Goal: Task Accomplishment & Management: Use online tool/utility

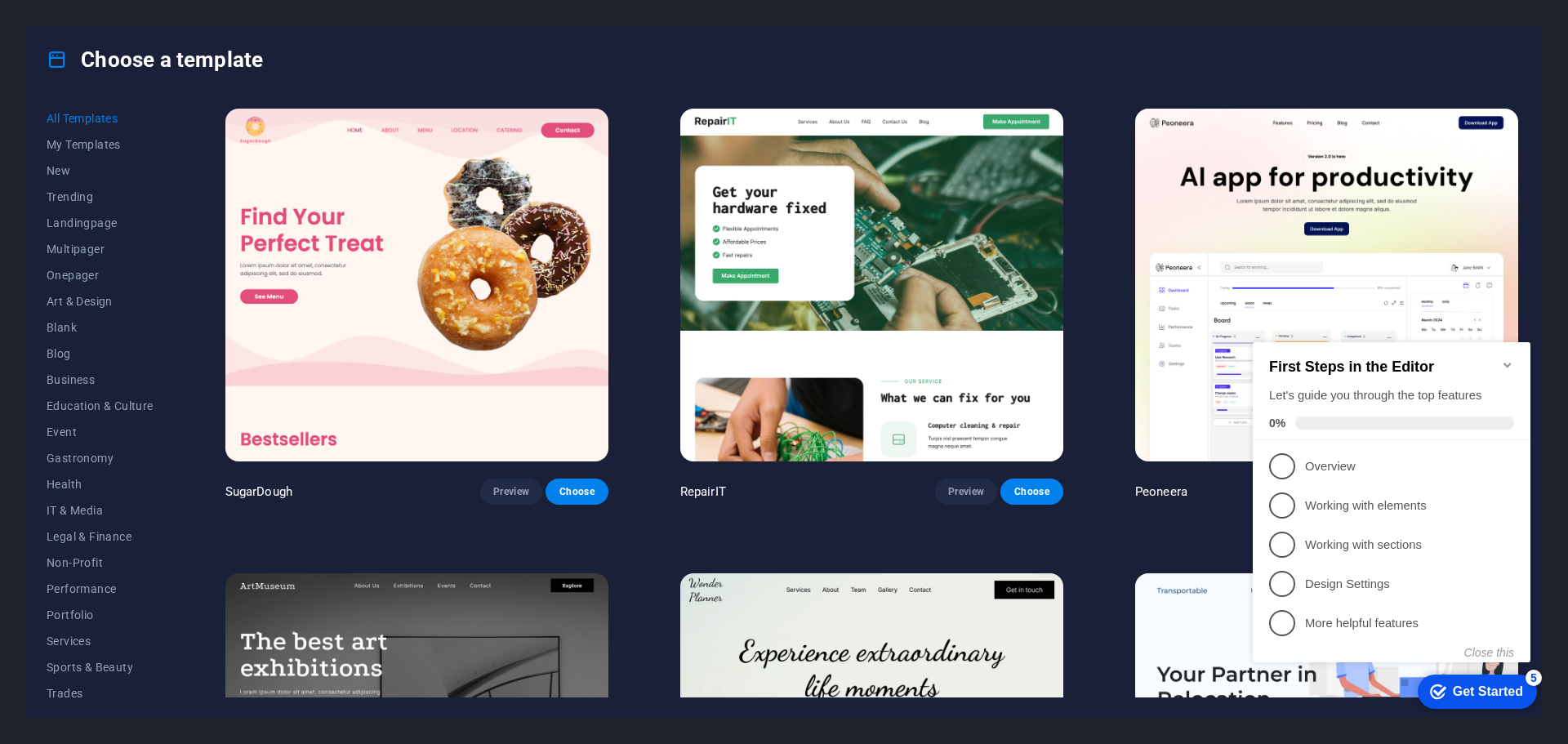
click at [1504, 363] on icon "Minimize checklist" at bounding box center [1507, 365] width 7 height 5
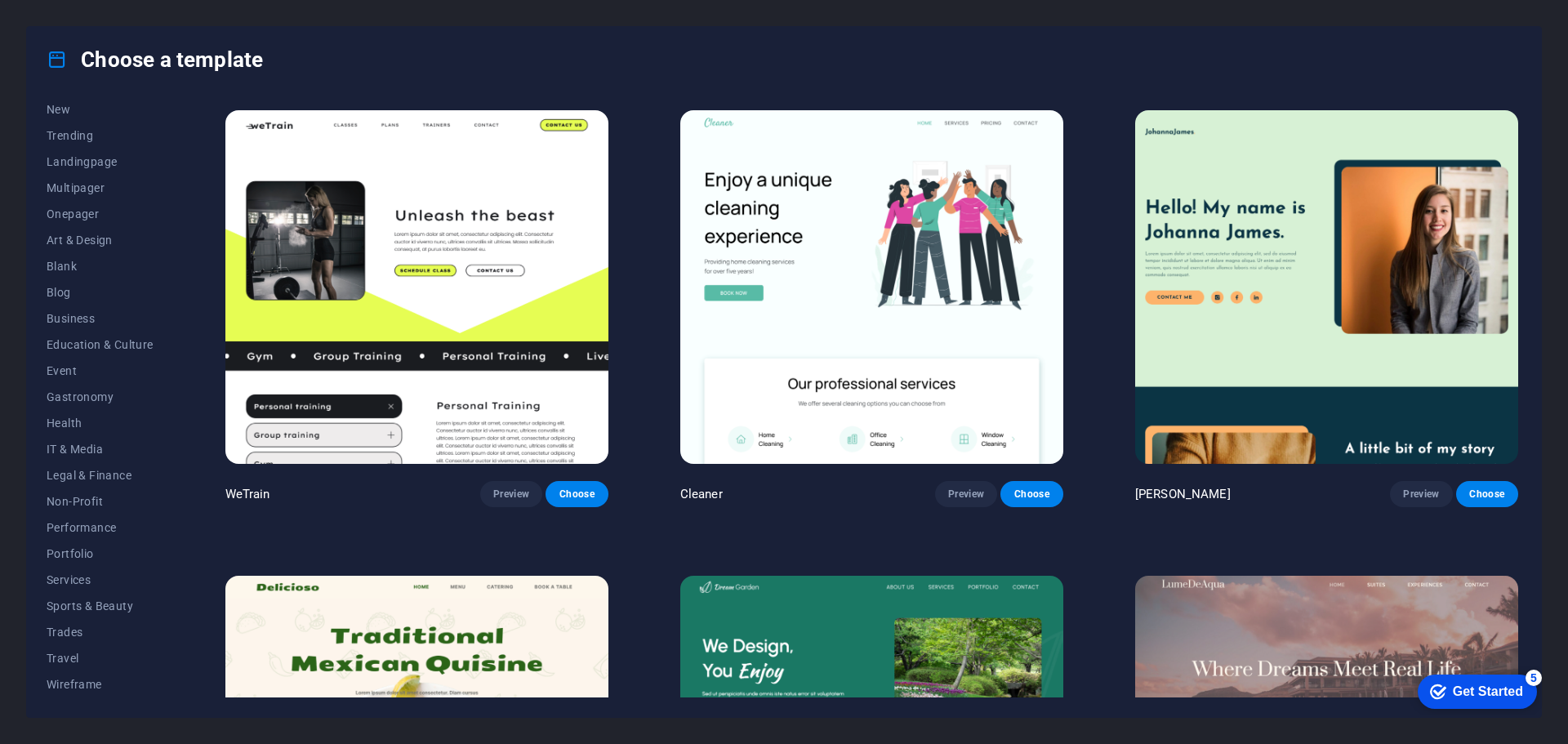
scroll to position [3022, 0]
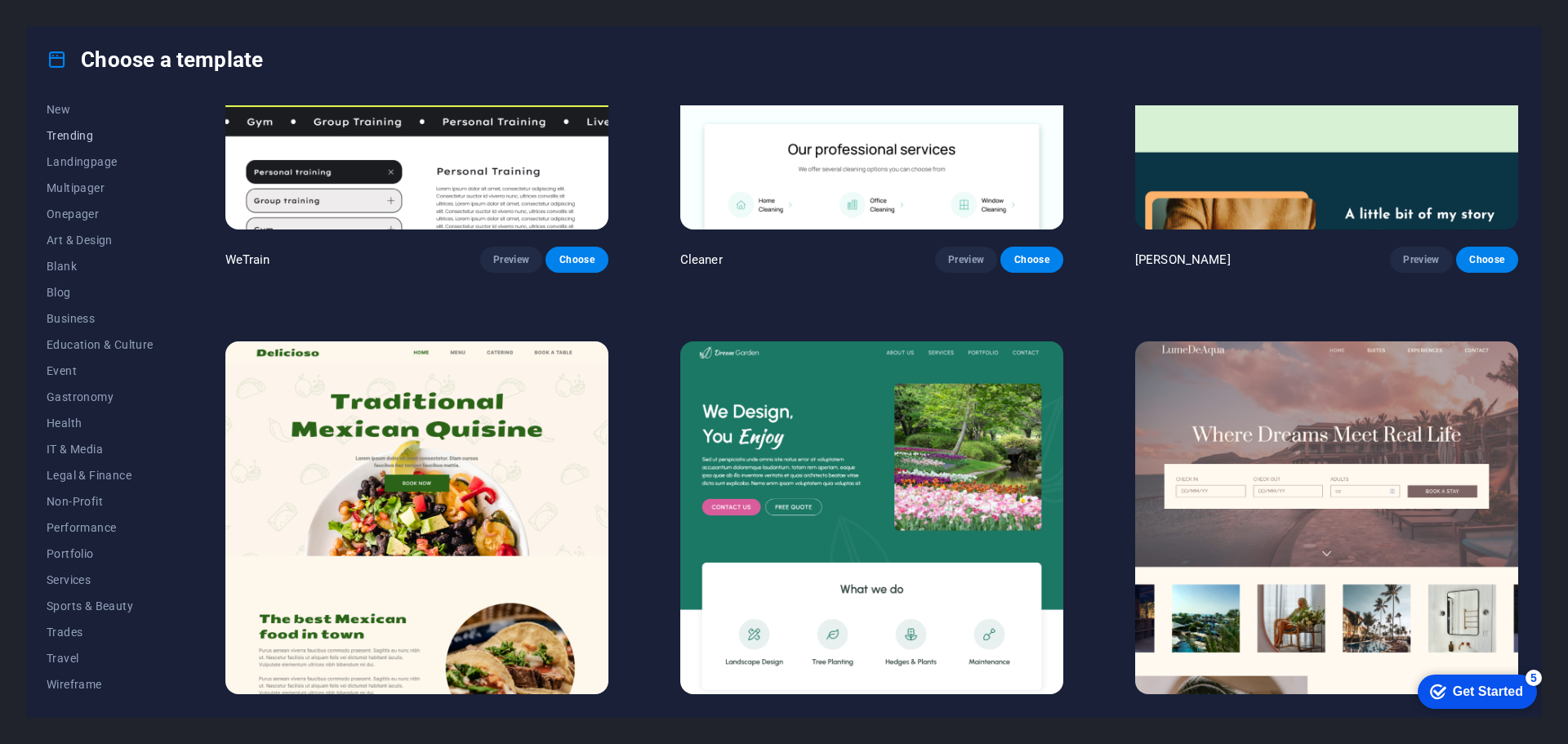
click at [76, 138] on span "Trending" at bounding box center [100, 135] width 107 height 13
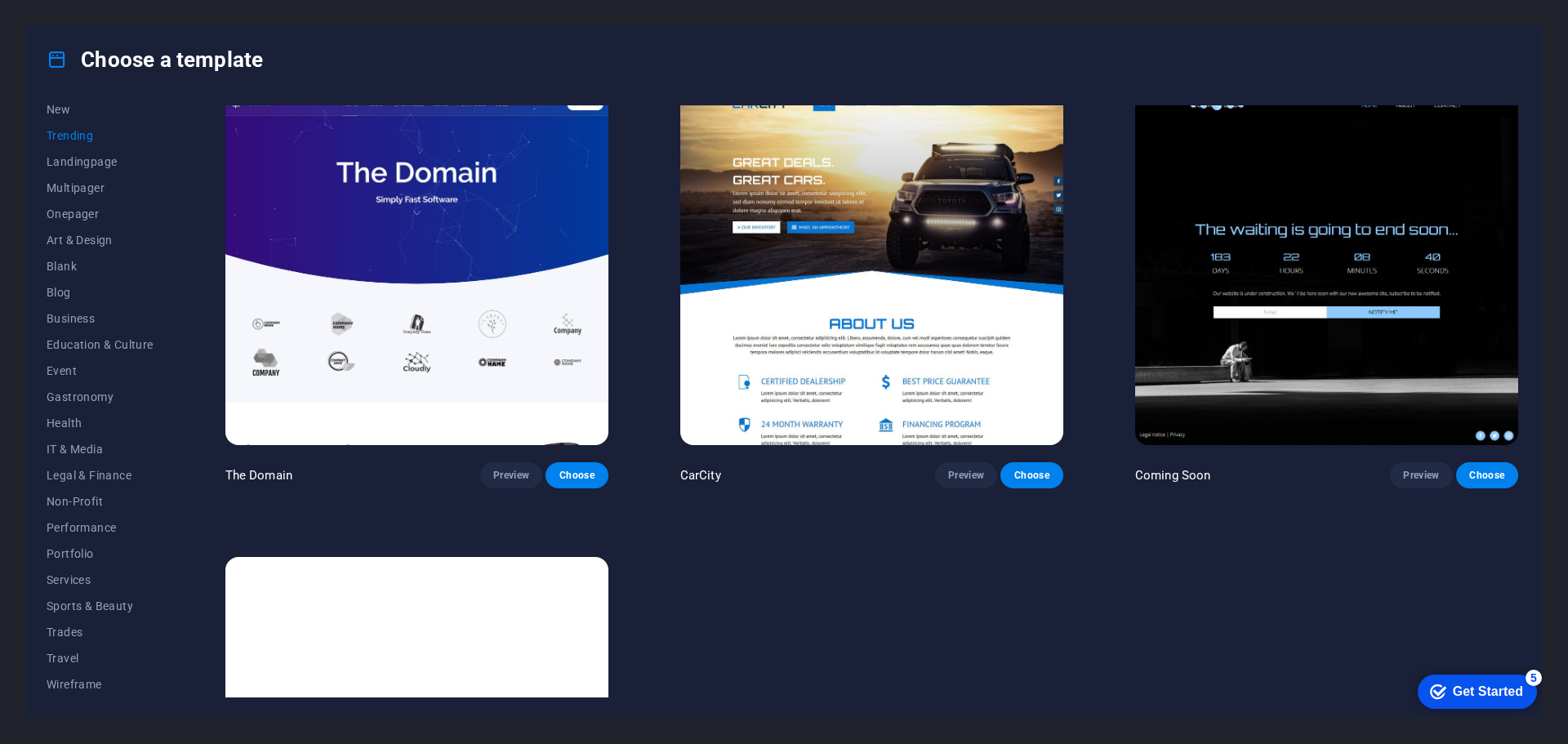
scroll to position [1795, 0]
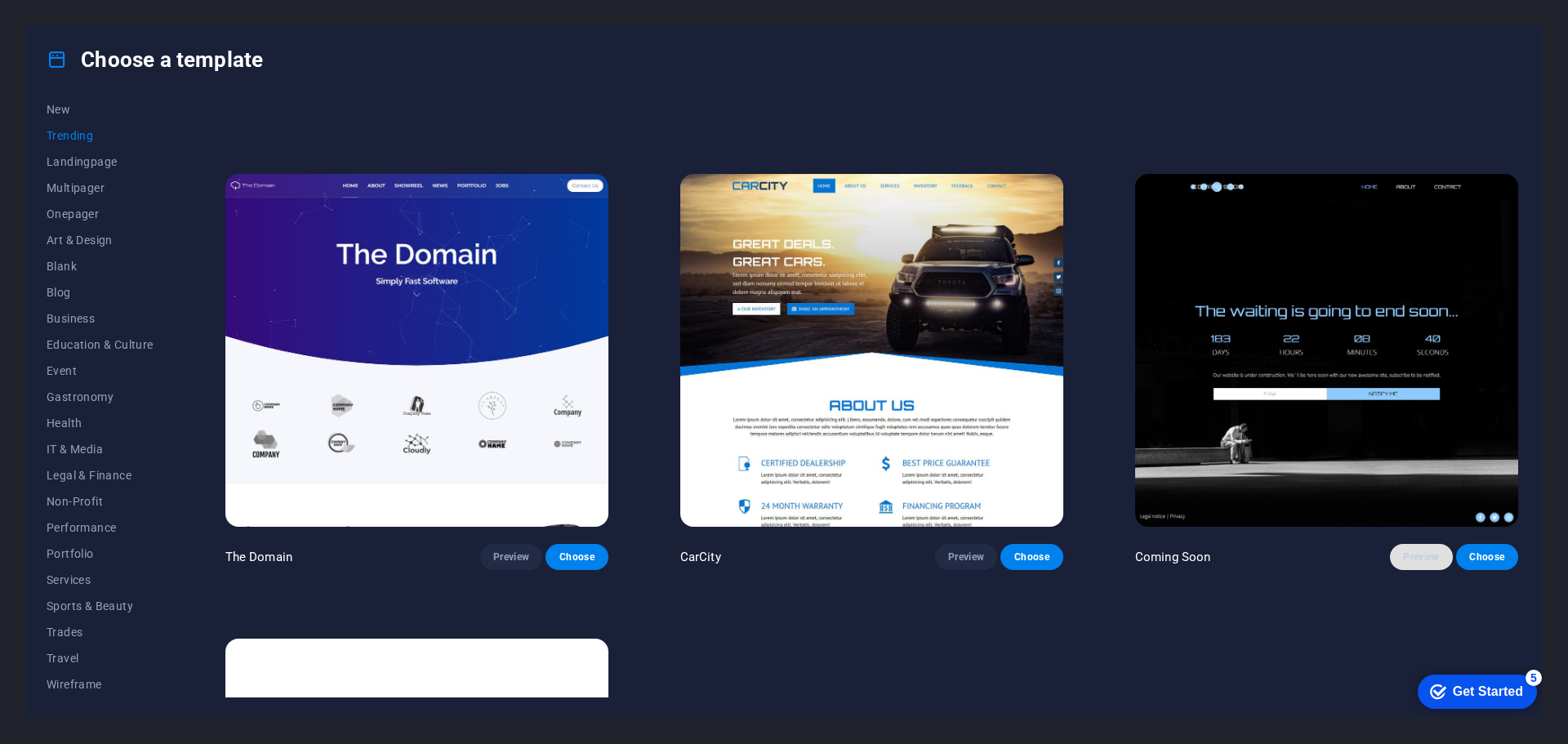
click at [1402, 550] on span "Preview" at bounding box center [1420, 556] width 36 height 13
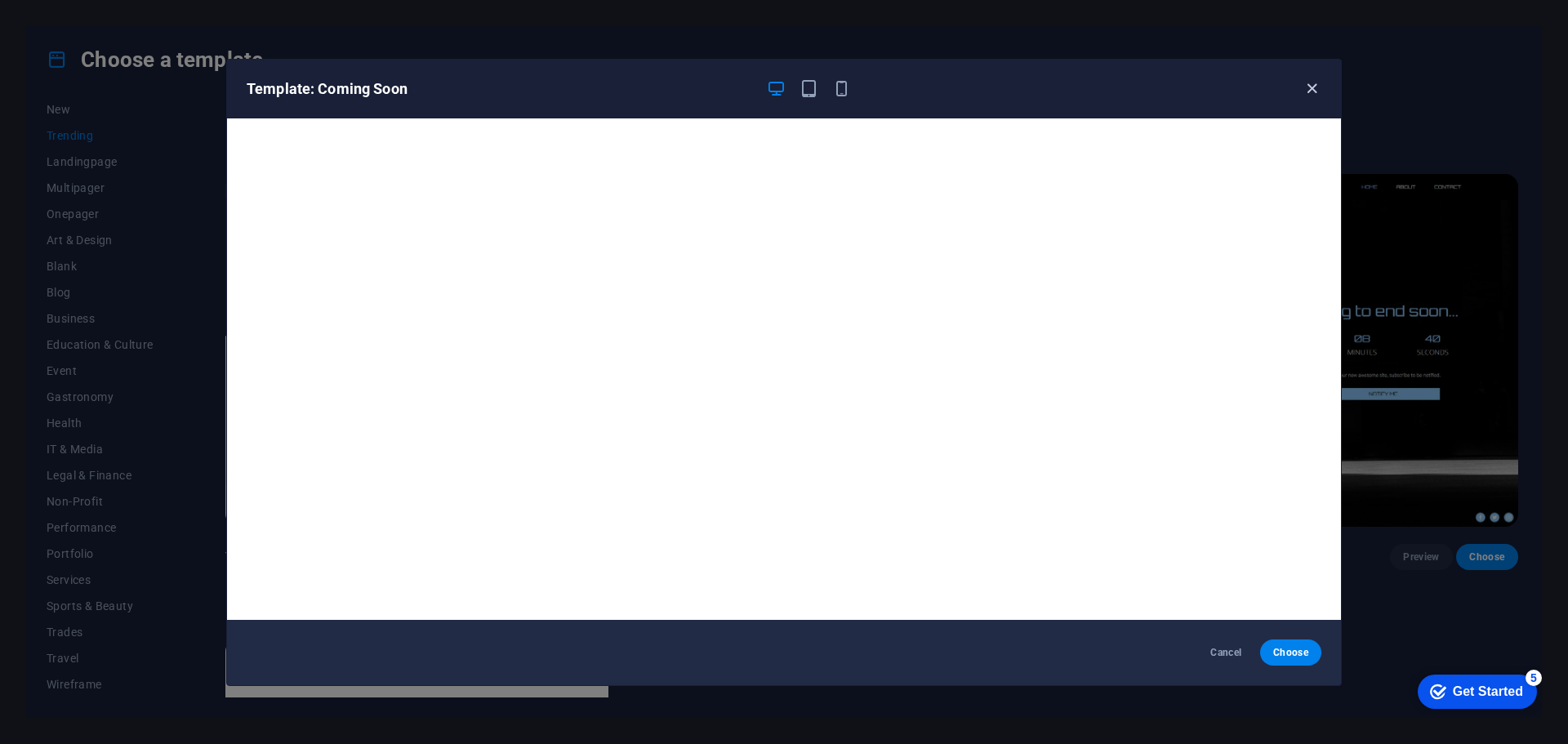
click at [1313, 89] on icon "button" at bounding box center [1311, 88] width 18 height 18
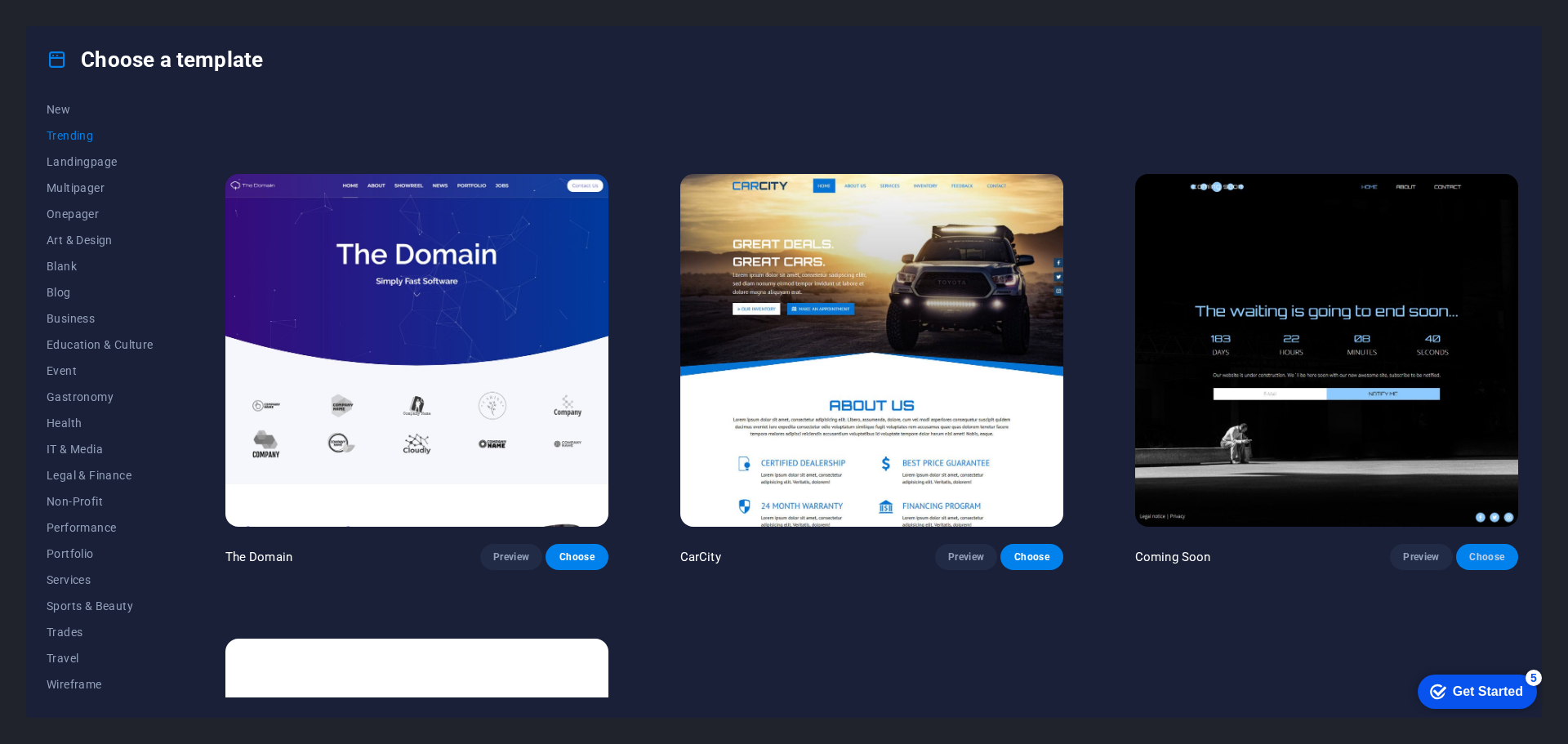
click at [1482, 550] on span "Choose" at bounding box center [1487, 556] width 36 height 13
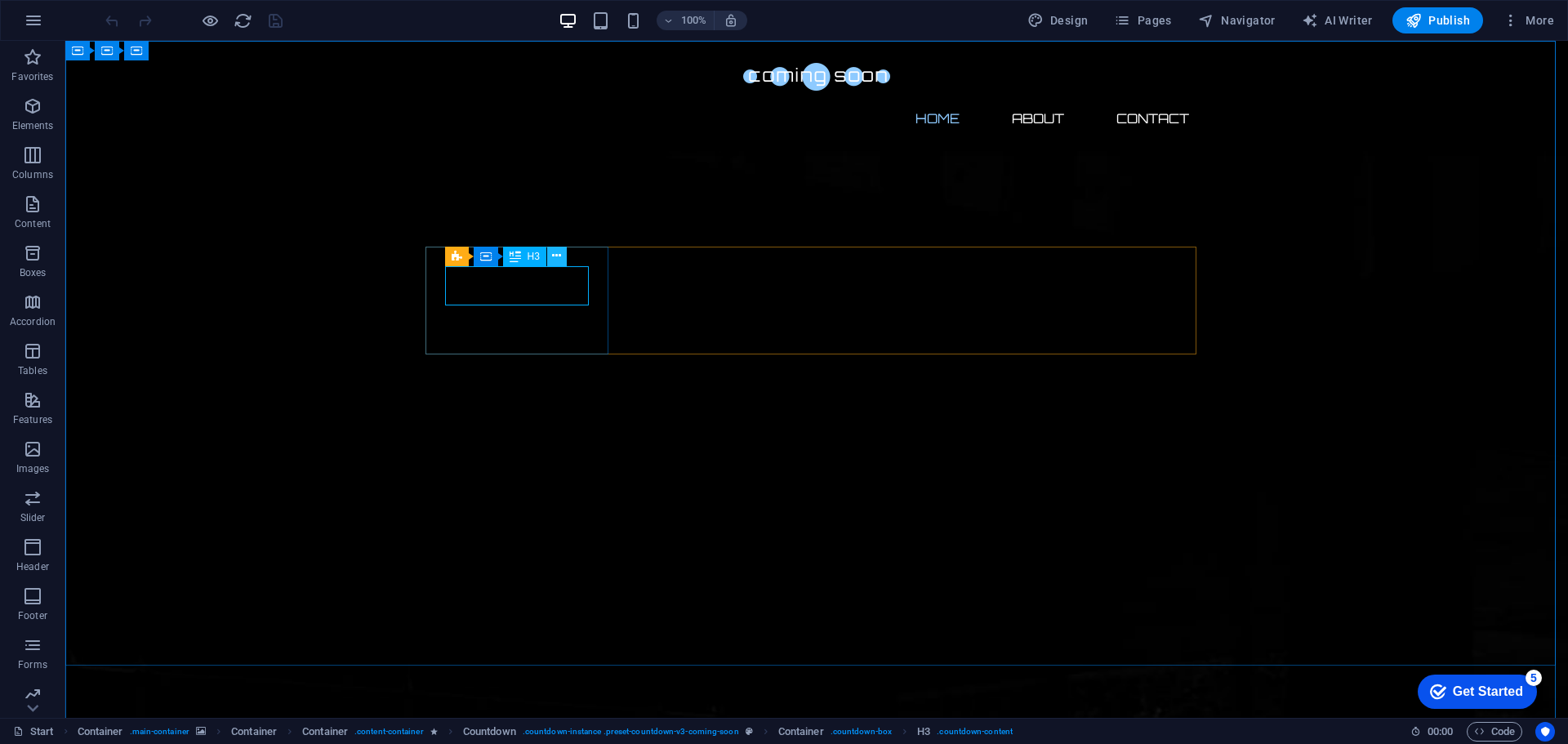
click at [556, 258] on icon at bounding box center [556, 256] width 9 height 18
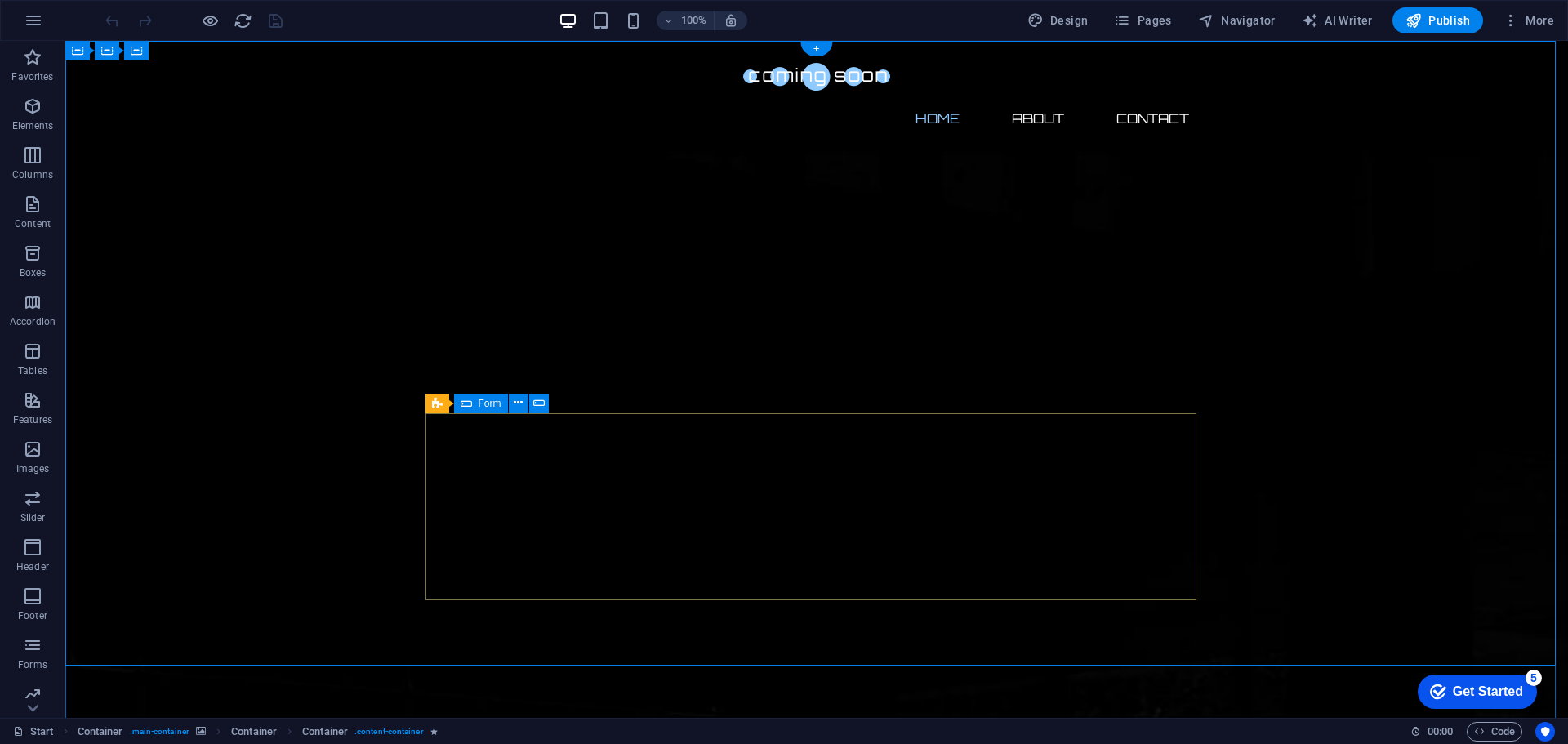
click div "Notify me I have read and understand the privacy policy. Unreadable? Load new"
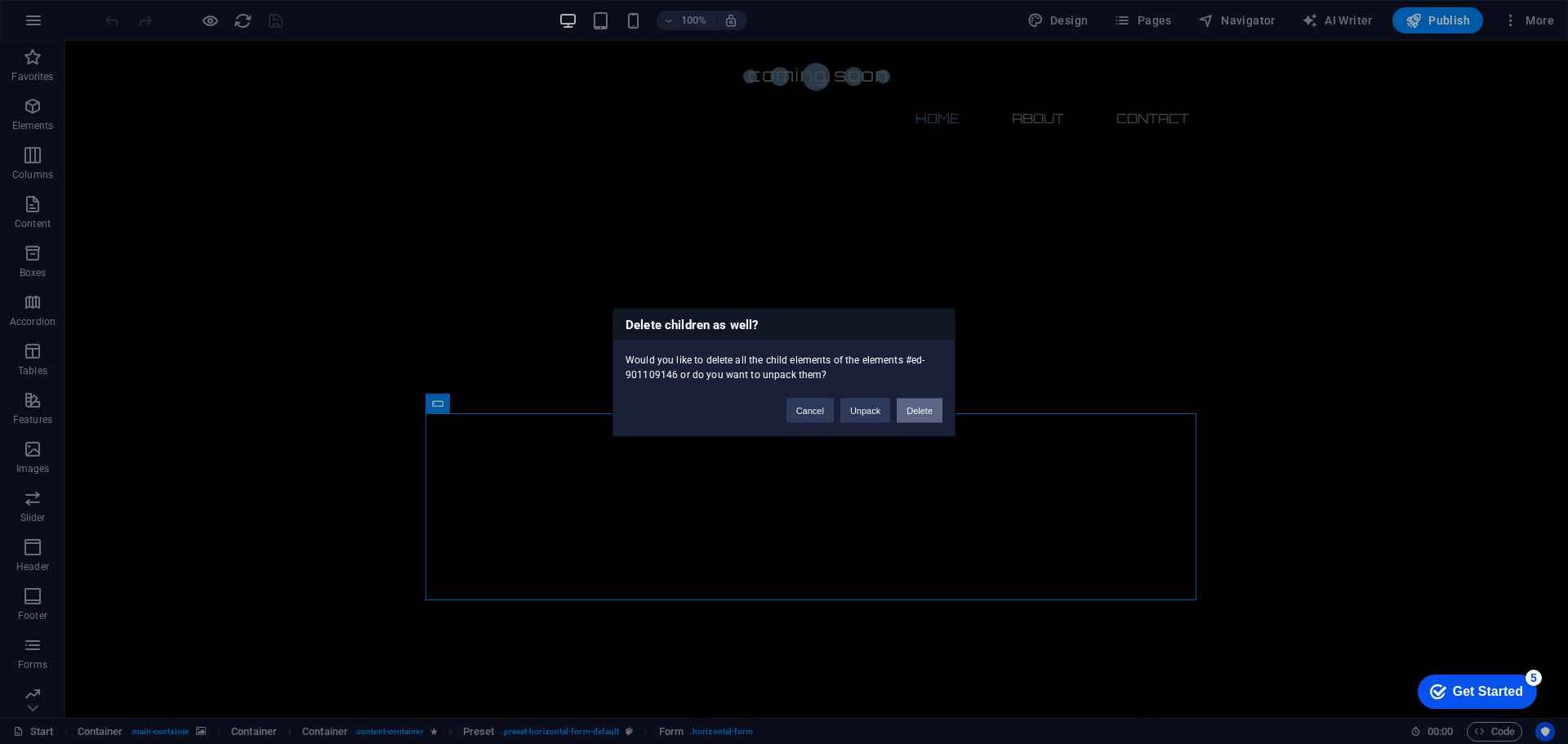
click at [927, 414] on button "Delete" at bounding box center [919, 410] width 46 height 25
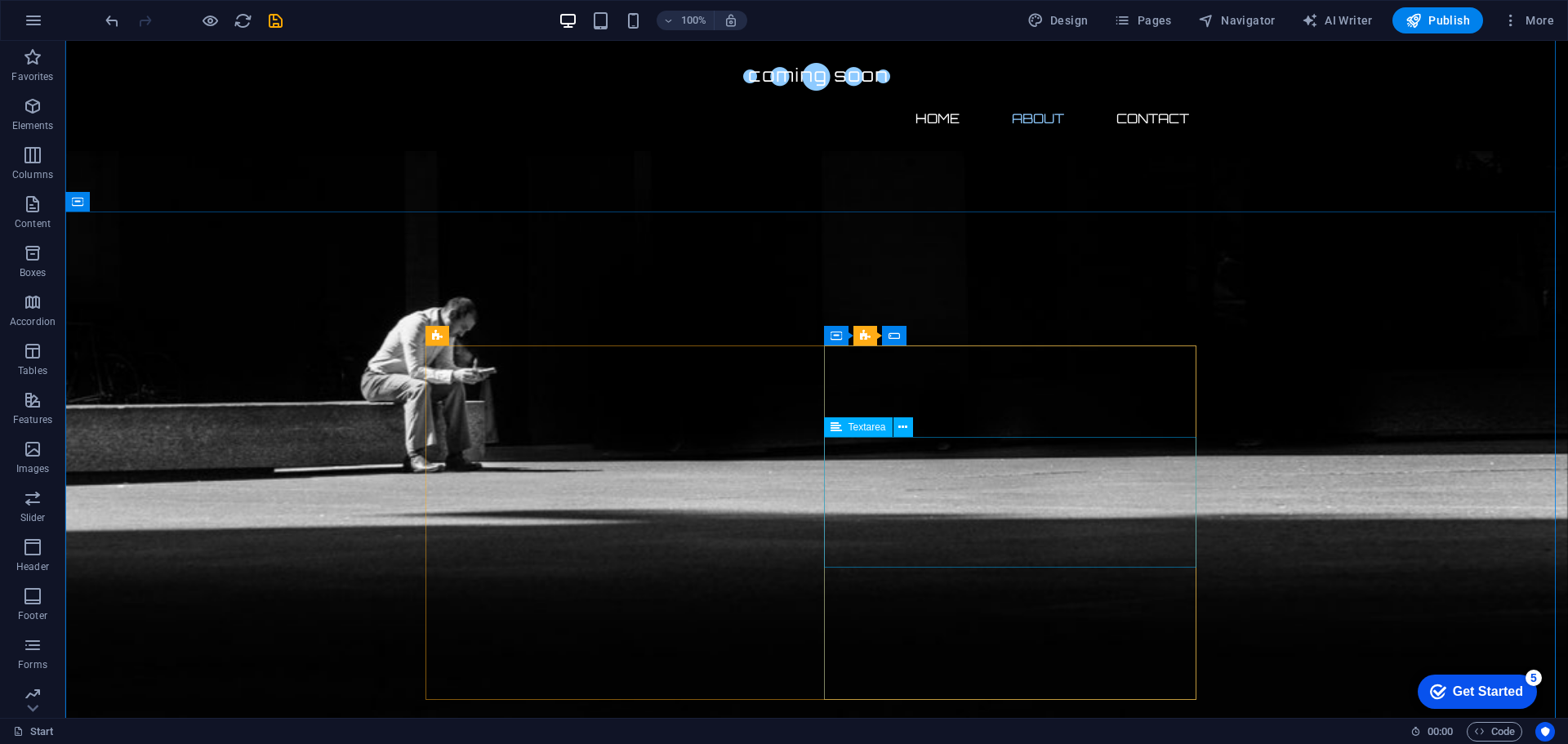
scroll to position [654, 0]
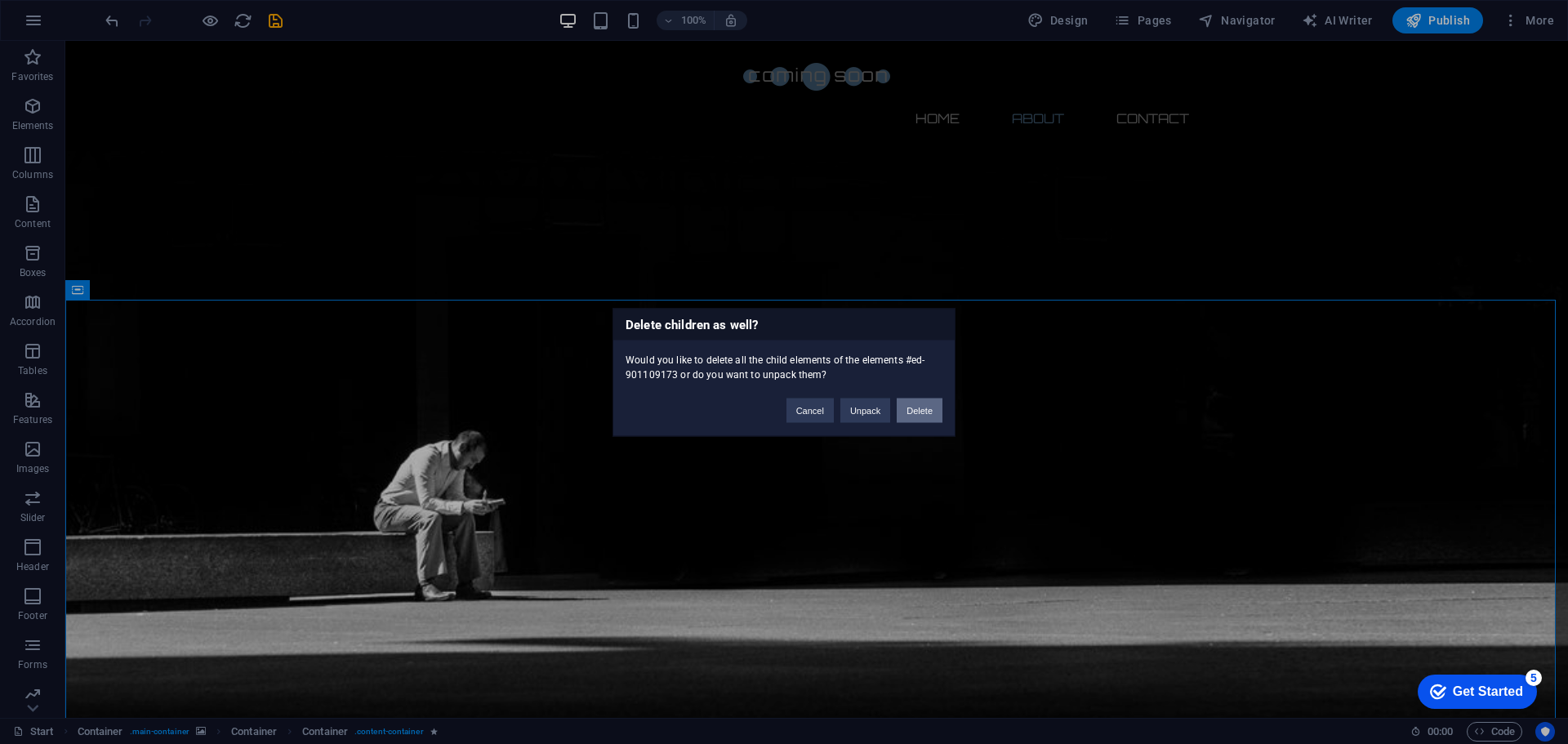
click at [922, 408] on button "Delete" at bounding box center [919, 410] width 46 height 25
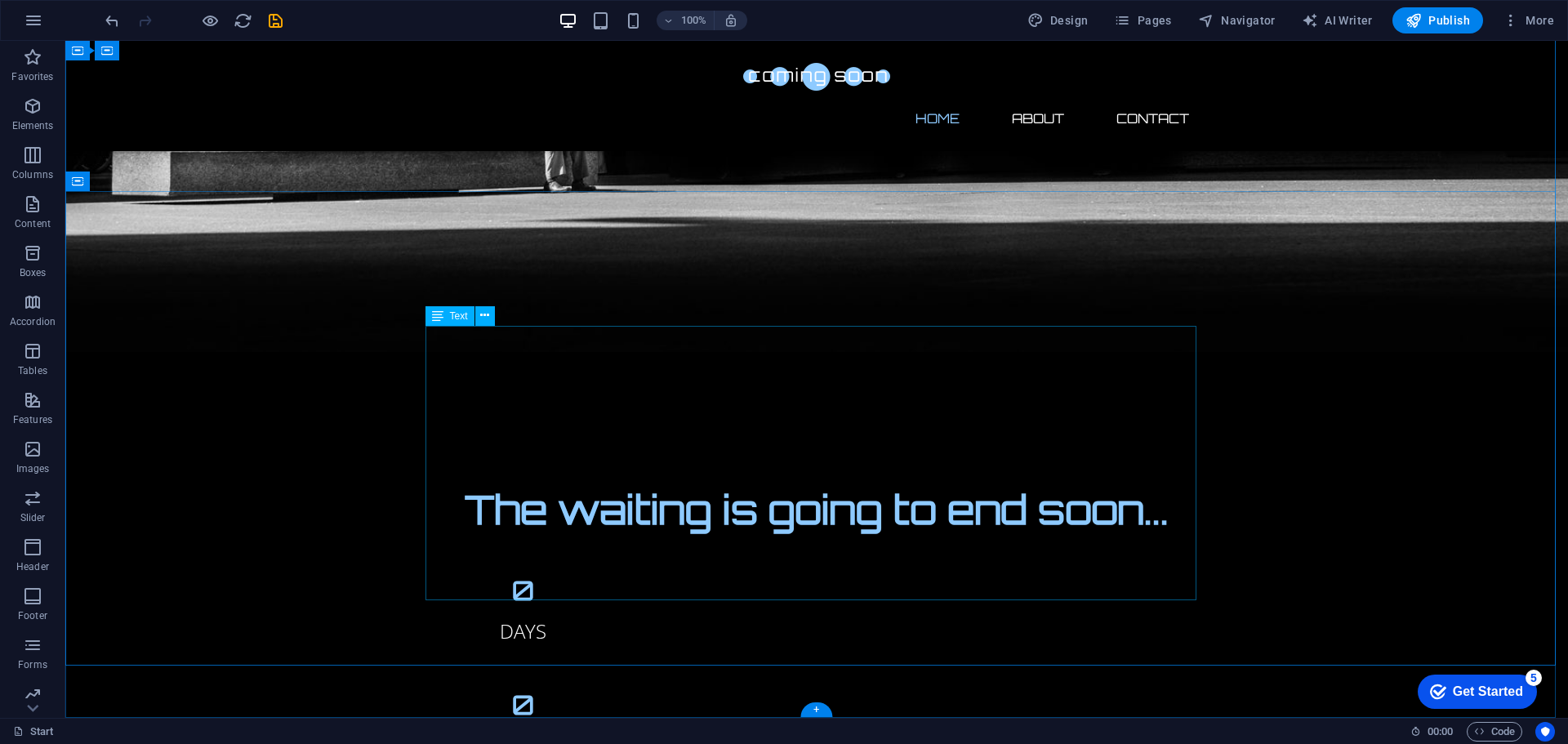
scroll to position [287, 0]
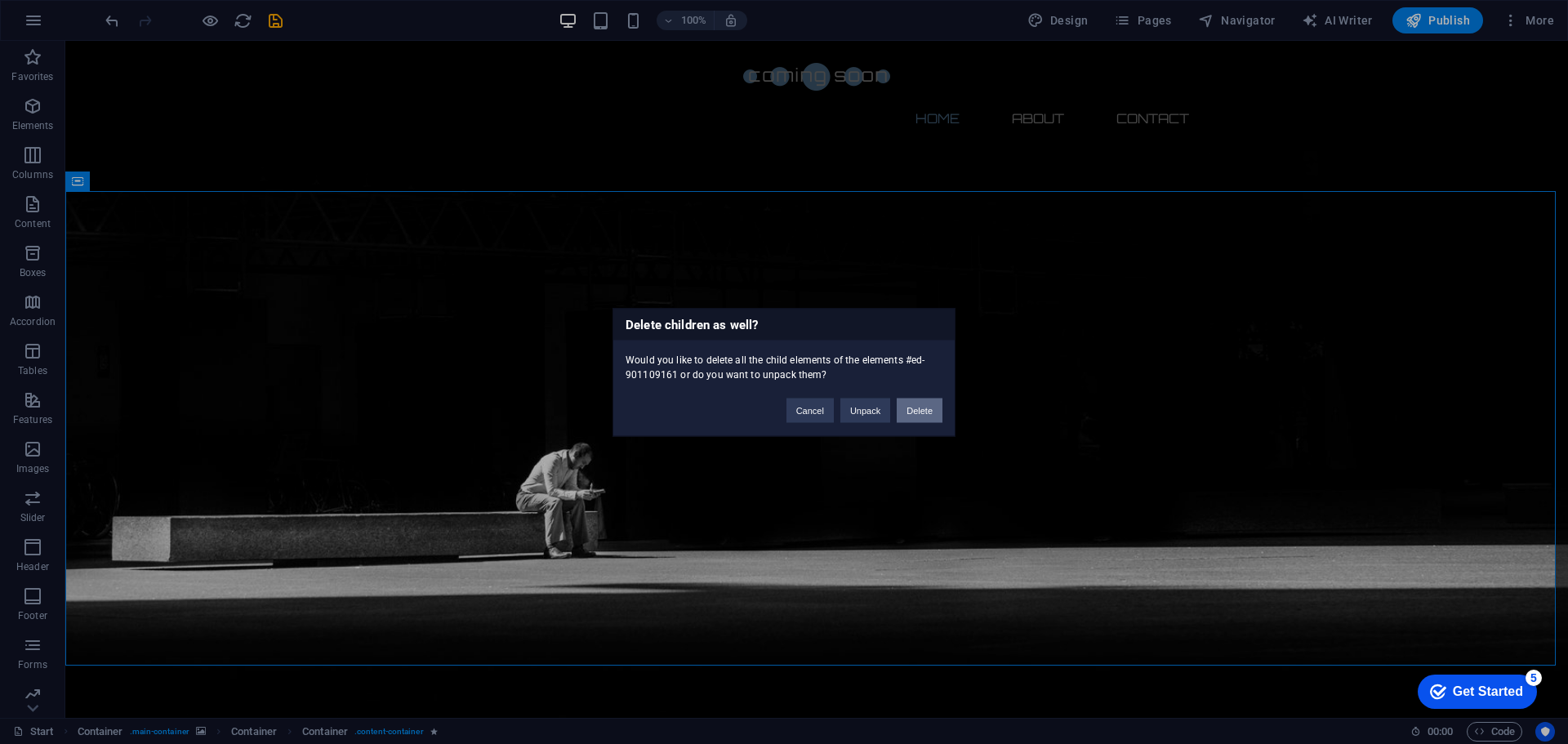
click at [924, 410] on button "Delete" at bounding box center [919, 410] width 46 height 25
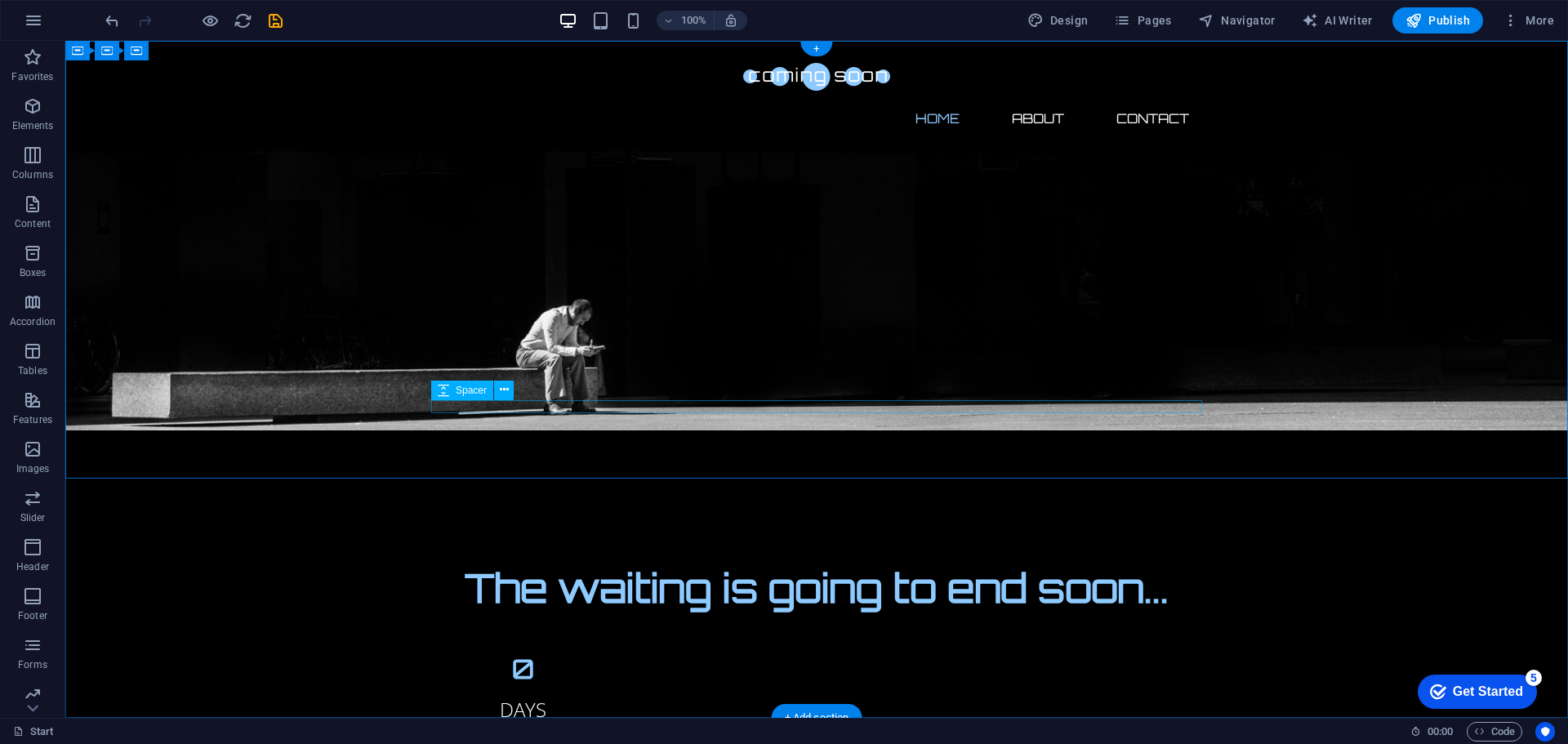
scroll to position [0, 0]
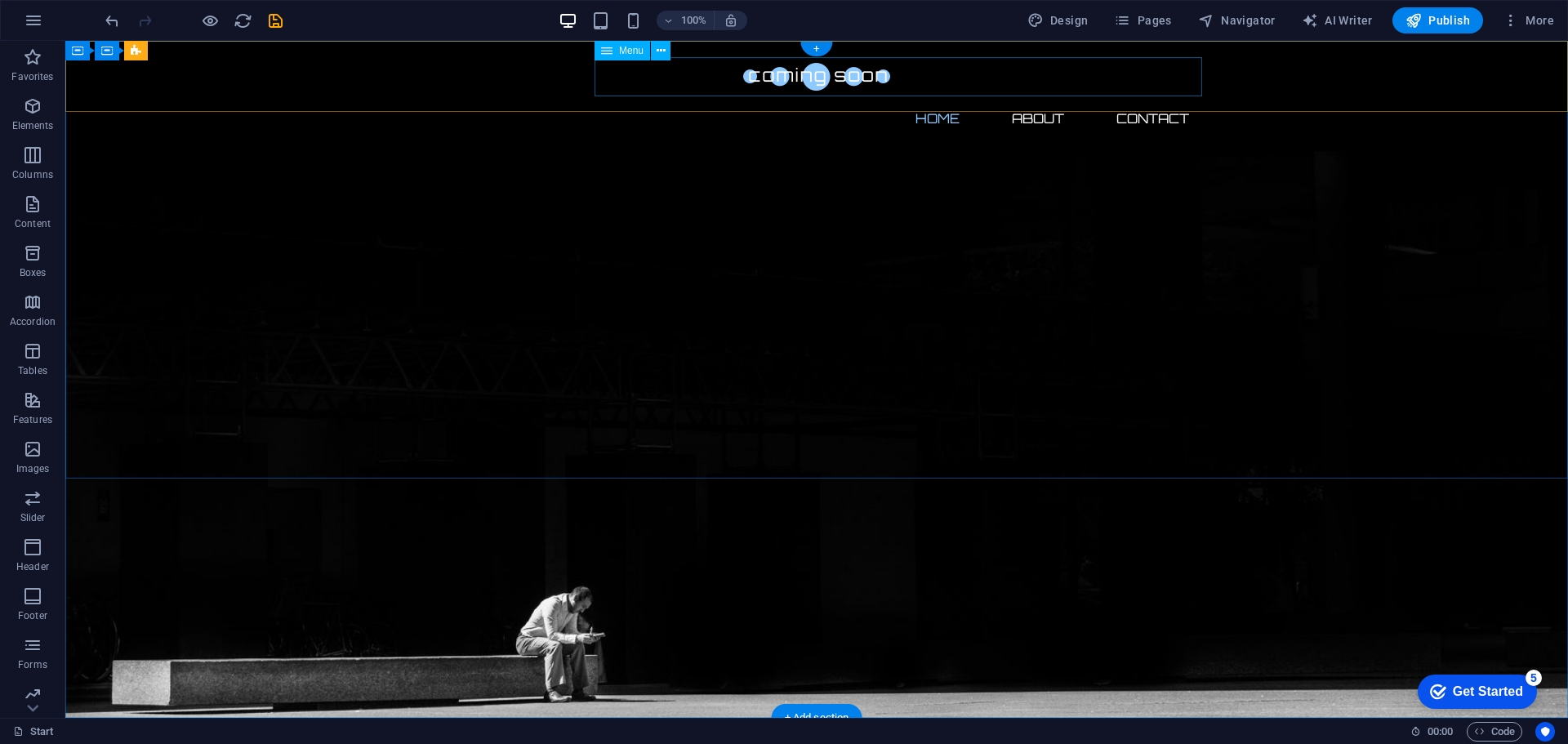
click at [1035, 99] on nav "Home About Contact" at bounding box center [816, 118] width 771 height 39
click at [1044, 99] on nav "Home About Contact" at bounding box center [816, 118] width 771 height 39
click at [1048, 99] on nav "Home About Contact" at bounding box center [816, 118] width 771 height 39
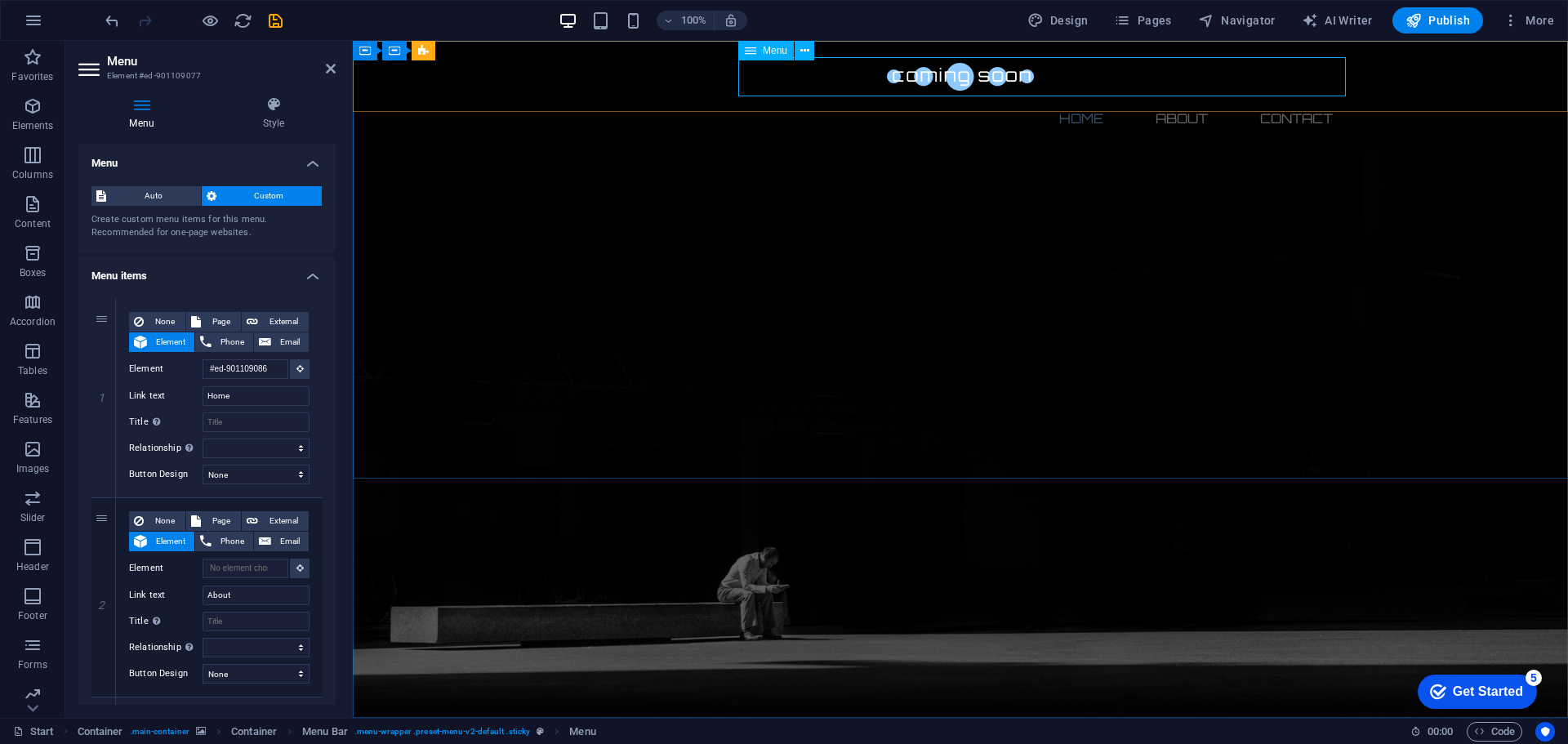
click at [773, 49] on span "Menu" at bounding box center [775, 50] width 25 height 10
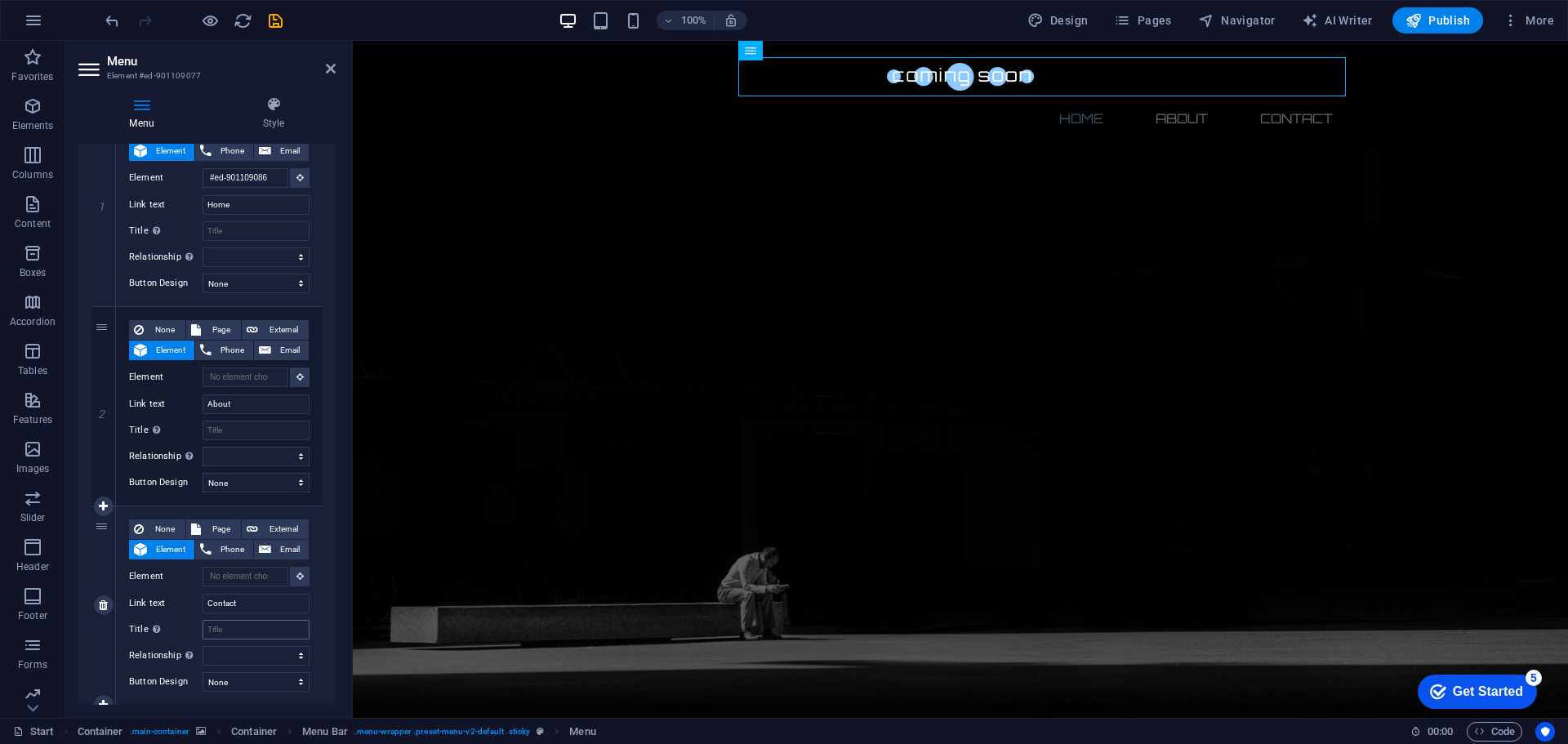
scroll to position [237, 0]
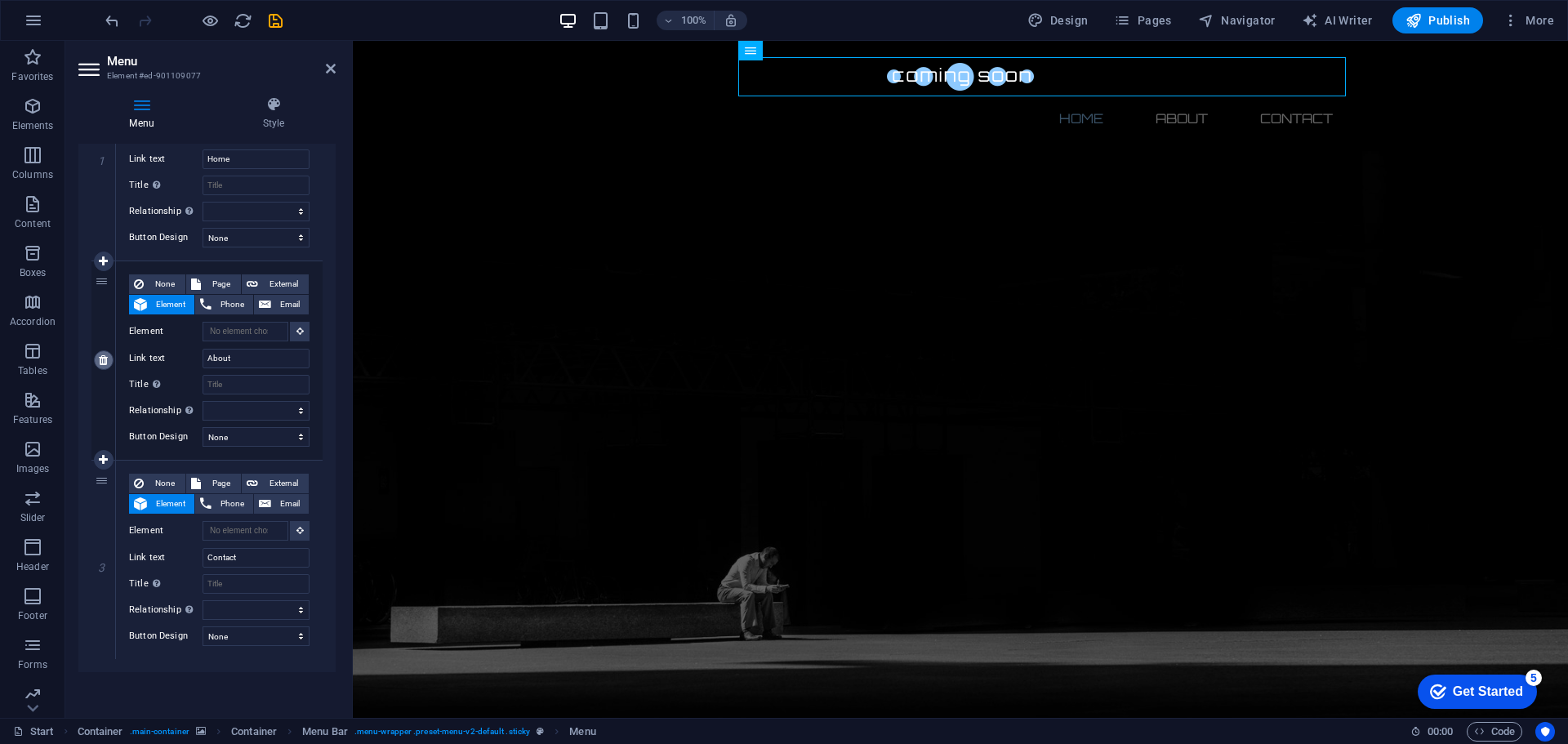
click at [100, 362] on icon at bounding box center [103, 360] width 9 height 11
select select
type input "Contact"
select select
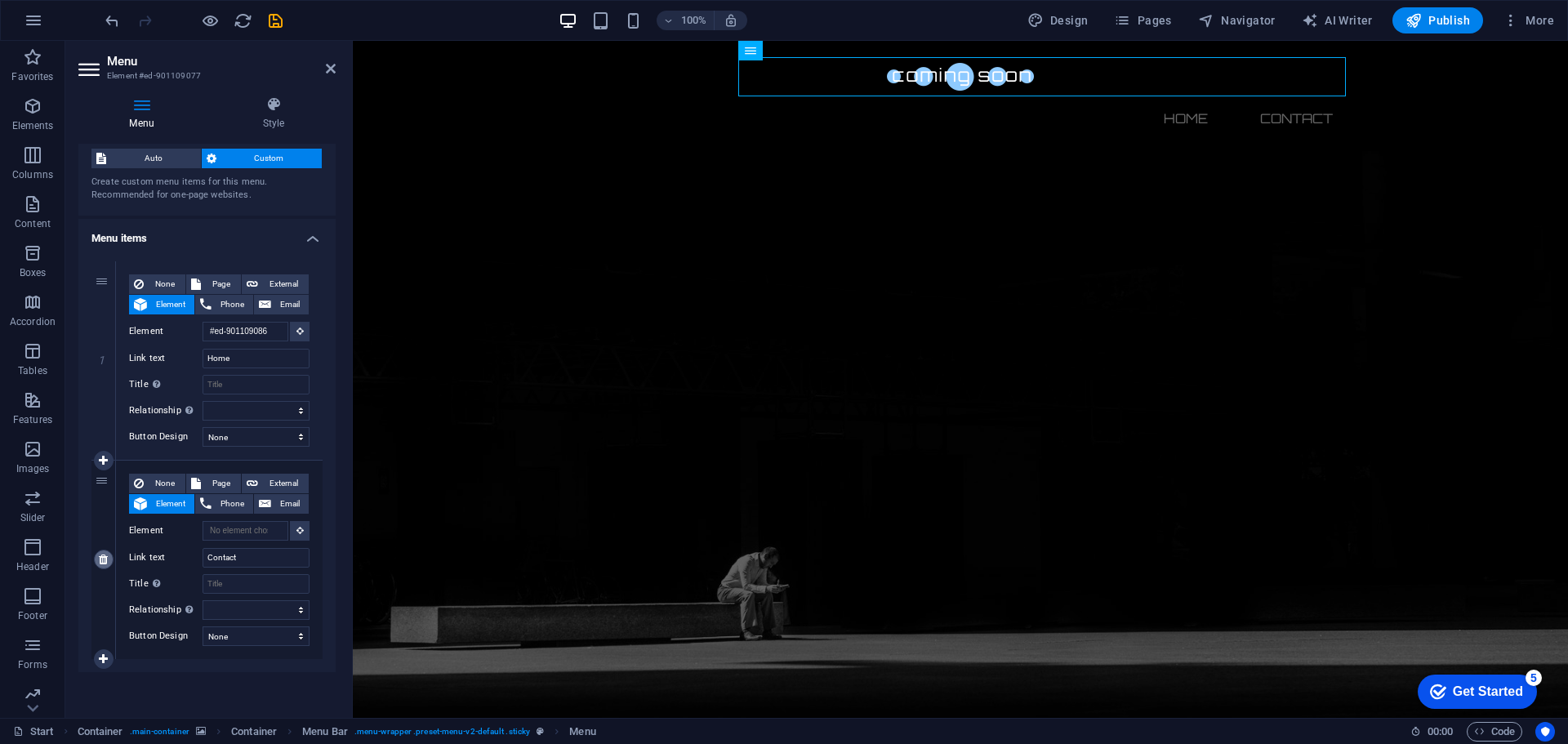
scroll to position [38, 0]
click at [104, 567] on link at bounding box center [103, 559] width 19 height 19
select select
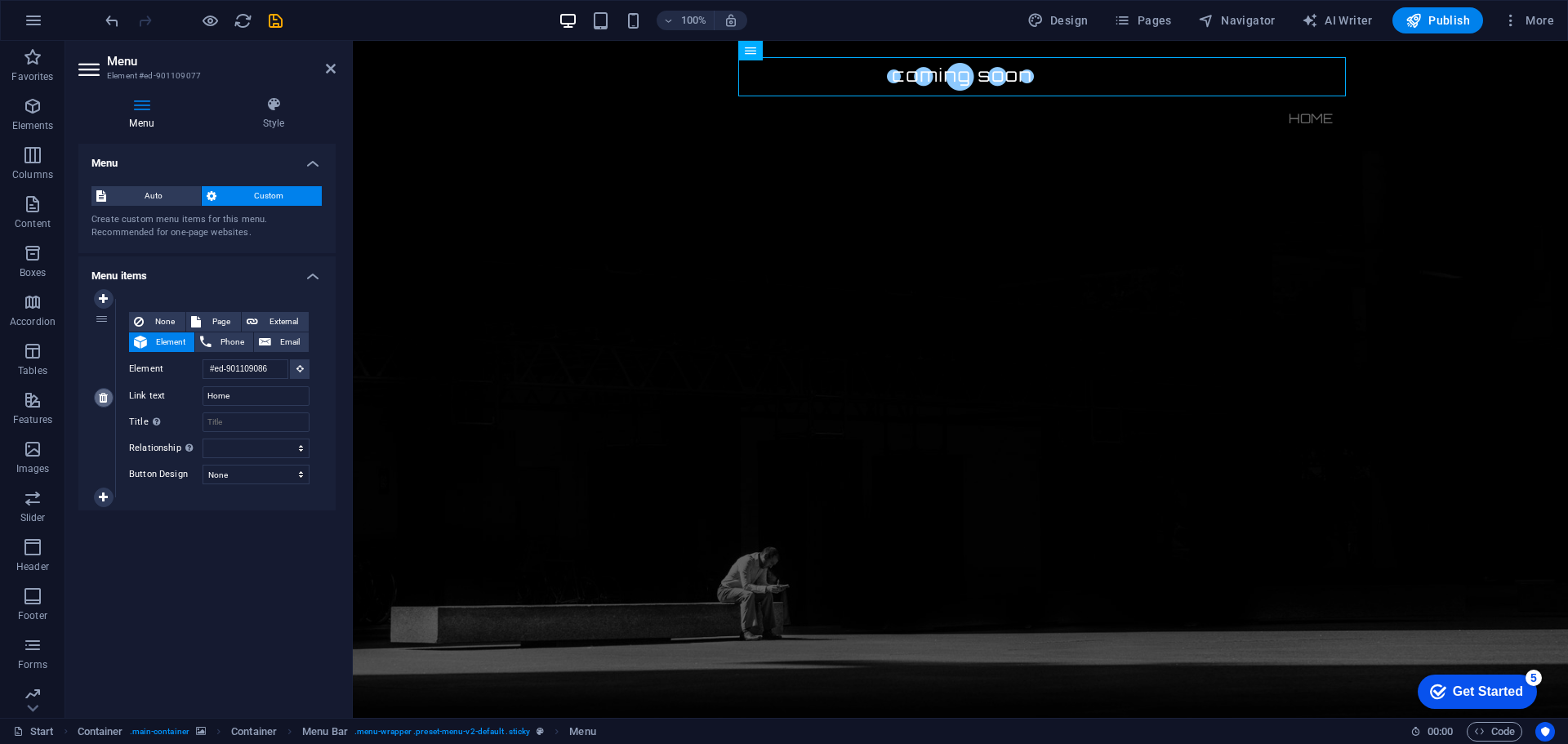
click at [102, 400] on icon at bounding box center [103, 397] width 9 height 11
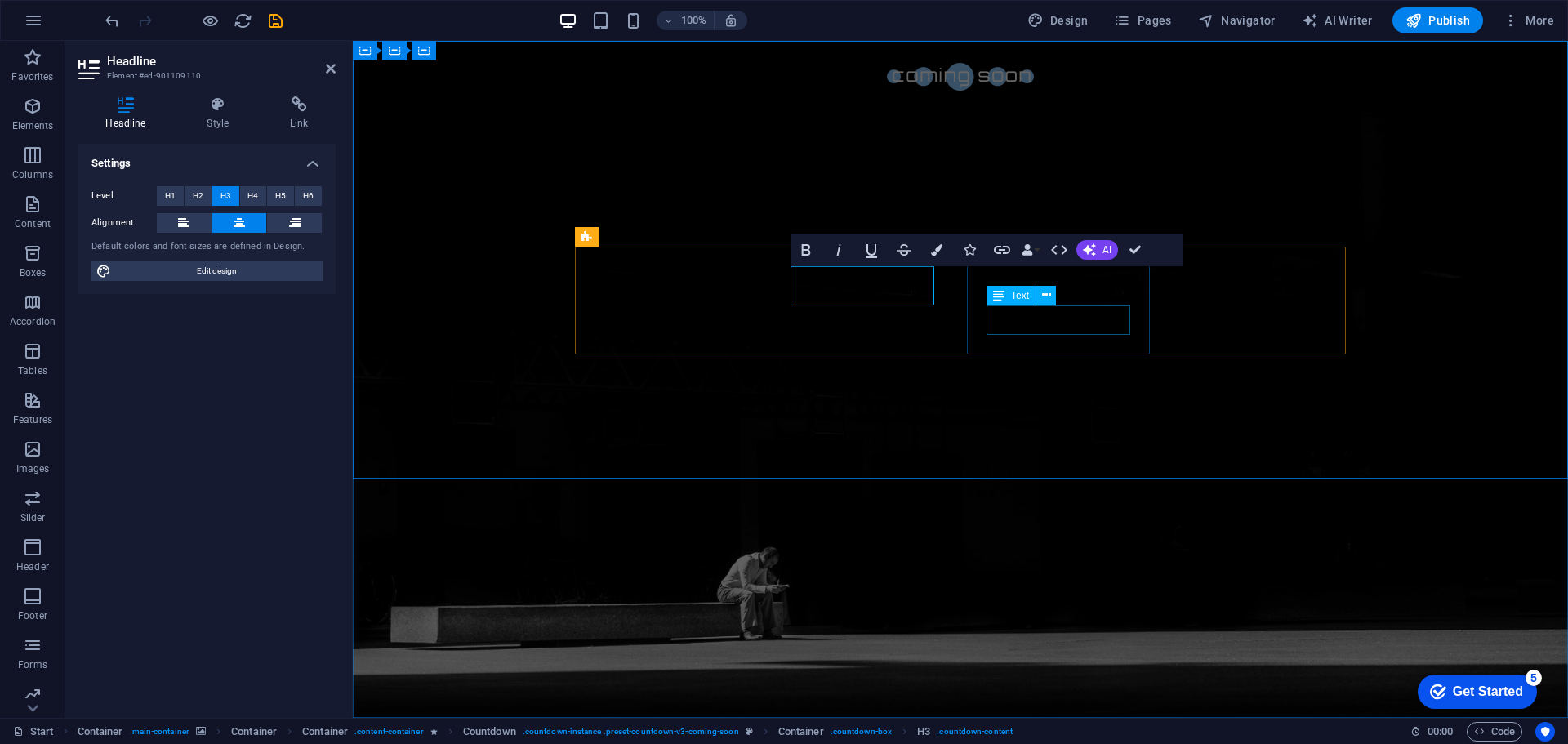
click at [1034, 304] on div "Text" at bounding box center [1011, 295] width 49 height 19
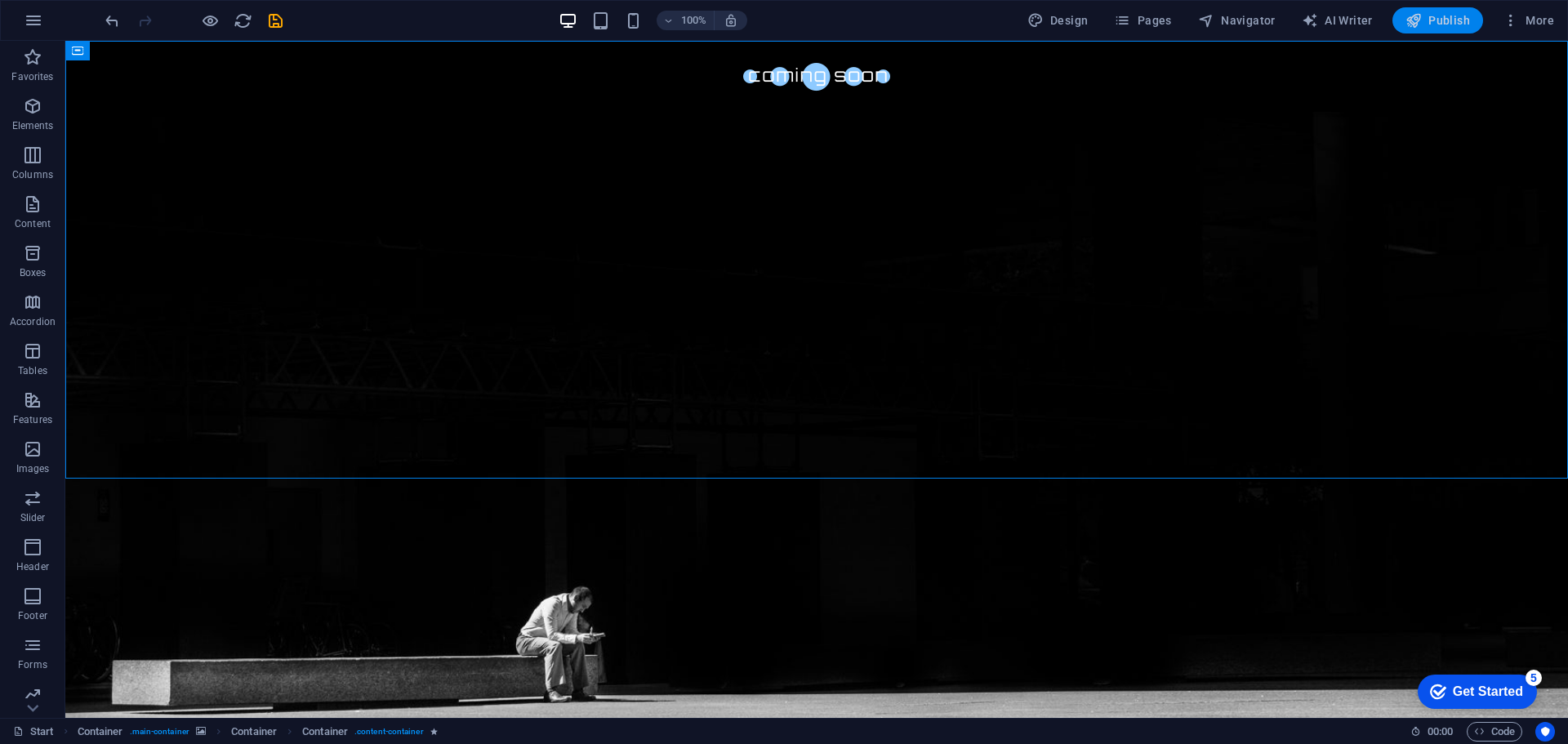
click at [1444, 28] on span "Publish" at bounding box center [1437, 20] width 65 height 17
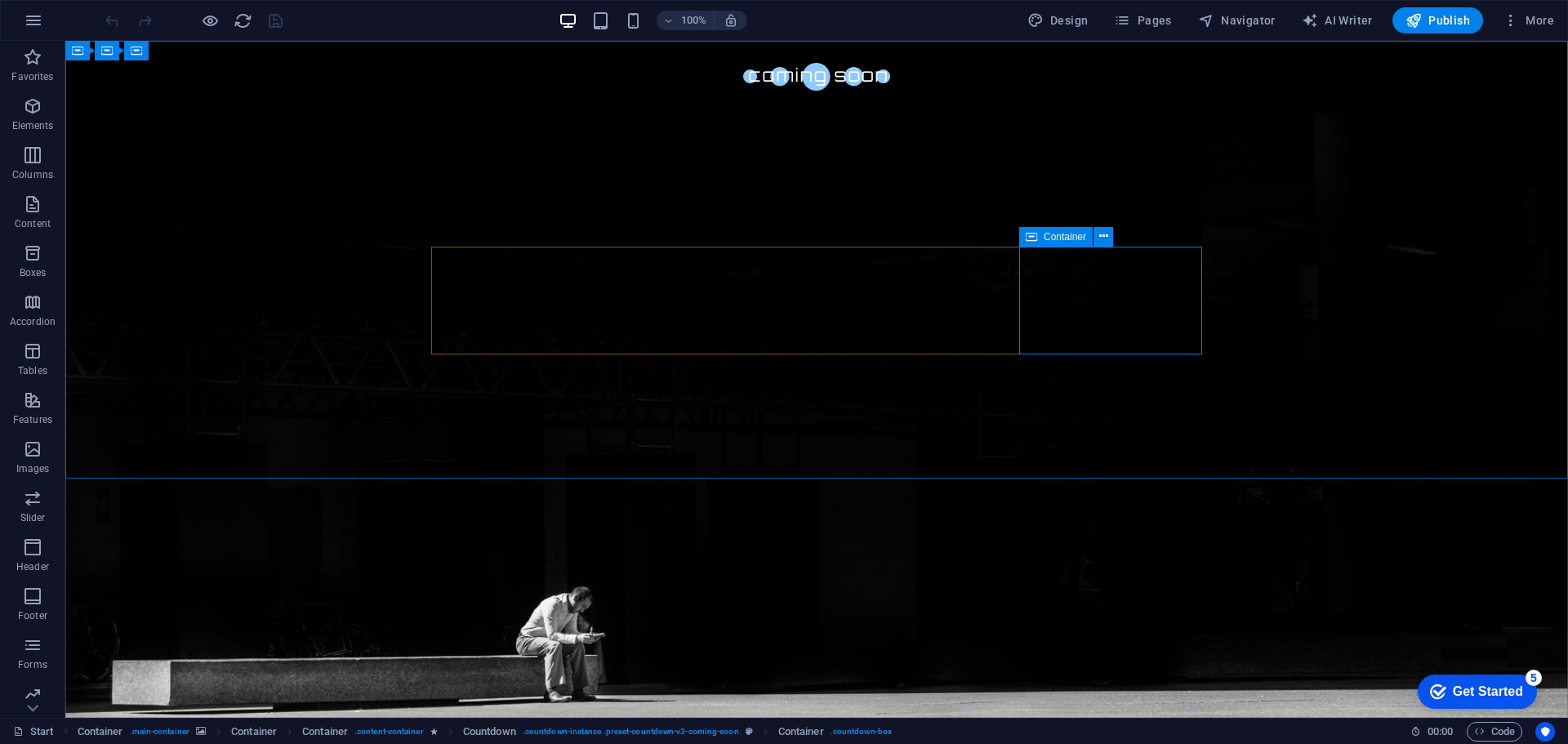
click at [1047, 235] on span "Container" at bounding box center [1064, 237] width 42 height 10
click at [439, 239] on icon at bounding box center [443, 237] width 11 height 19
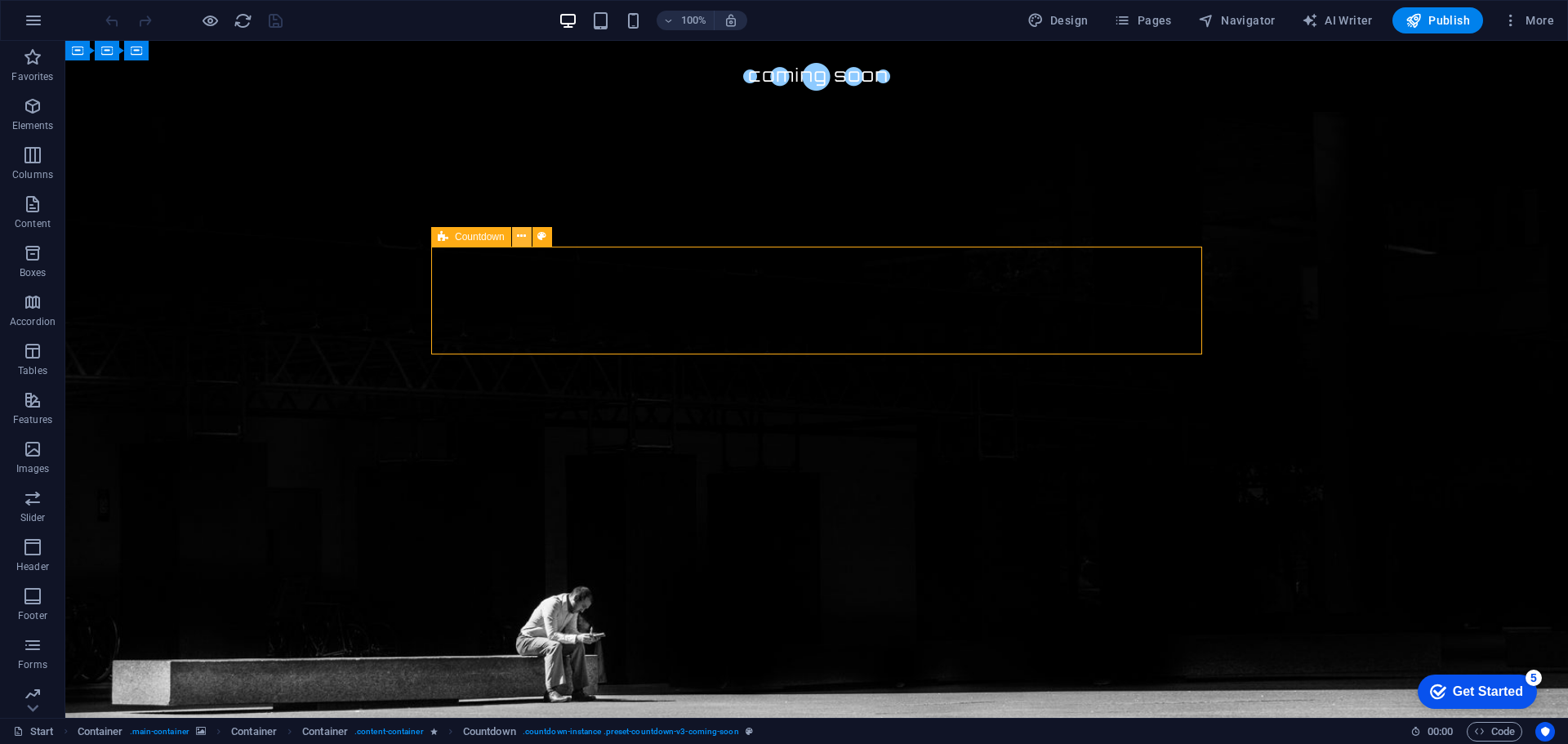
click at [521, 236] on icon at bounding box center [521, 237] width 9 height 18
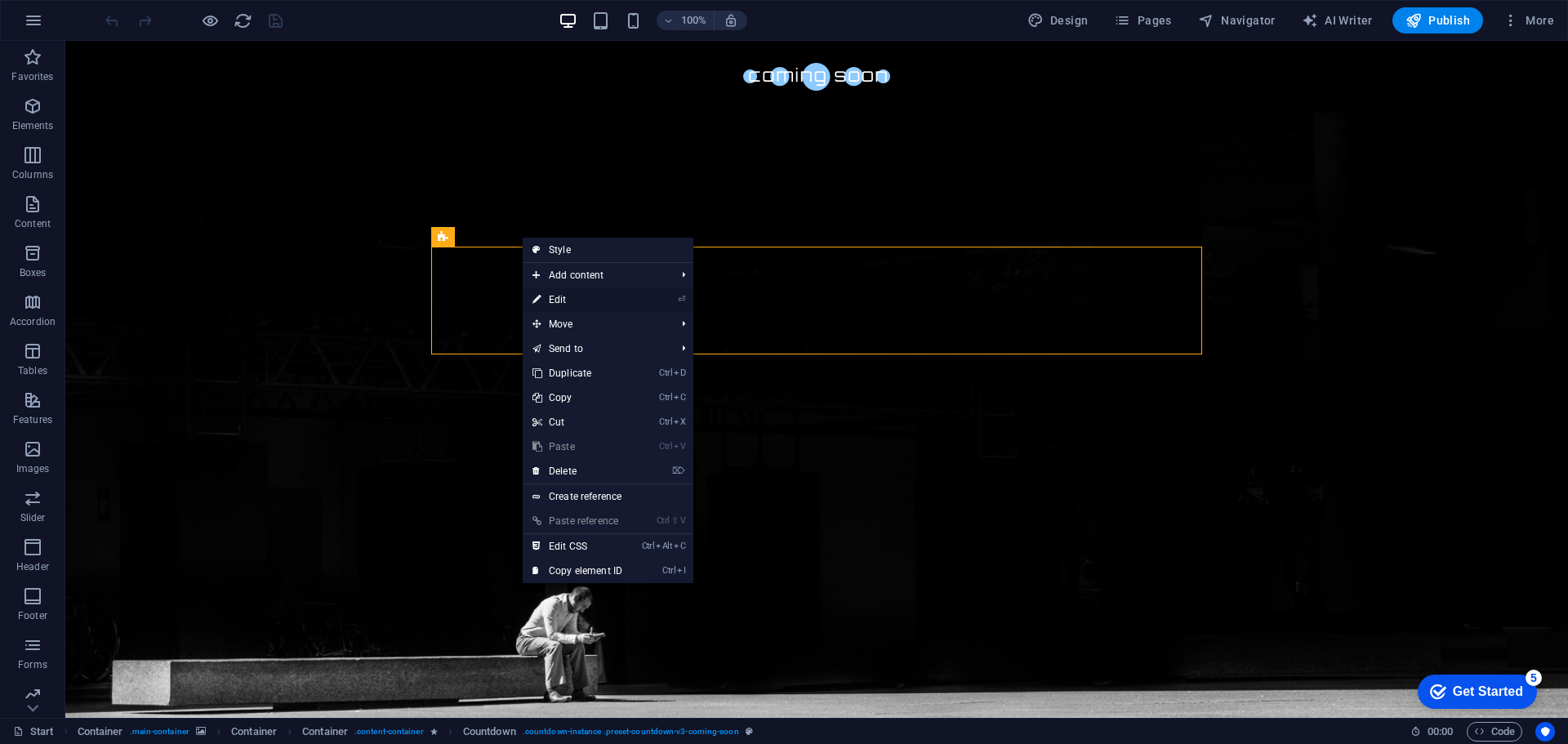
click at [590, 298] on link "⏎ Edit" at bounding box center [577, 300] width 109 height 25
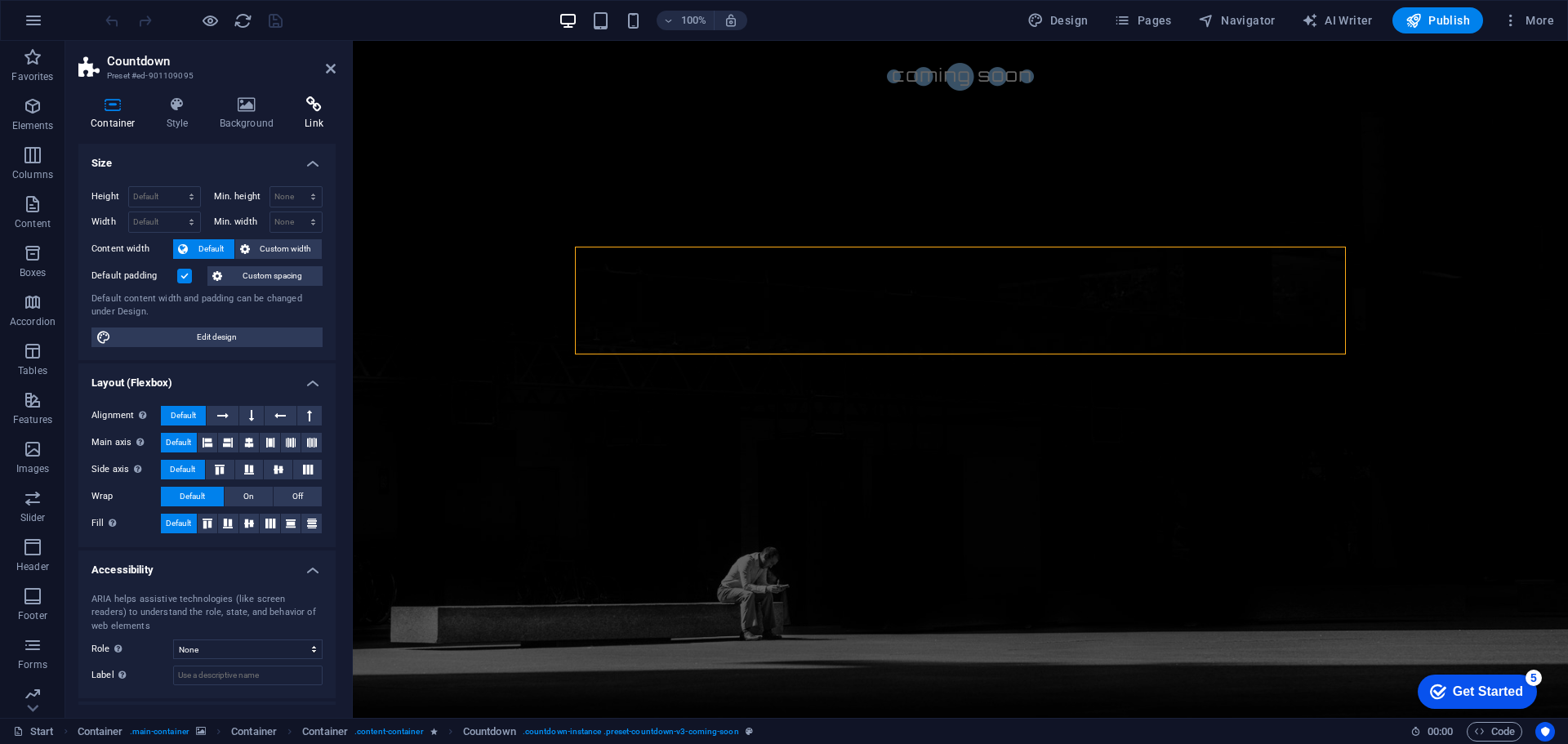
click at [312, 103] on icon at bounding box center [314, 104] width 43 height 17
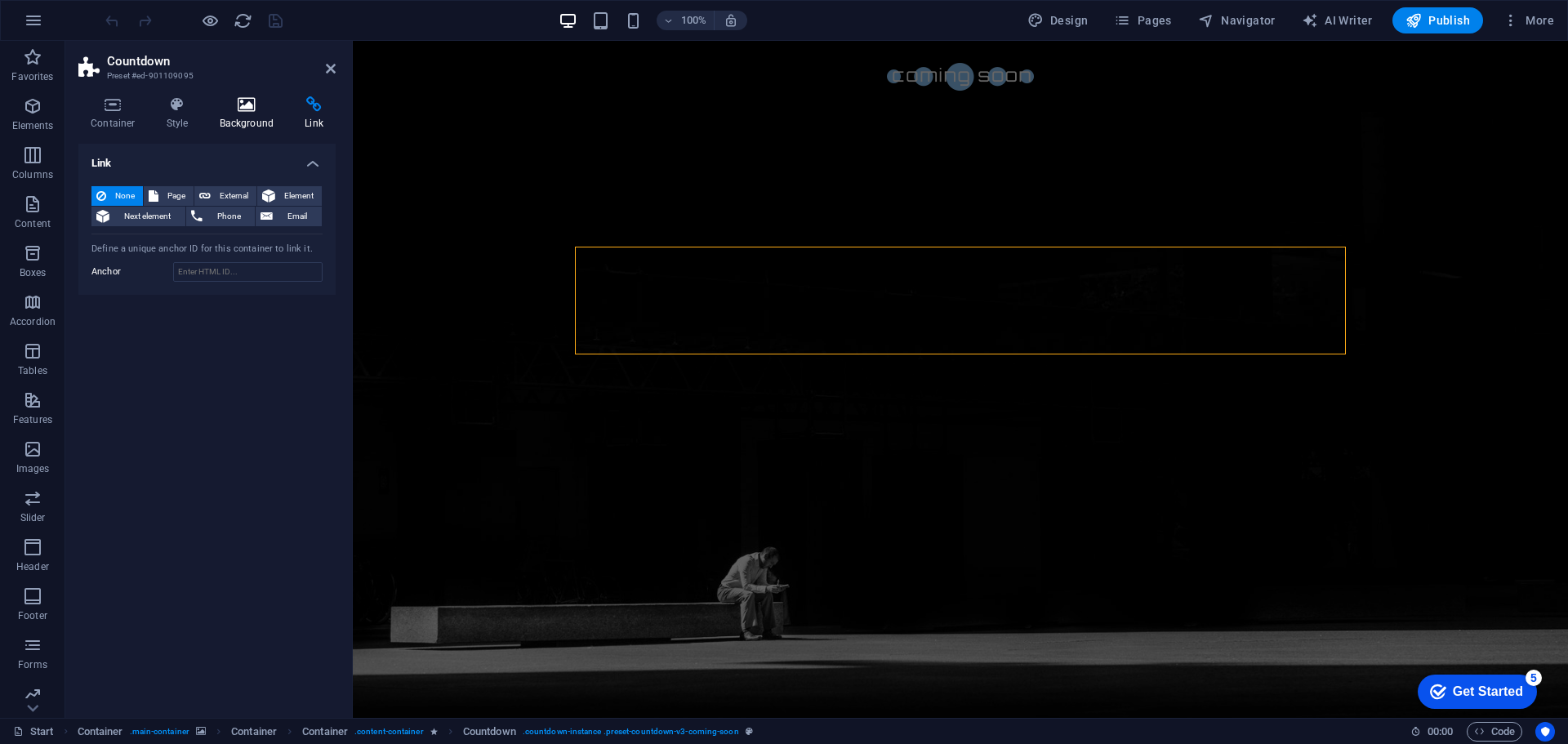
click at [240, 106] on icon at bounding box center [247, 104] width 79 height 17
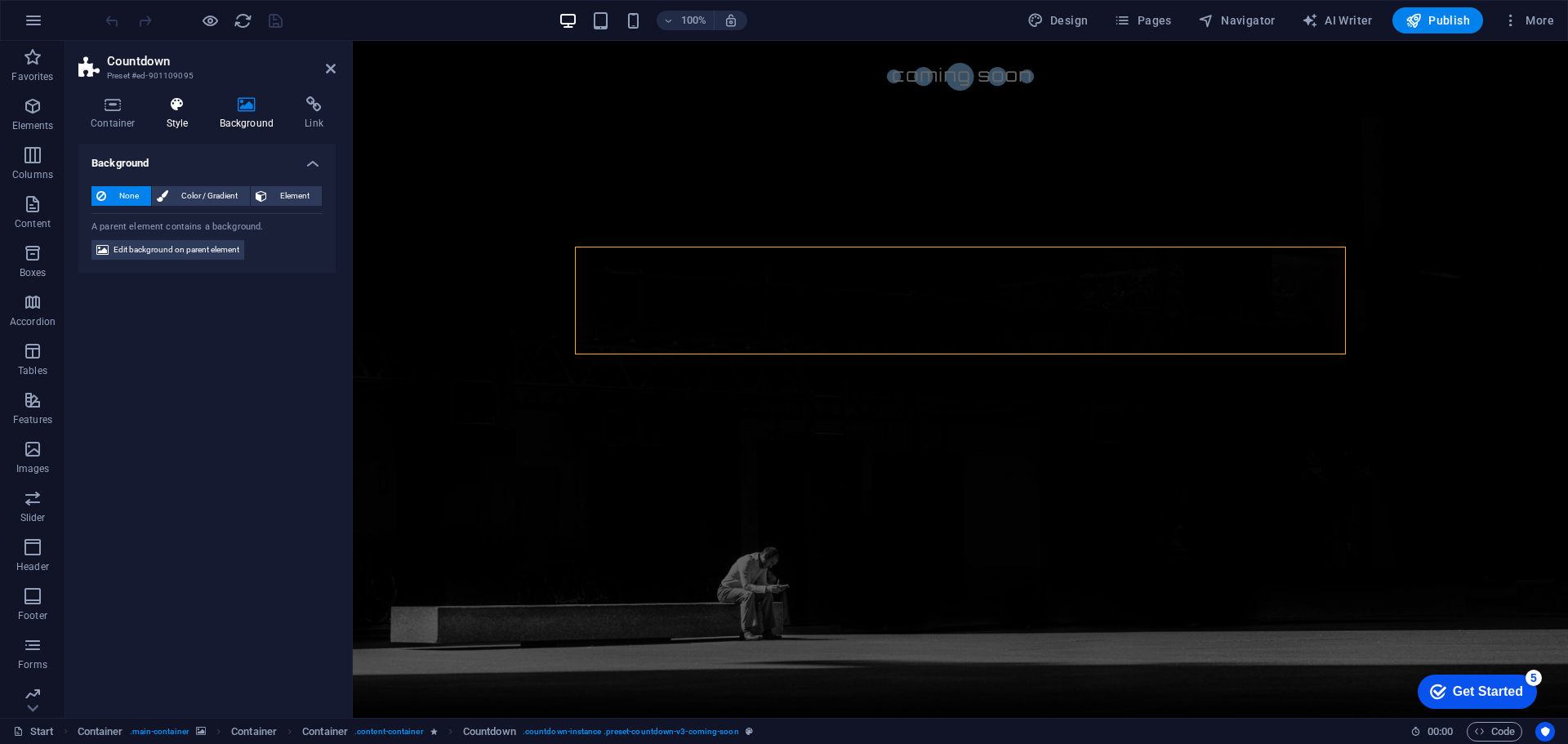
click at [180, 103] on icon at bounding box center [177, 104] width 46 height 17
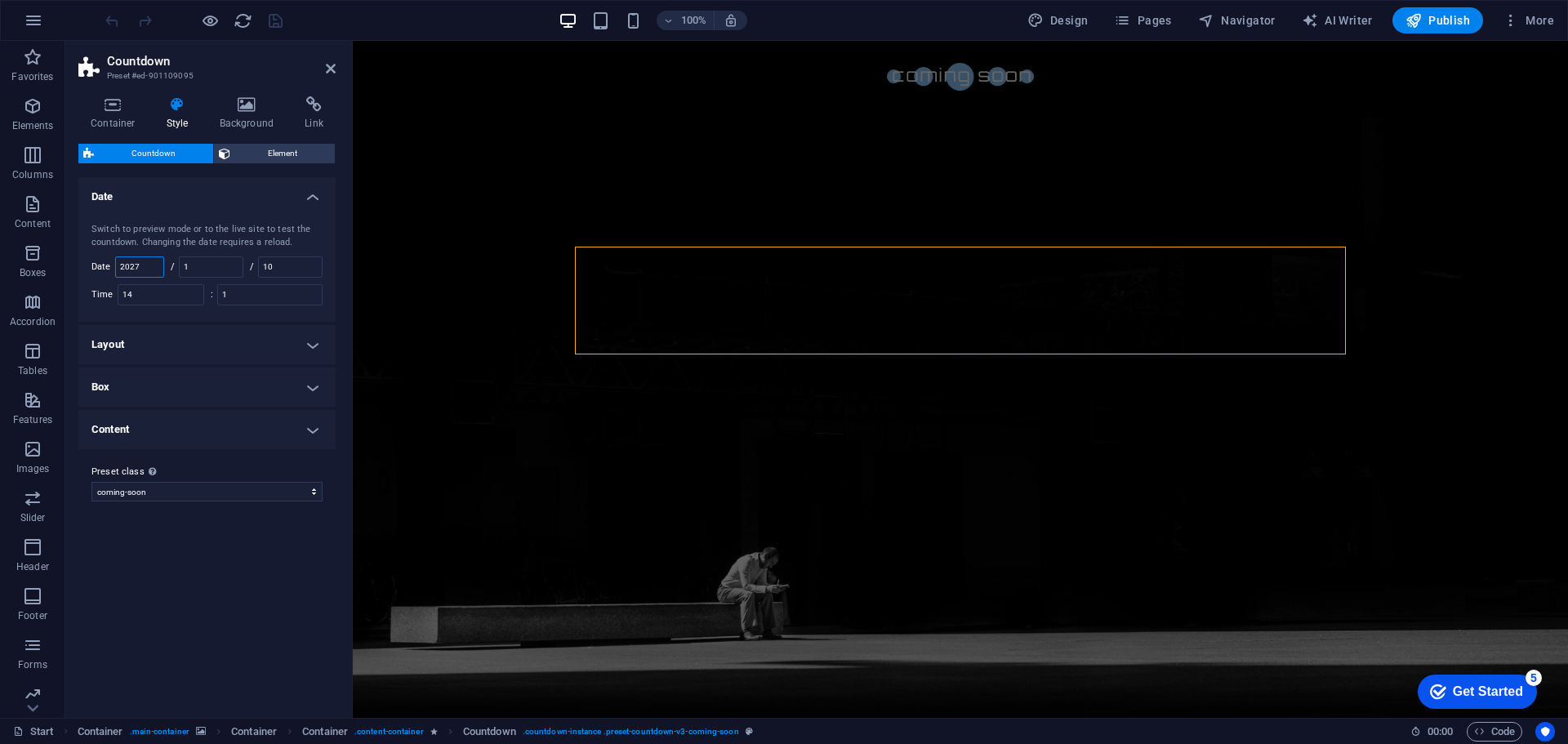
click at [153, 263] on input "2027" at bounding box center [139, 267] width 47 height 19
type input "20215"
drag, startPoint x: 209, startPoint y: 270, endPoint x: 171, endPoint y: 270, distance: 38.0
click at [171, 270] on div "/ 1" at bounding box center [207, 267] width 73 height 21
type input "1"
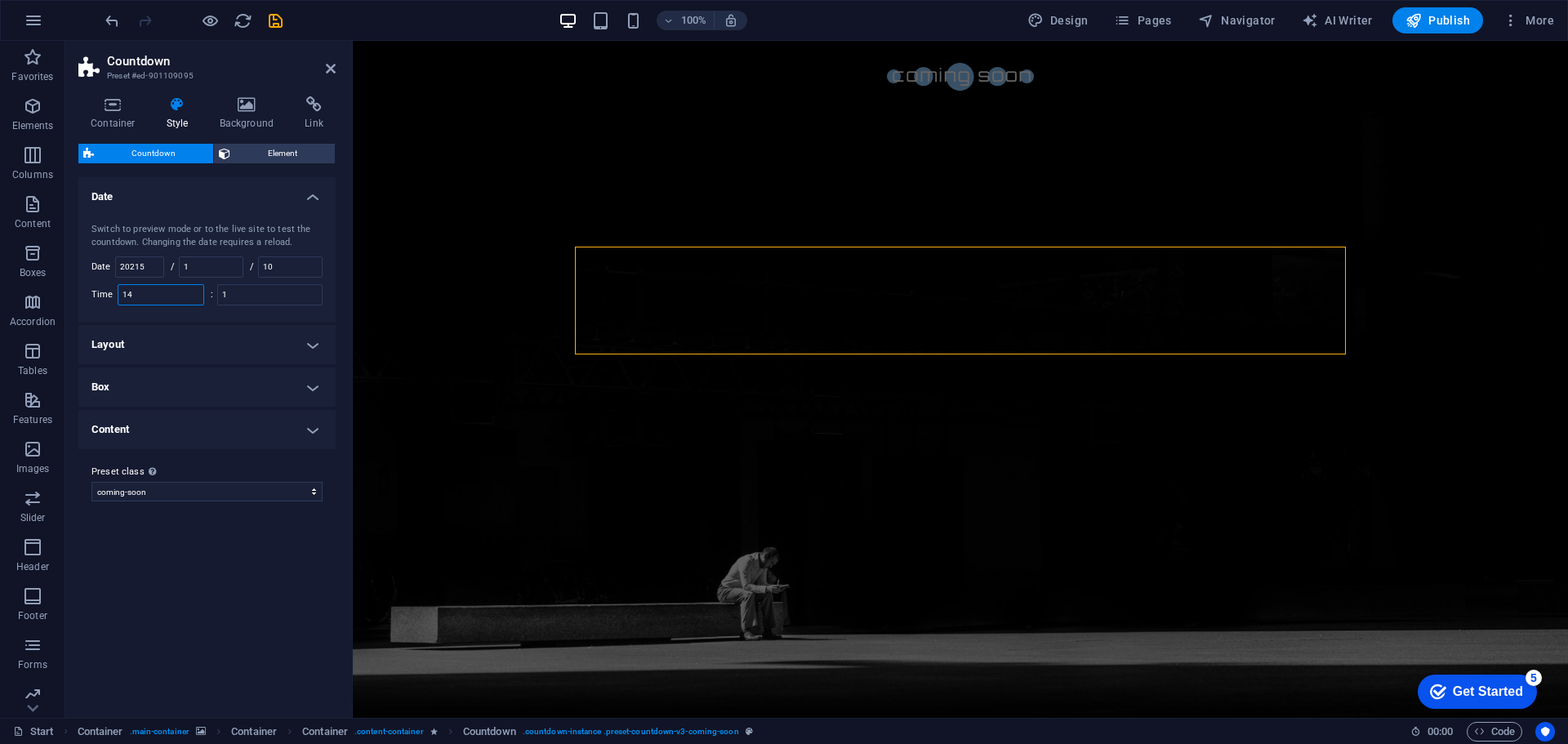
drag, startPoint x: 166, startPoint y: 295, endPoint x: 91, endPoint y: 297, distance: 75.0
click at [91, 297] on div "Time 14" at bounding box center [147, 294] width 113 height 21
type input "9"
drag, startPoint x: 162, startPoint y: 283, endPoint x: 154, endPoint y: 286, distance: 8.5
click at [154, 286] on div "8" at bounding box center [160, 294] width 87 height 21
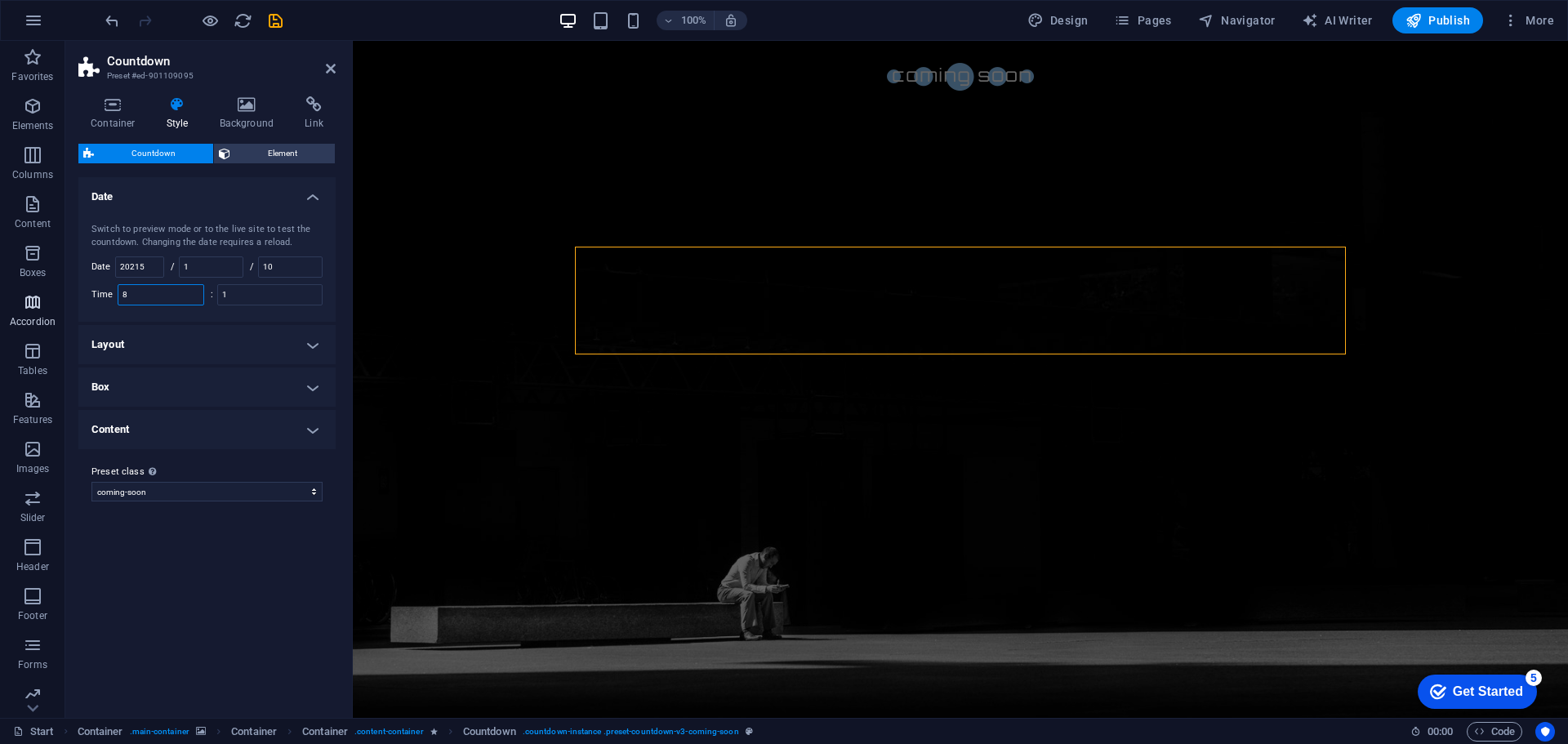
drag, startPoint x: 156, startPoint y: 294, endPoint x: 51, endPoint y: 296, distance: 105.0
click at [51, 296] on section "Favorites Elements Columns Content Boxes Accordion Tables Features Images Slide…" at bounding box center [784, 379] width 1568 height 677
drag, startPoint x: 144, startPoint y: 299, endPoint x: 69, endPoint y: 307, distance: 75.4
click at [69, 307] on div "Container Style Background Link Size Height Default px rem % vh vw Min. height …" at bounding box center [207, 400] width 283 height 634
type input "1"
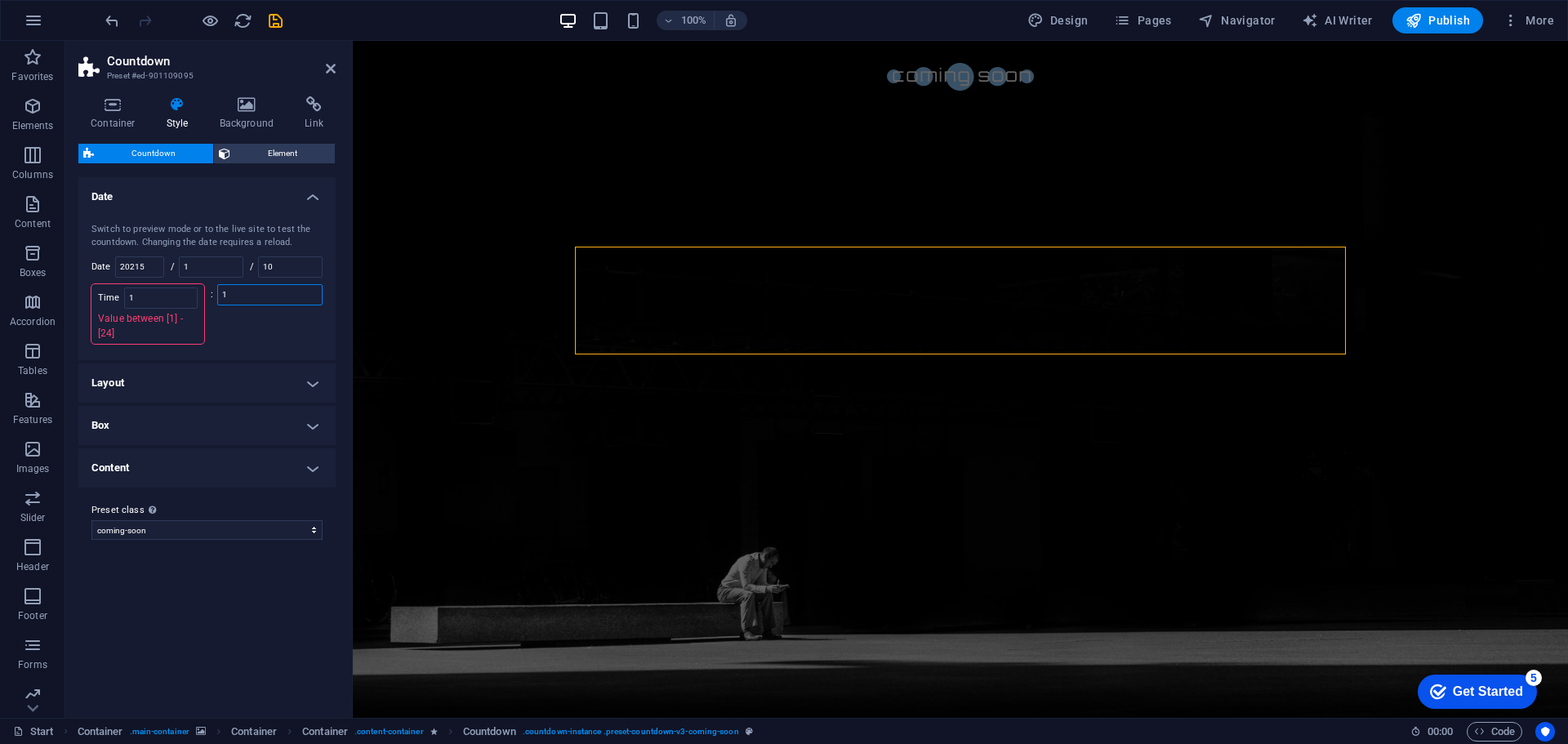
click at [260, 287] on input "1" at bounding box center [270, 294] width 103 height 19
drag, startPoint x: 247, startPoint y: 297, endPoint x: 152, endPoint y: 307, distance: 95.5
click at [152, 307] on div "Switch to preview mode or to the live site to test the countdown. Changing the …" at bounding box center [207, 264] width 264 height 115
type input "1"
click at [271, 524] on div "Variants Default Date Switch to preview mode or to the live site to test the co…" at bounding box center [207, 441] width 258 height 528
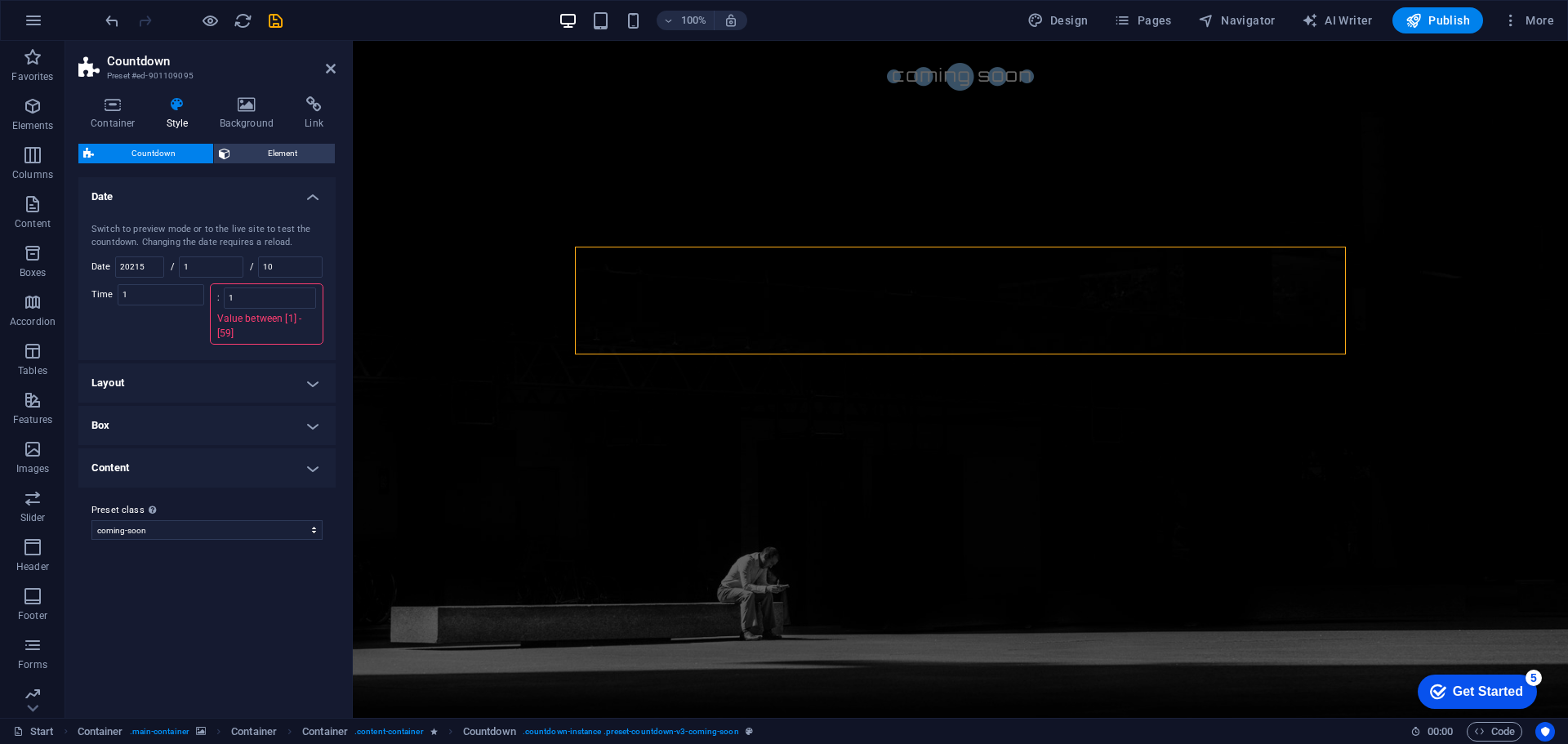
click at [242, 626] on div "Variants Default Date Switch to preview mode or to the live site to test the co…" at bounding box center [207, 441] width 258 height 528
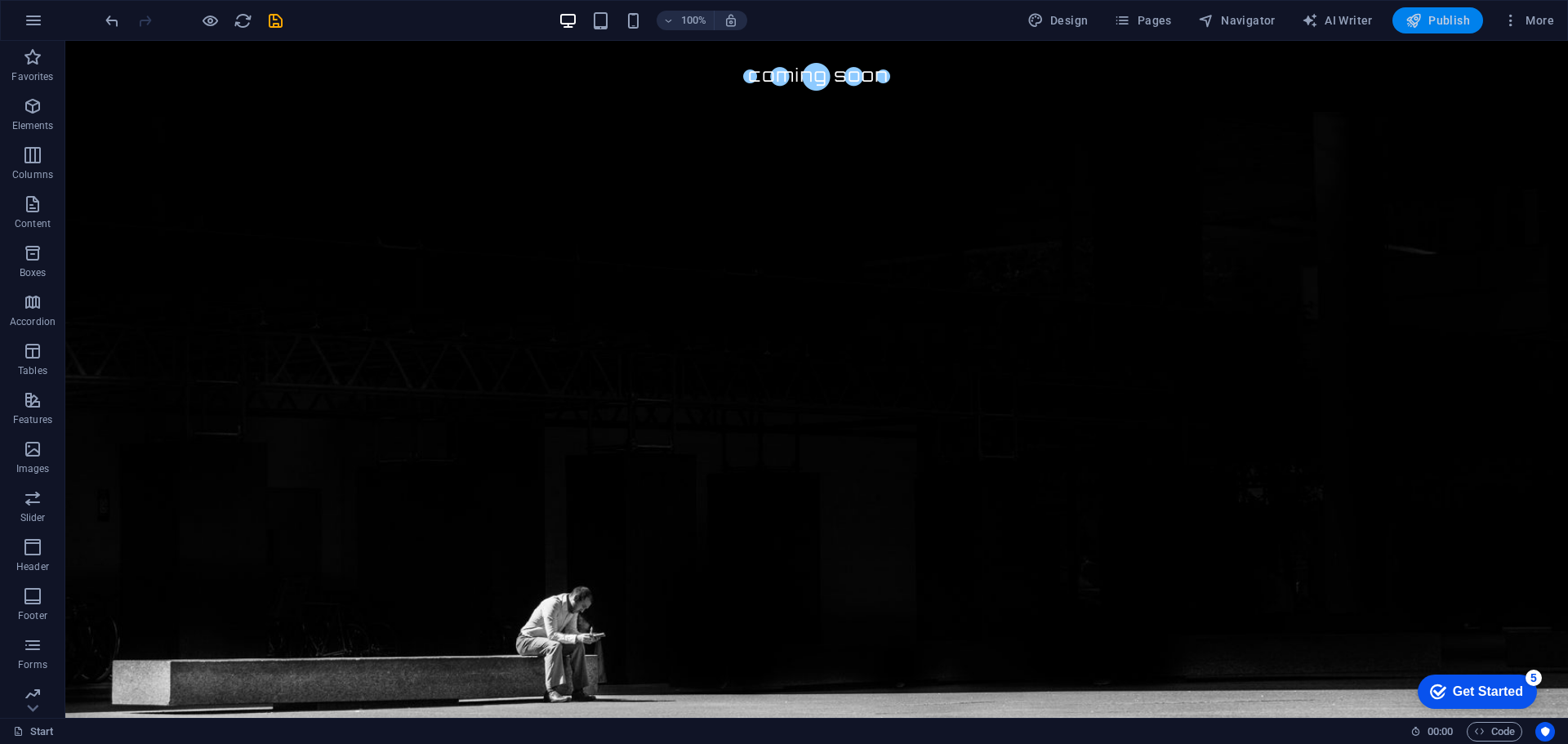
click at [1445, 16] on span "Publish" at bounding box center [1437, 20] width 65 height 17
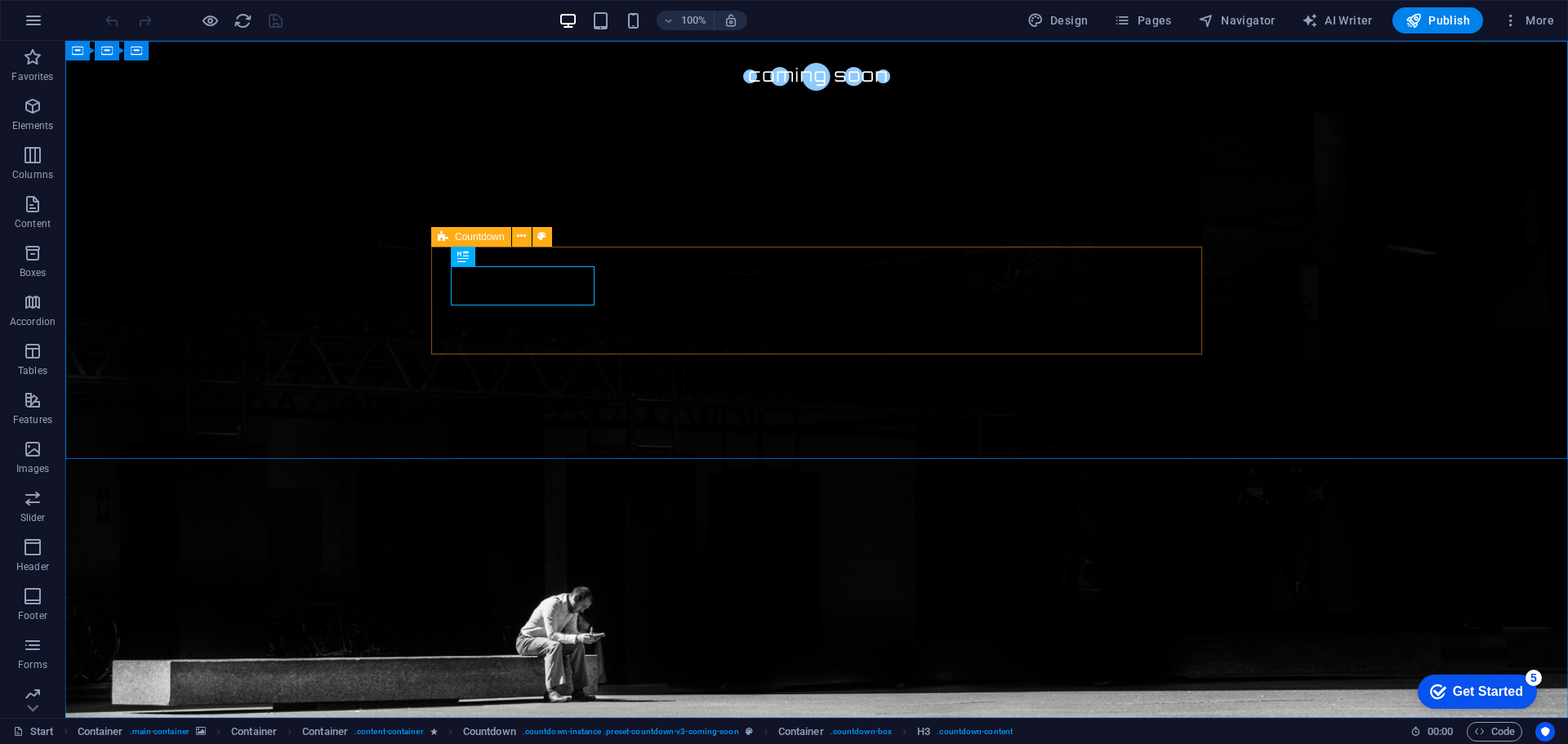
click at [456, 229] on div "Countdown" at bounding box center [470, 237] width 80 height 19
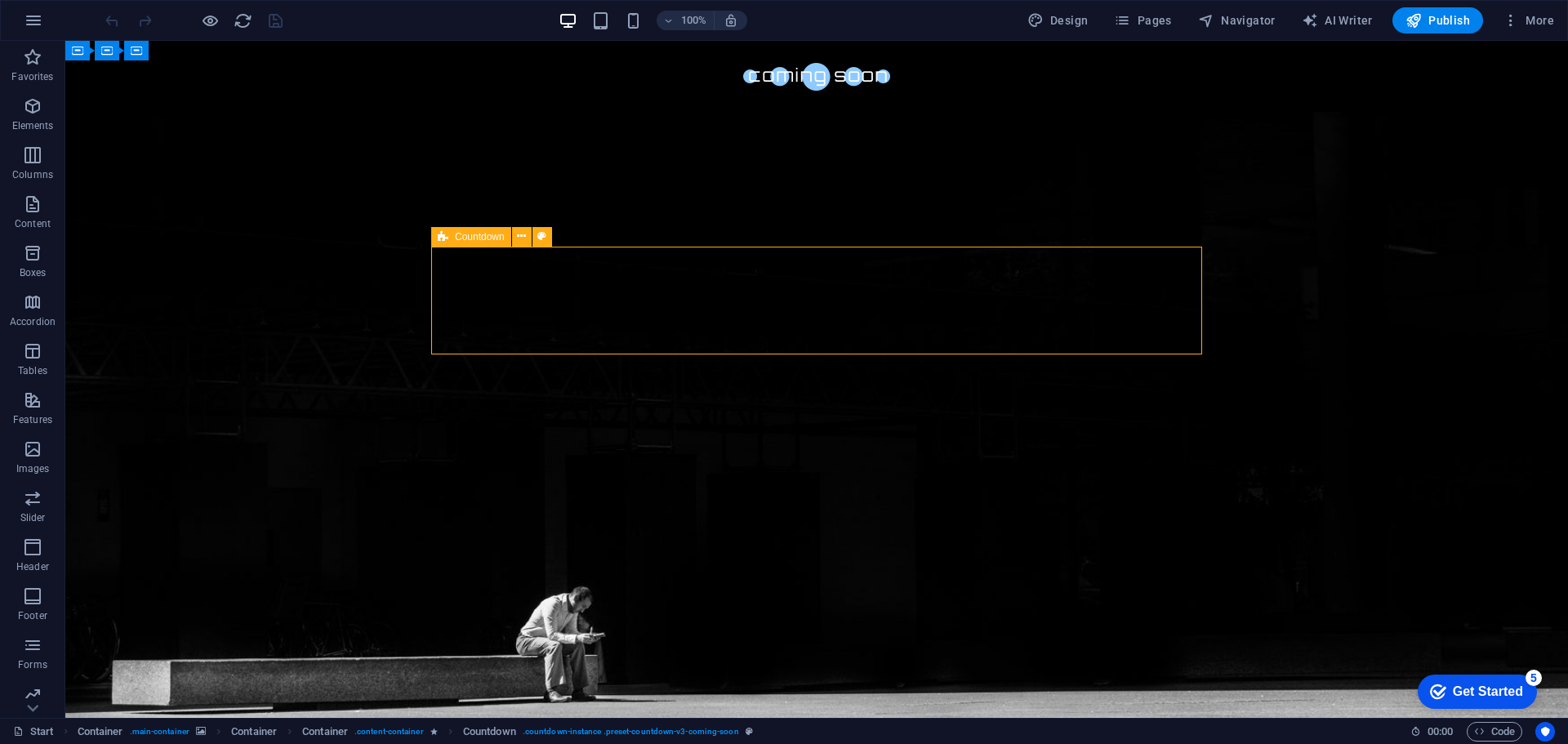
click at [454, 237] on div "Countdown" at bounding box center [470, 237] width 80 height 19
click at [529, 240] on button at bounding box center [521, 237] width 19 height 19
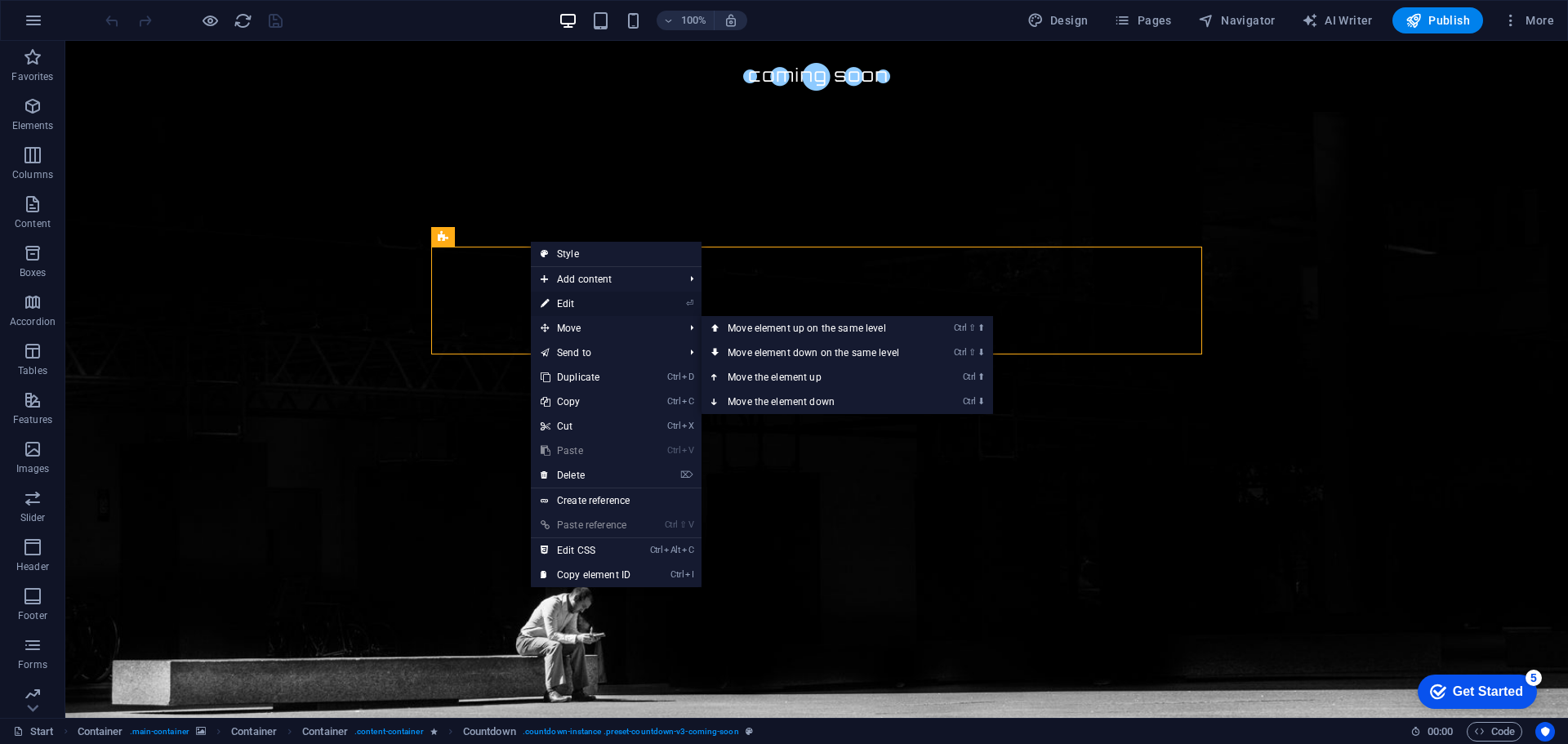
click at [598, 303] on link "⏎ Edit" at bounding box center [585, 304] width 109 height 25
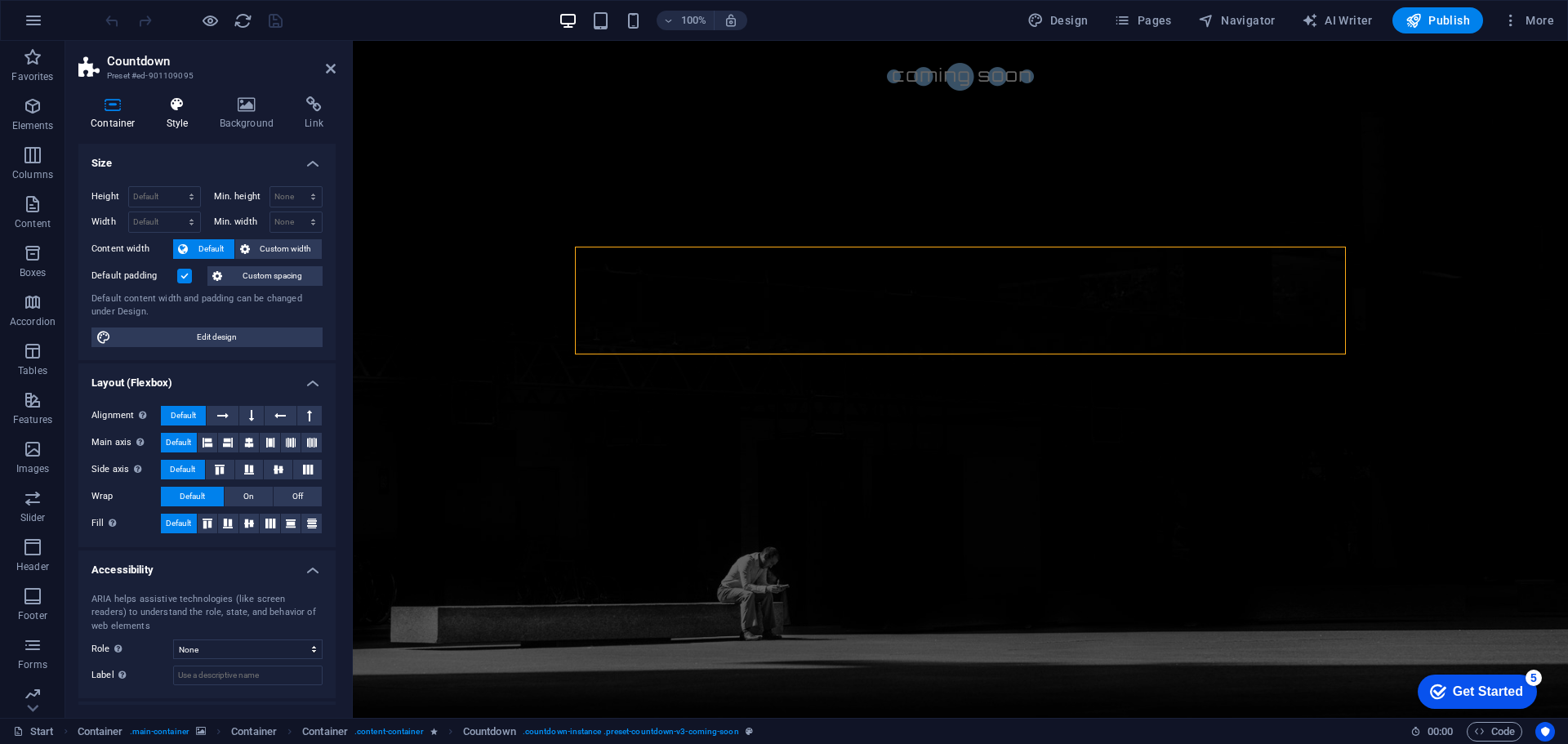
click at [172, 116] on h4 "Style" at bounding box center [180, 113] width 53 height 34
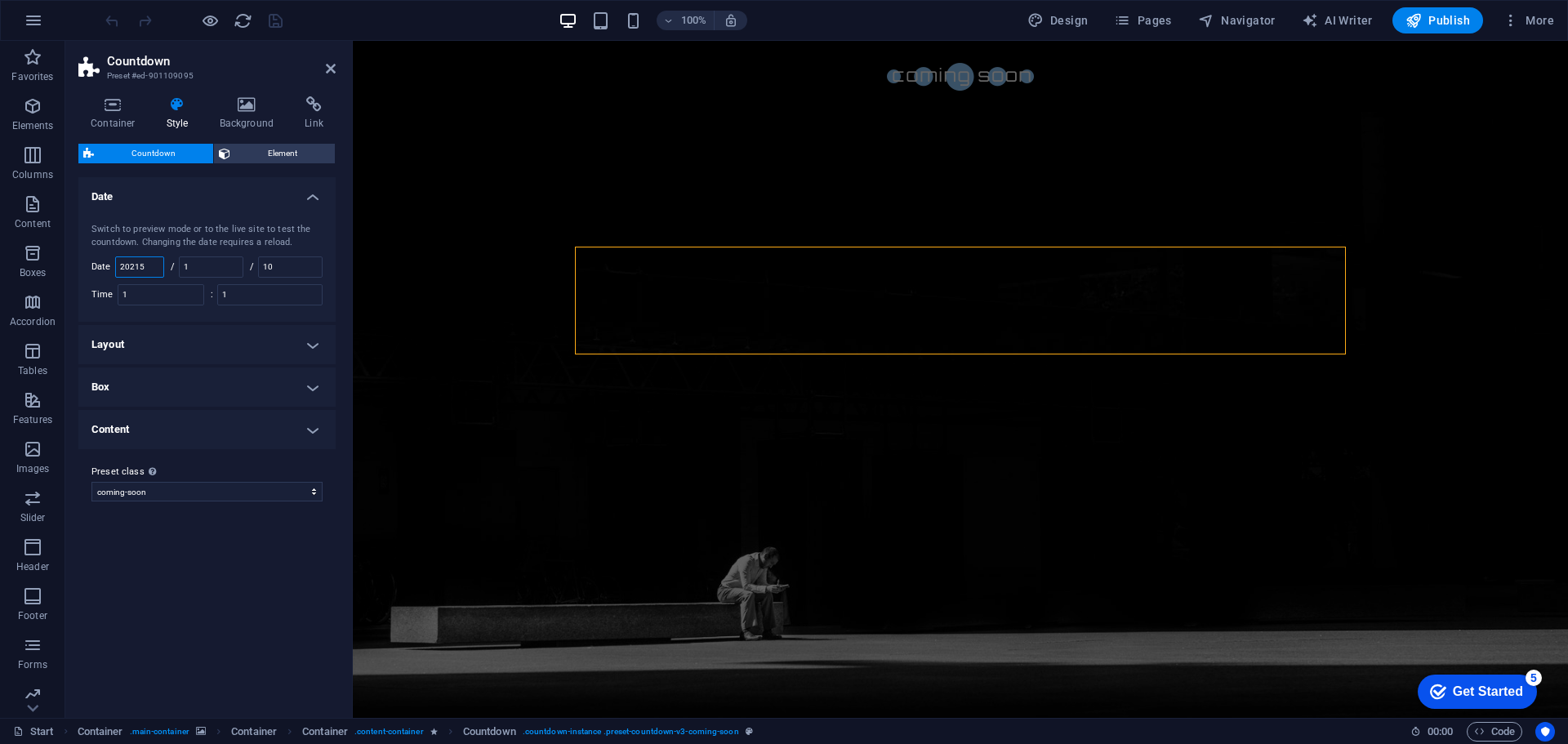
click at [141, 266] on input "20215" at bounding box center [139, 267] width 47 height 19
type input "2025"
click at [237, 584] on div "Variants Default Date Switch to preview mode or to the live site to test the co…" at bounding box center [207, 441] width 258 height 528
click at [32, 112] on icon "button" at bounding box center [32, 106] width 19 height 19
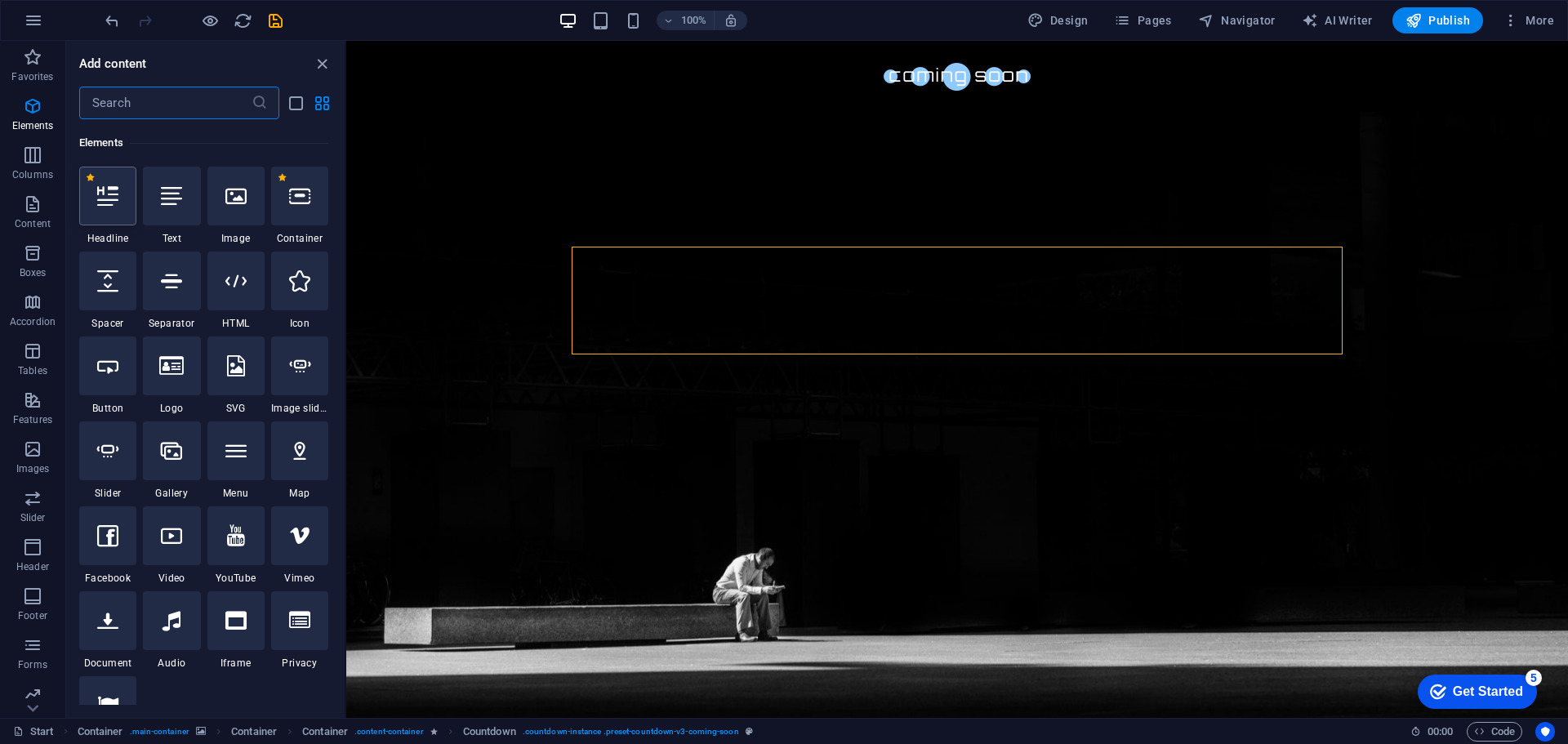
scroll to position [174, 0]
click at [1127, 21] on icon "button" at bounding box center [1121, 20] width 17 height 17
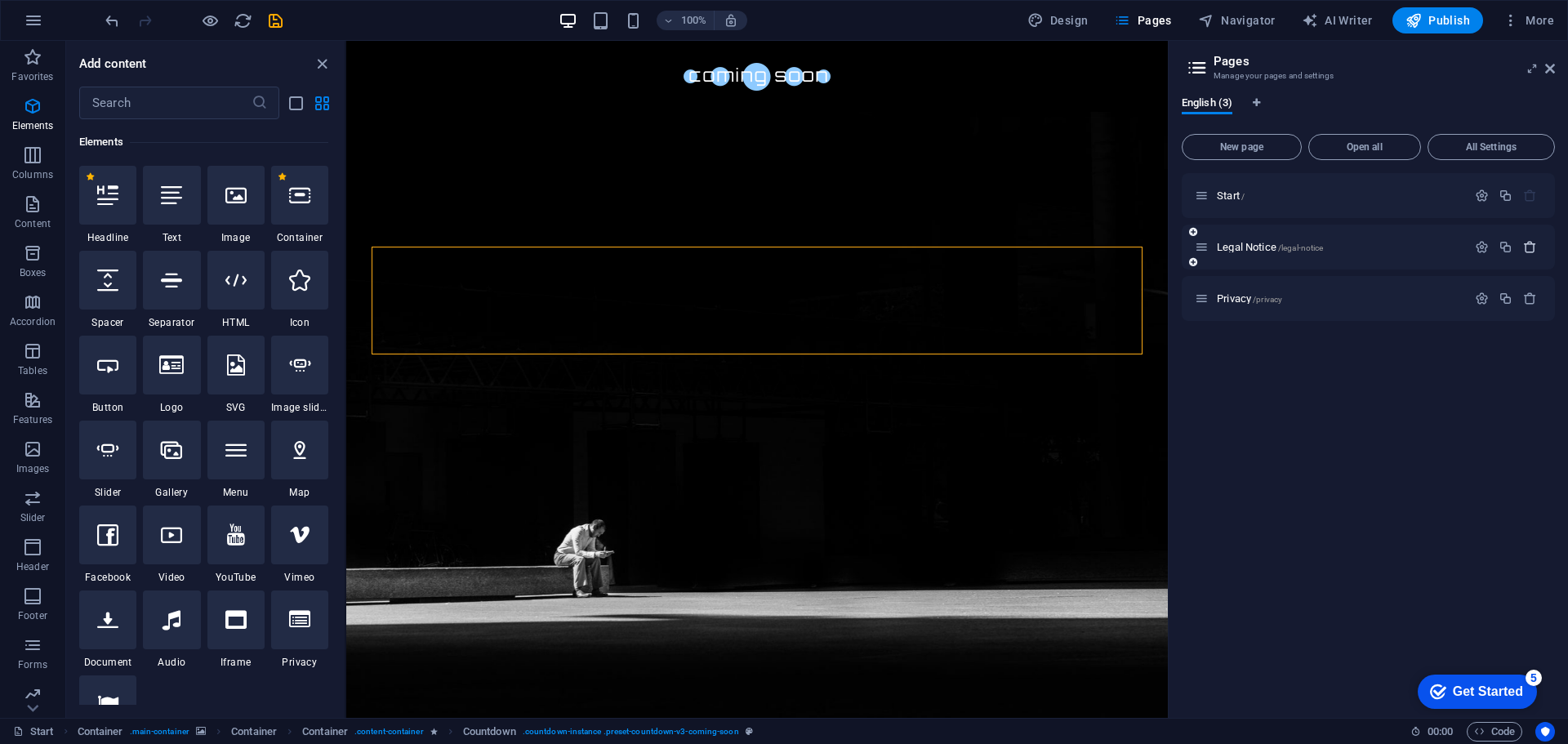
click at [1534, 249] on icon "button" at bounding box center [1529, 247] width 14 height 14
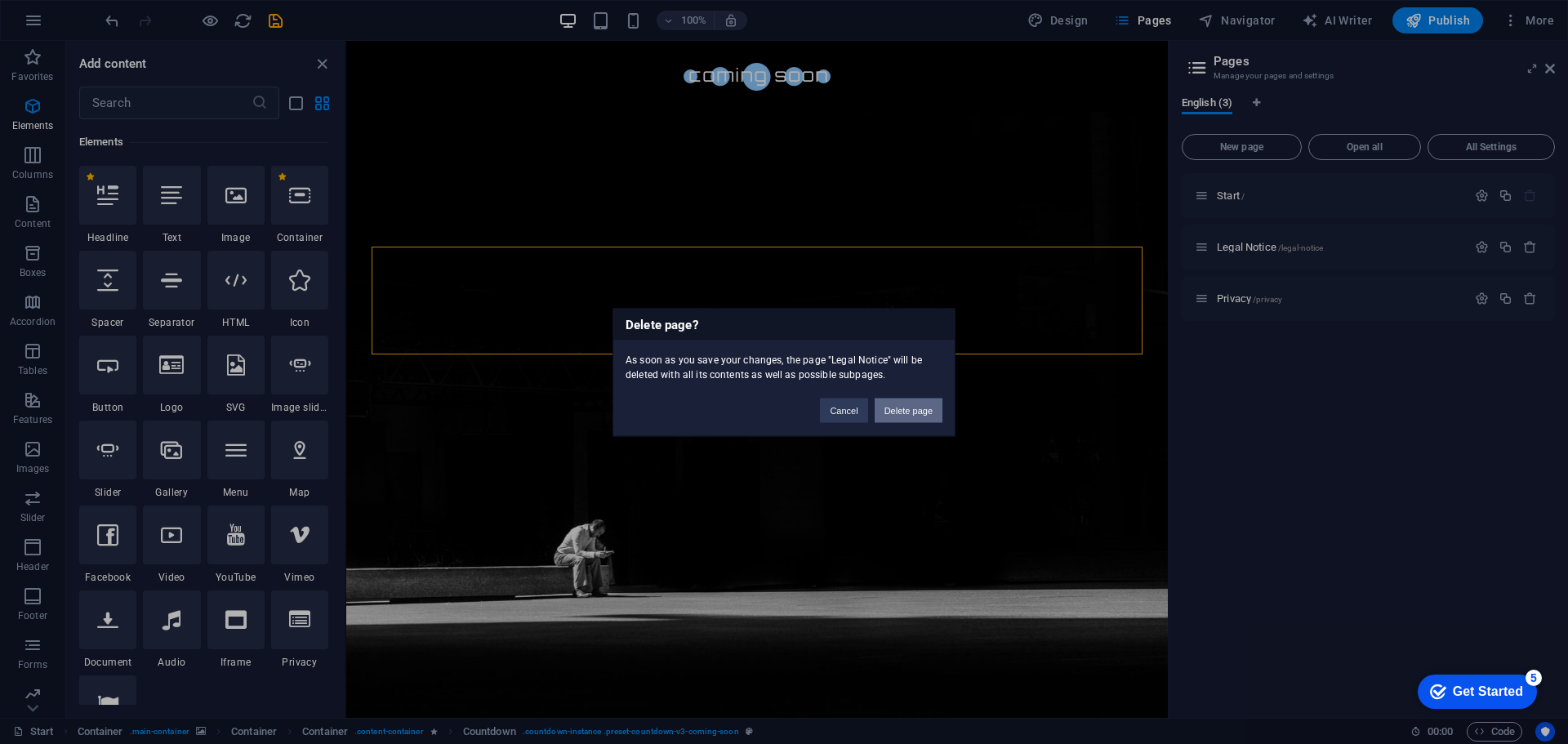
click at [920, 411] on button "Delete page" at bounding box center [908, 410] width 67 height 25
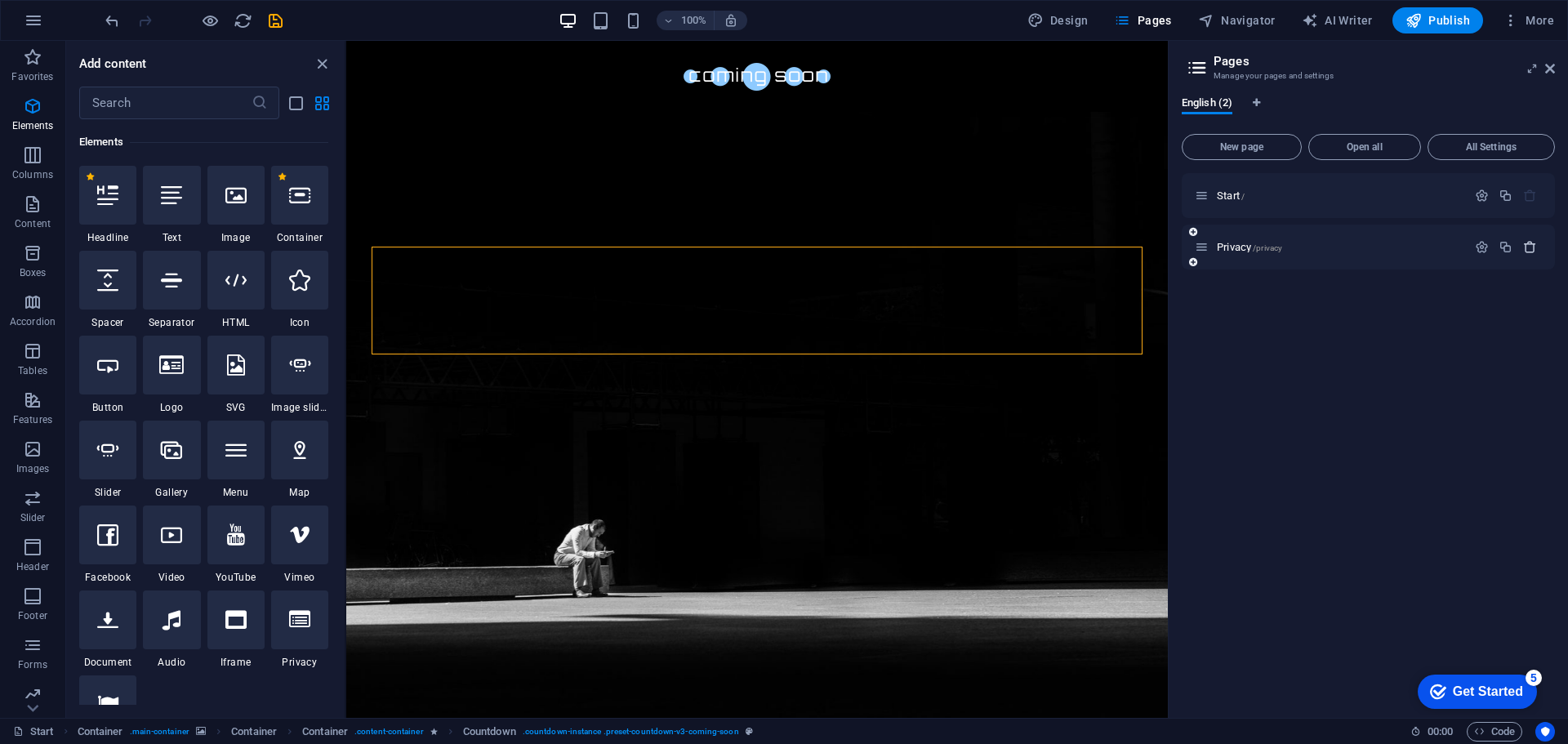
click at [1529, 248] on icon "button" at bounding box center [1529, 247] width 14 height 14
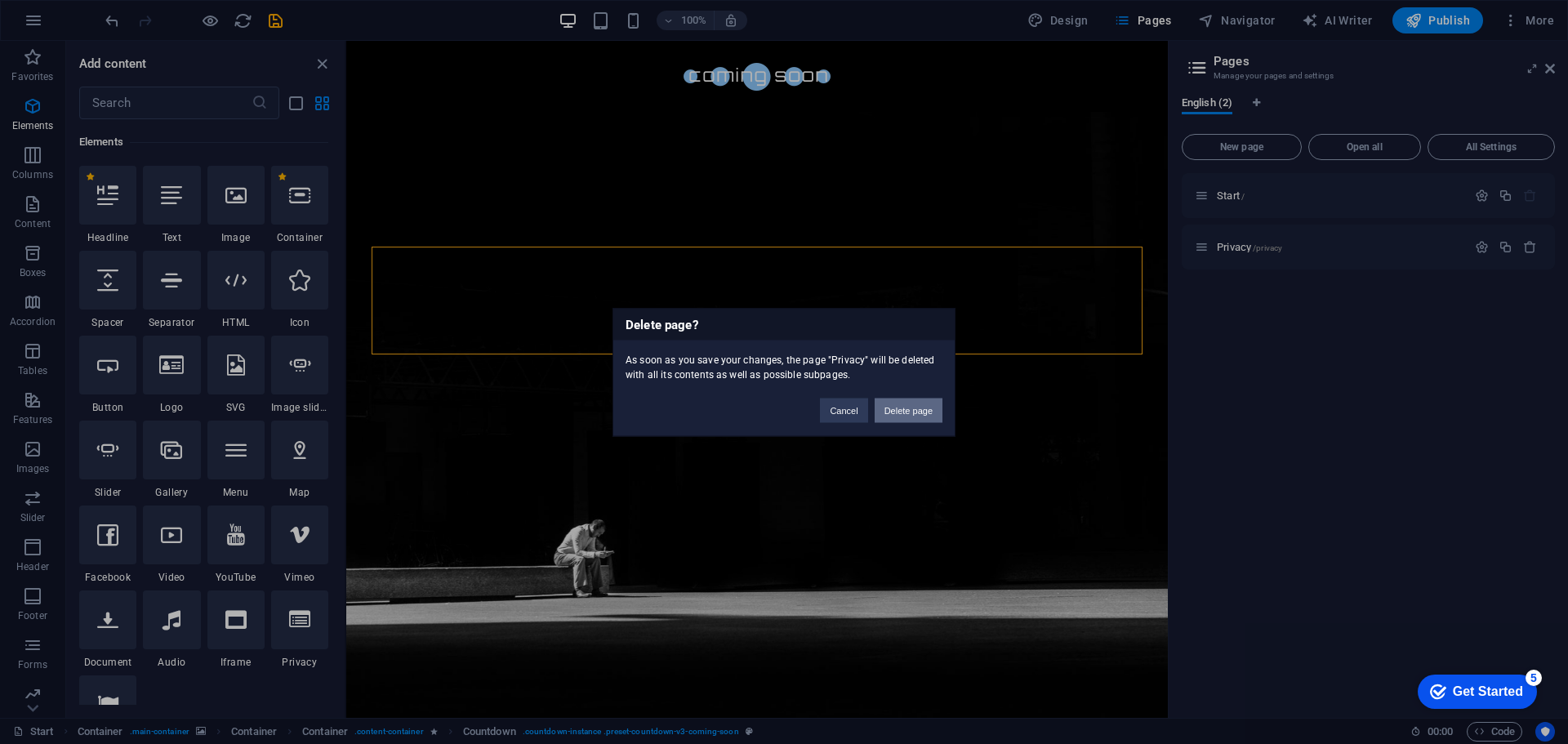
drag, startPoint x: 912, startPoint y: 413, endPoint x: 580, endPoint y: 369, distance: 334.9
click at [912, 413] on button "Delete page" at bounding box center [908, 410] width 67 height 25
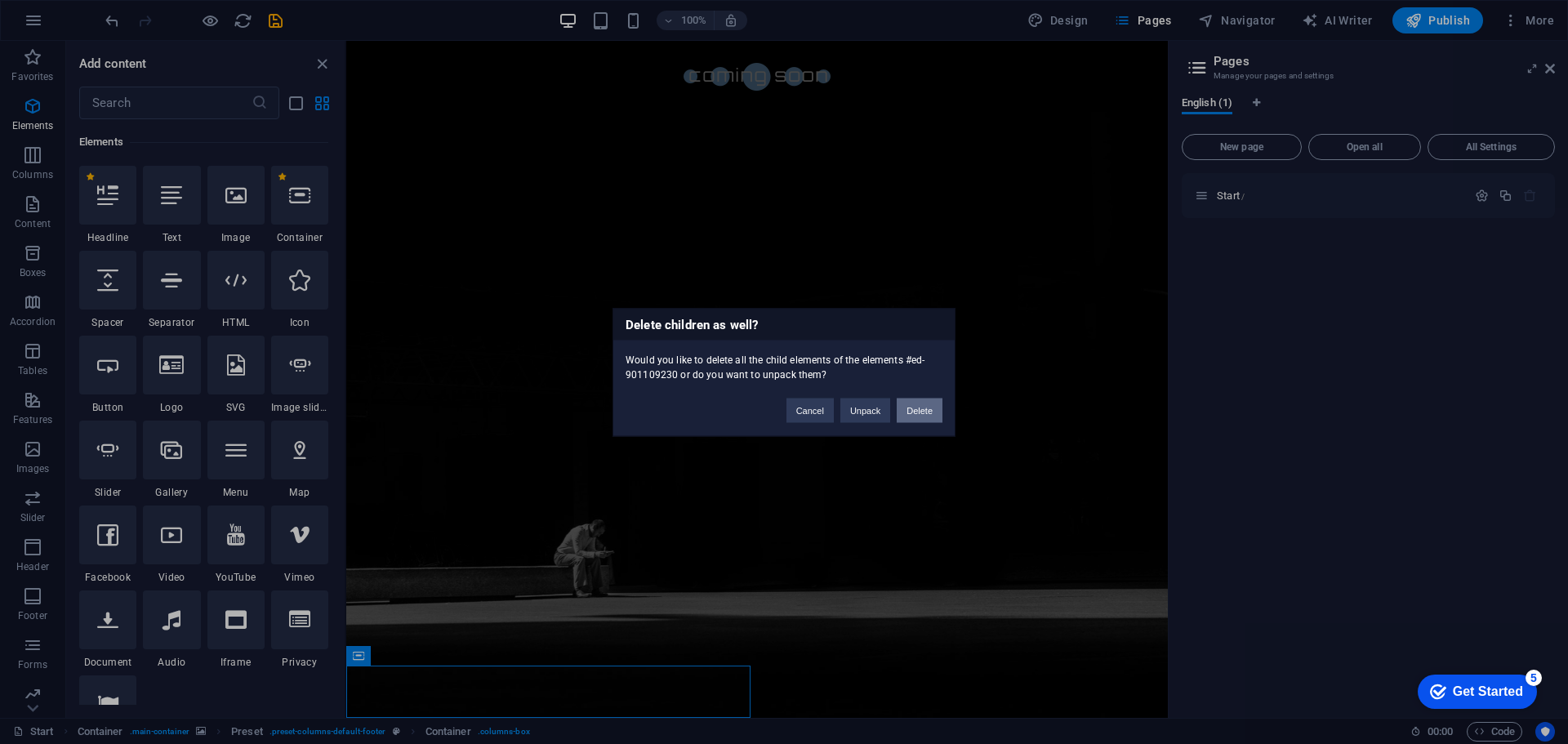
click at [920, 398] on button "Delete" at bounding box center [919, 410] width 46 height 25
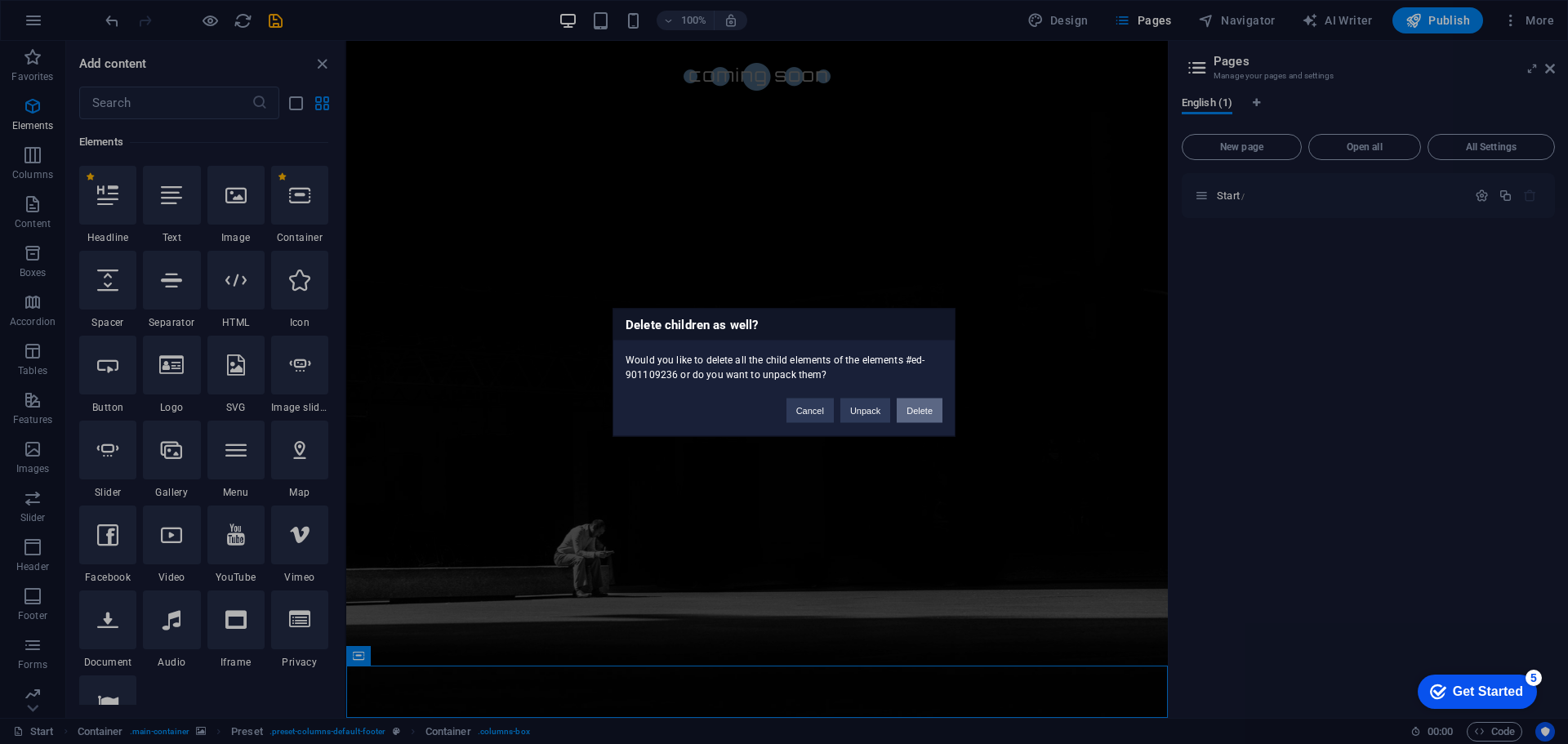
click at [930, 406] on button "Delete" at bounding box center [919, 410] width 46 height 25
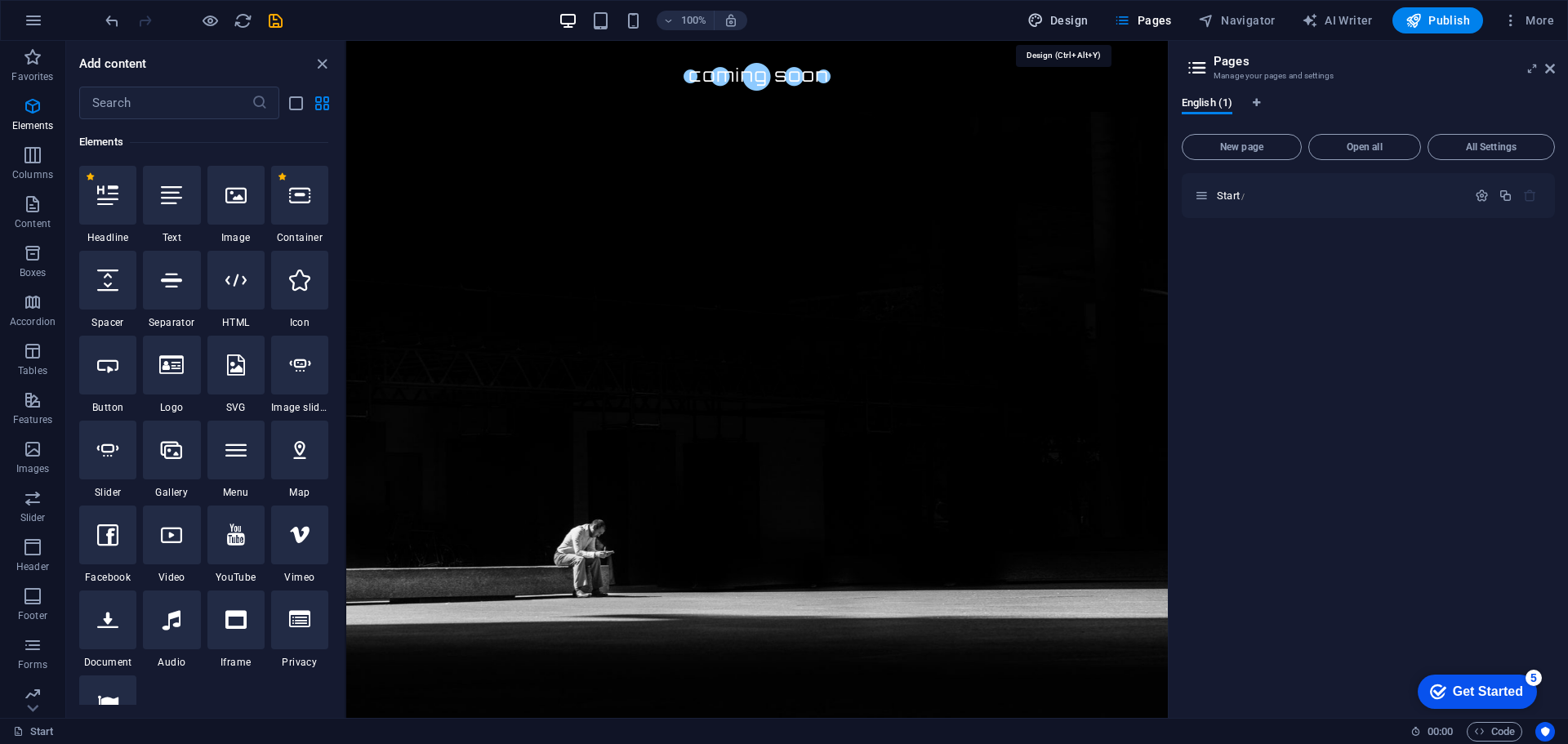
click at [1069, 24] on span "Design" at bounding box center [1058, 20] width 61 height 17
select select "px"
select select "300"
select select "px"
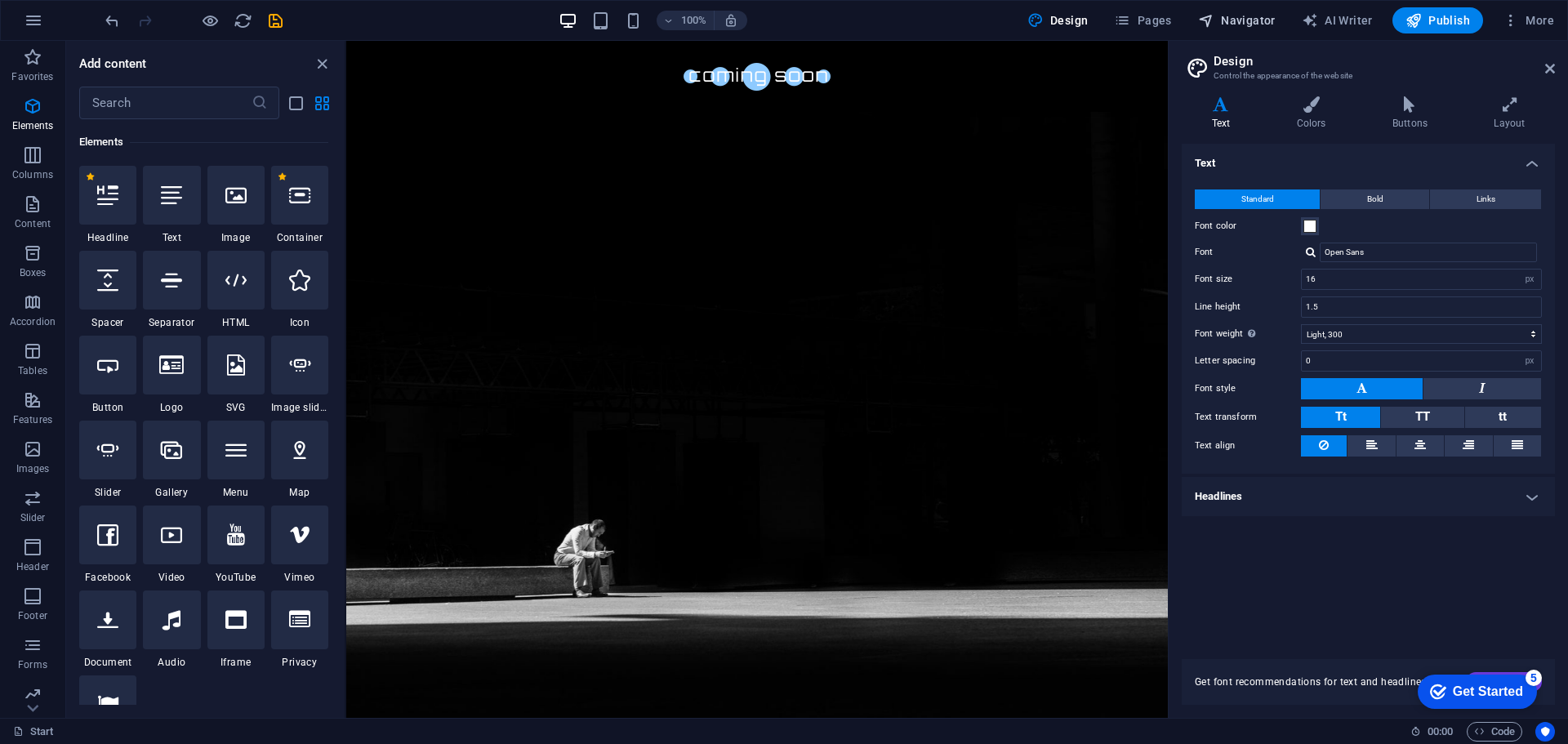
click at [1244, 24] on span "Navigator" at bounding box center [1236, 20] width 78 height 17
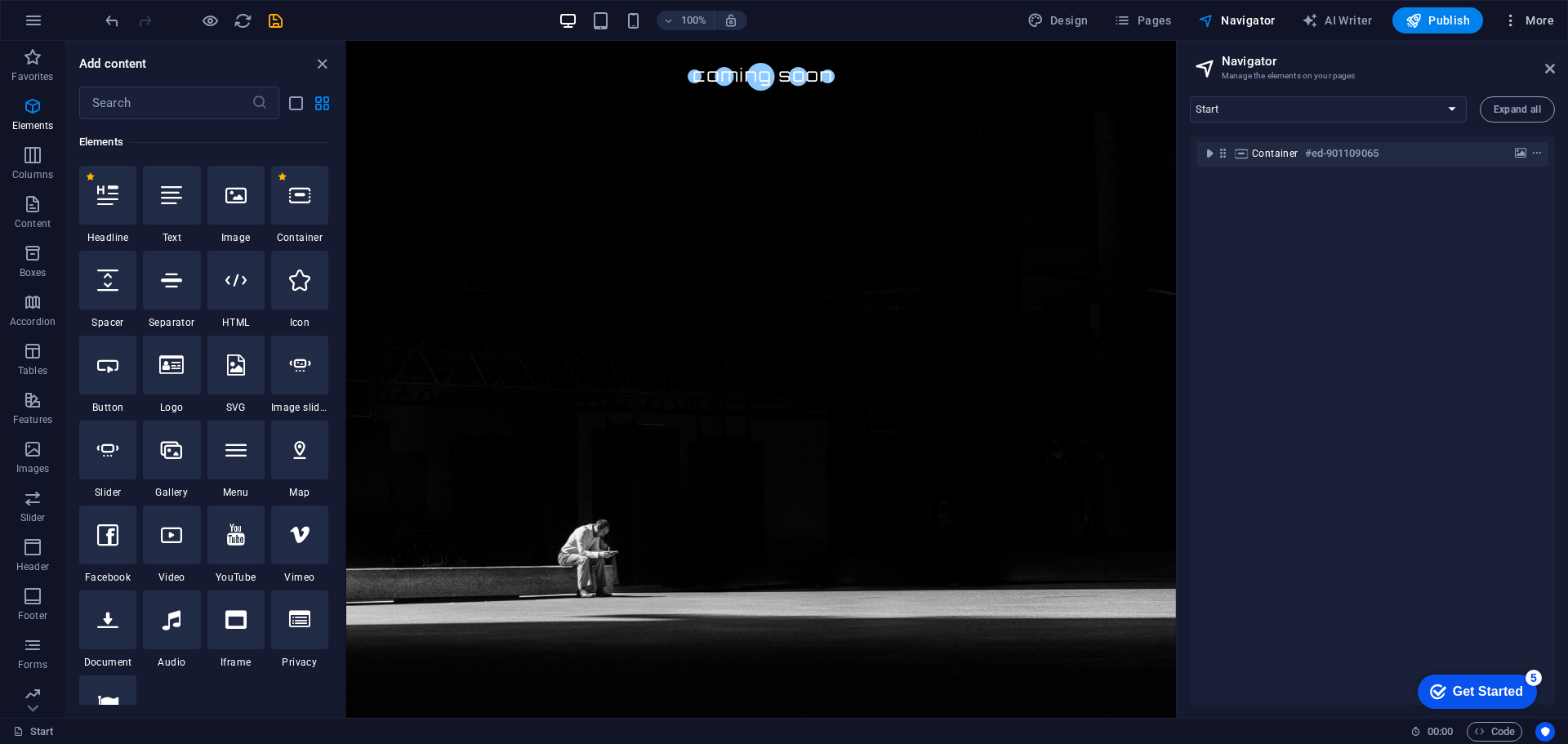
click at [1538, 28] on span "More" at bounding box center [1528, 20] width 52 height 17
click at [1487, 67] on h6 "Website Settings" at bounding box center [1494, 63] width 97 height 19
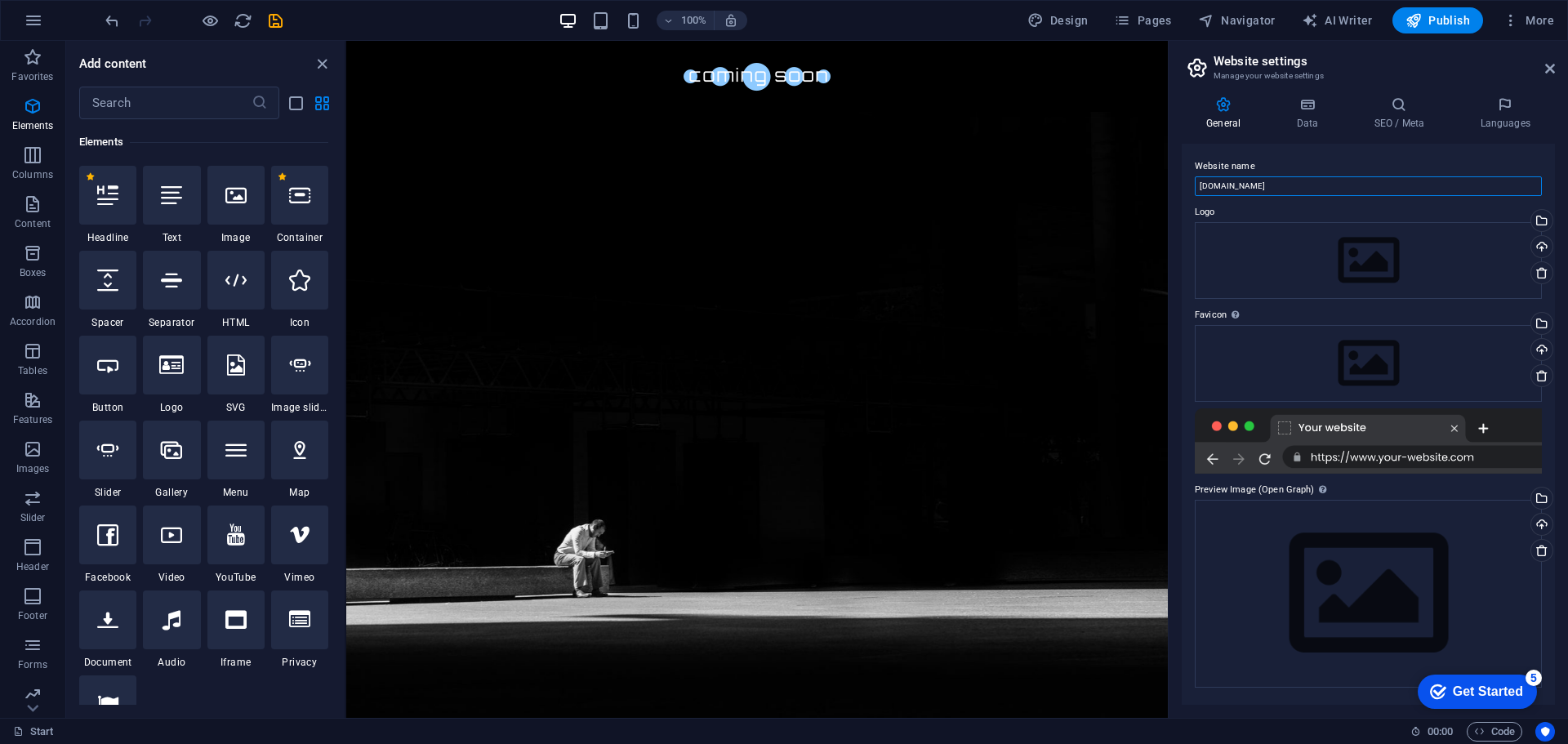
click at [1317, 177] on input "[DOMAIN_NAME]" at bounding box center [1368, 186] width 347 height 19
click at [1305, 116] on h4 "Data" at bounding box center [1310, 113] width 78 height 34
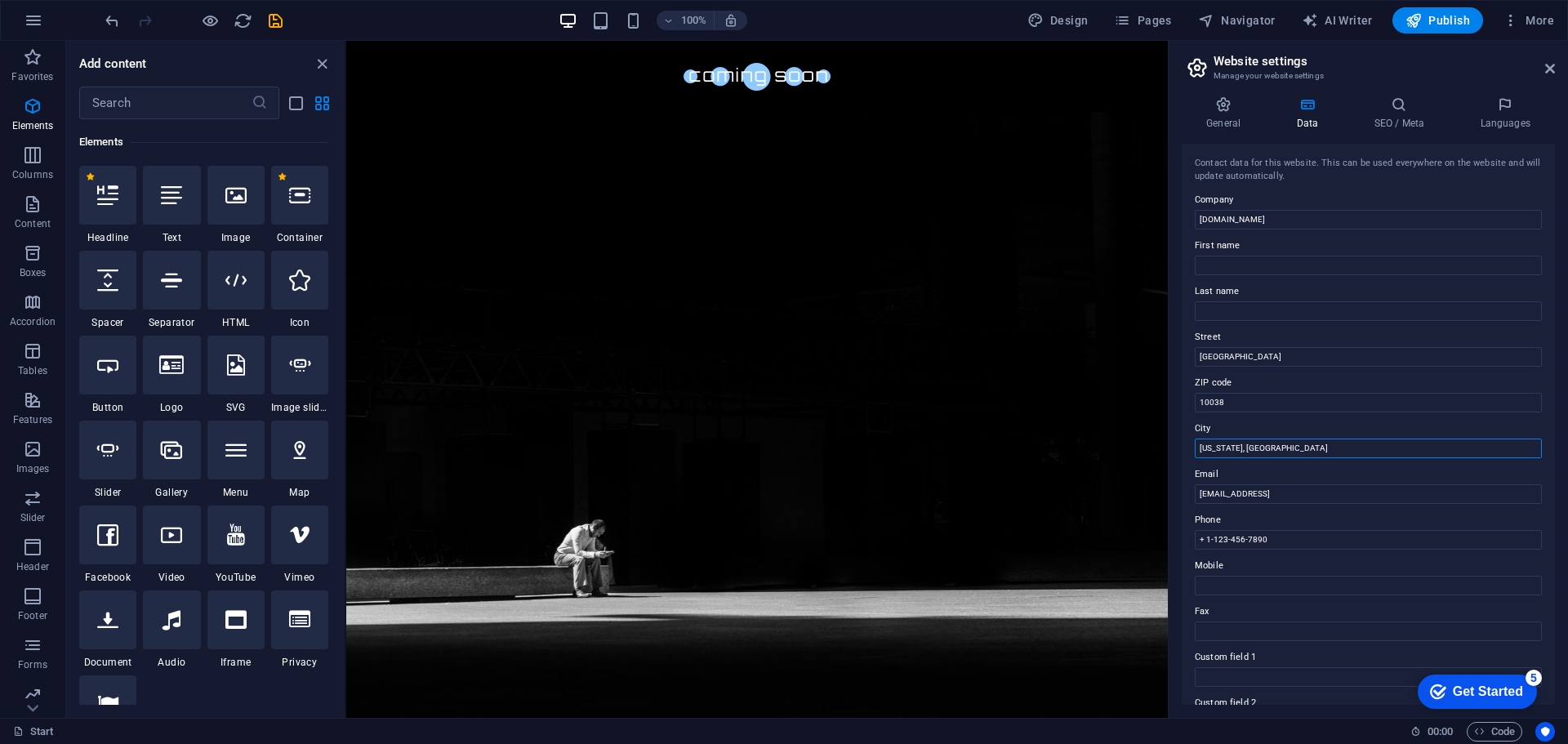
drag, startPoint x: 1638, startPoint y: 491, endPoint x: 1130, endPoint y: 455, distance: 509.3
drag, startPoint x: 1594, startPoint y: 441, endPoint x: 1137, endPoint y: 403, distance: 458.6
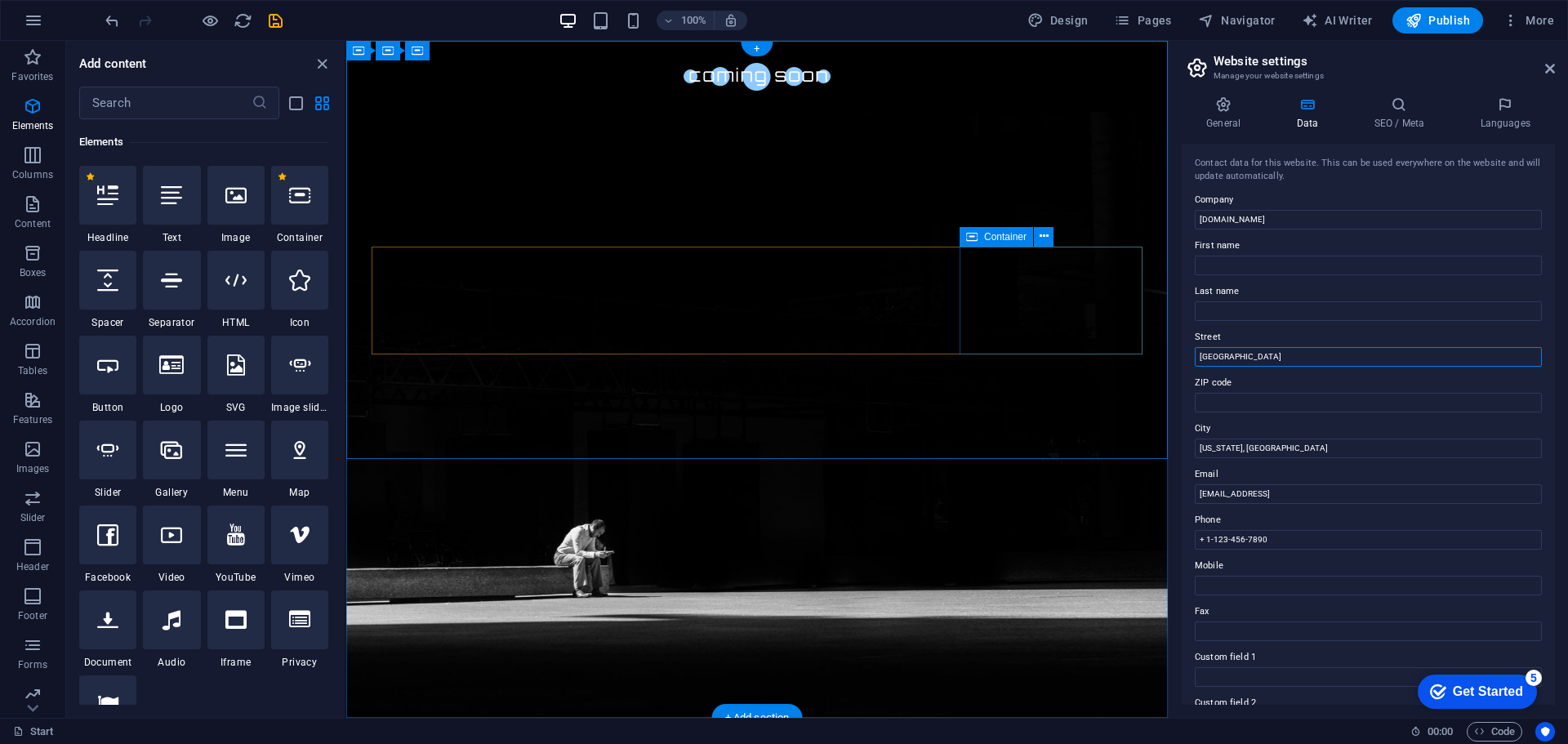
drag, startPoint x: 1621, startPoint y: 393, endPoint x: 1107, endPoint y: 354, distance: 515.5
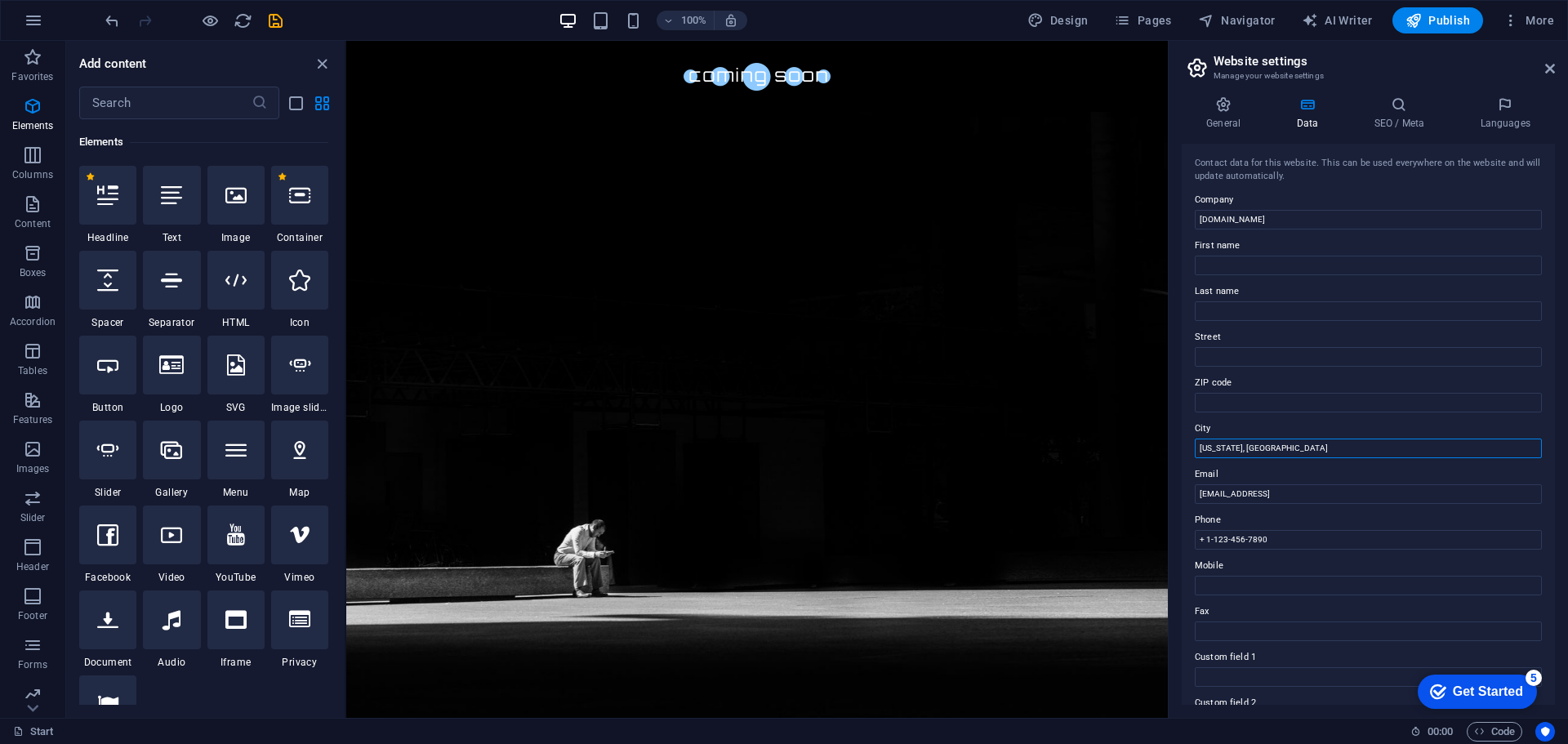
drag, startPoint x: 1626, startPoint y: 487, endPoint x: 1071, endPoint y: 449, distance: 556.3
drag, startPoint x: 1761, startPoint y: 537, endPoint x: 1157, endPoint y: 490, distance: 605.8
drag, startPoint x: 1310, startPoint y: 537, endPoint x: 1176, endPoint y: 537, distance: 134.0
click at [1176, 537] on div "General Data SEO / Meta Languages Website name nikkigforsd.com Logo Drag files …" at bounding box center [1368, 400] width 399 height 634
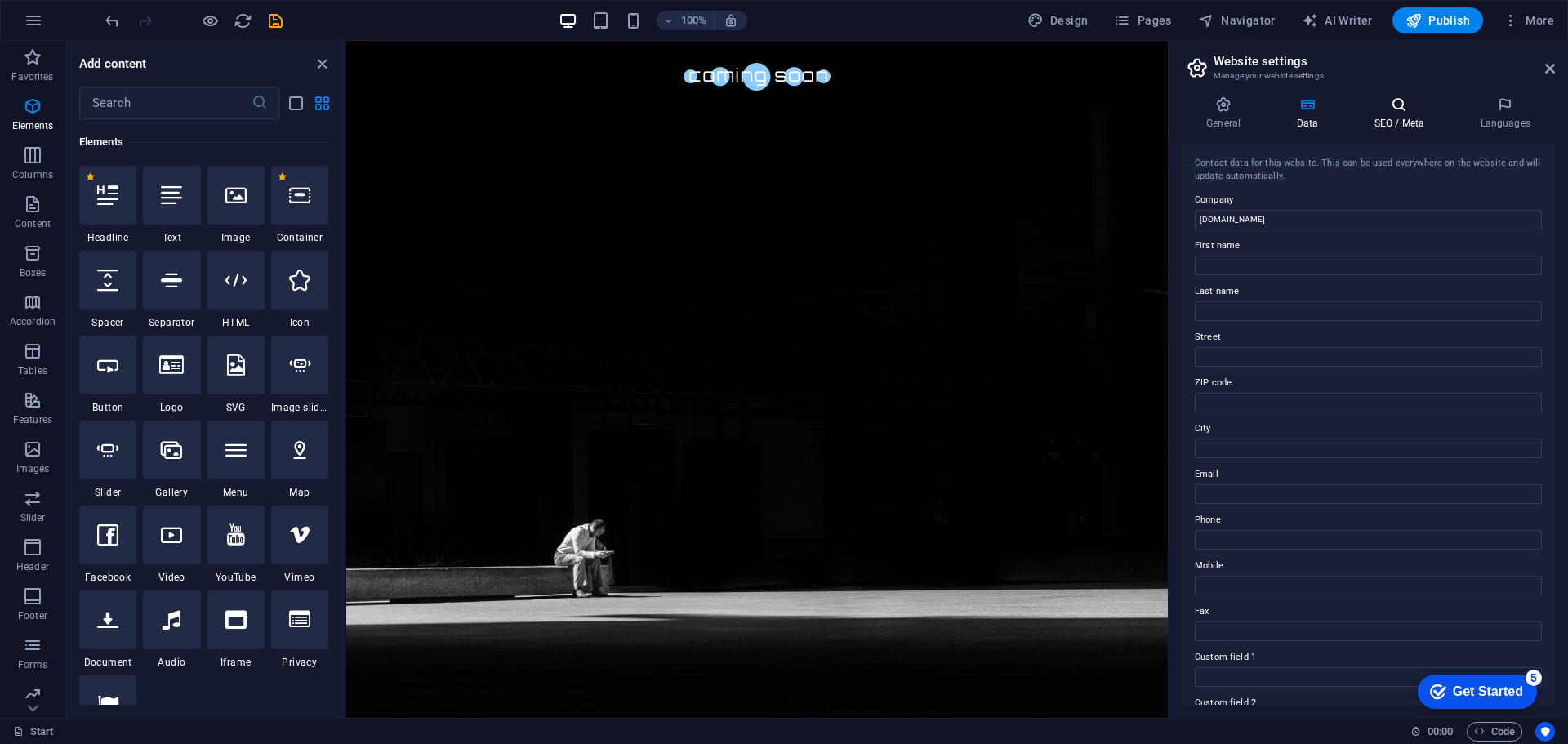
click at [1381, 126] on h4 "SEO / Meta" at bounding box center [1402, 113] width 106 height 34
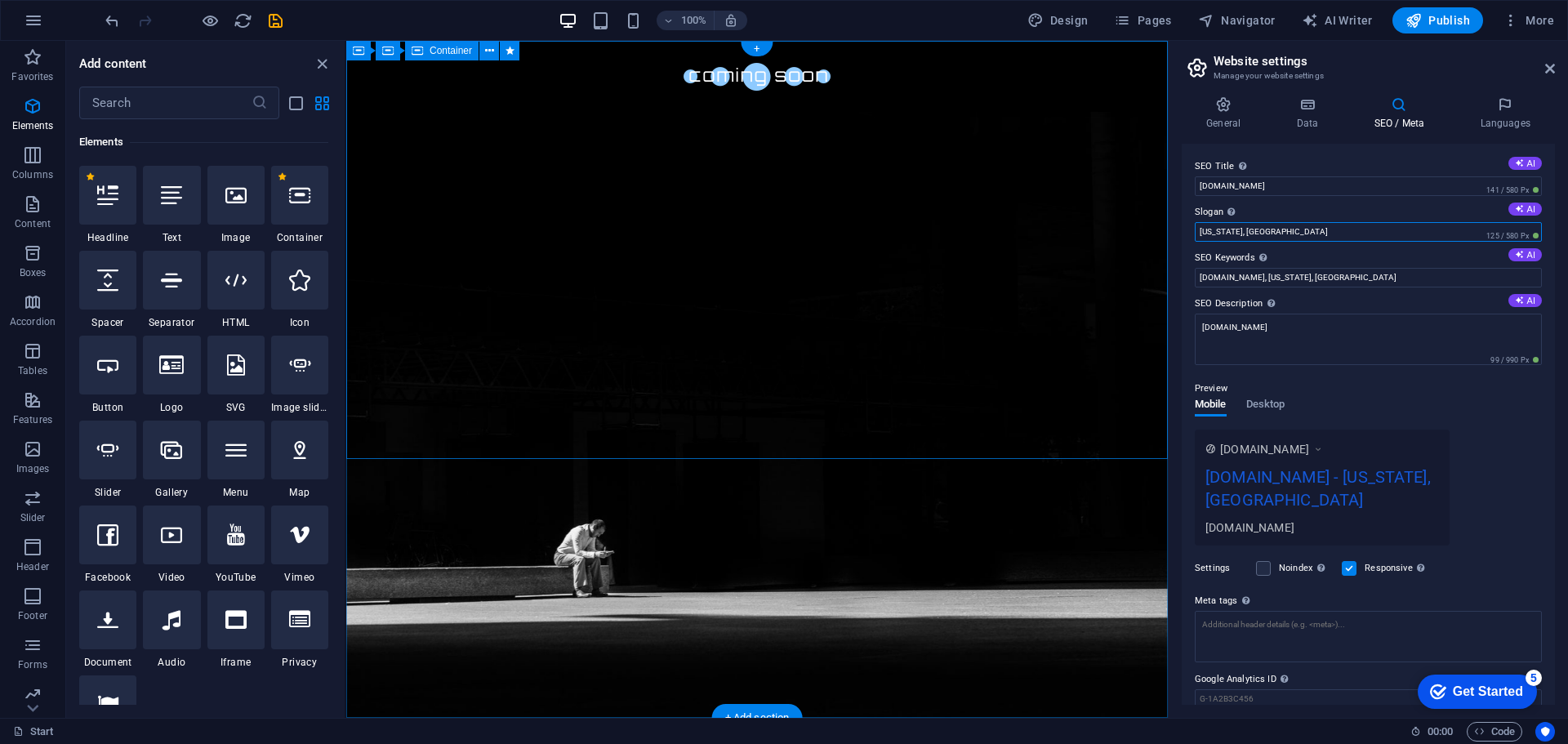
drag, startPoint x: 1611, startPoint y: 267, endPoint x: 1149, endPoint y: 231, distance: 463.4
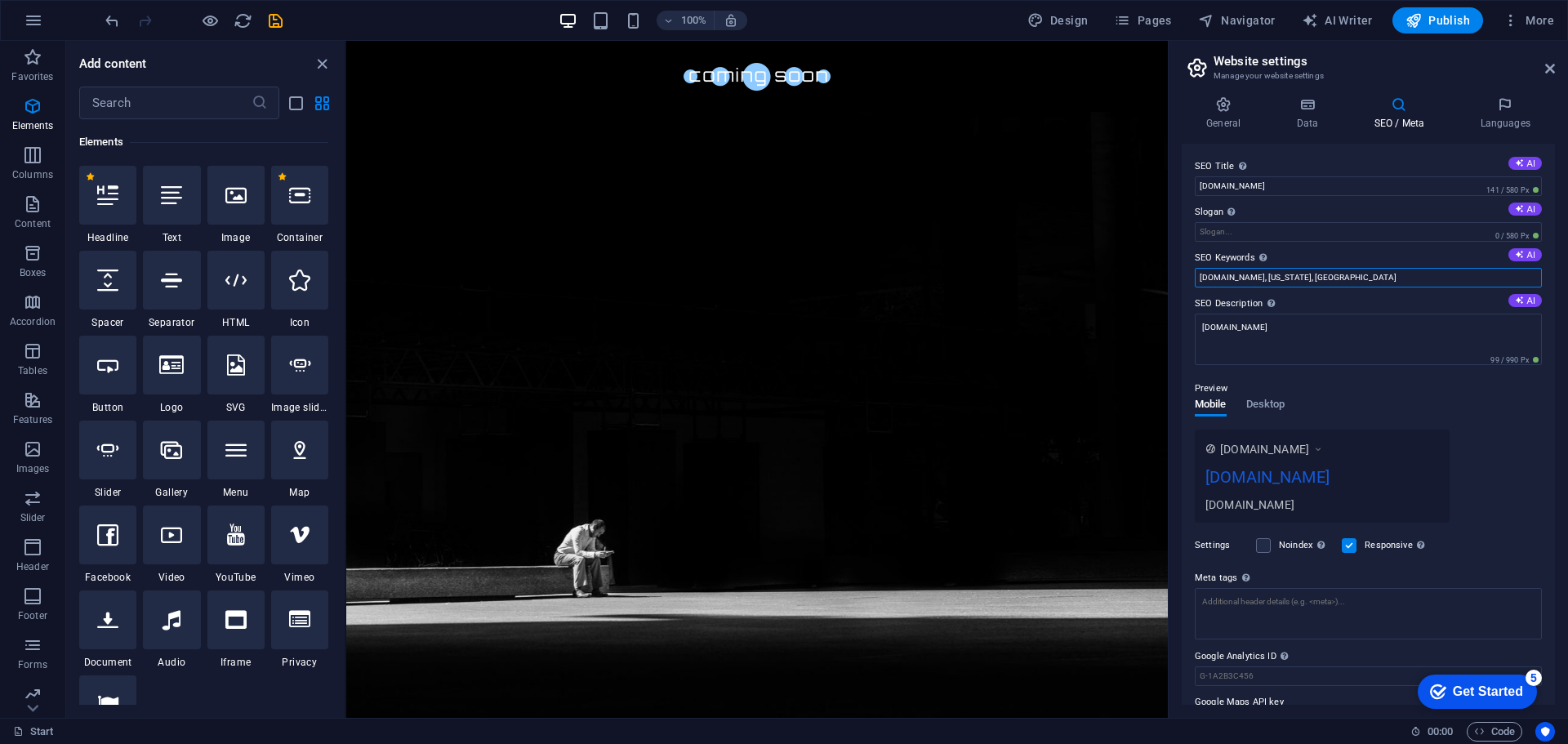
drag, startPoint x: 1369, startPoint y: 274, endPoint x: 1261, endPoint y: 274, distance: 108.0
click at [1261, 274] on input "nikkigforsd.com, New York, NY" at bounding box center [1368, 278] width 347 height 19
type input "[DOMAIN_NAME]"
click at [1298, 327] on textarea "[DOMAIN_NAME]" at bounding box center [1368, 339] width 347 height 52
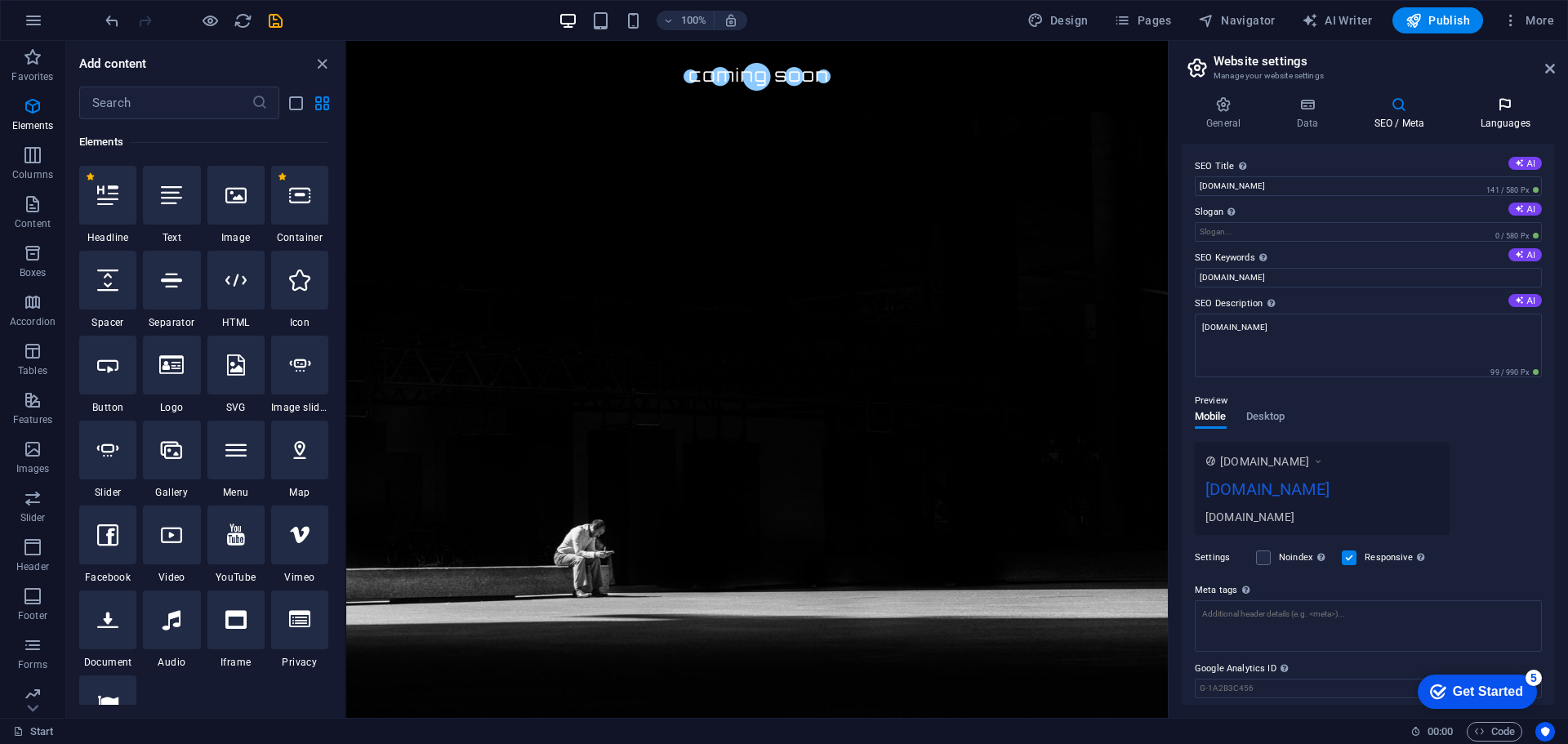
click at [1496, 105] on icon at bounding box center [1505, 104] width 100 height 17
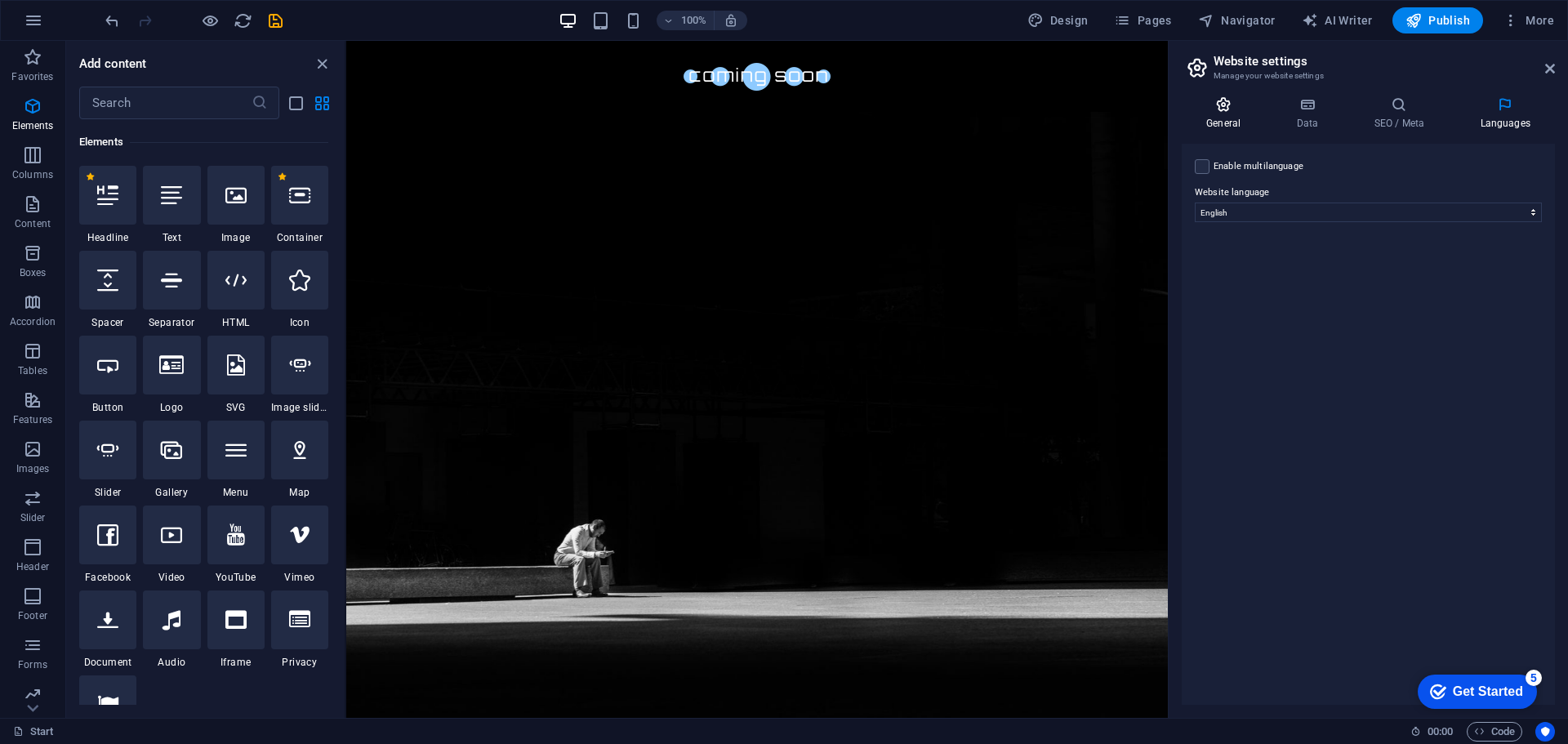
click at [1214, 122] on h4 "General" at bounding box center [1226, 113] width 90 height 34
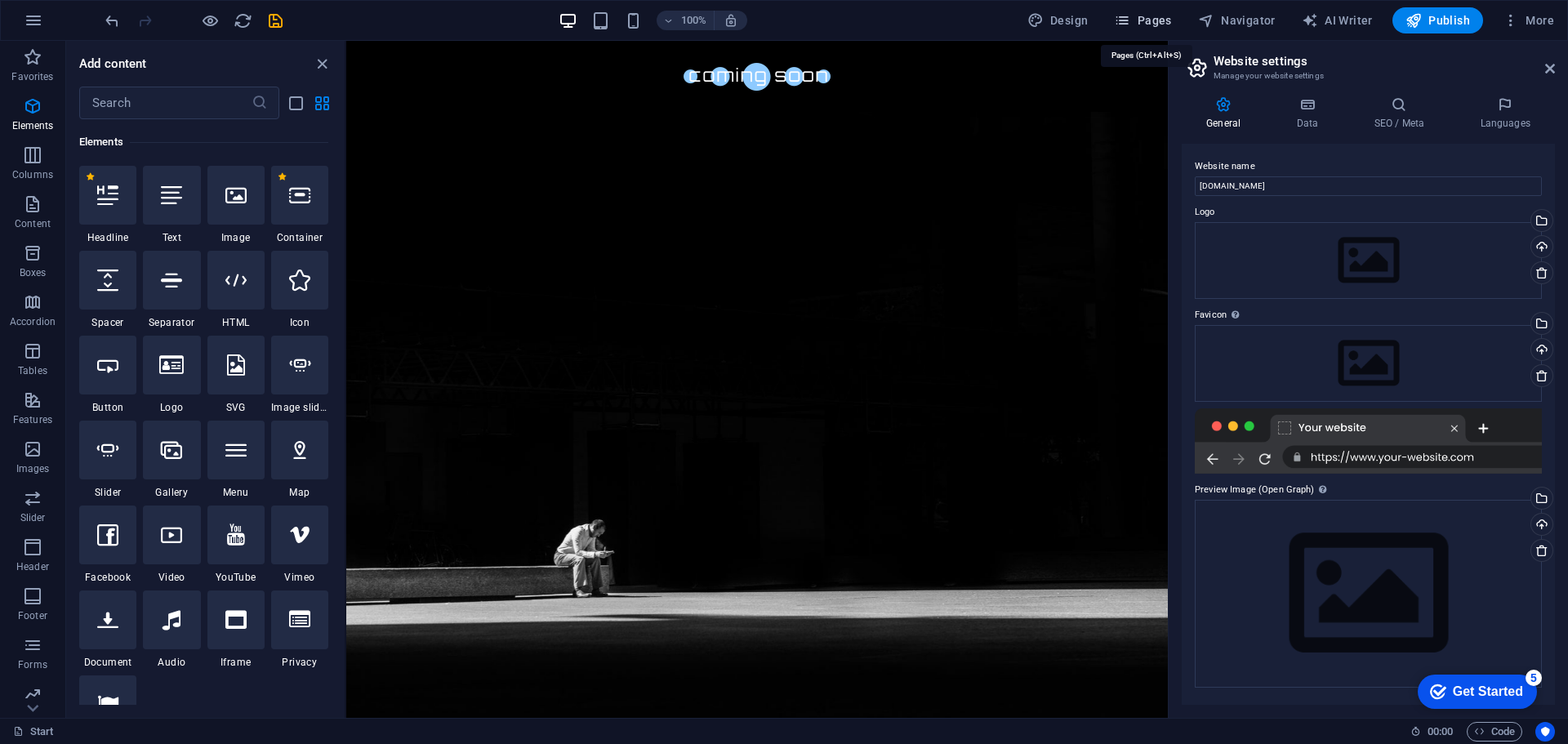
click at [1148, 16] on span "Pages" at bounding box center [1141, 20] width 57 height 17
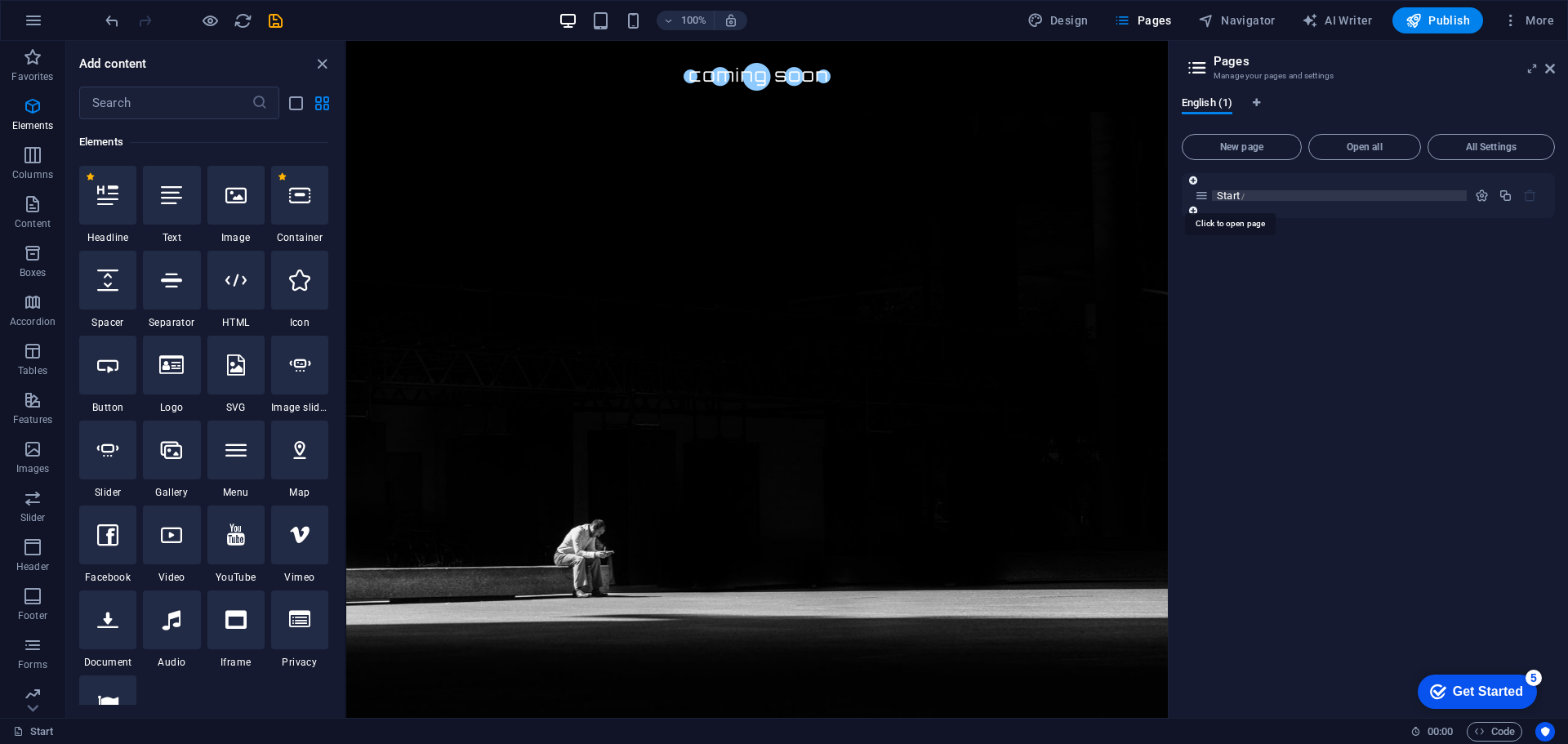
click at [1240, 197] on span "Start /" at bounding box center [1231, 195] width 28 height 12
click at [1482, 204] on div at bounding box center [1506, 195] width 72 height 18
click at [1482, 197] on icon "button" at bounding box center [1481, 195] width 14 height 14
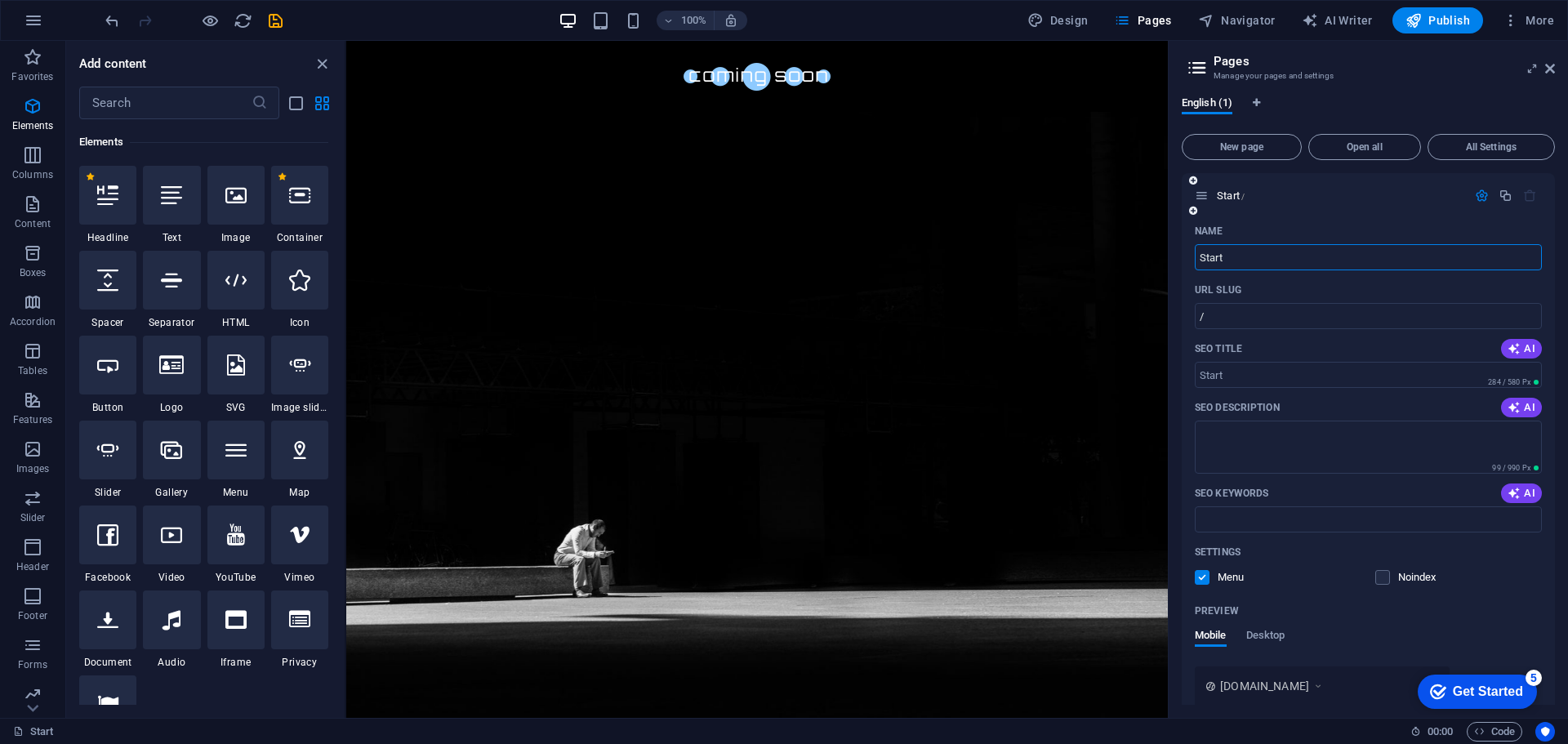
click at [1247, 257] on input "Start" at bounding box center [1368, 258] width 347 height 26
click at [1209, 202] on div "Start /" at bounding box center [1331, 195] width 272 height 18
click at [1197, 195] on icon at bounding box center [1202, 195] width 14 height 14
click at [1241, 195] on span "Start /" at bounding box center [1231, 195] width 28 height 12
click at [1204, 577] on label at bounding box center [1202, 577] width 15 height 15
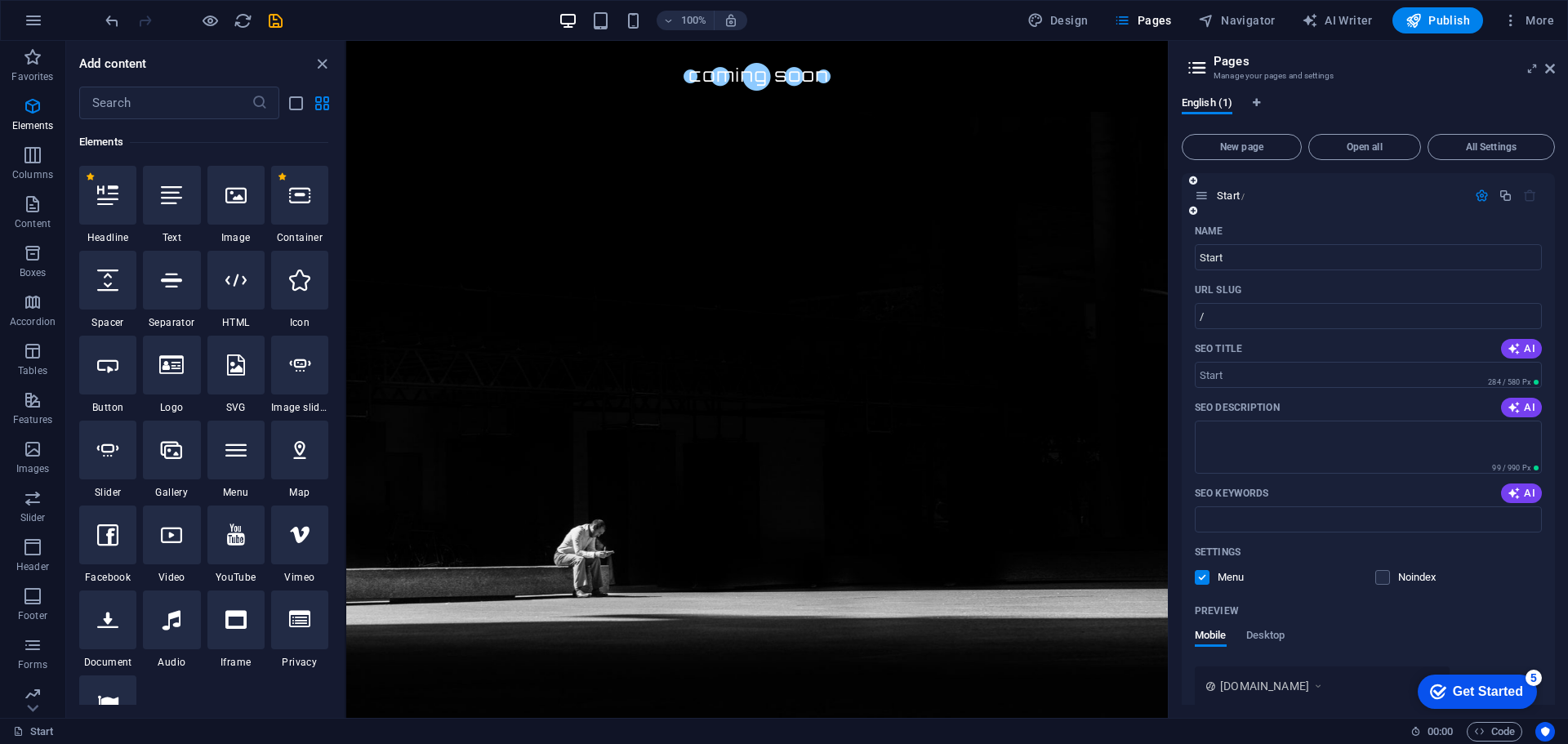
click at [0, 0] on input "checkbox" at bounding box center [0, 0] width 0 height 0
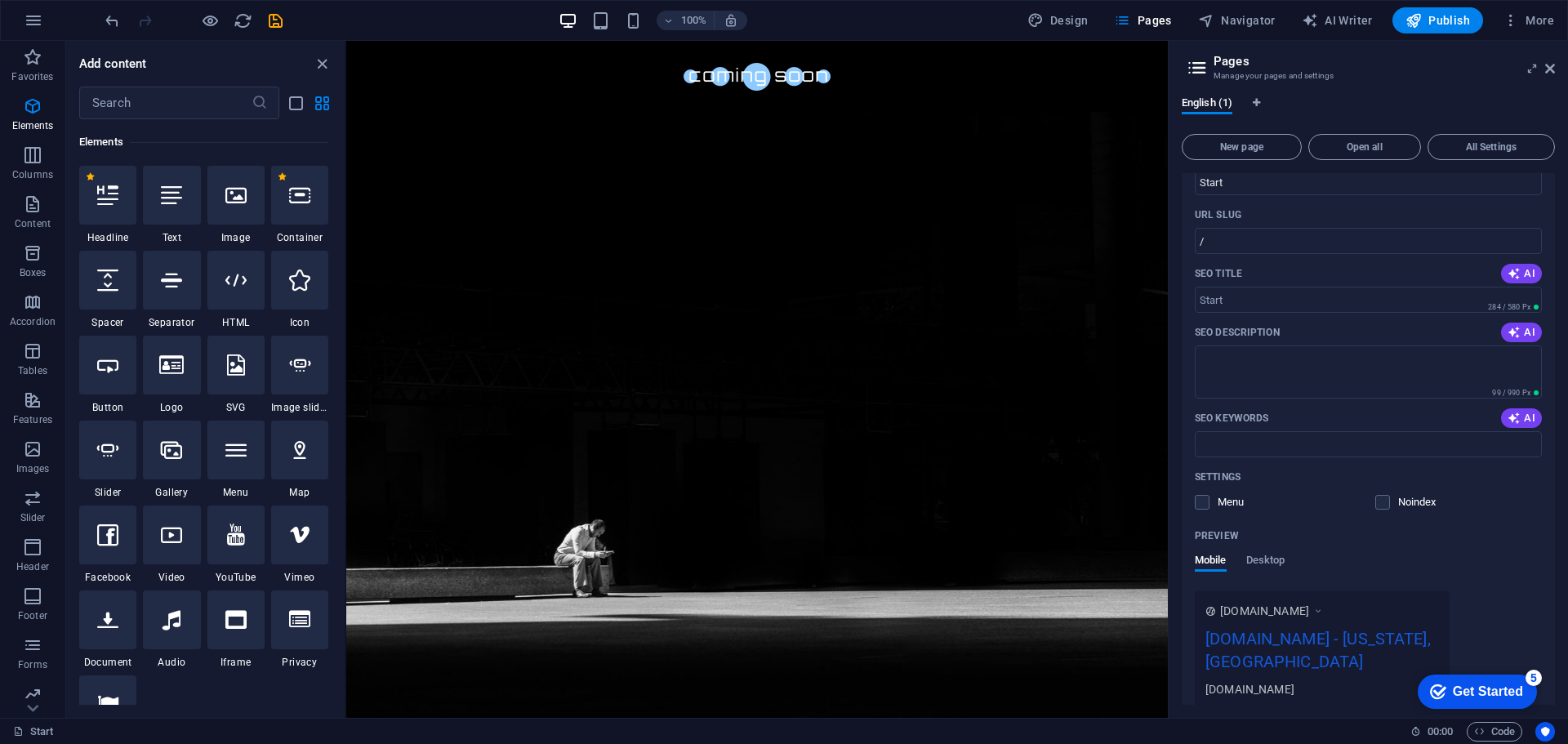
scroll to position [128, 0]
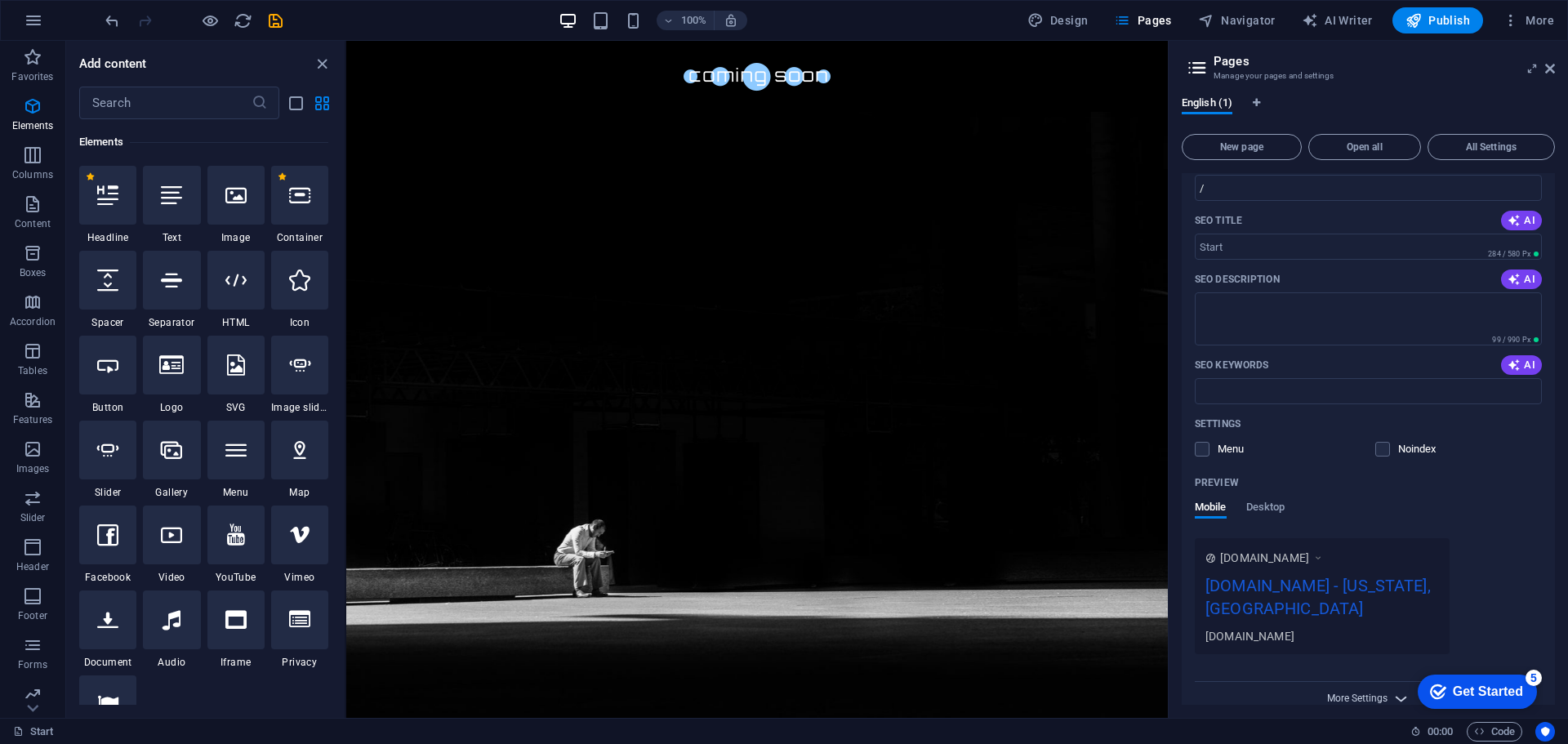
click at [1362, 692] on span "More Settings" at bounding box center [1357, 698] width 60 height 11
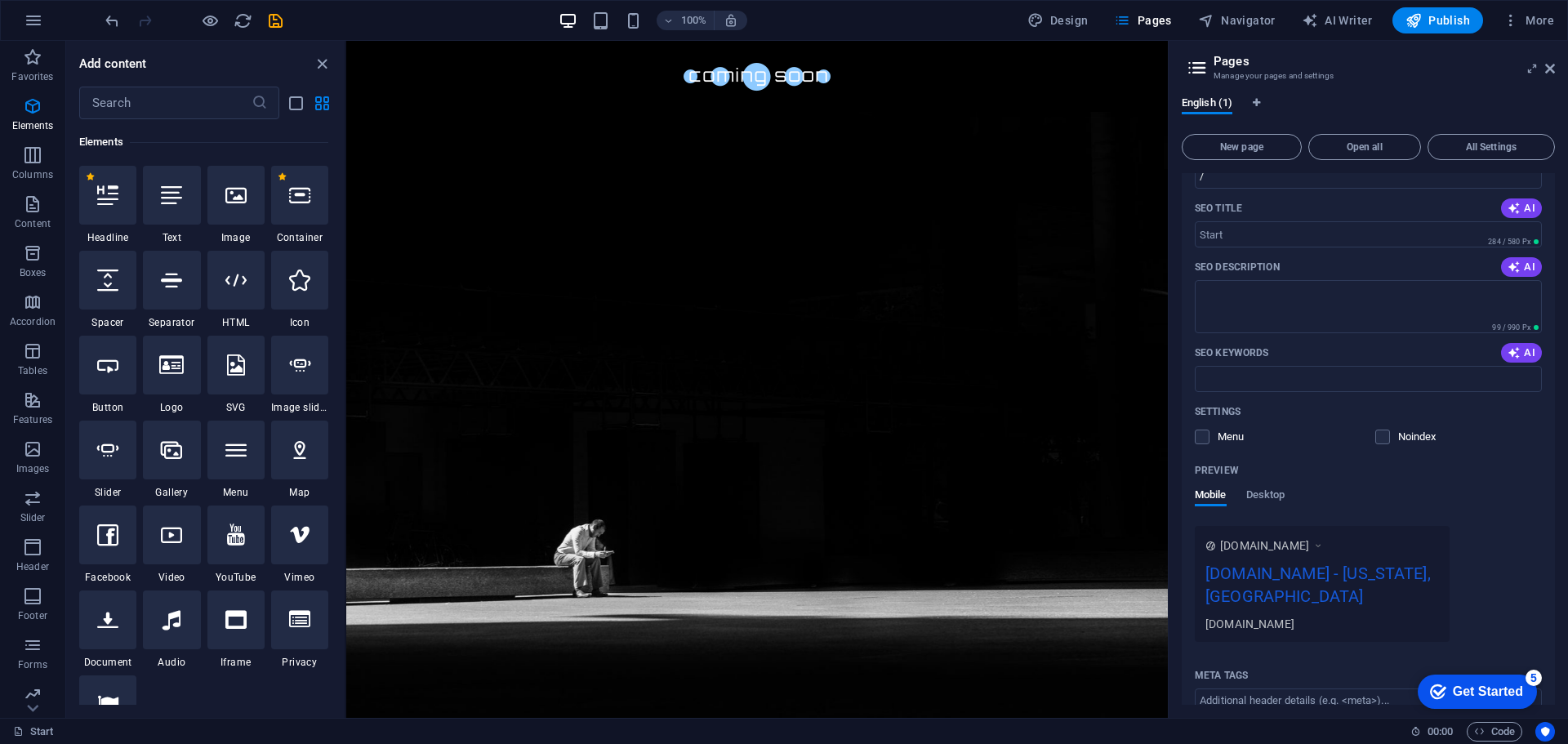
scroll to position [0, 0]
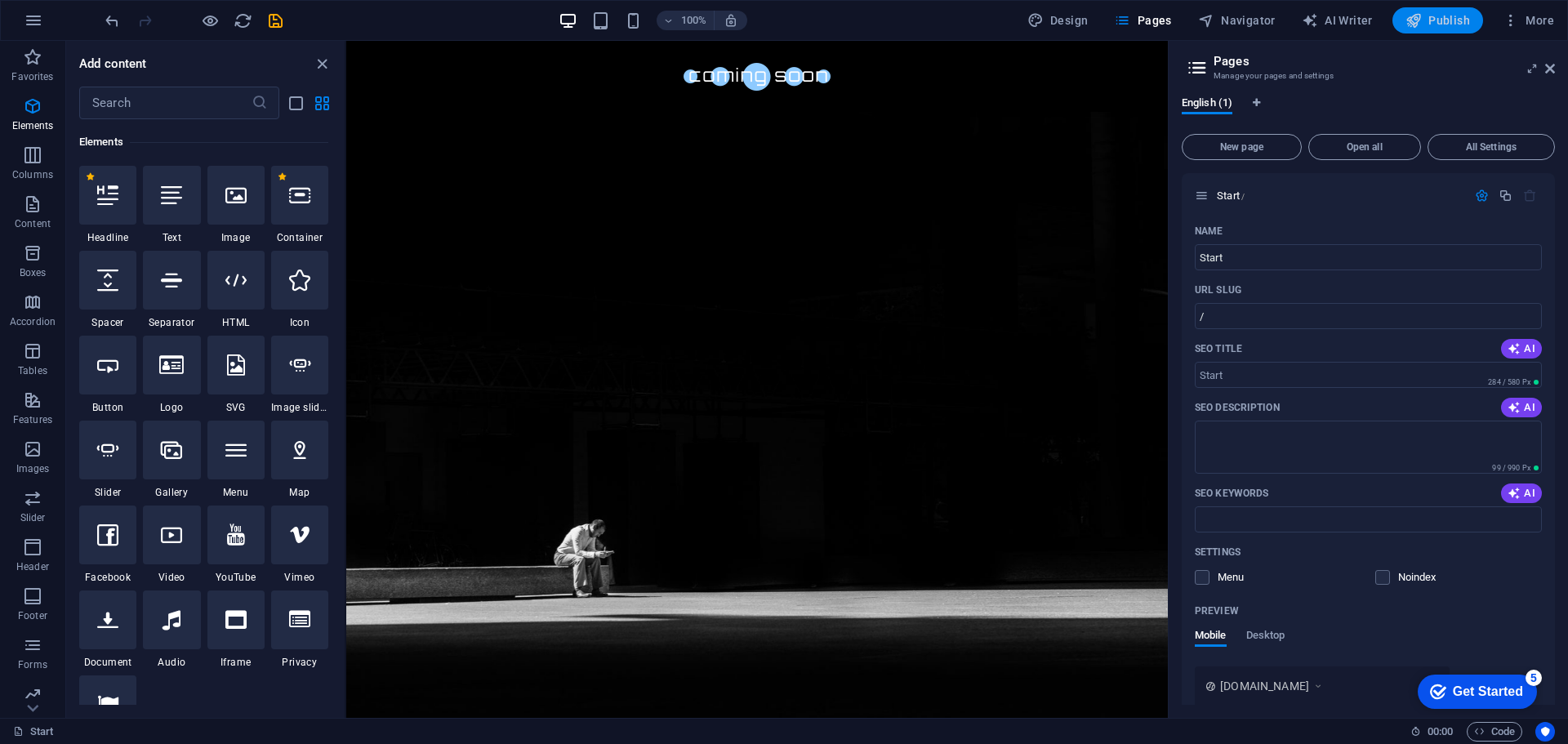
click at [1447, 23] on span "Publish" at bounding box center [1437, 20] width 65 height 17
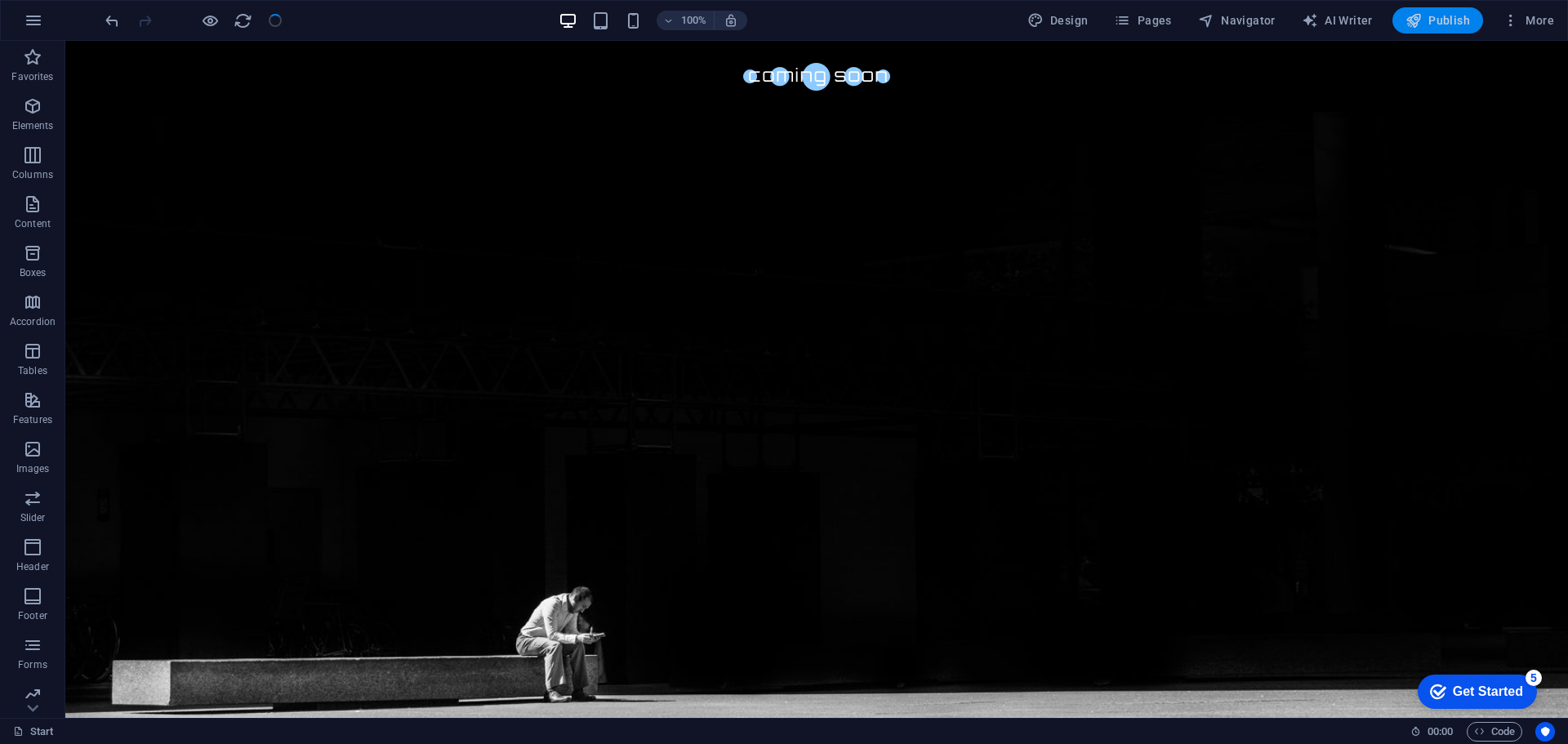
click at [1448, 25] on span "Publish" at bounding box center [1437, 20] width 65 height 17
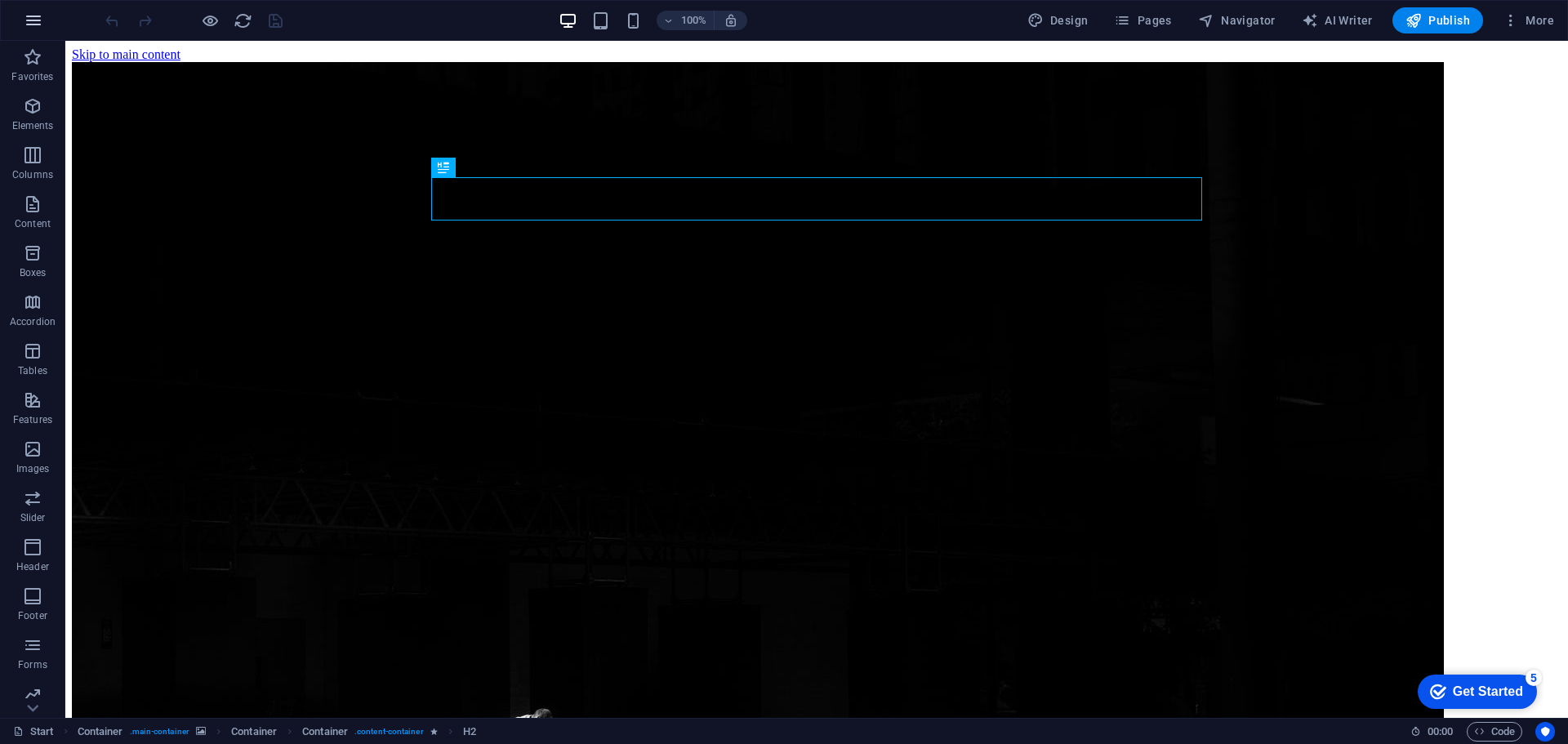
click at [25, 13] on icon "button" at bounding box center [33, 20] width 19 height 19
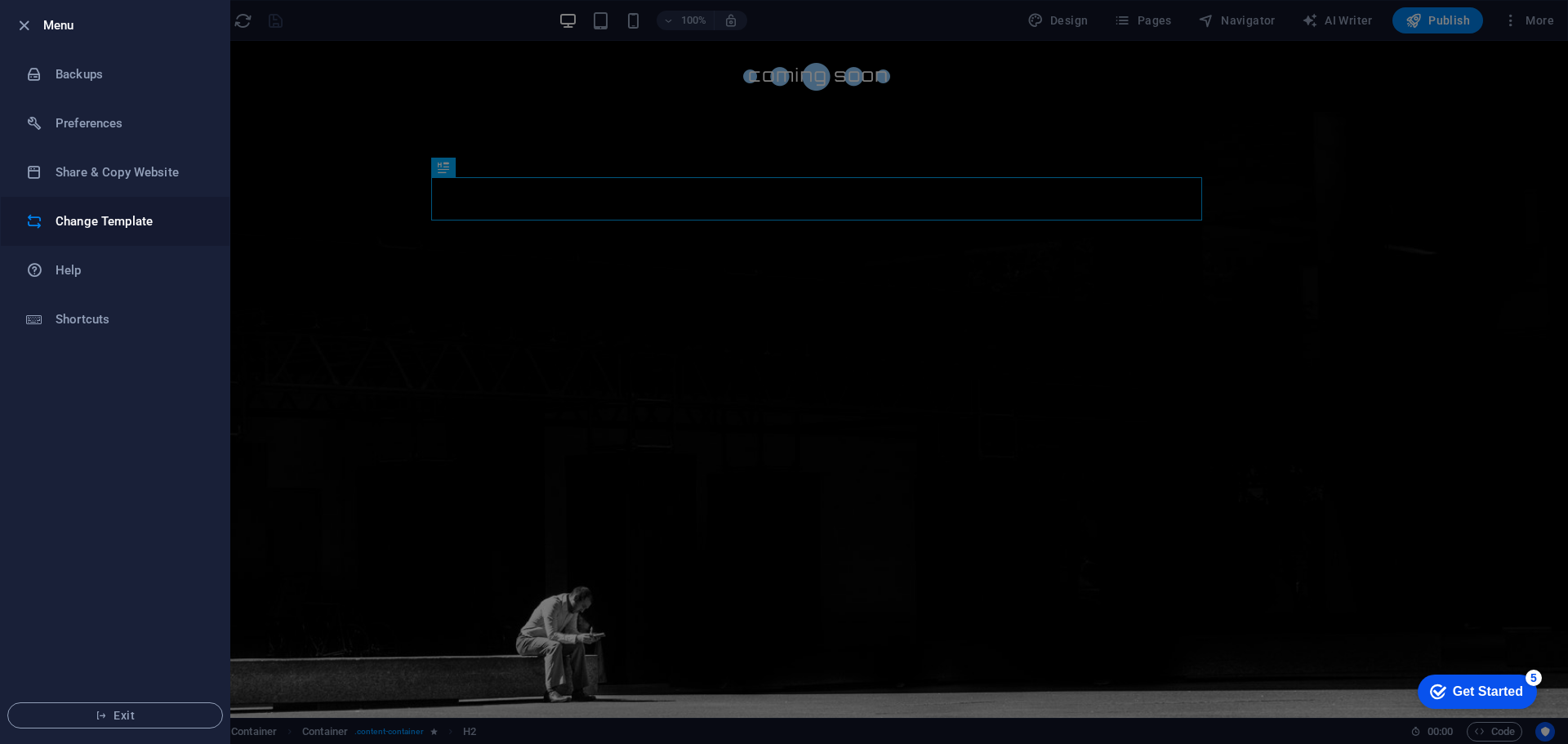
click at [102, 220] on h6 "Change Template" at bounding box center [131, 221] width 151 height 19
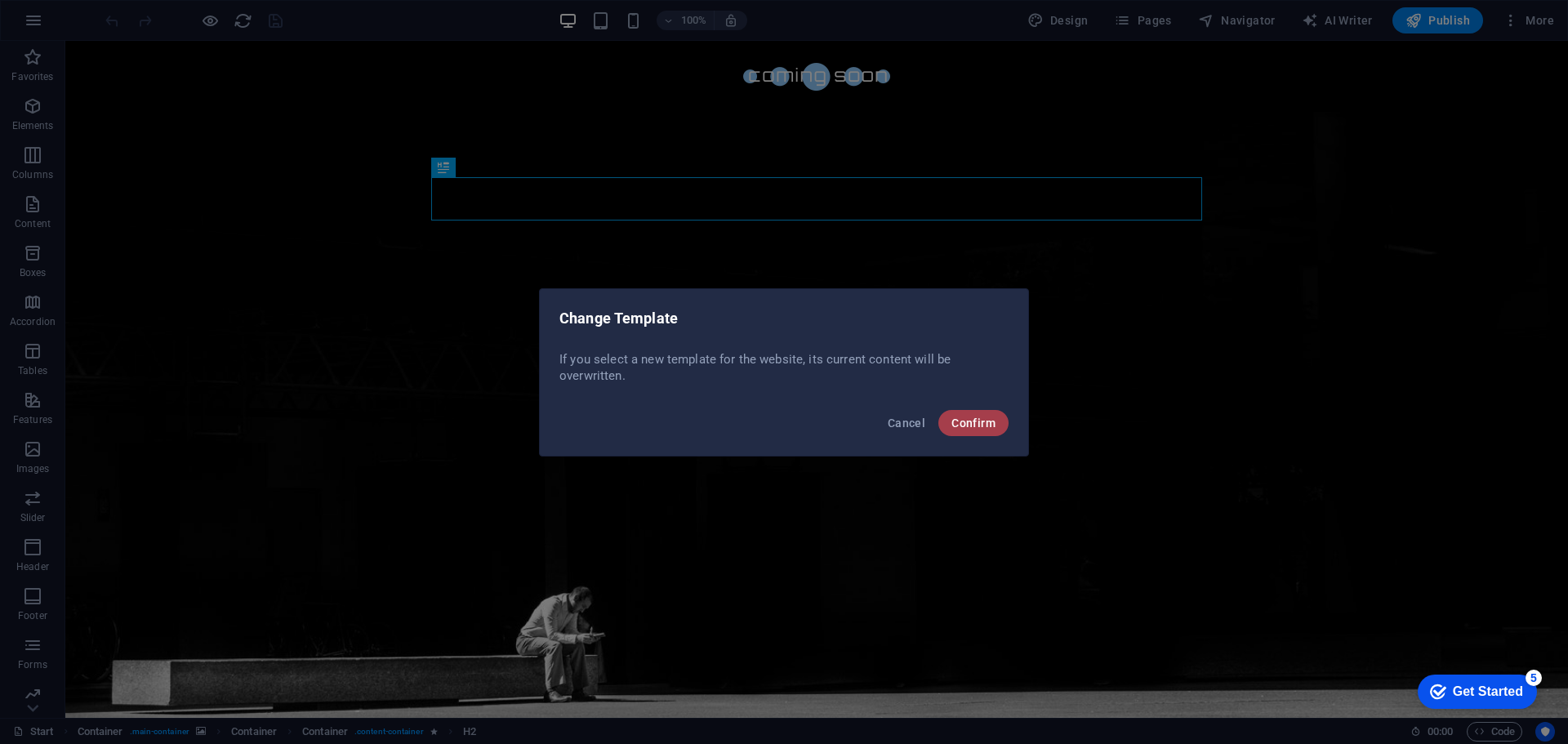
click at [989, 424] on span "Confirm" at bounding box center [973, 422] width 44 height 13
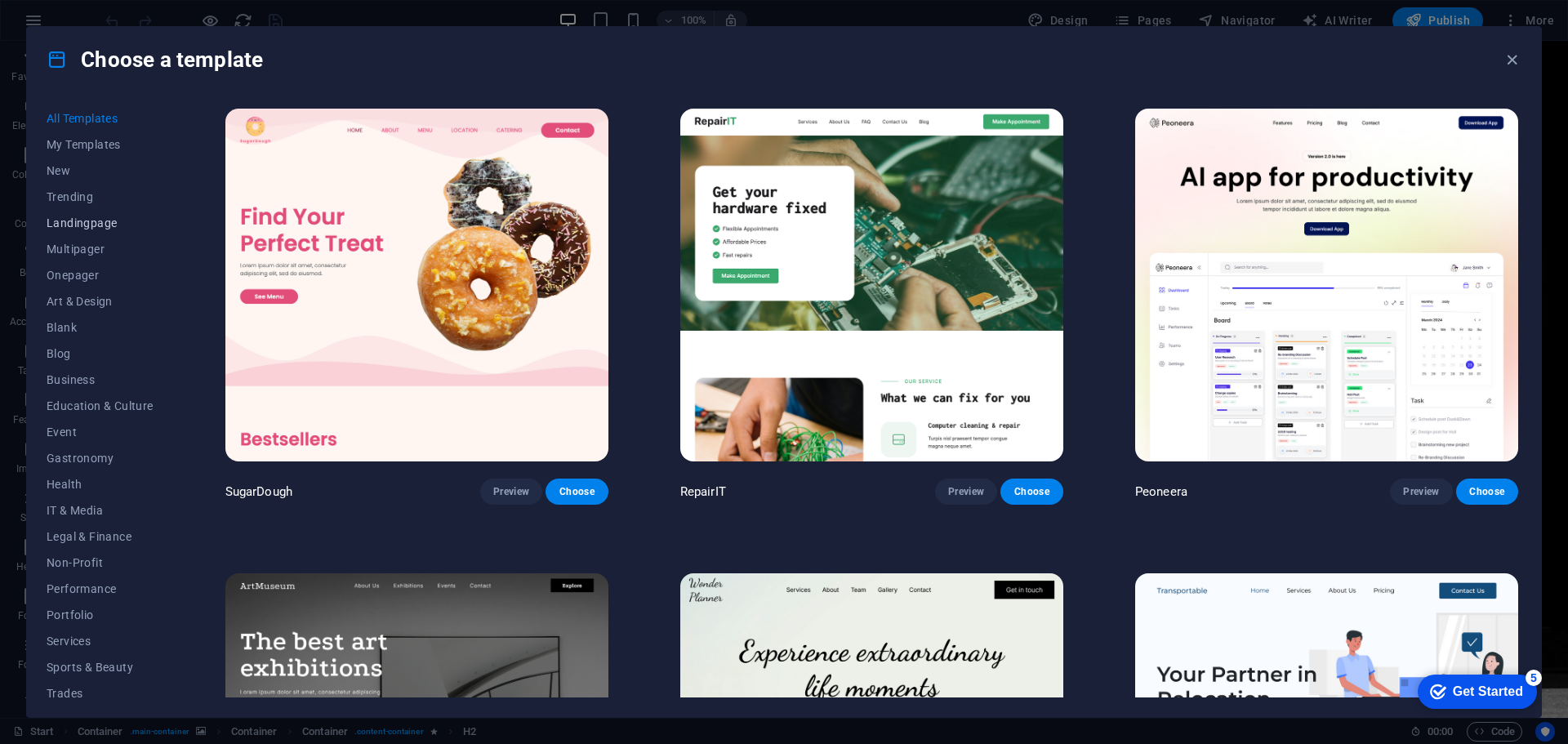
click at [85, 221] on span "Landingpage" at bounding box center [100, 223] width 107 height 13
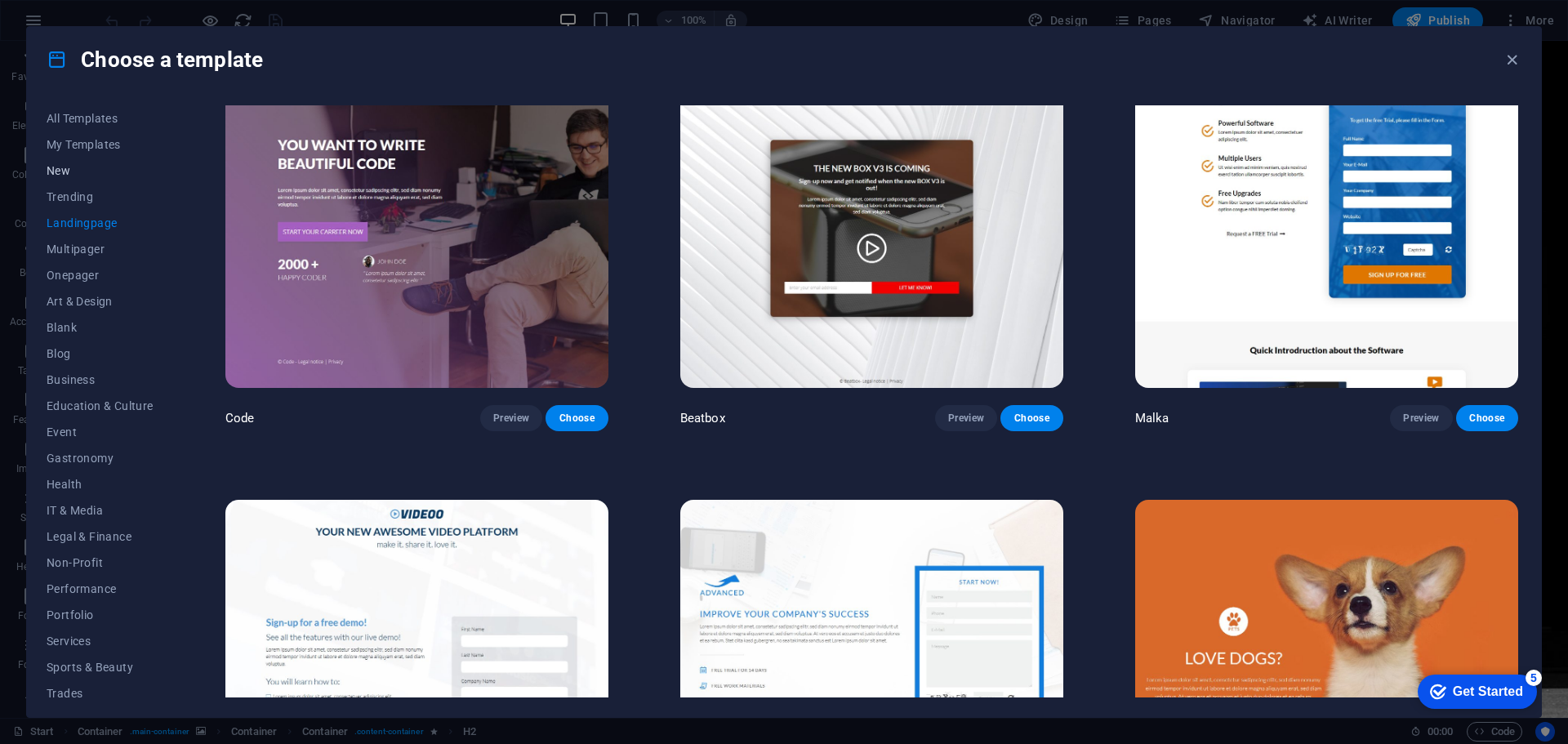
scroll to position [571, 0]
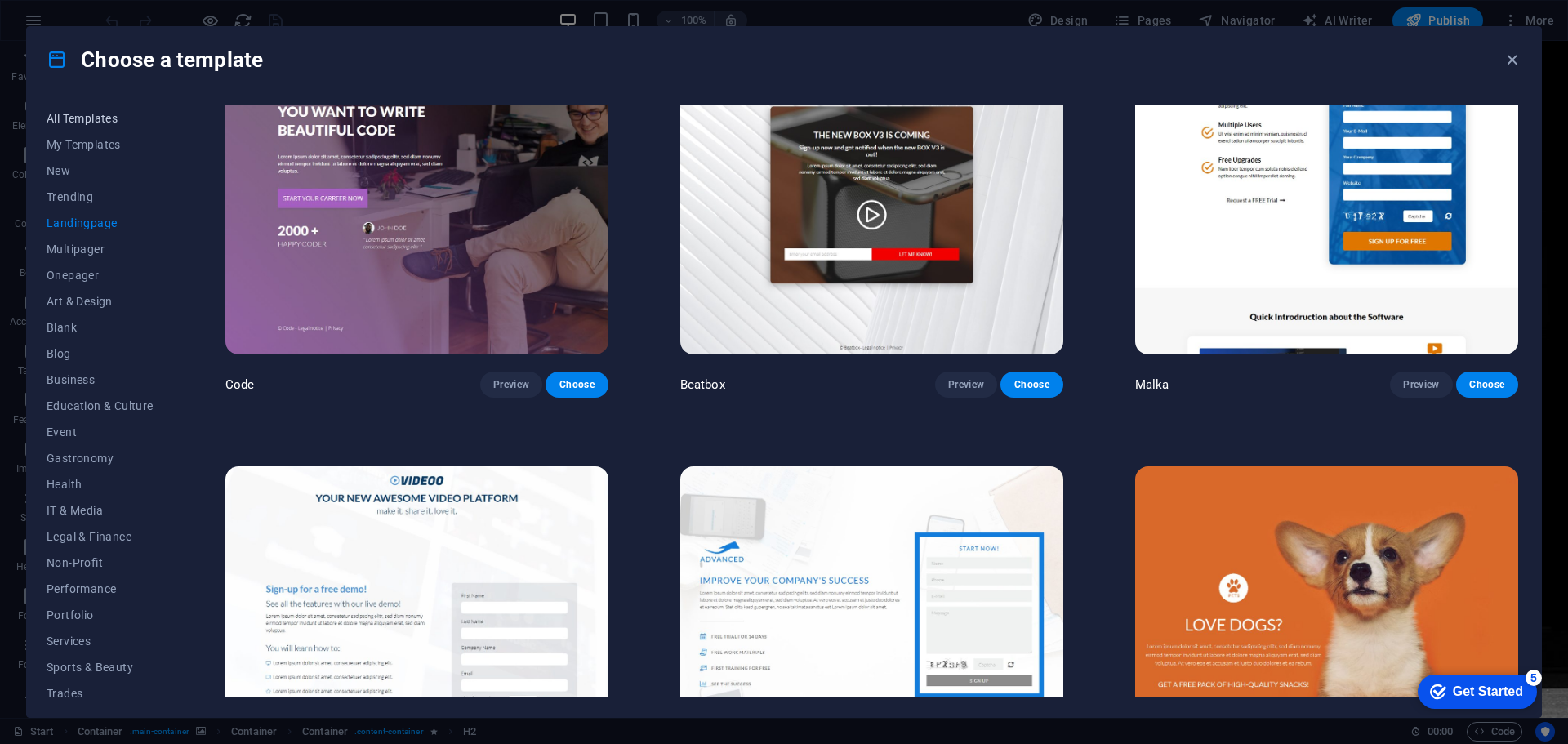
click at [90, 112] on span "All Templates" at bounding box center [100, 118] width 107 height 13
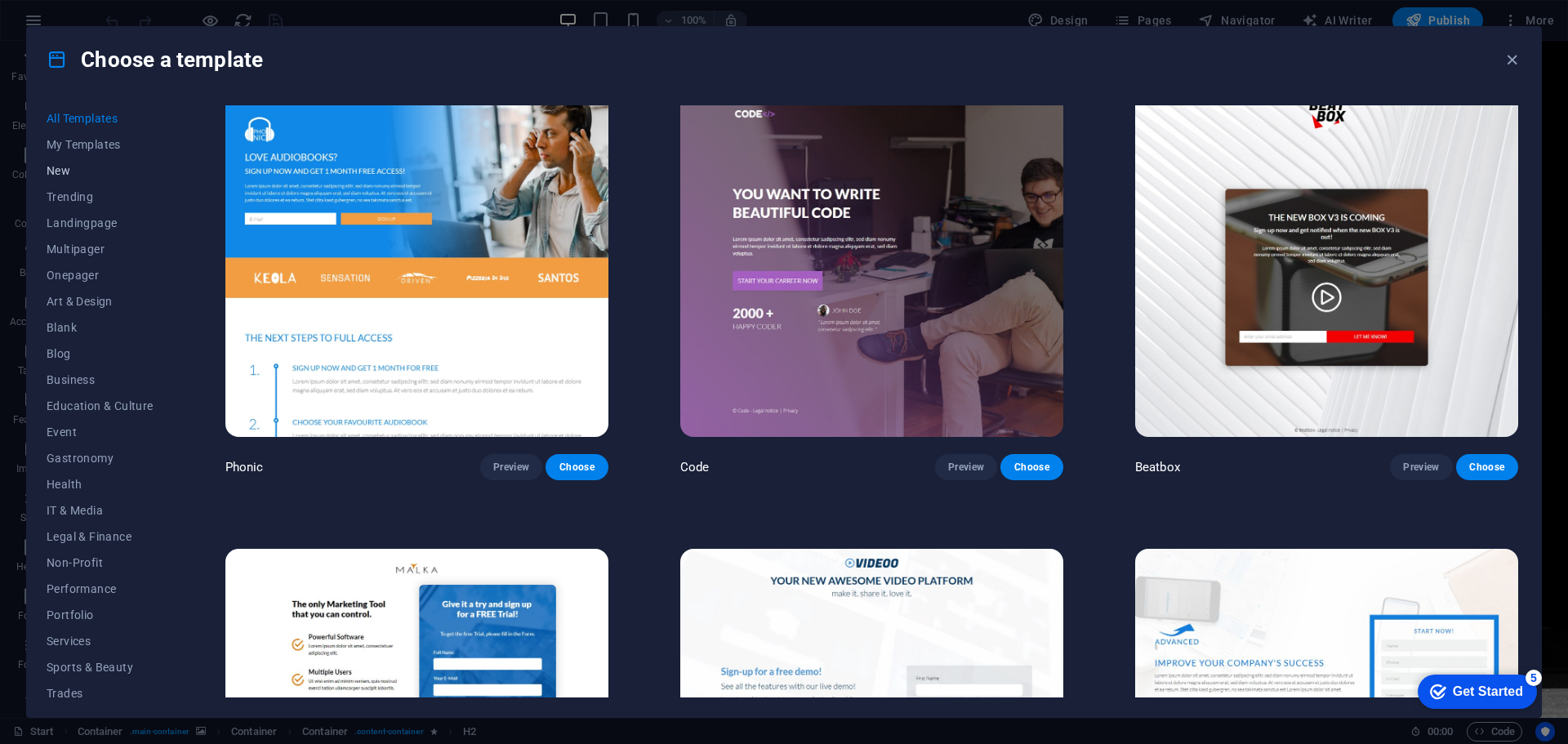
click at [69, 177] on button "New" at bounding box center [100, 171] width 107 height 26
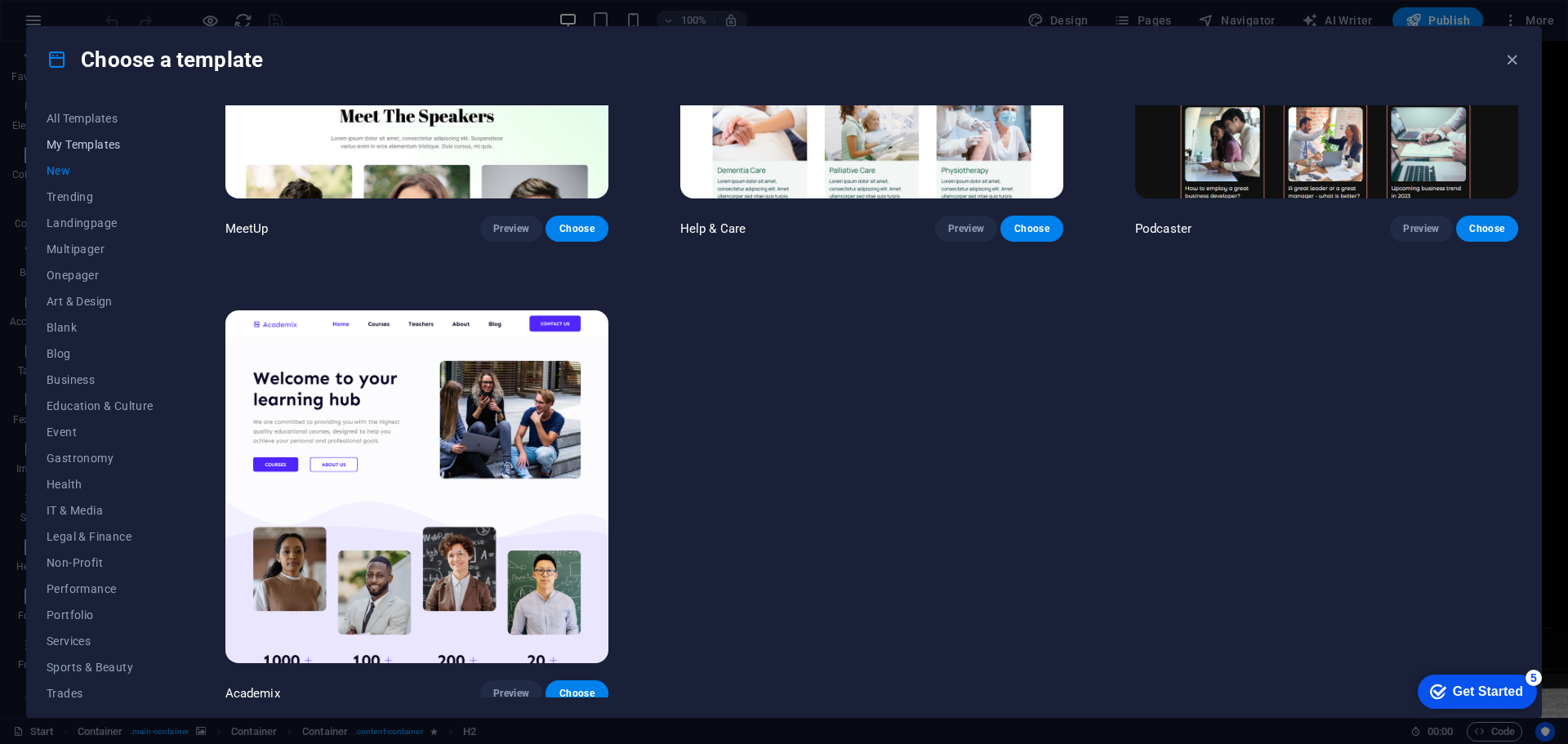
click at [89, 151] on button "My Templates" at bounding box center [100, 145] width 107 height 26
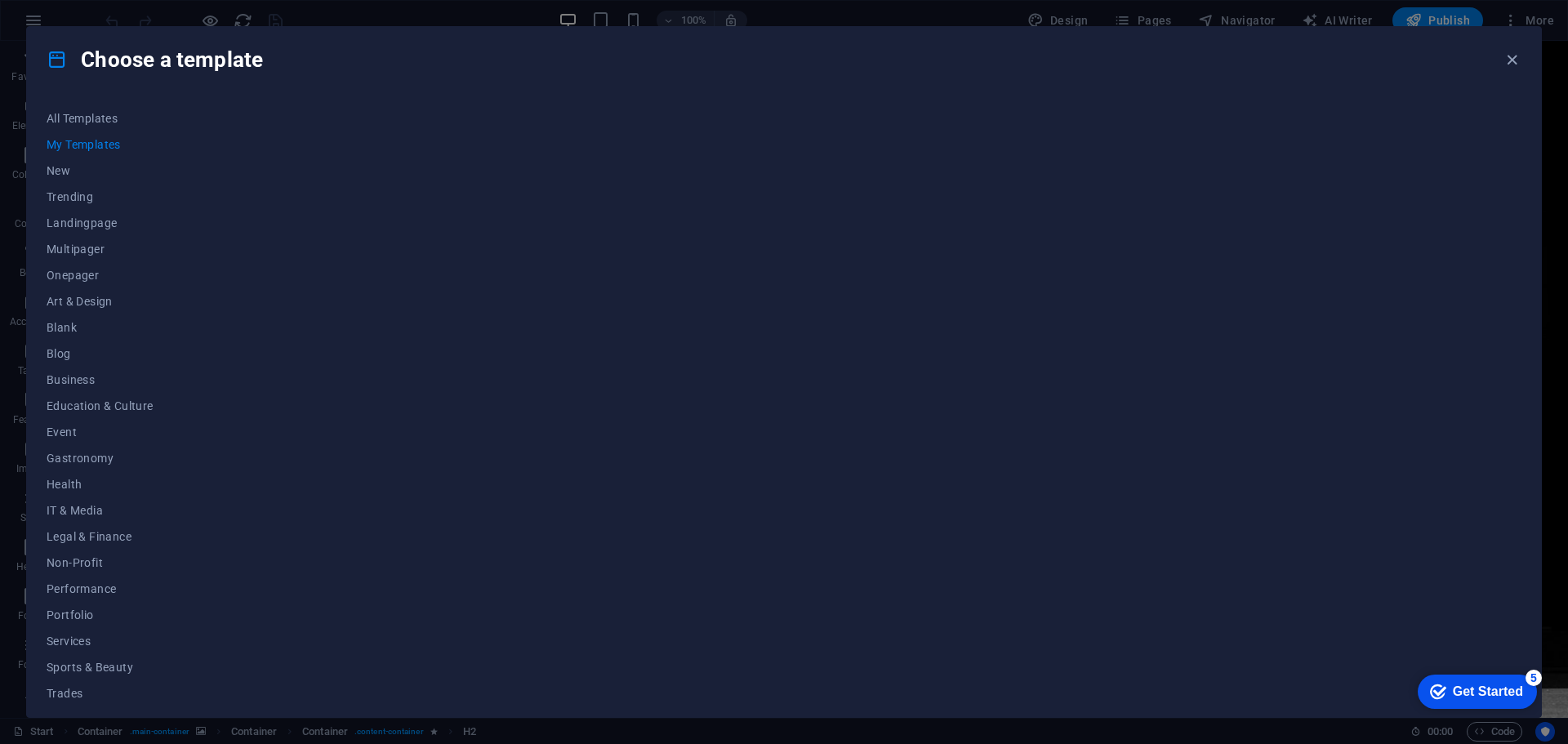
scroll to position [0, 0]
click at [54, 174] on span "New" at bounding box center [100, 170] width 107 height 13
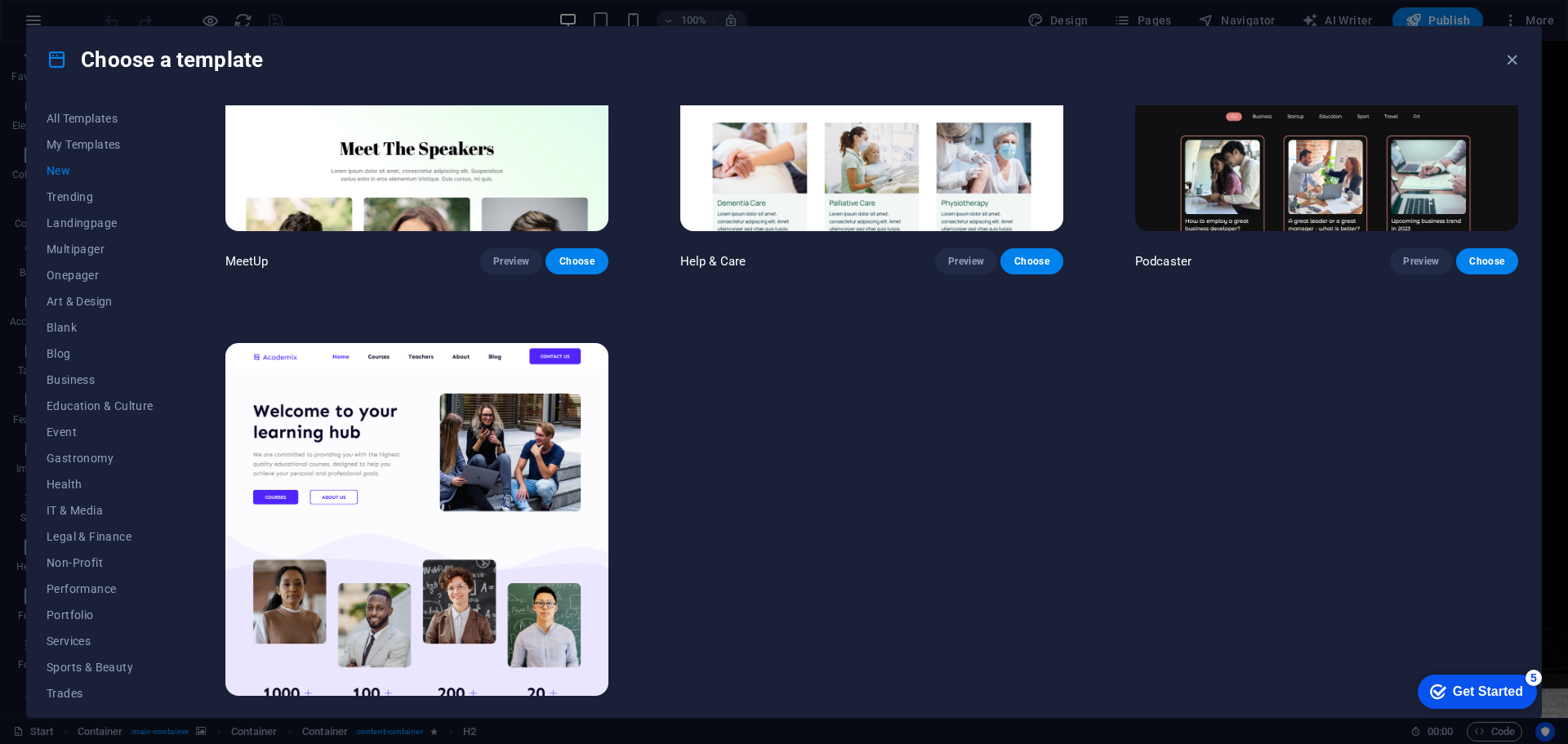
scroll to position [1658, 0]
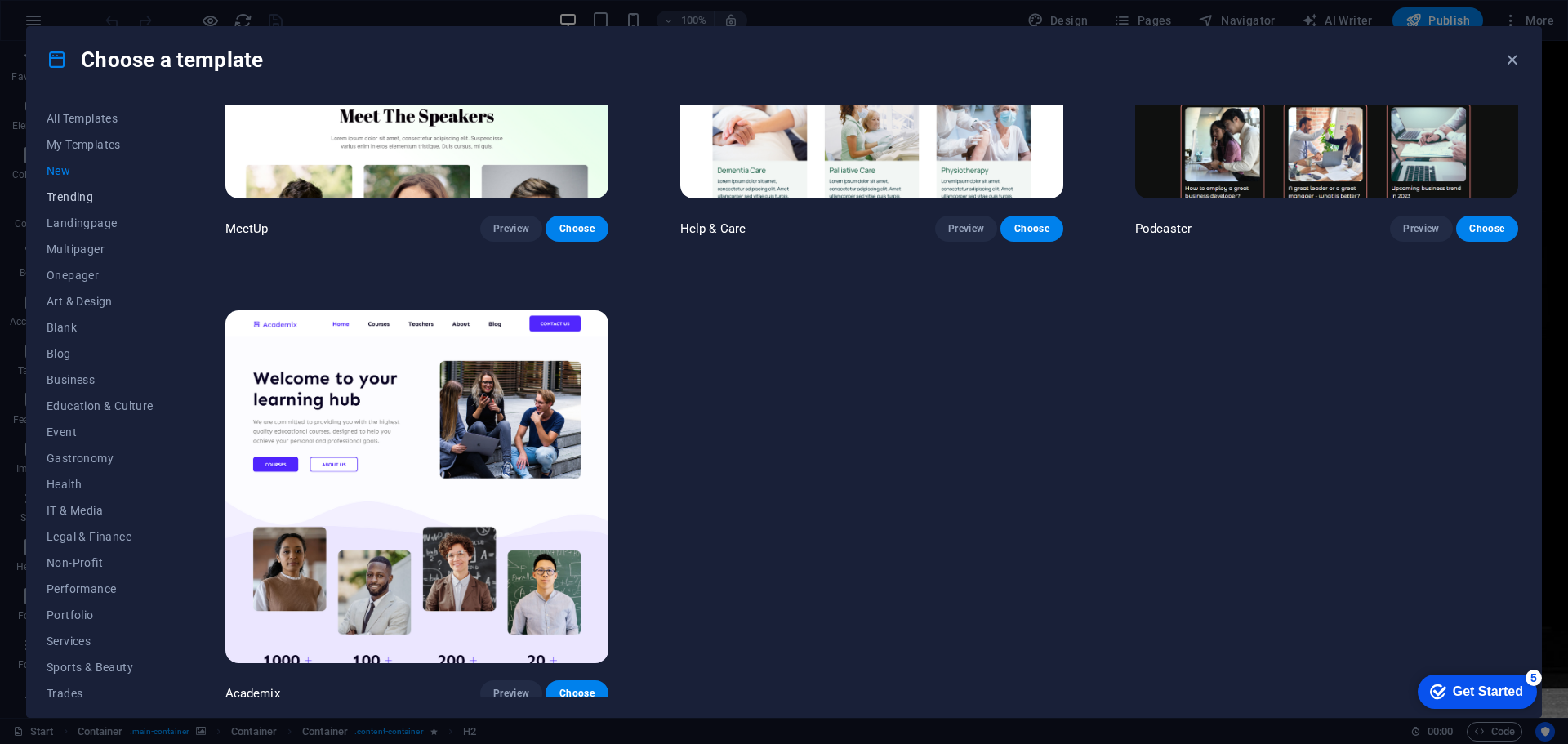
click at [68, 188] on button "Trending" at bounding box center [100, 197] width 107 height 26
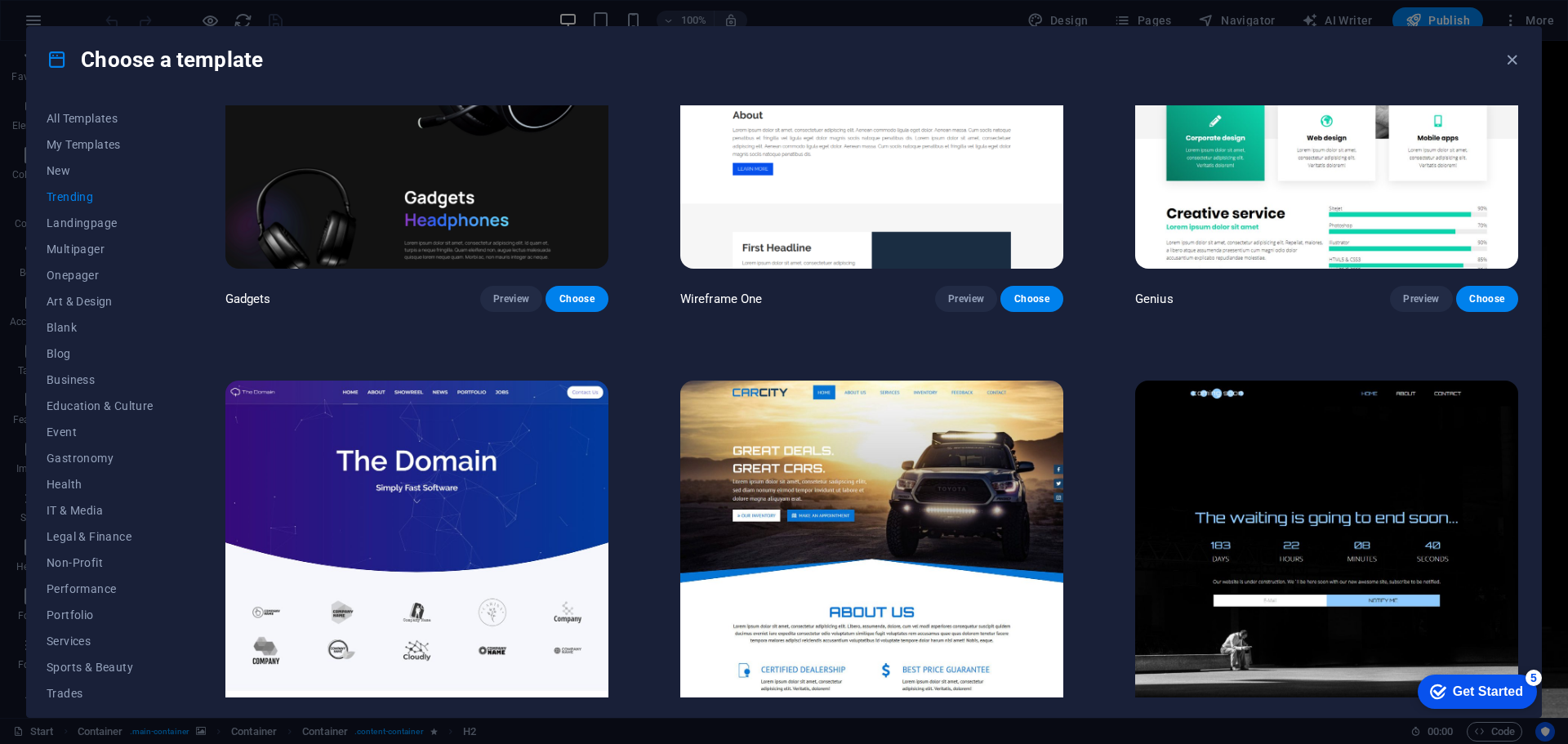
scroll to position [1633, 0]
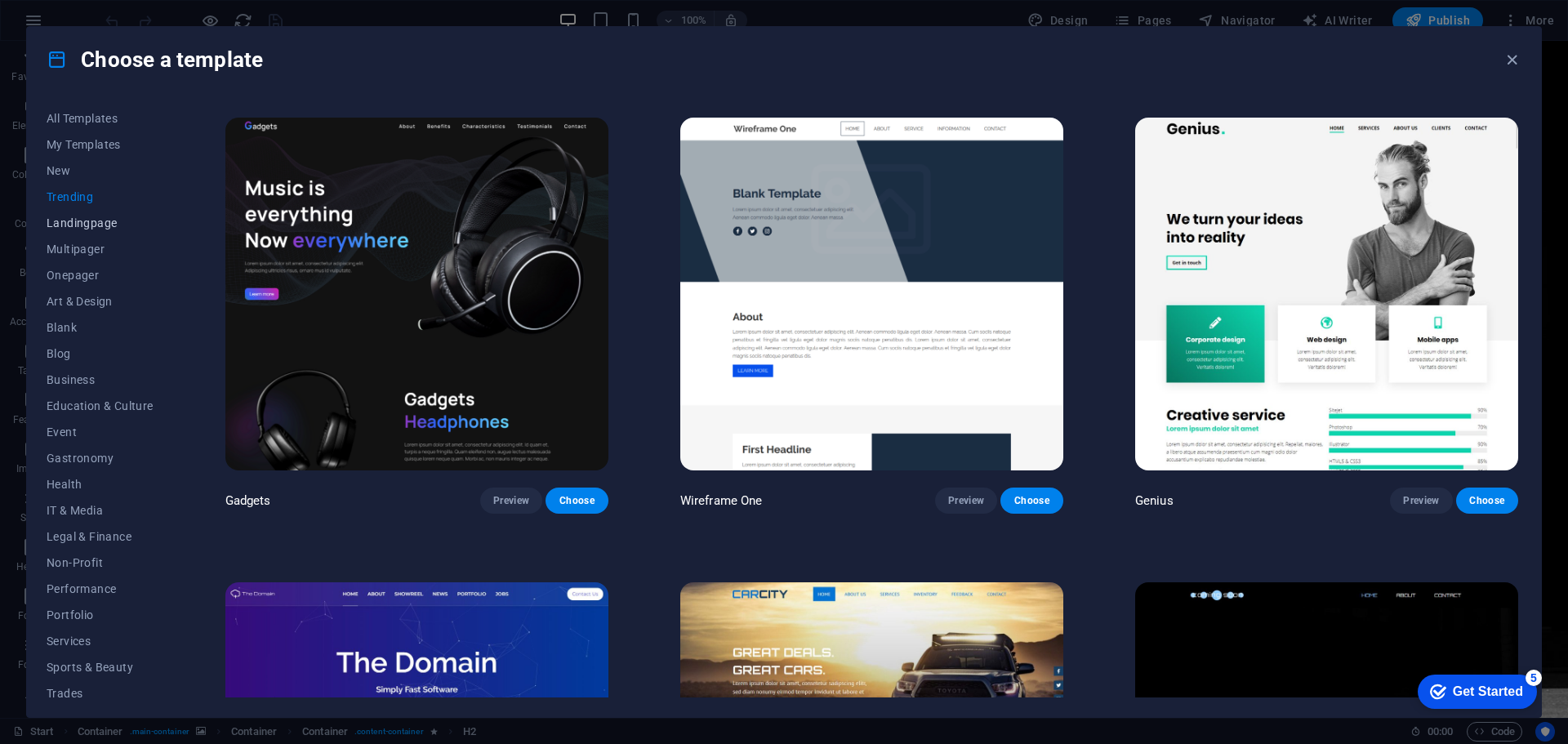
click at [82, 212] on button "Landingpage" at bounding box center [100, 223] width 107 height 26
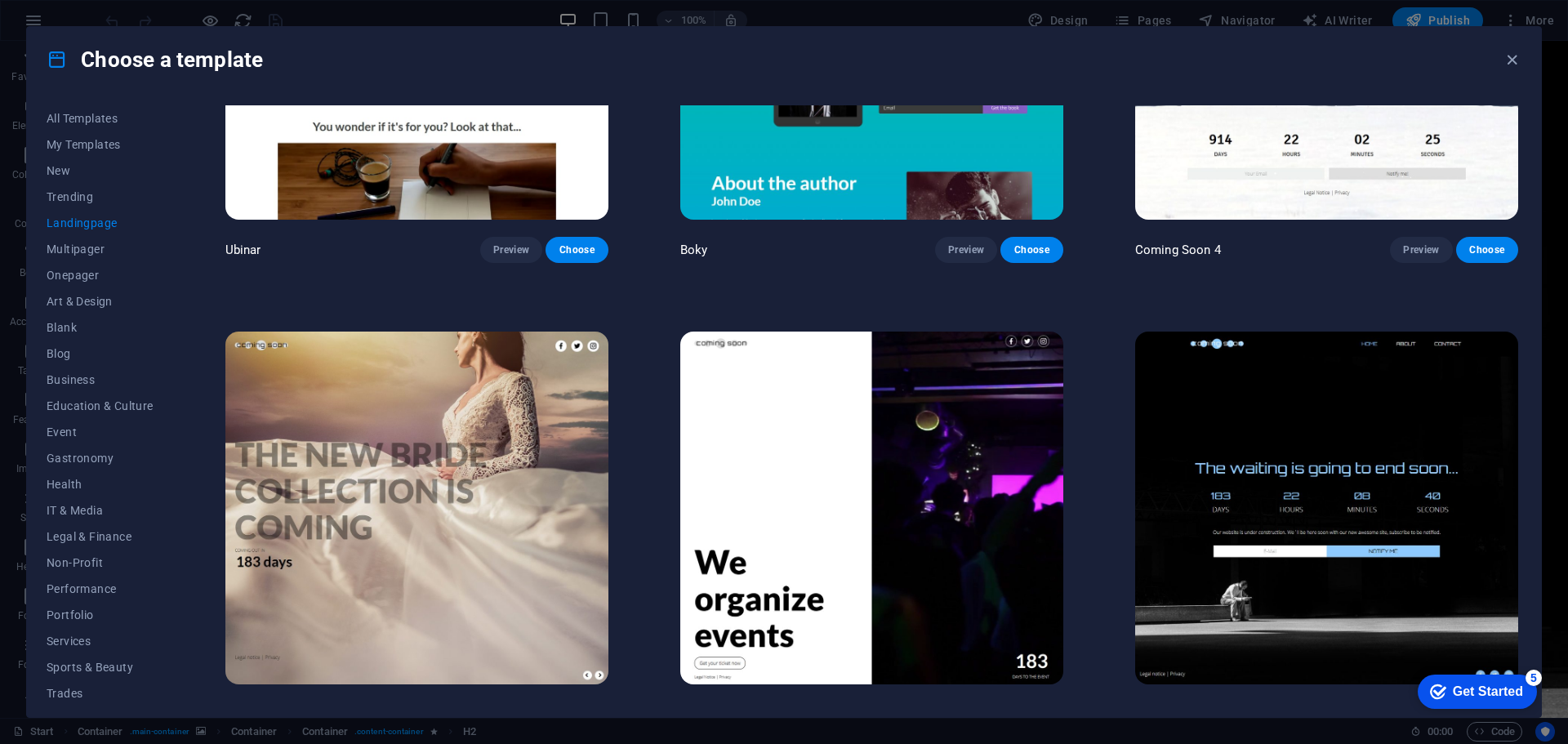
scroll to position [3511, 0]
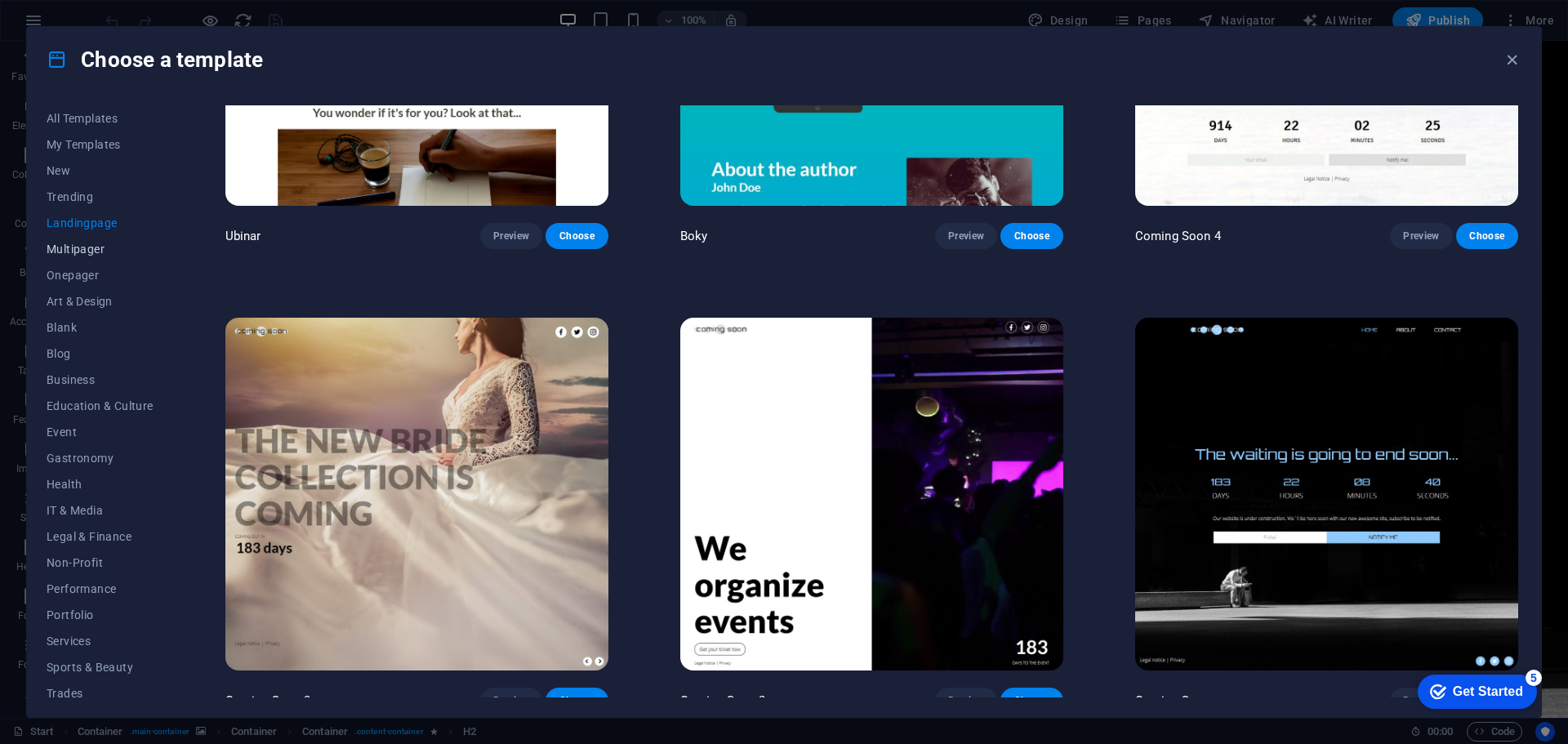
click at [67, 257] on button "Multipager" at bounding box center [100, 249] width 107 height 26
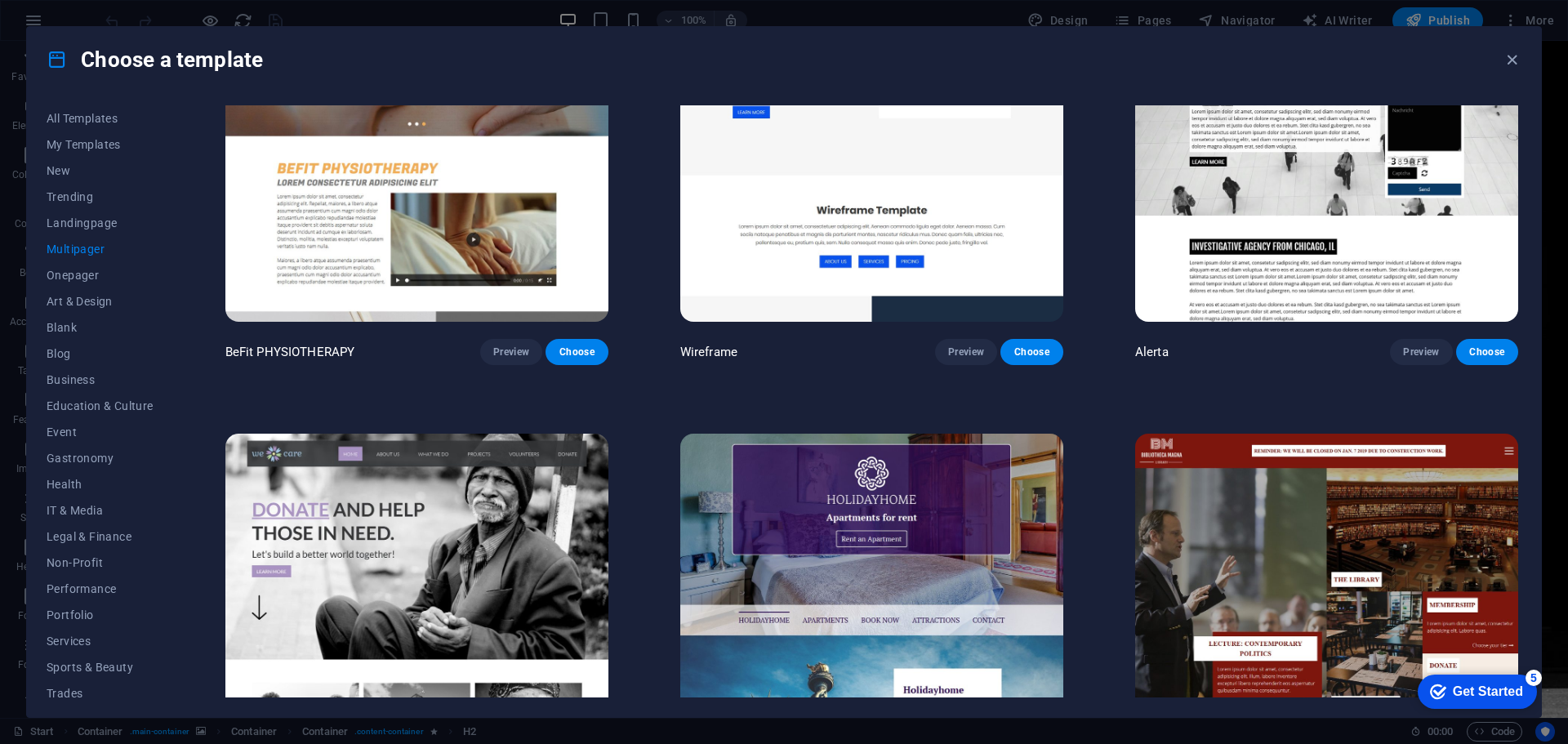
scroll to position [6862, 0]
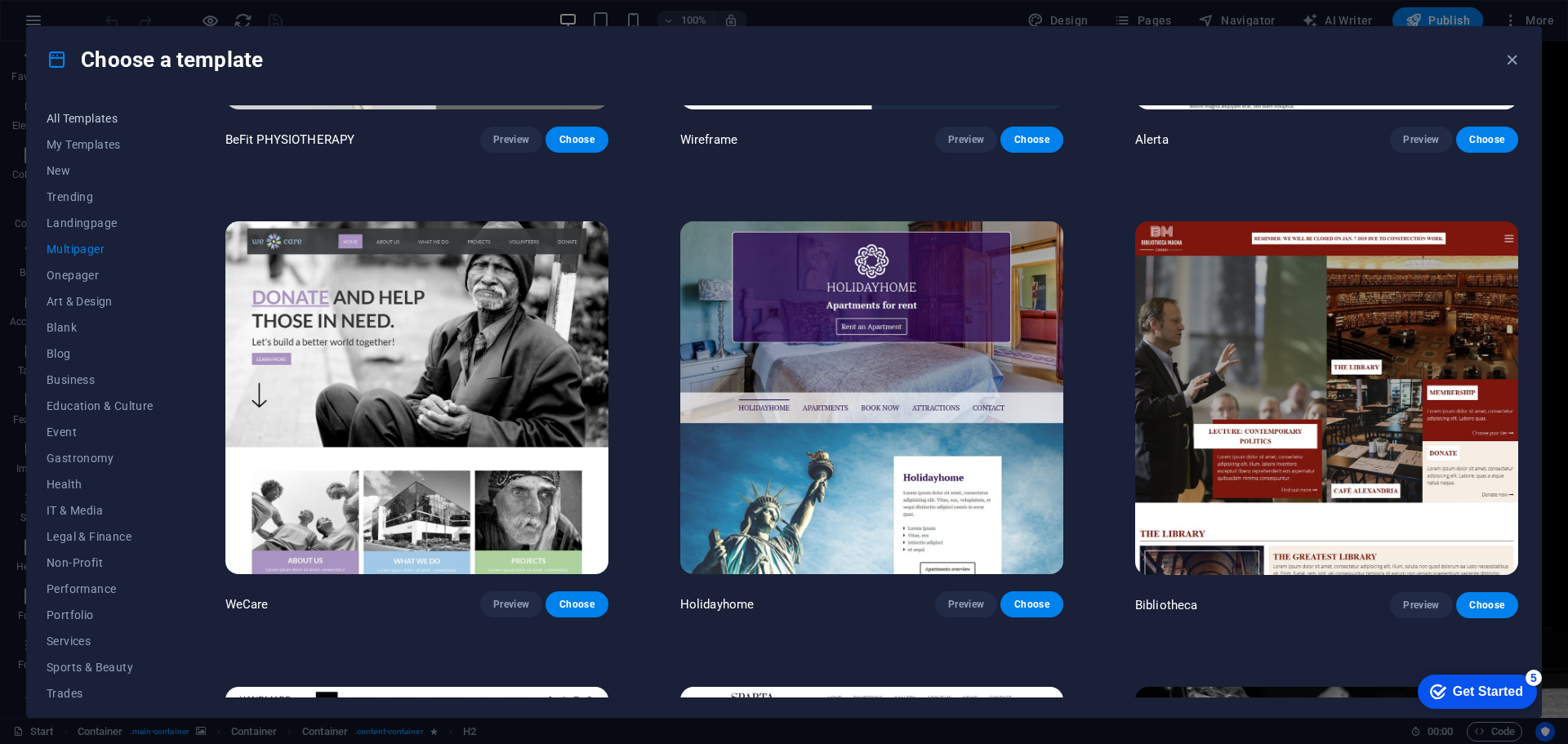
click at [90, 119] on span "All Templates" at bounding box center [100, 118] width 107 height 13
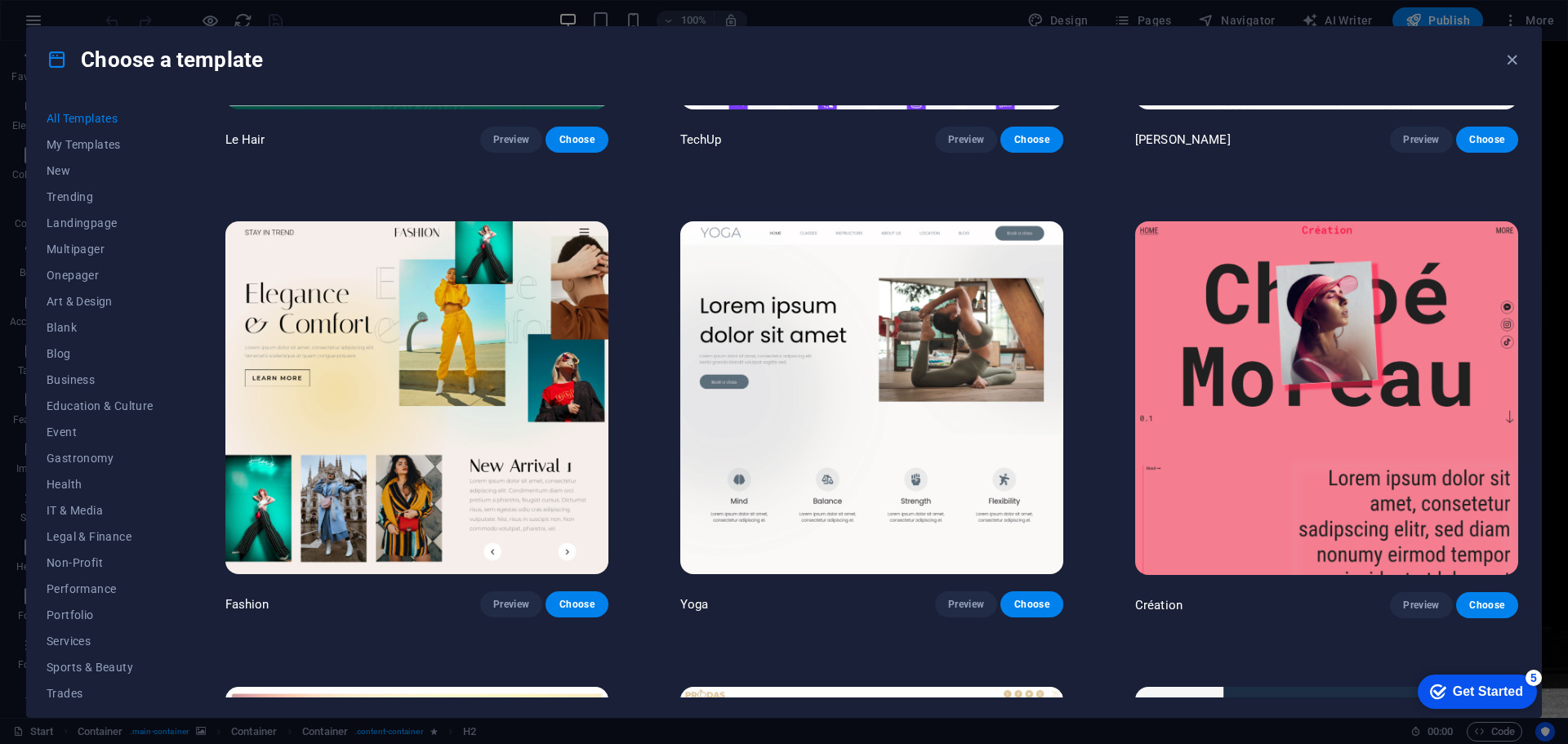
scroll to position [11493, 0]
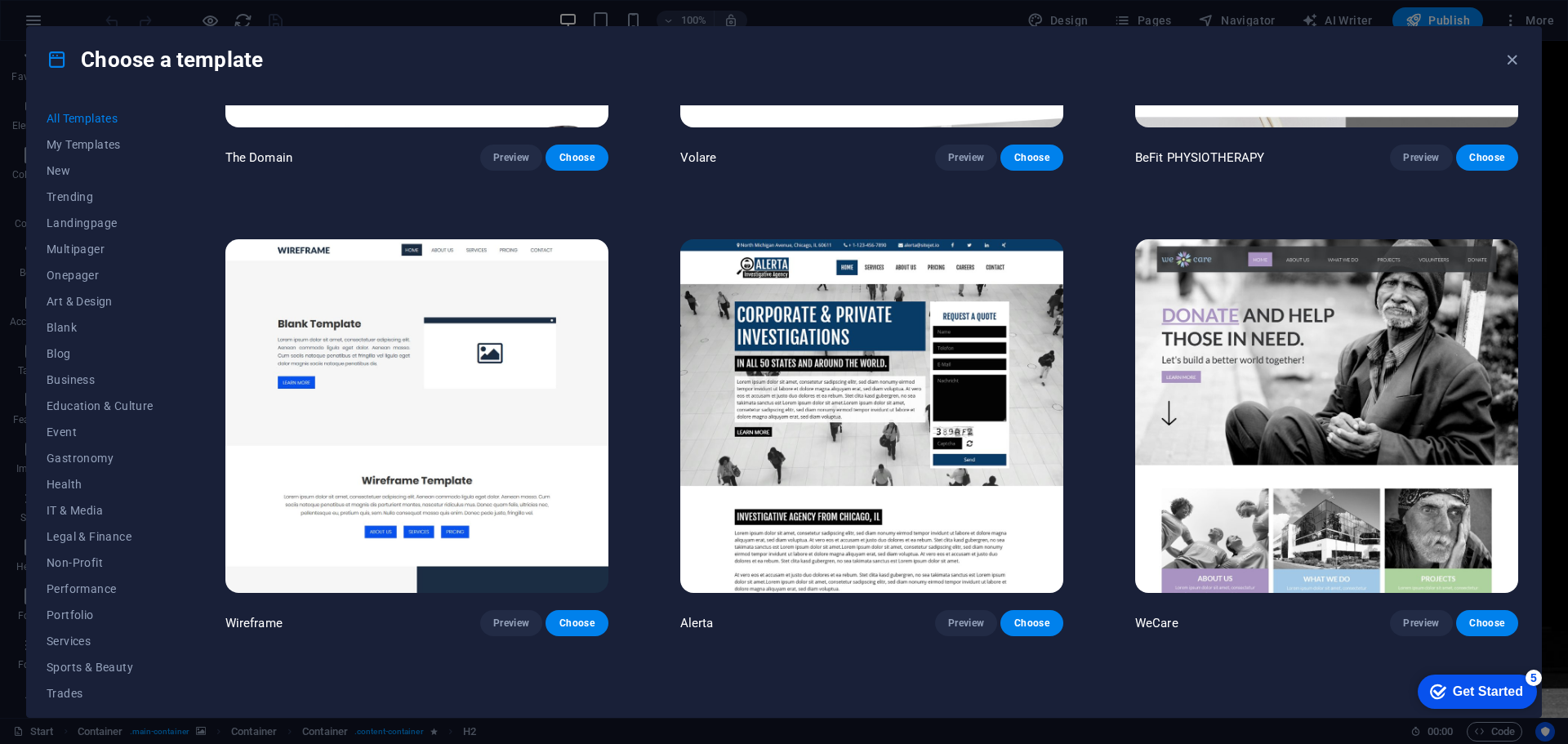
click at [90, 119] on span "All Templates" at bounding box center [100, 118] width 107 height 13
click at [53, 59] on icon at bounding box center [57, 60] width 21 height 21
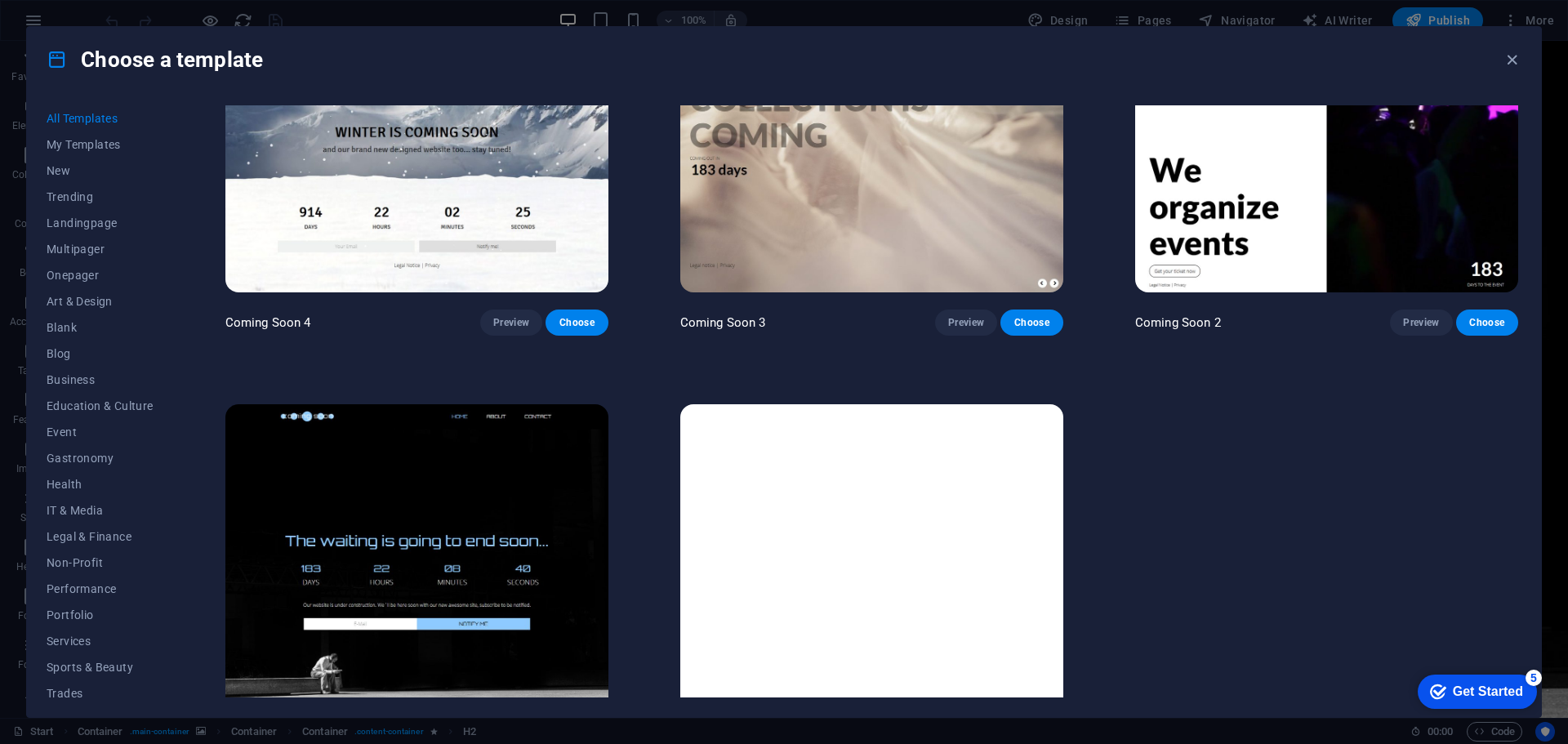
scroll to position [24815, 0]
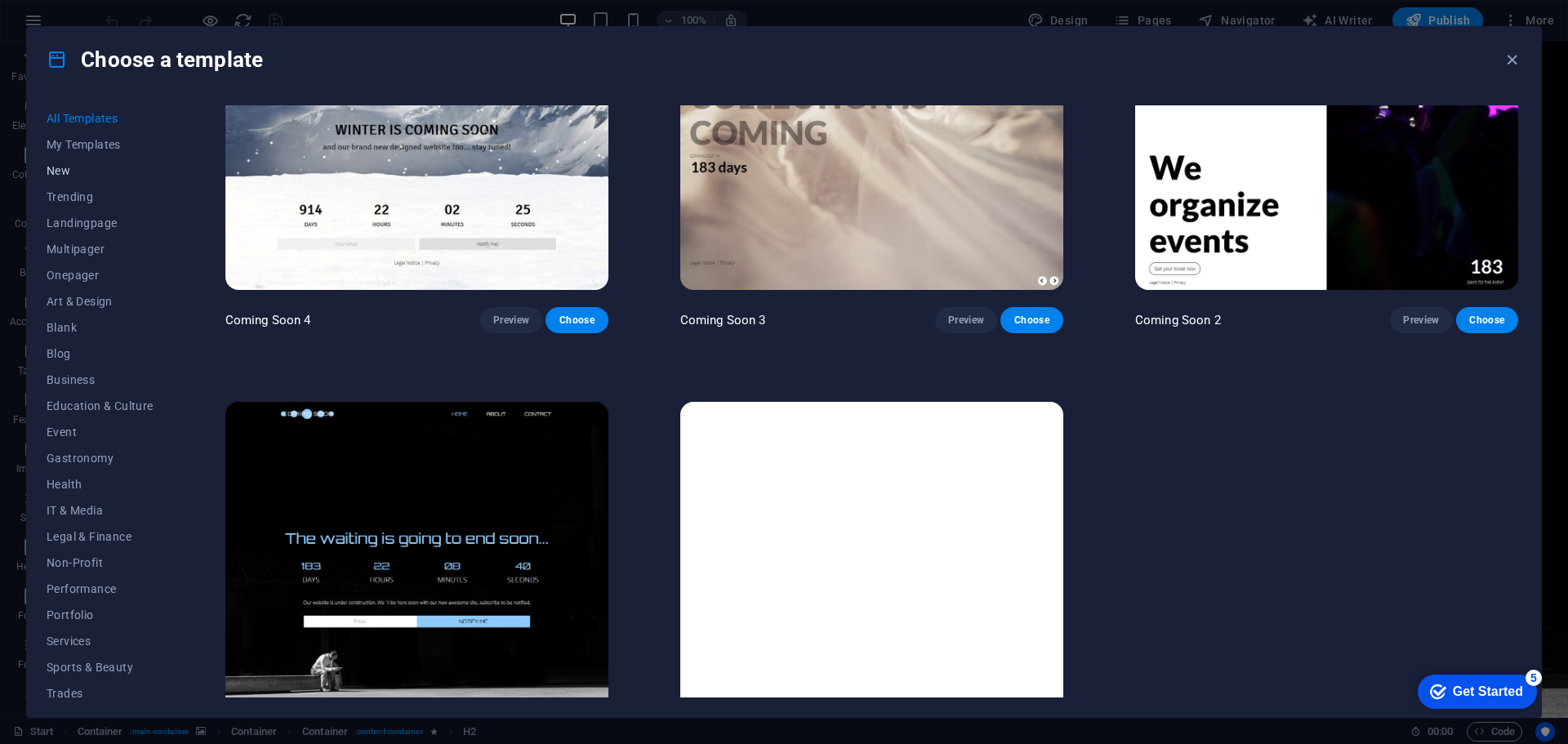
click at [67, 171] on span "New" at bounding box center [100, 170] width 107 height 13
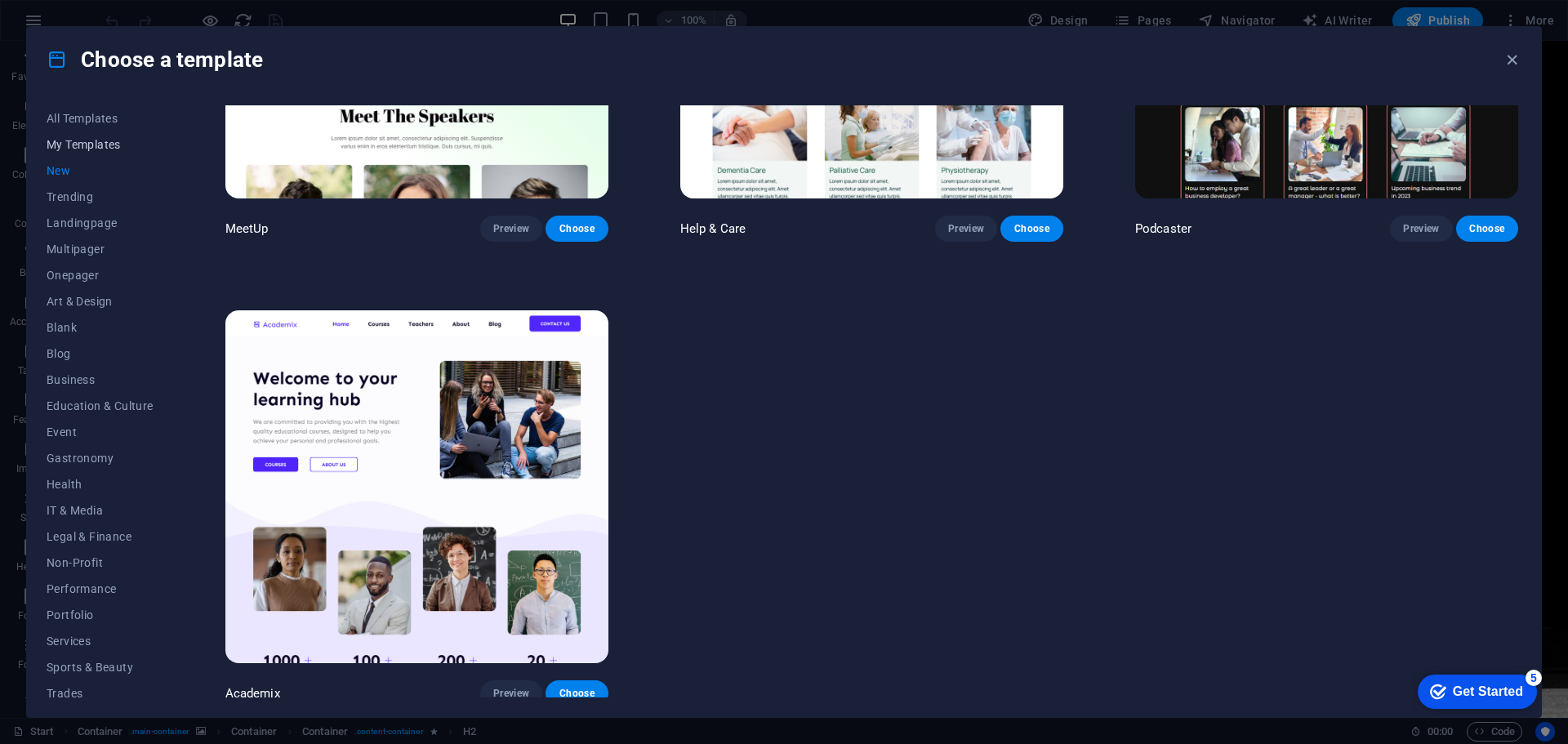
click at [59, 148] on span "My Templates" at bounding box center [100, 145] width 107 height 13
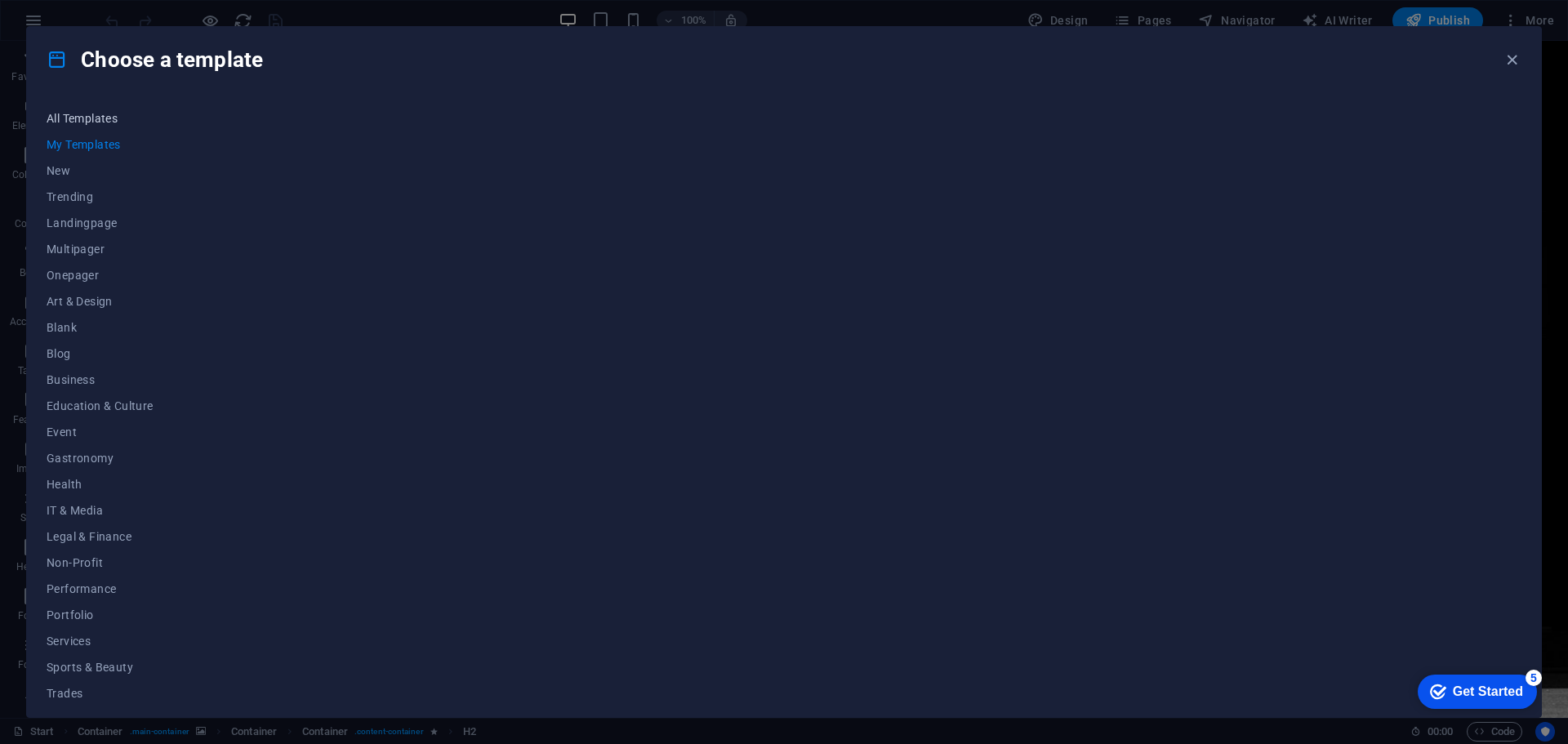
click at [69, 123] on span "All Templates" at bounding box center [100, 118] width 107 height 13
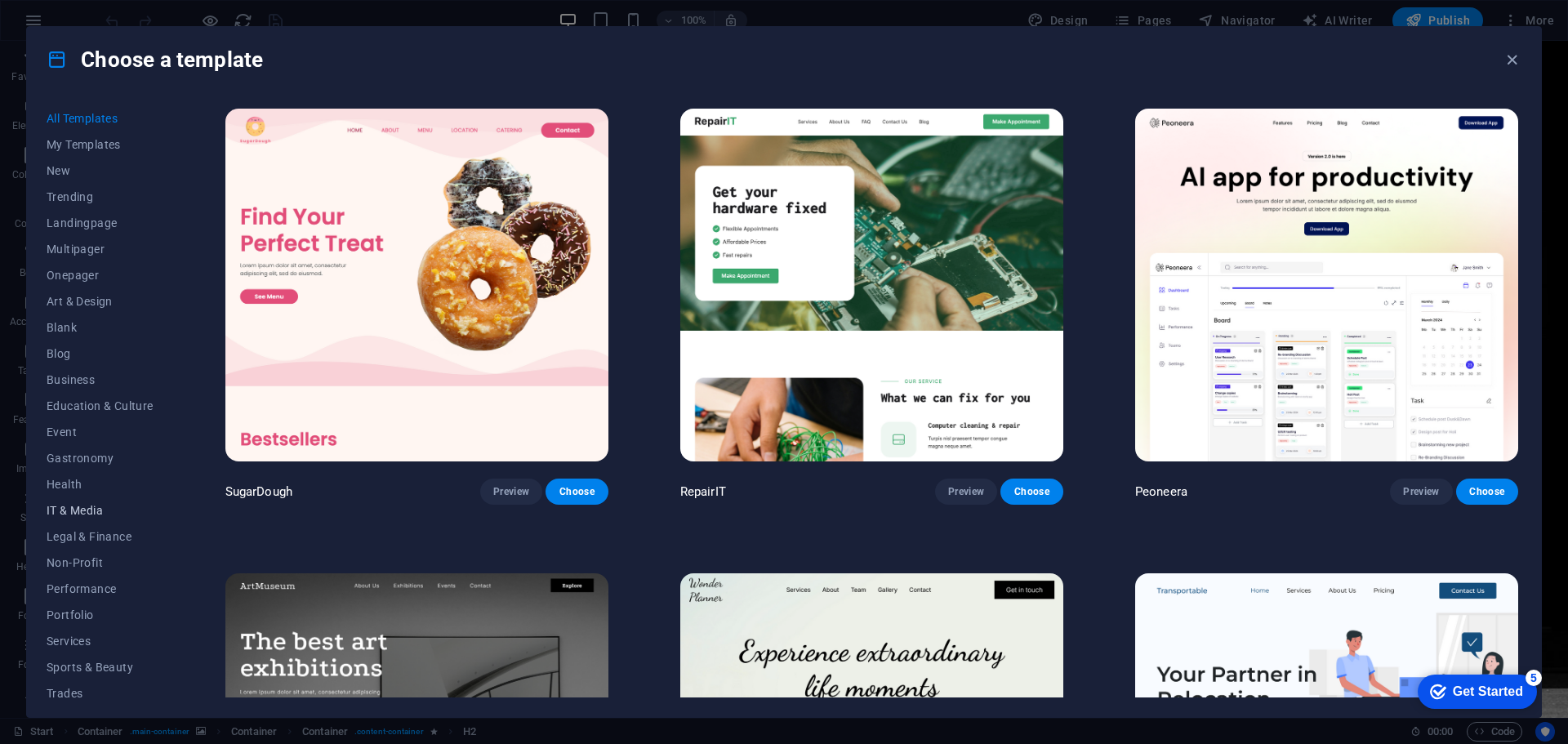
click at [68, 509] on span "IT & Media" at bounding box center [100, 510] width 107 height 13
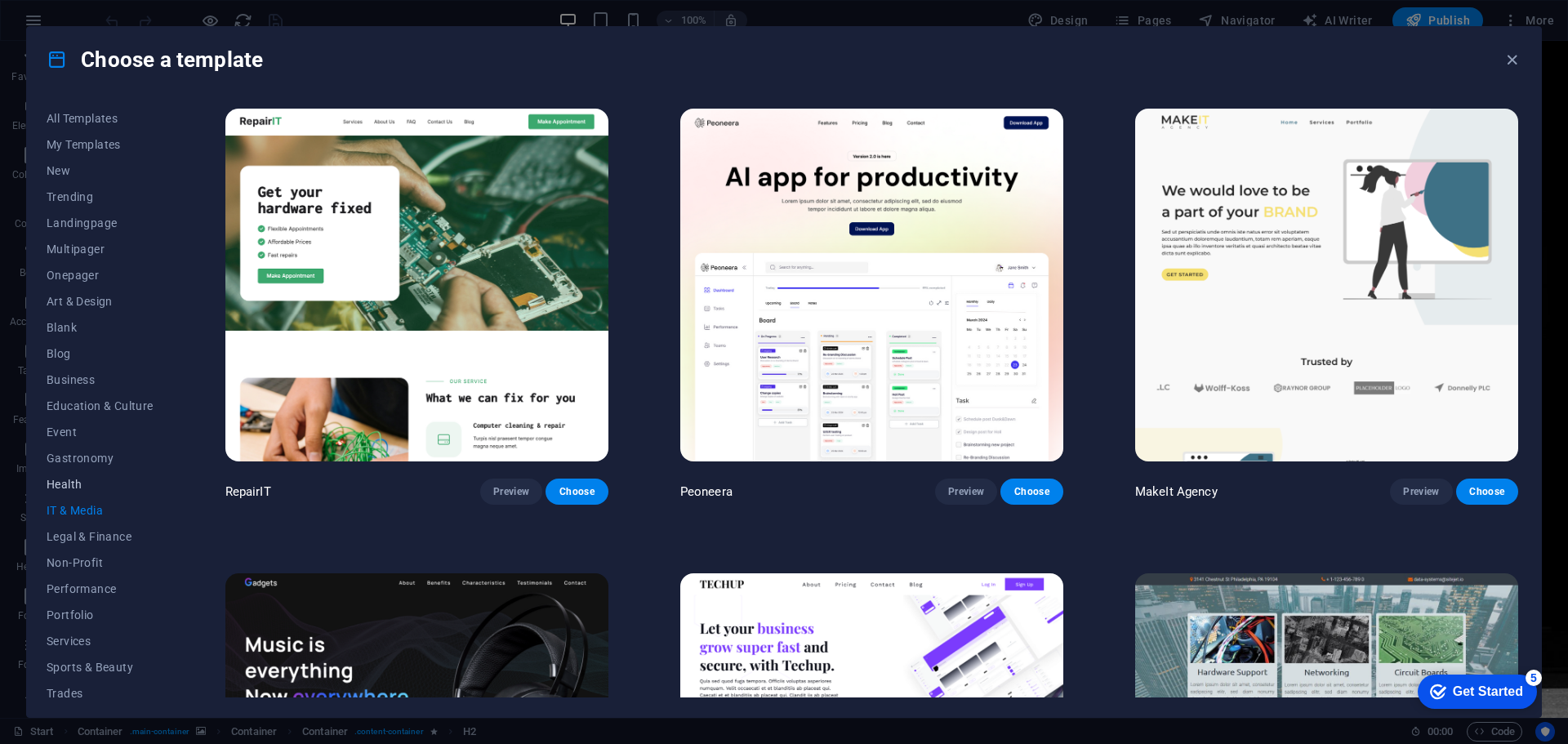
click at [68, 478] on span "Health" at bounding box center [100, 484] width 107 height 13
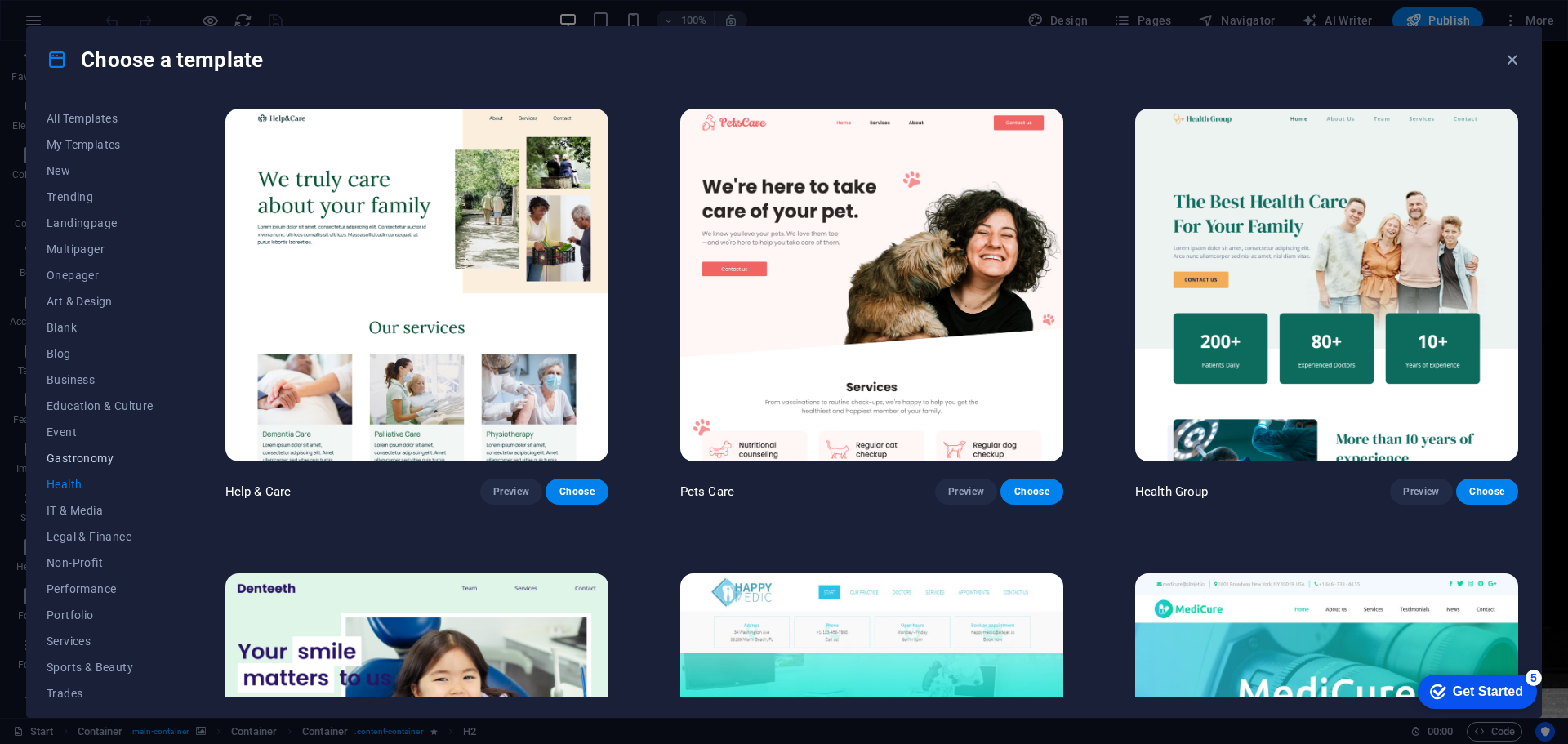
click at [67, 450] on button "Gastronomy" at bounding box center [100, 458] width 107 height 26
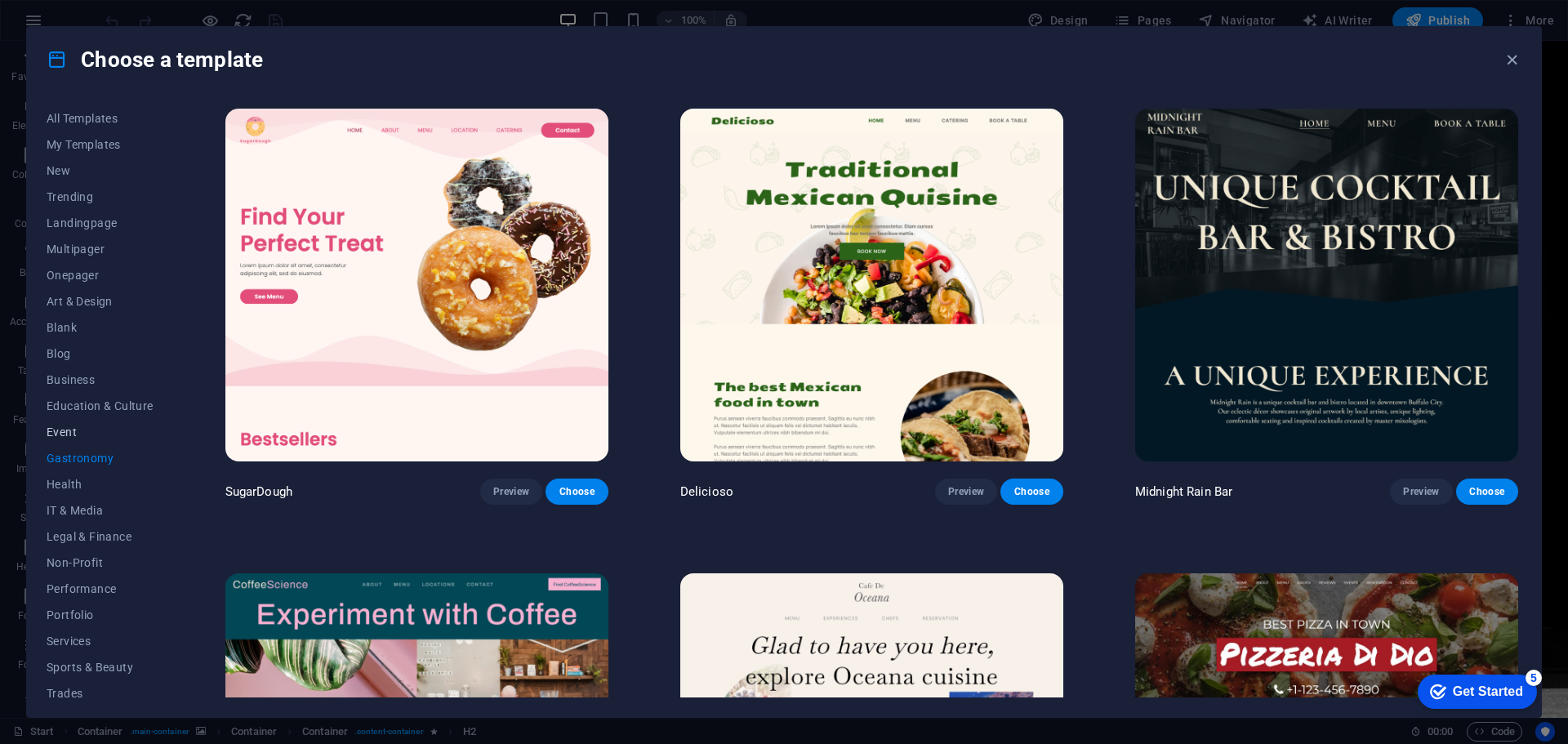
click at [67, 431] on span "Event" at bounding box center [100, 432] width 107 height 13
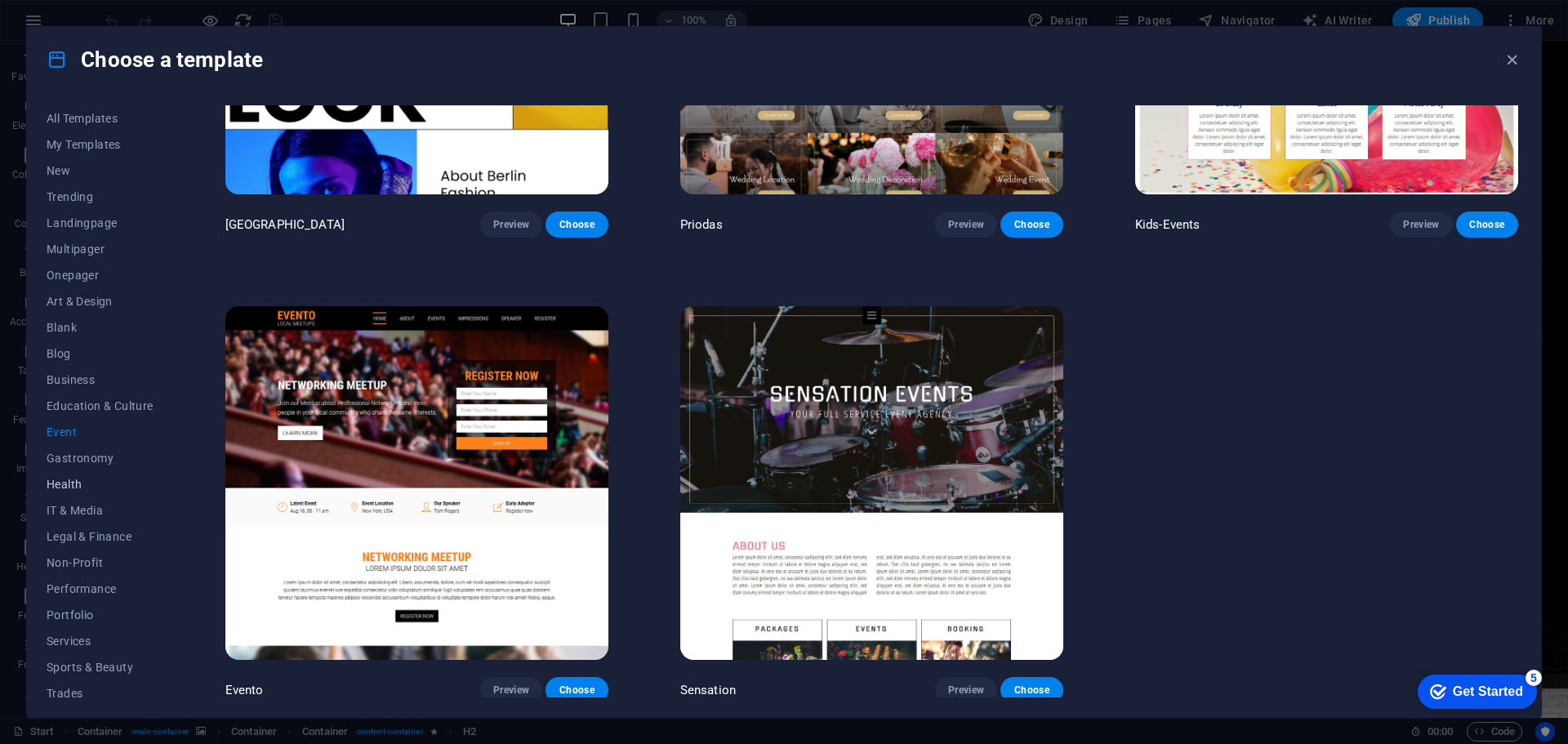
scroll to position [61, 0]
click at [89, 684] on span "Wireframe" at bounding box center [100, 684] width 107 height 13
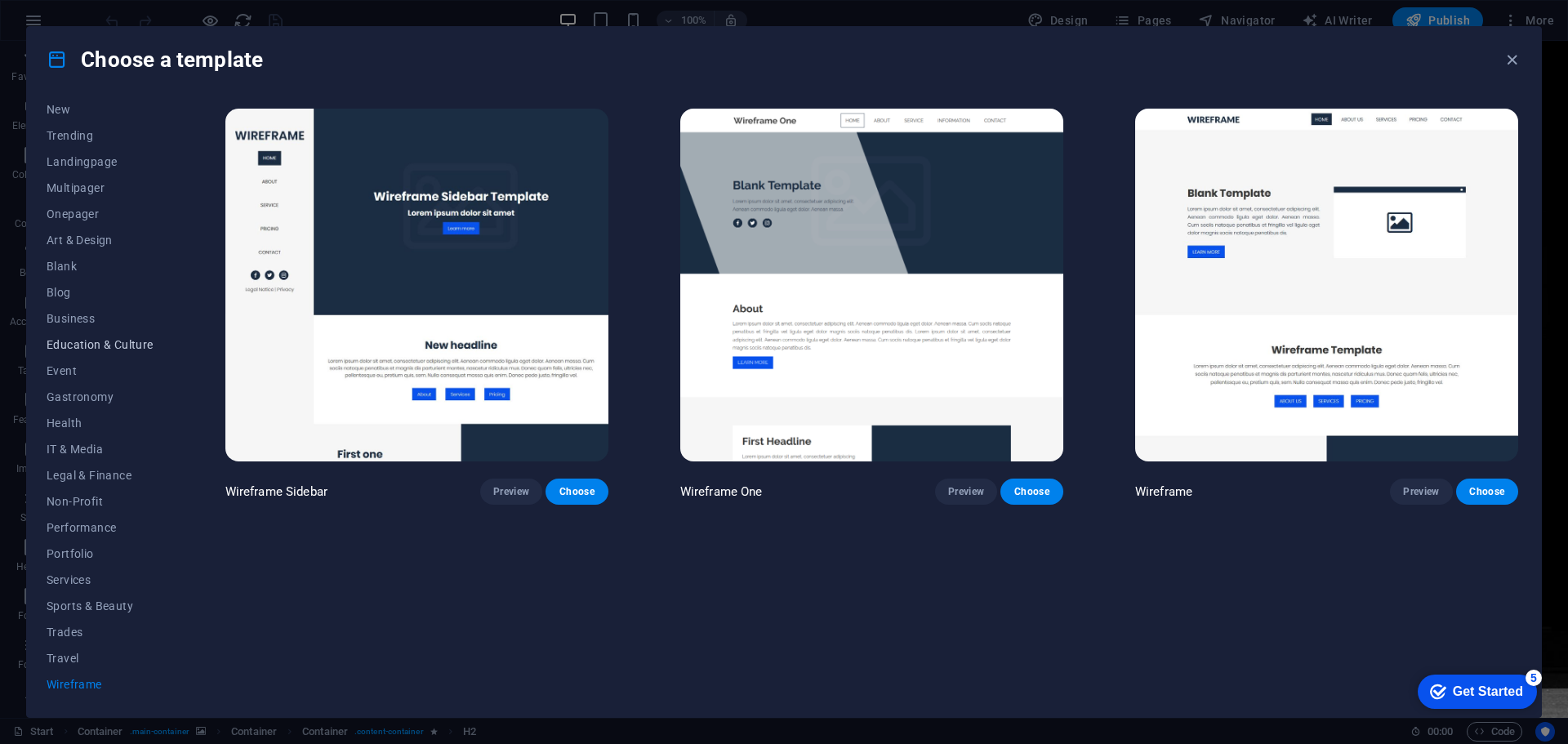
scroll to position [0, 0]
click at [68, 173] on span "New" at bounding box center [100, 170] width 107 height 13
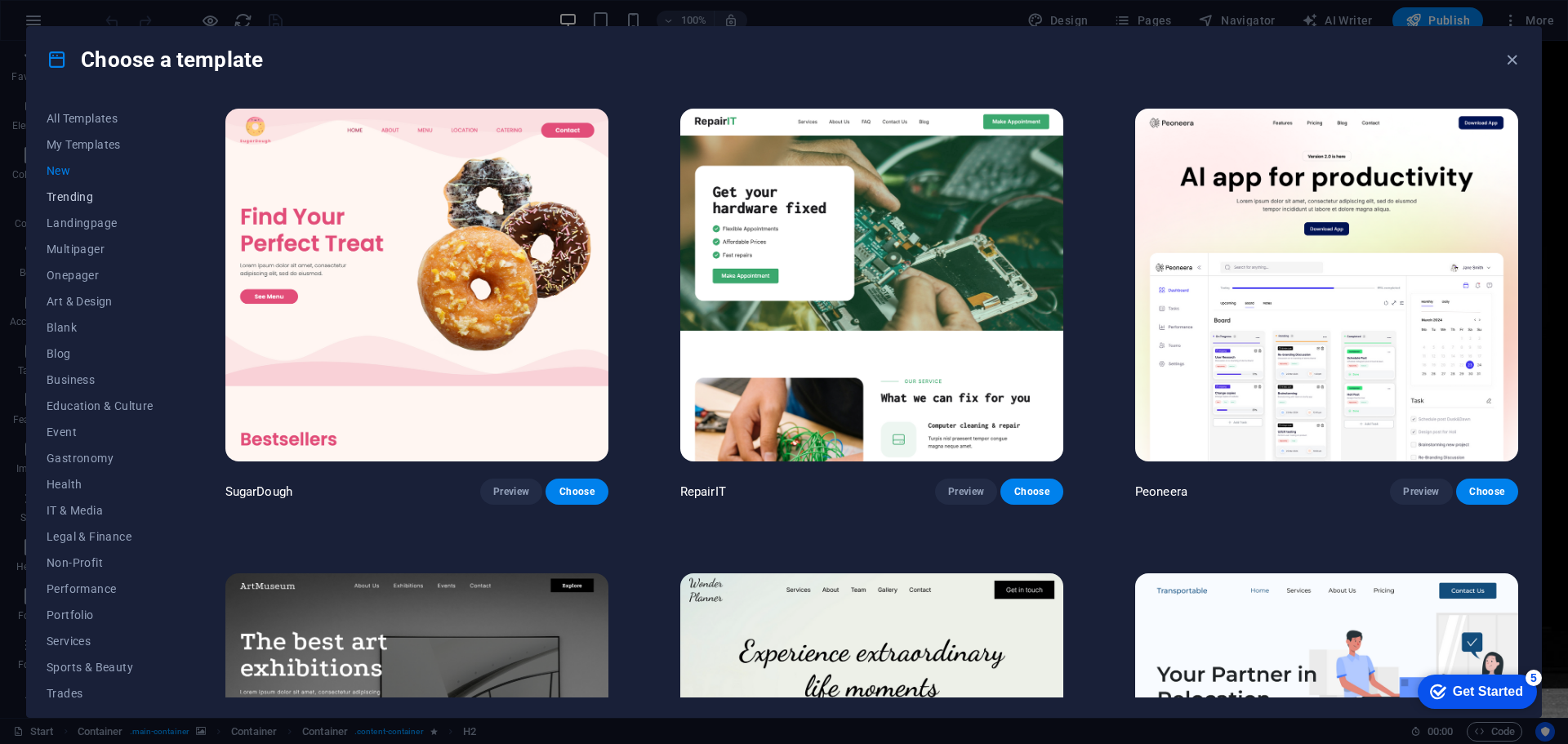
click at [75, 187] on button "Trending" at bounding box center [100, 197] width 107 height 26
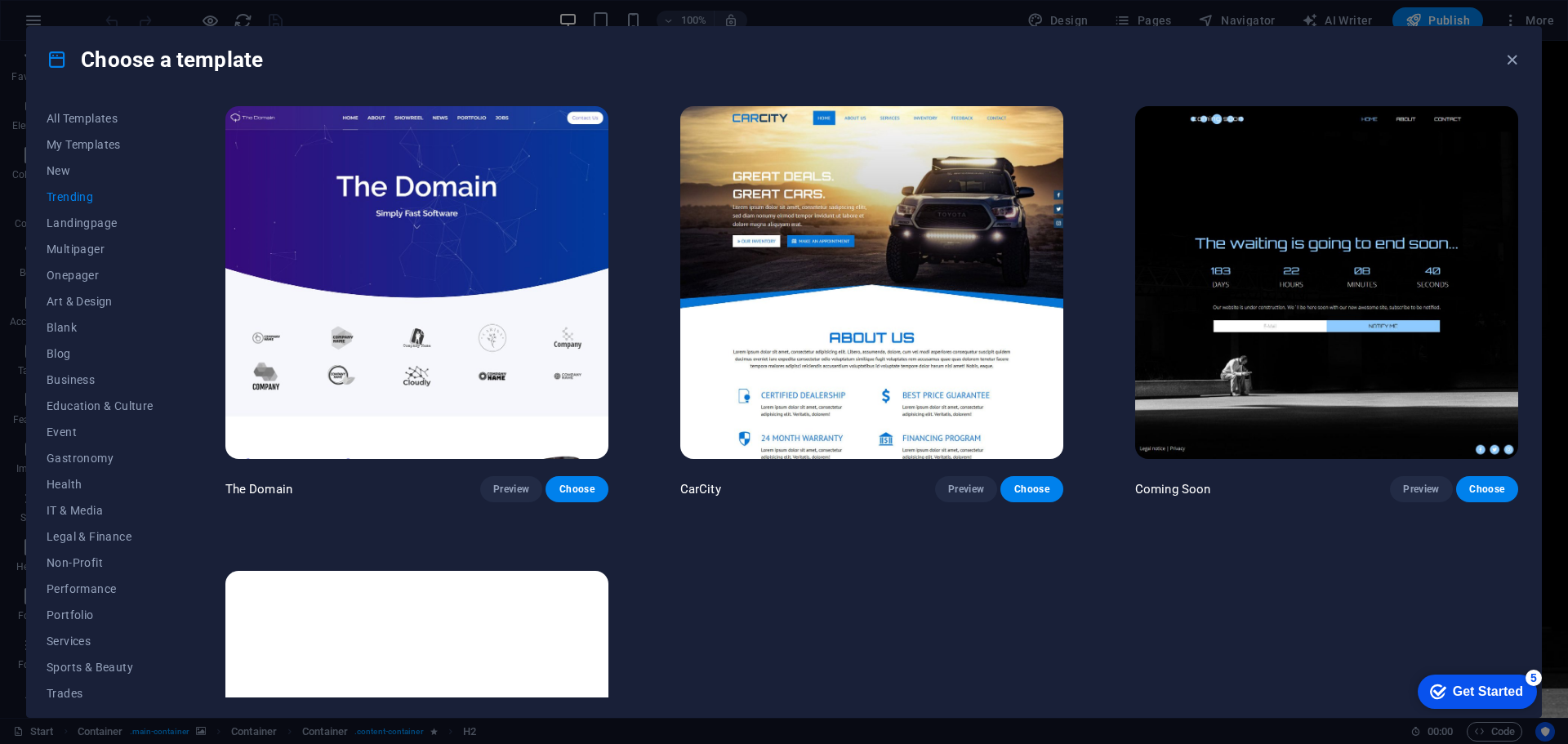
scroll to position [1797, 0]
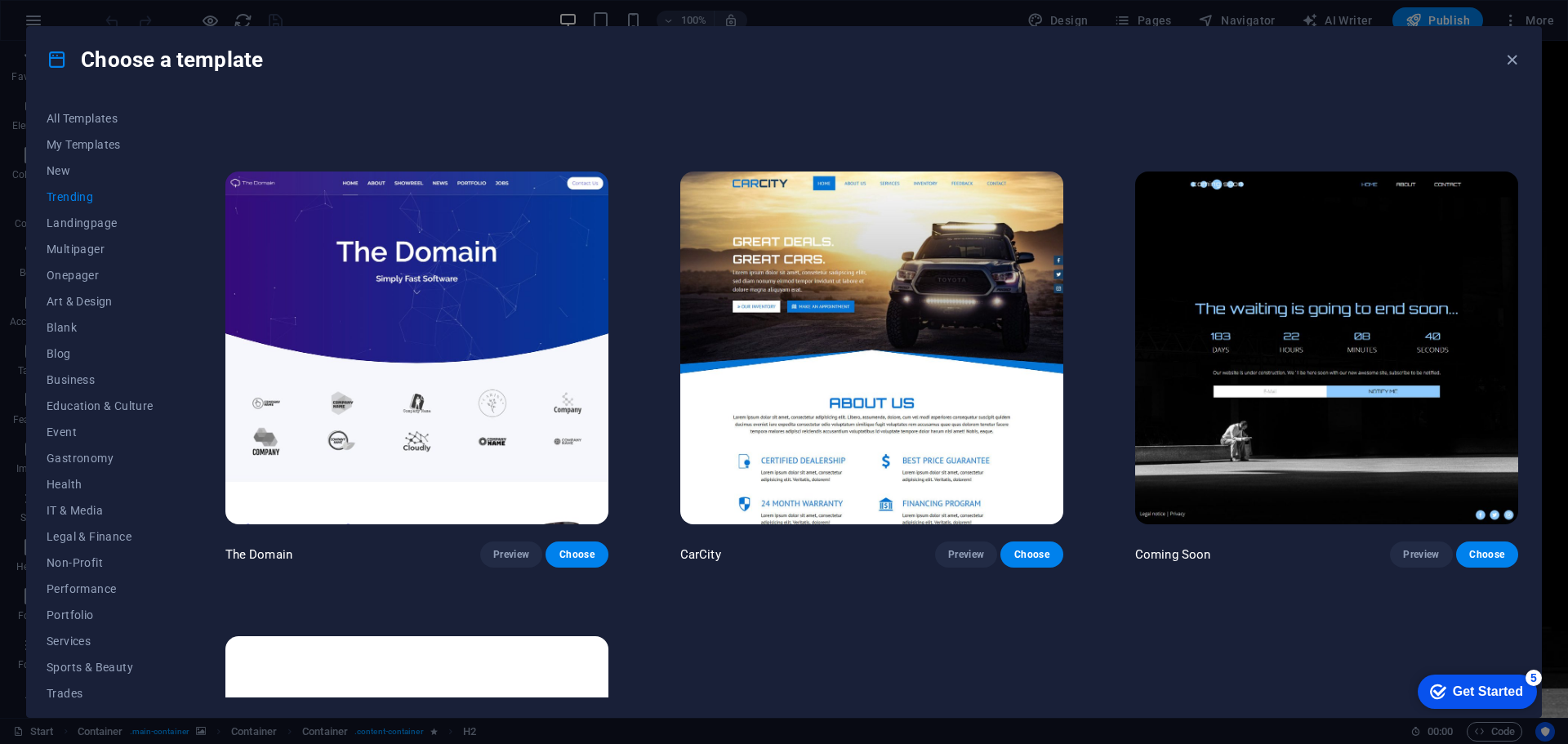
click at [1286, 322] on img at bounding box center [1326, 348] width 383 height 353
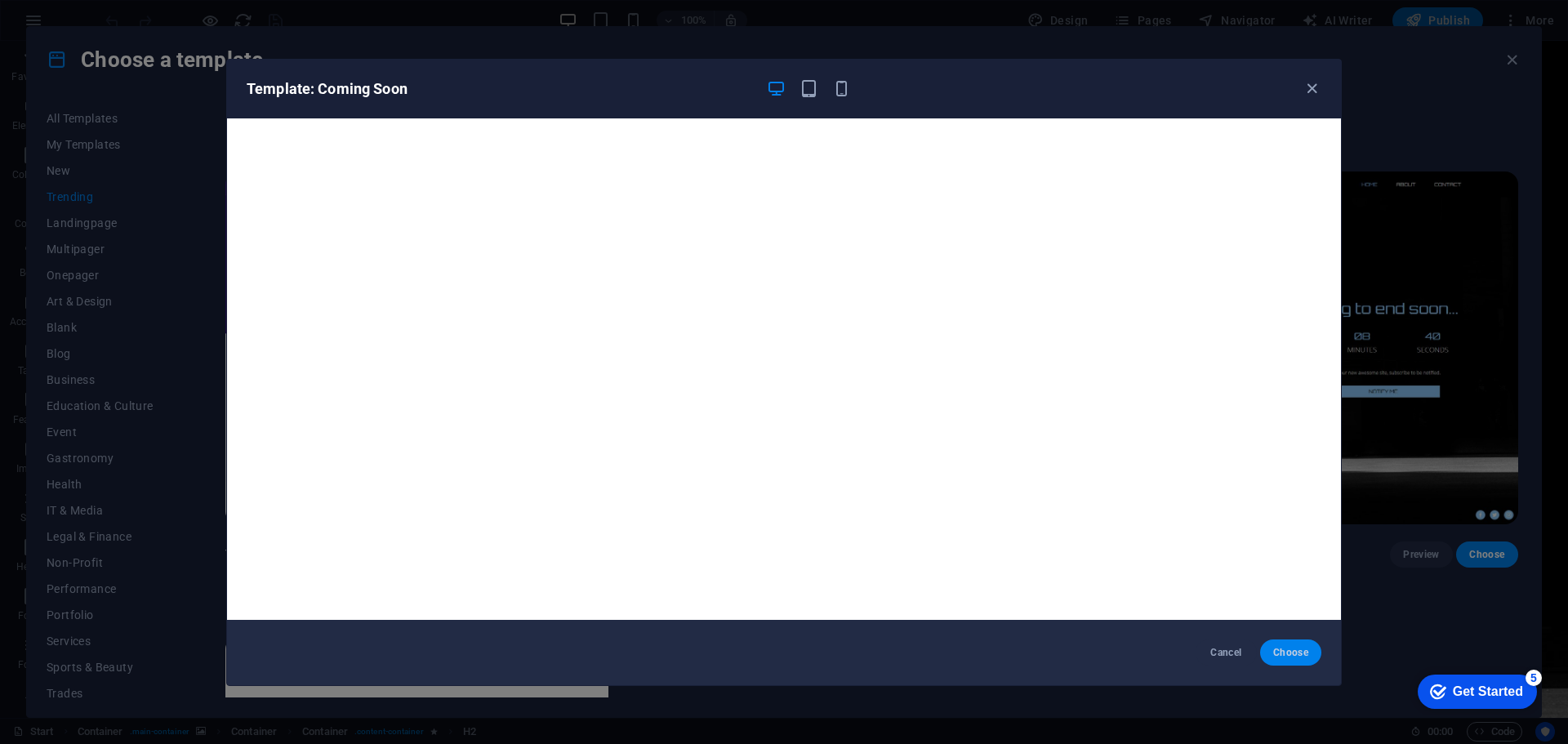
click at [1300, 648] on span "Choose" at bounding box center [1290, 652] width 35 height 13
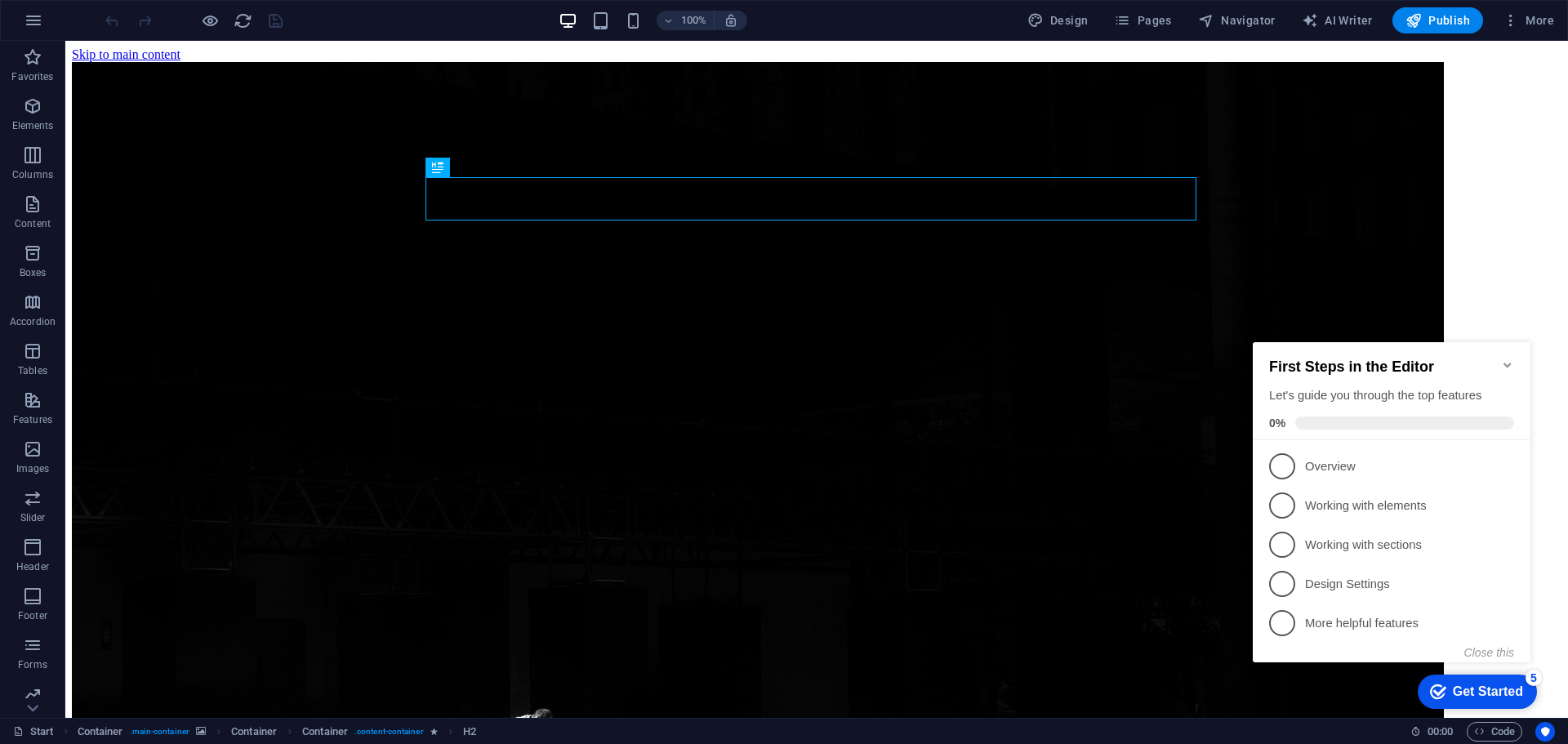
click at [1502, 358] on icon "Minimize checklist" at bounding box center [1507, 365] width 13 height 13
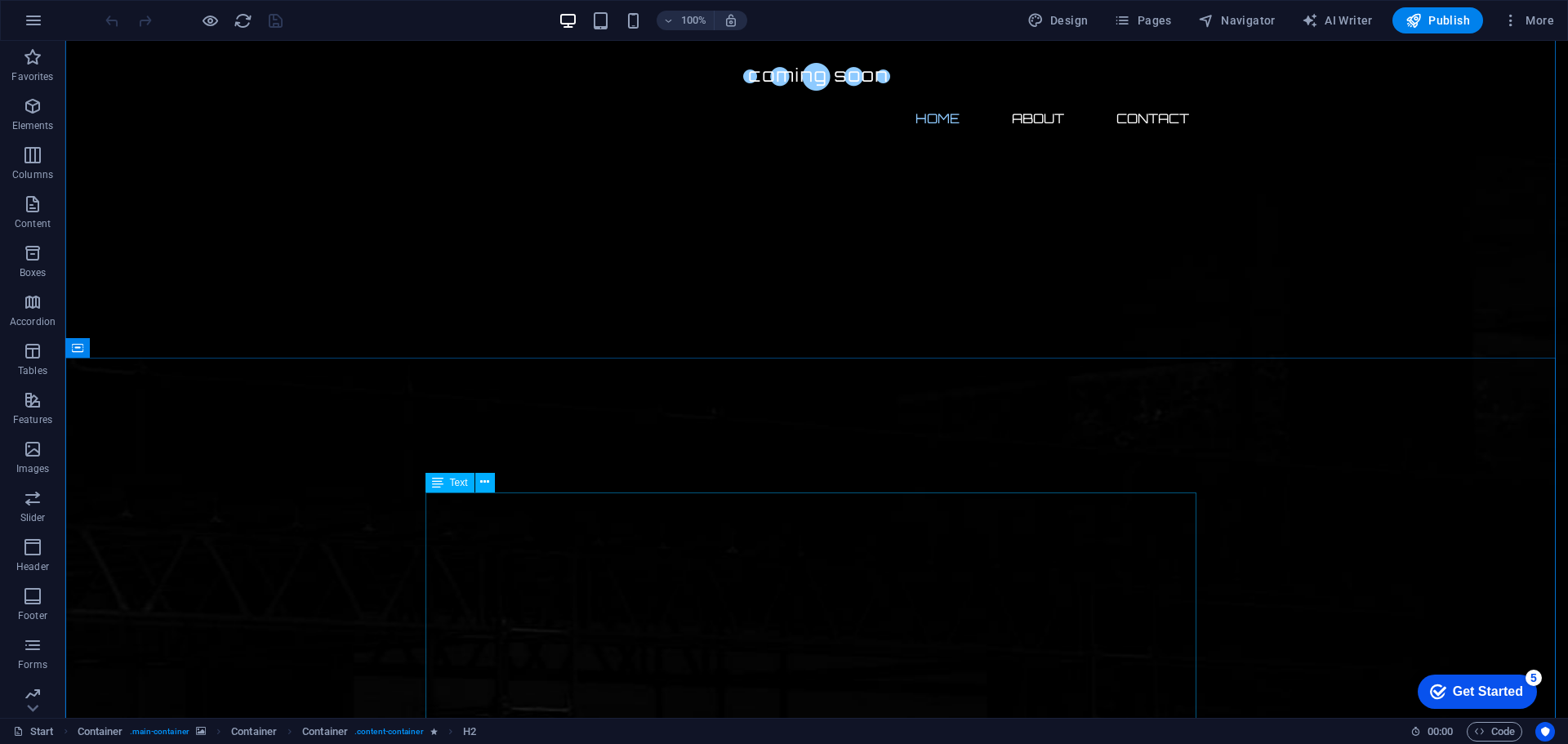
scroll to position [327, 0]
click at [147, 330] on icon at bounding box center [150, 329] width 9 height 18
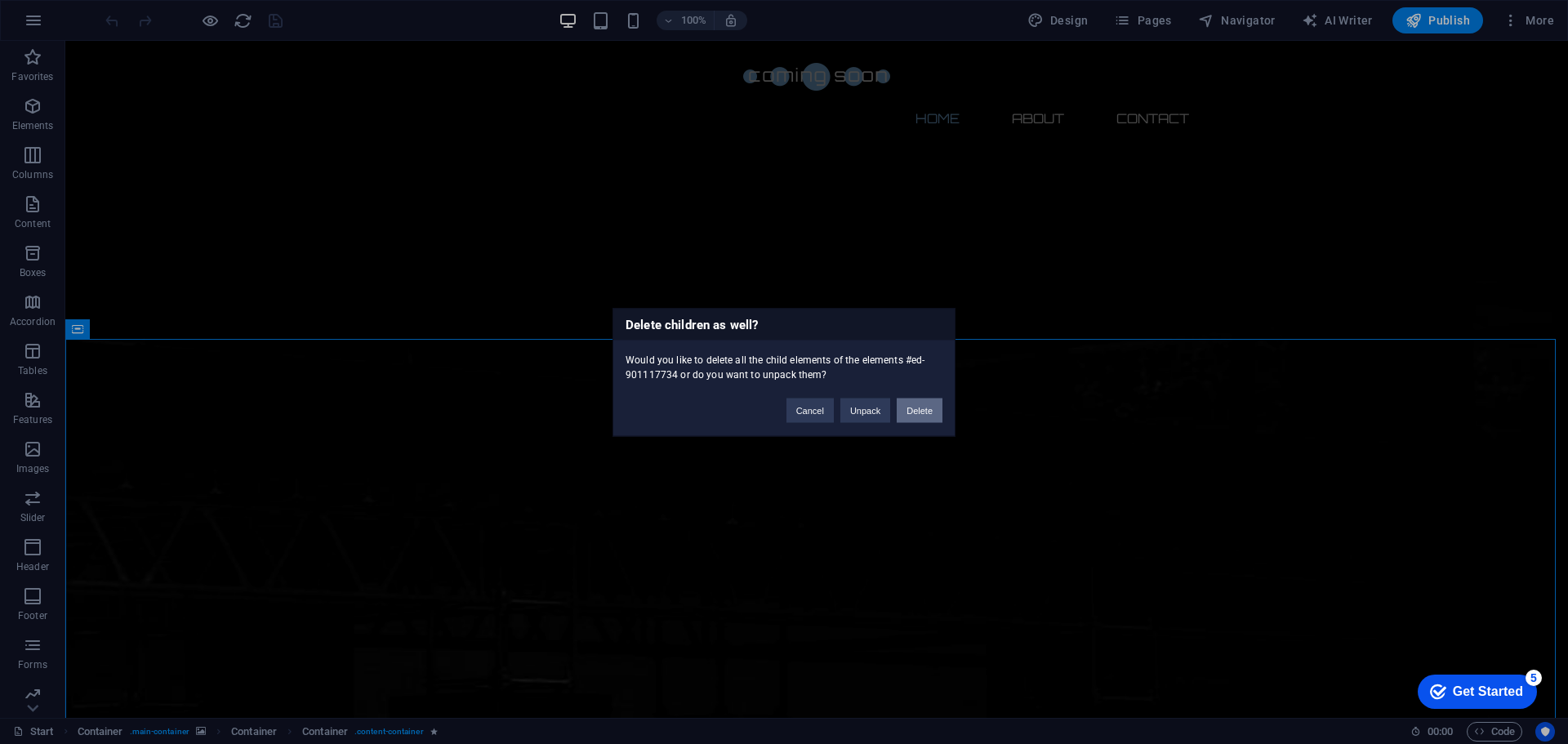
click at [939, 415] on button "Delete" at bounding box center [919, 410] width 46 height 25
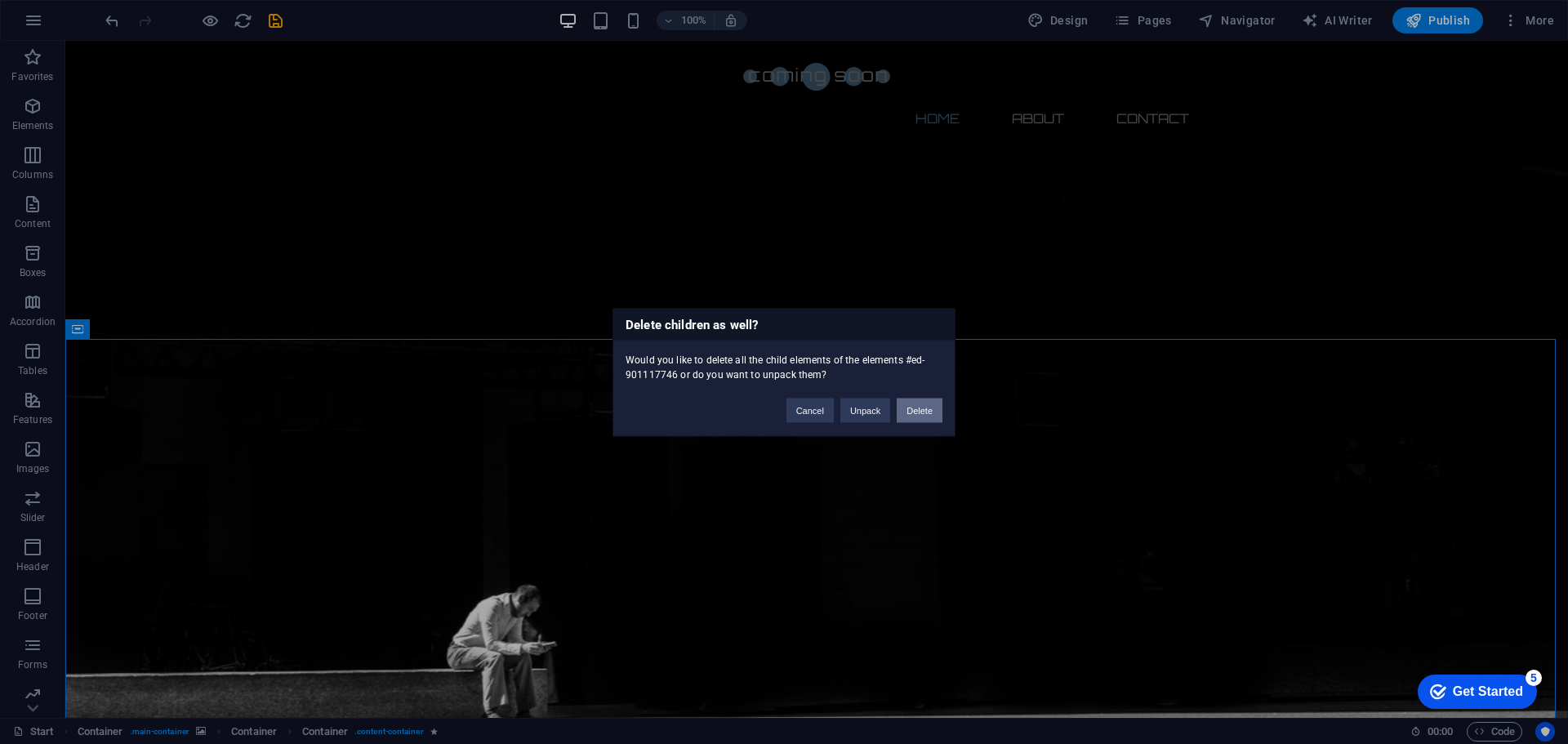
click at [923, 408] on button "Delete" at bounding box center [919, 410] width 46 height 25
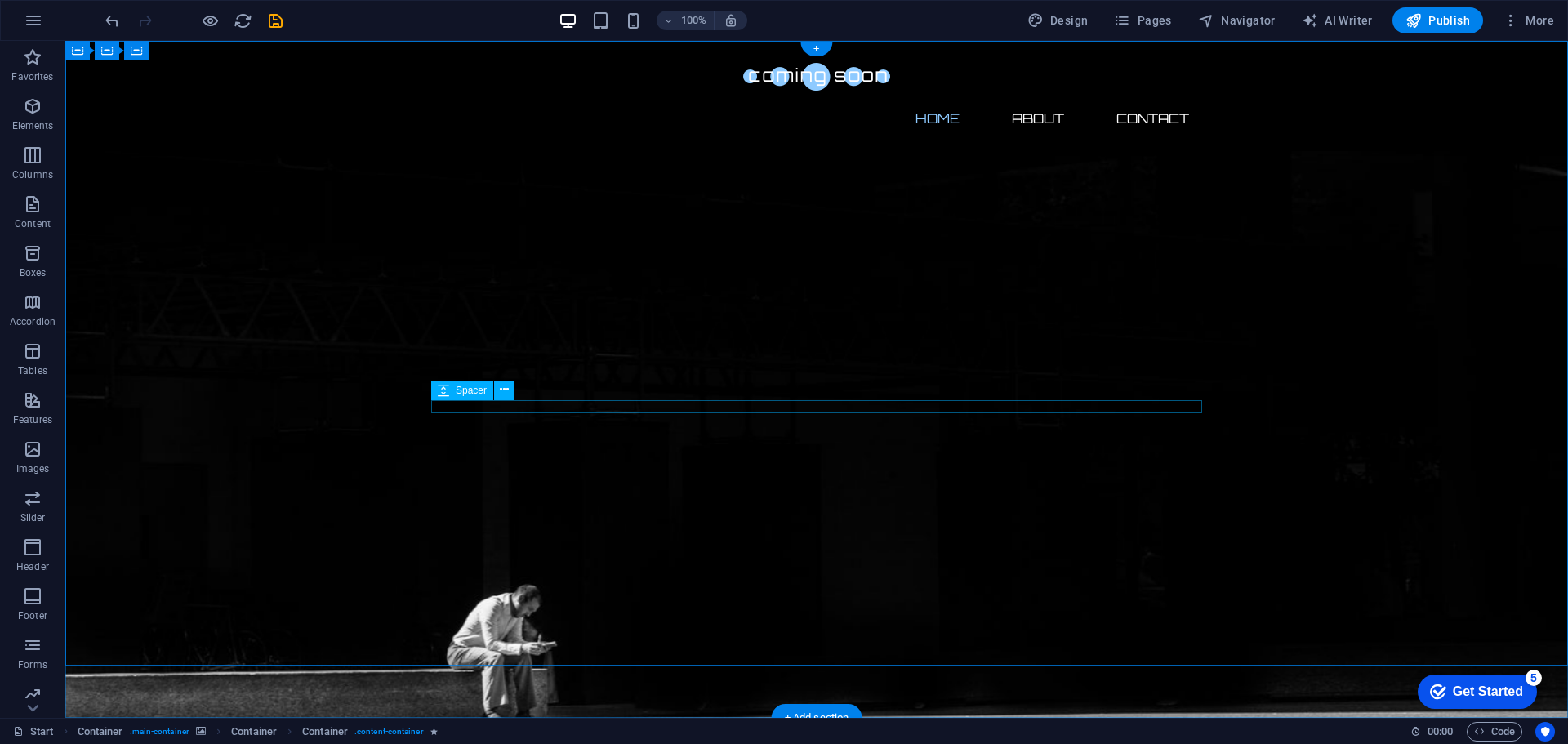
scroll to position [0, 0]
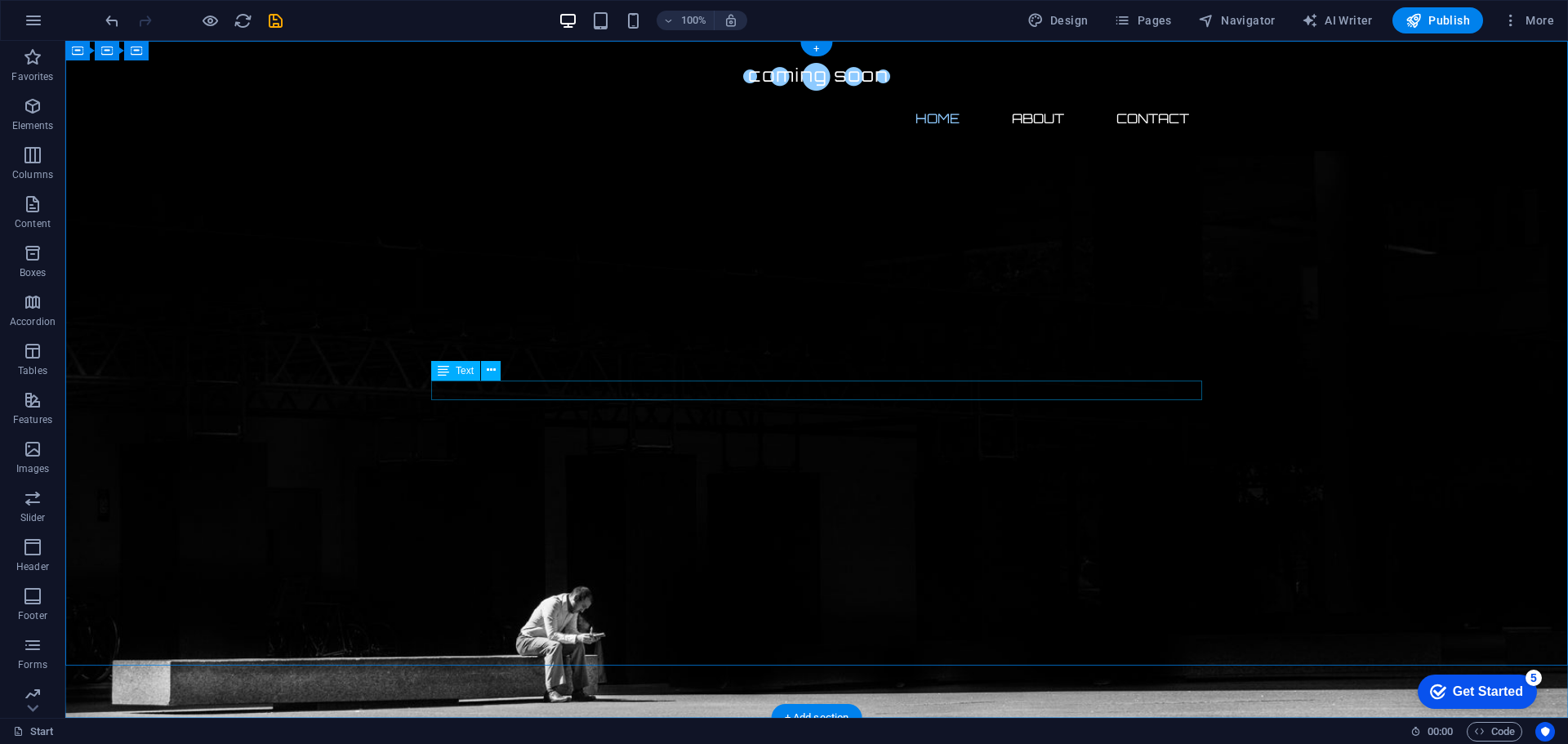
click div "Notify me I have read and understand the privacy policy. Unreadable? Load new"
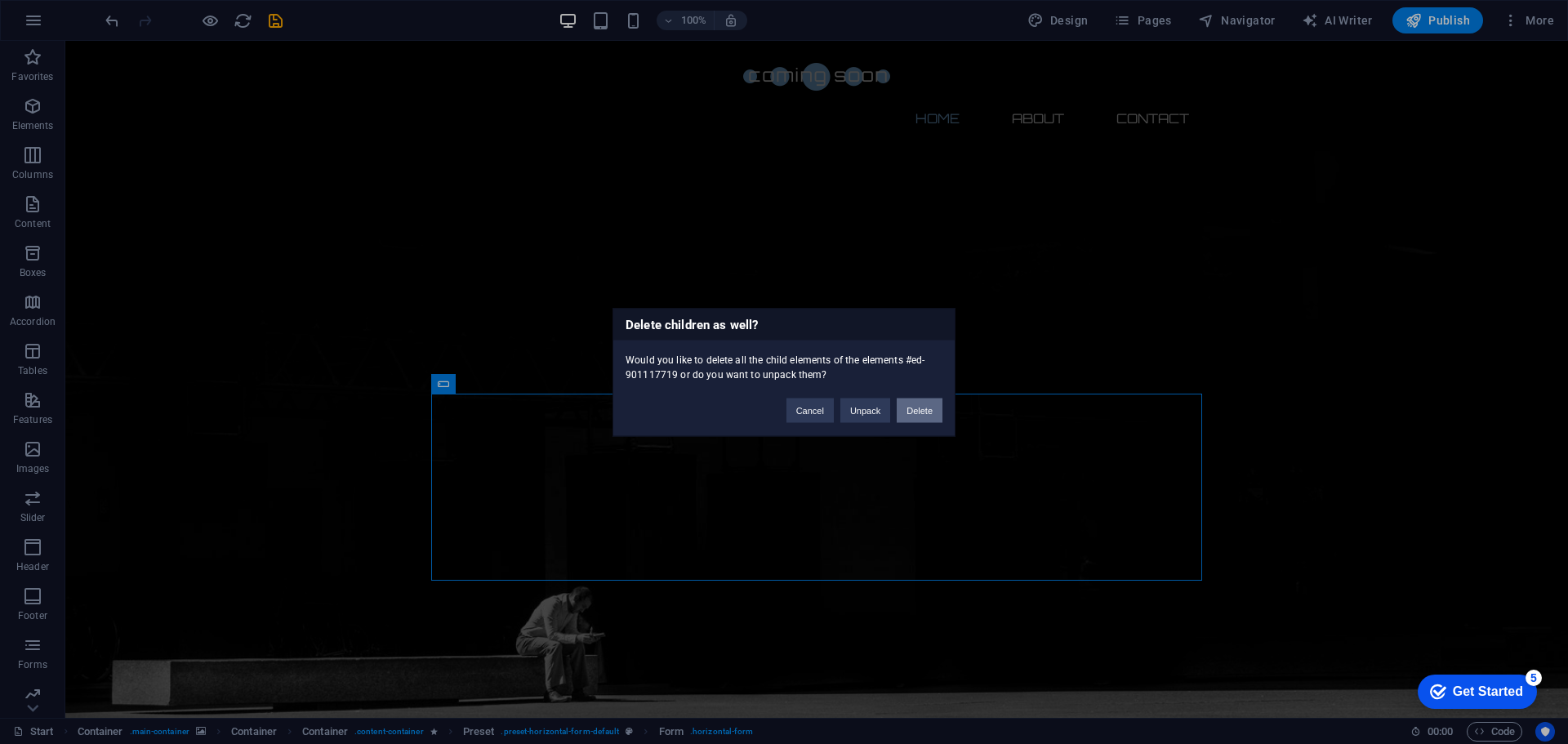
click at [918, 413] on button "Delete" at bounding box center [919, 410] width 46 height 25
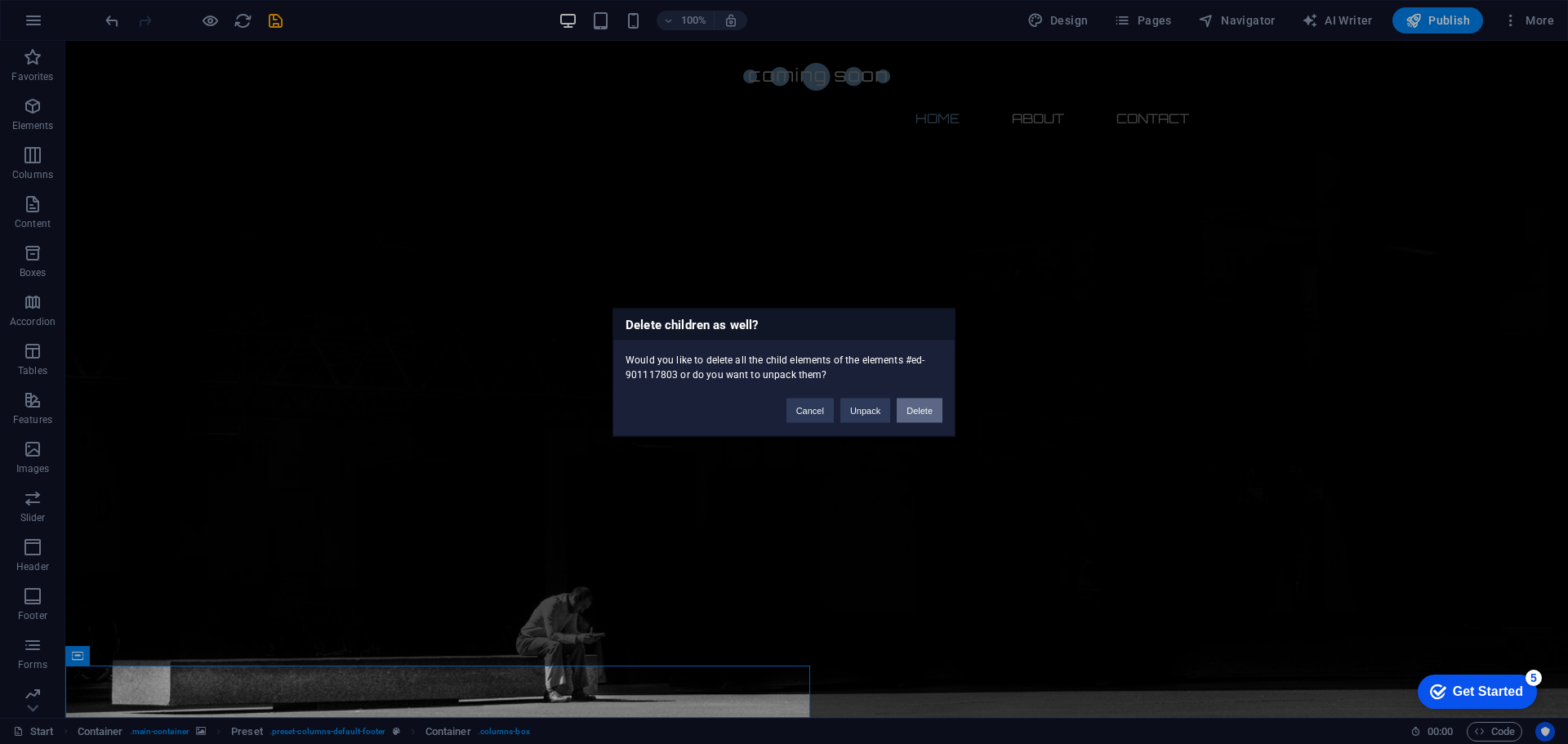
click at [936, 404] on button "Delete" at bounding box center [919, 410] width 46 height 25
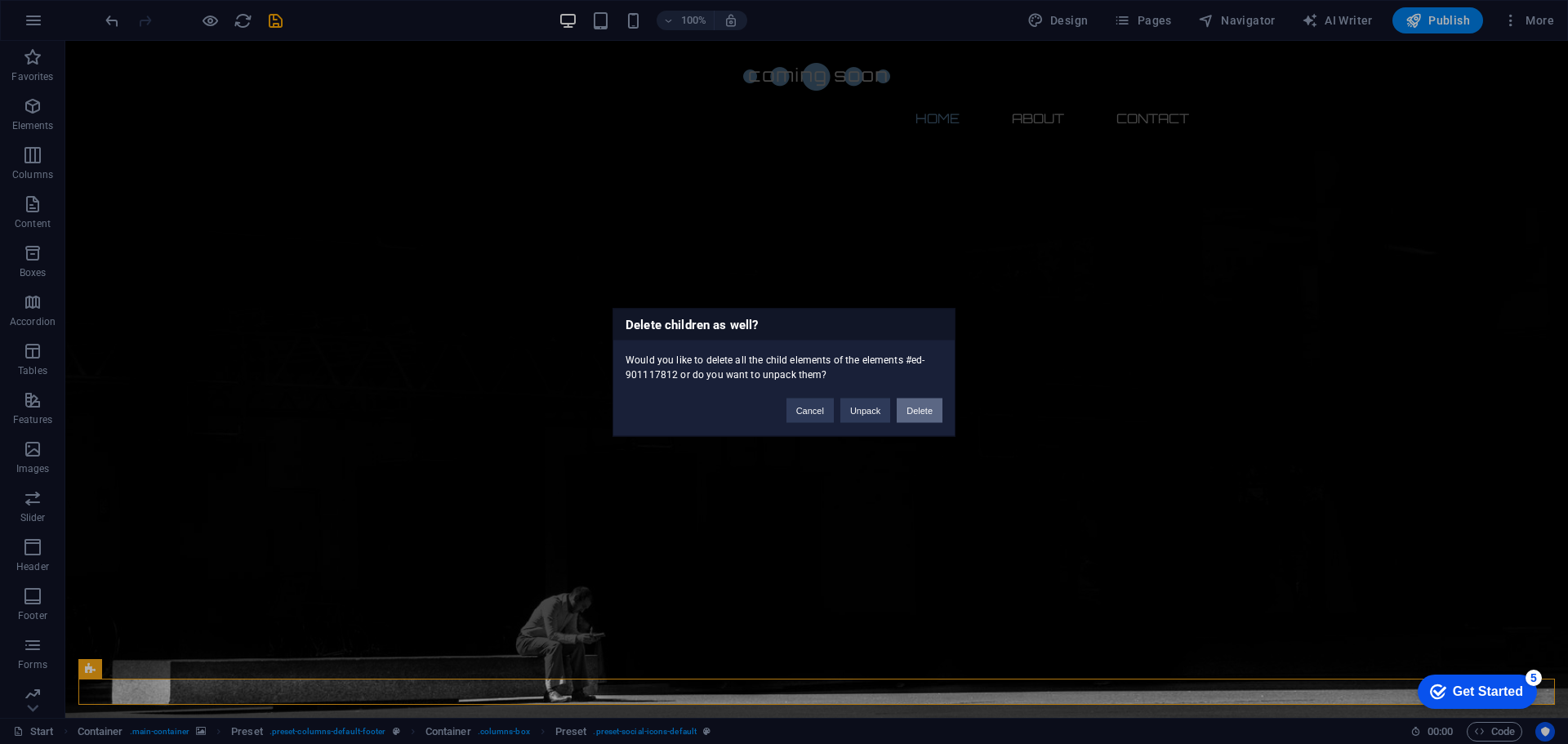
drag, startPoint x: 918, startPoint y: 414, endPoint x: 834, endPoint y: 384, distance: 89.2
click at [918, 414] on button "Delete" at bounding box center [919, 410] width 46 height 25
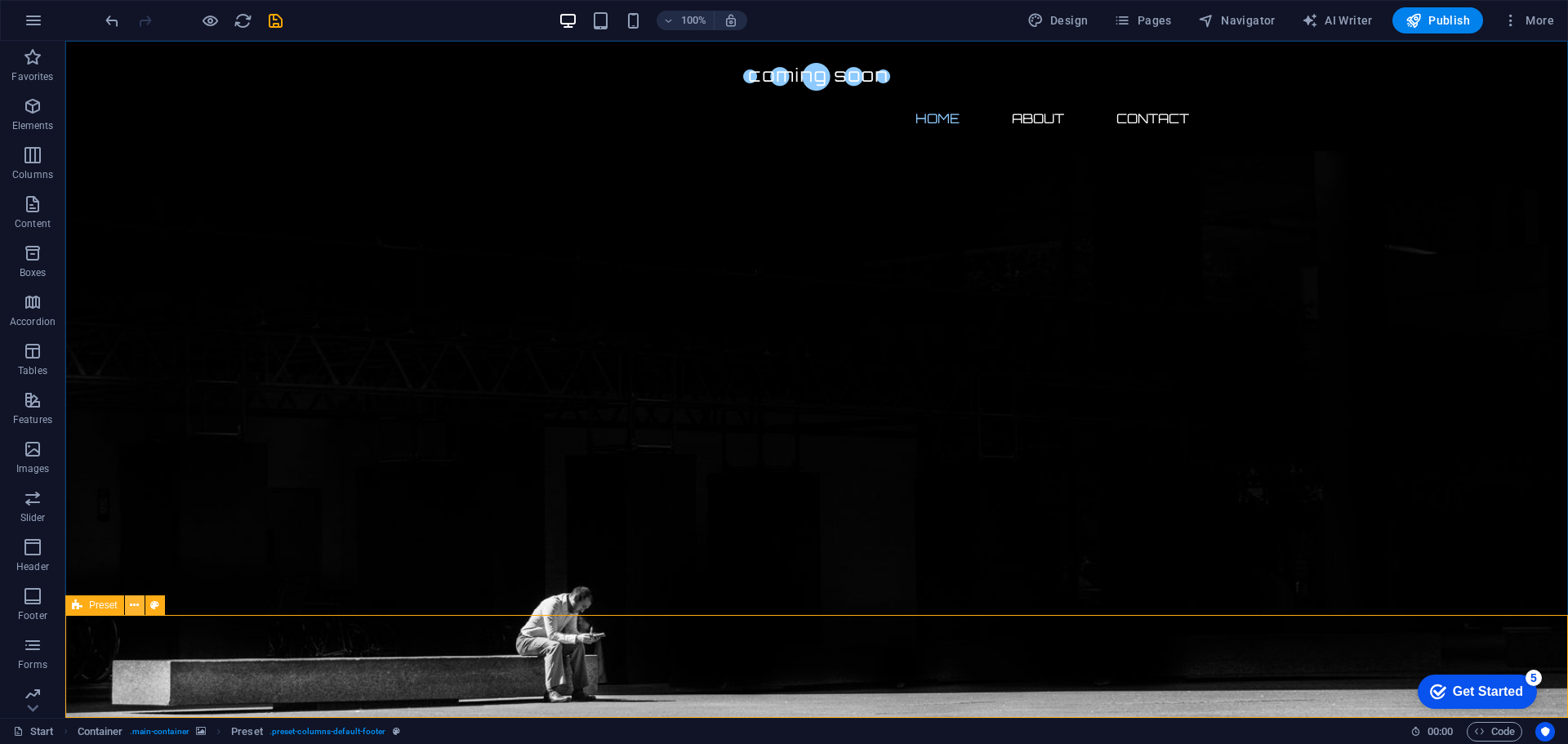
click at [138, 606] on icon at bounding box center [134, 606] width 9 height 18
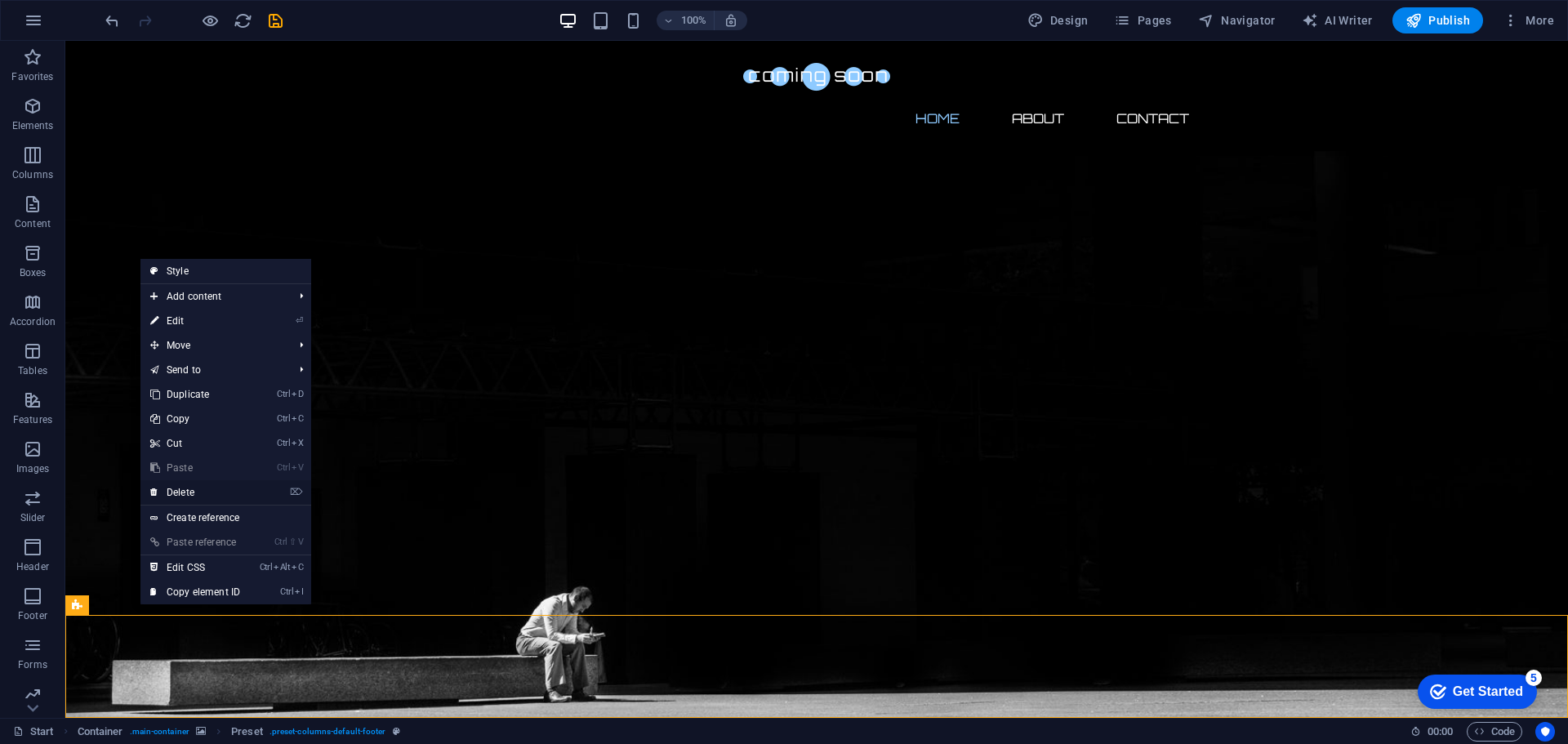
click at [180, 490] on link "⌦ Delete" at bounding box center [194, 492] width 109 height 25
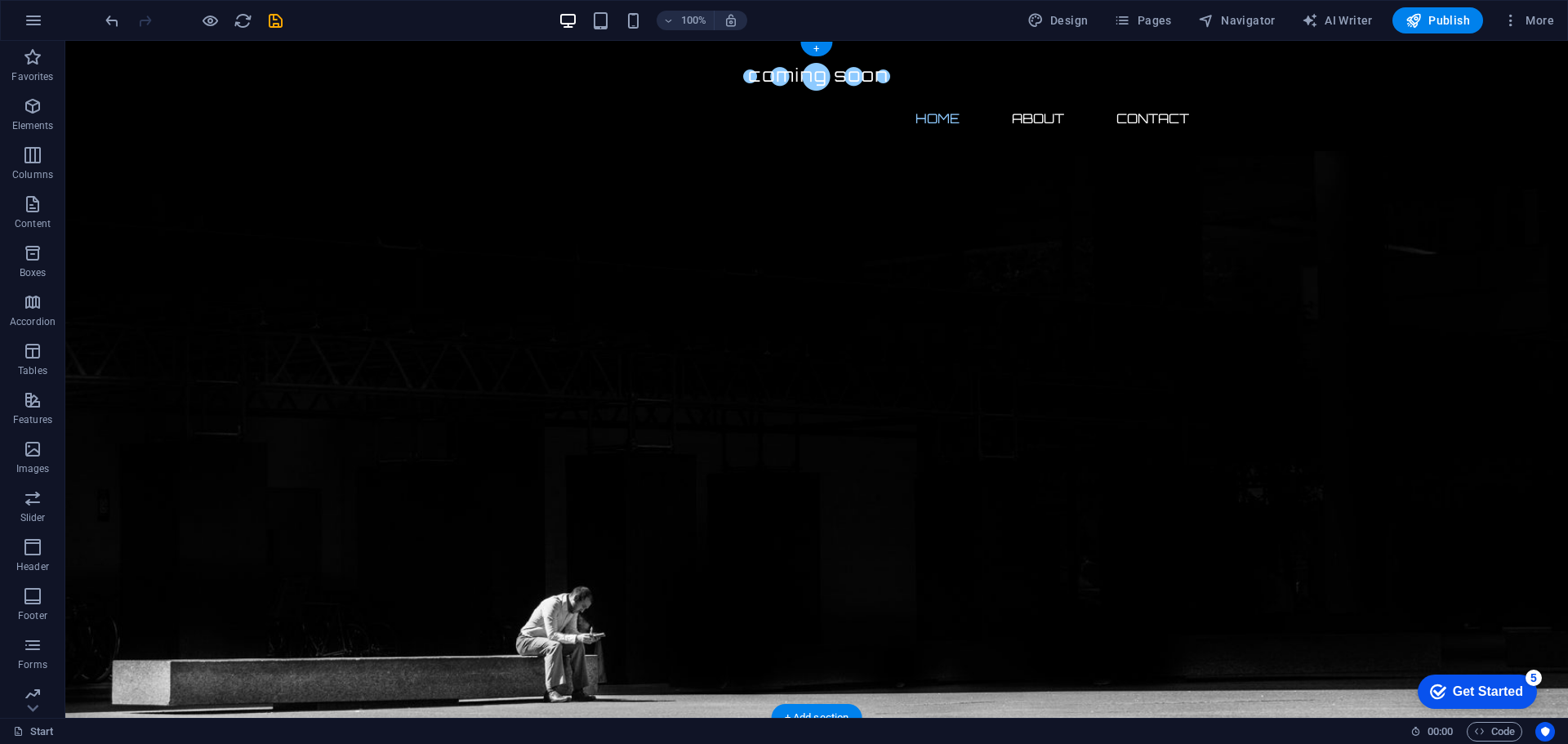
drag, startPoint x: 431, startPoint y: 703, endPoint x: 429, endPoint y: 691, distance: 12.2
click at [430, 703] on figure at bounding box center [816, 379] width 1502 height 677
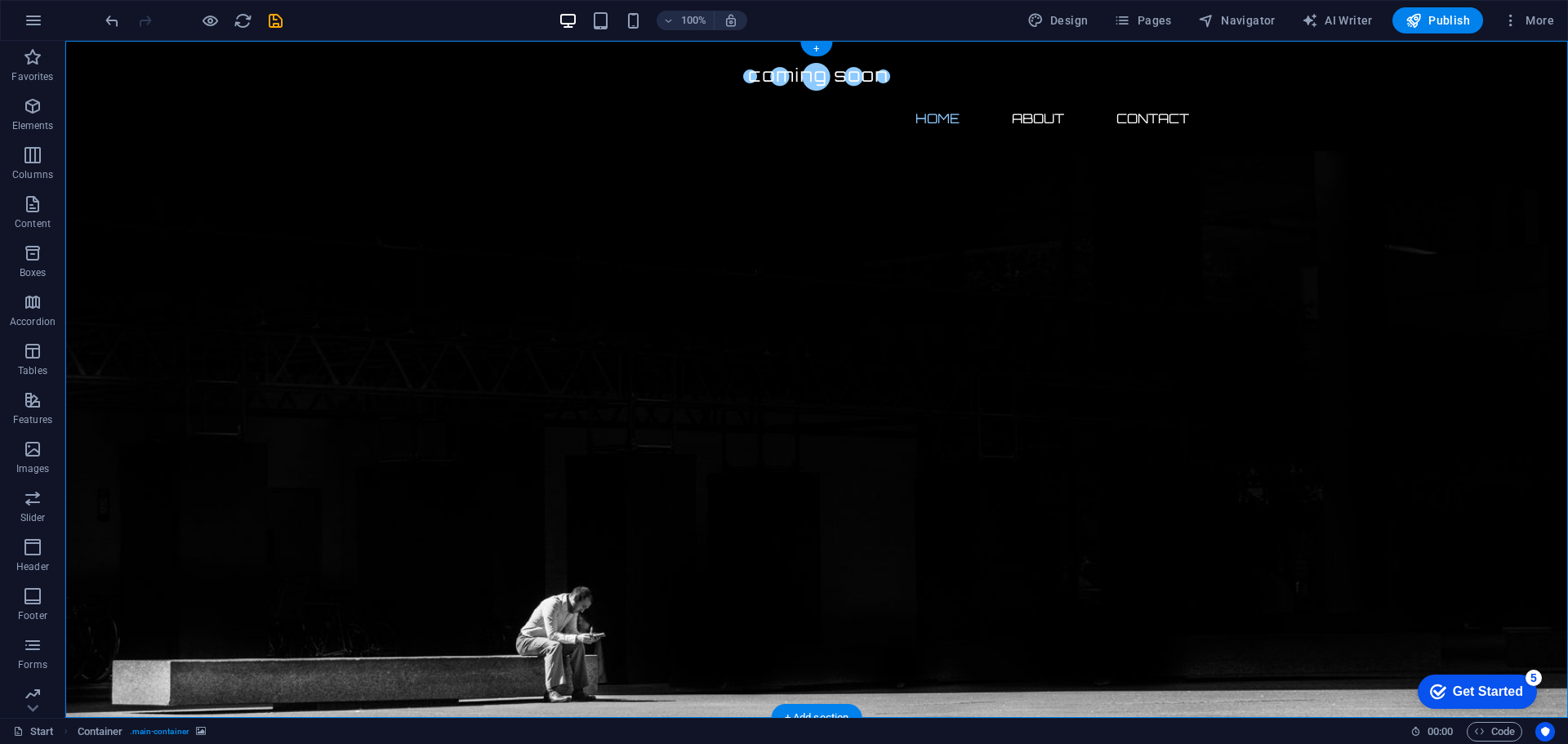
click at [396, 681] on figure at bounding box center [816, 379] width 1502 height 677
click at [806, 99] on nav "Home About Contact" at bounding box center [816, 118] width 771 height 39
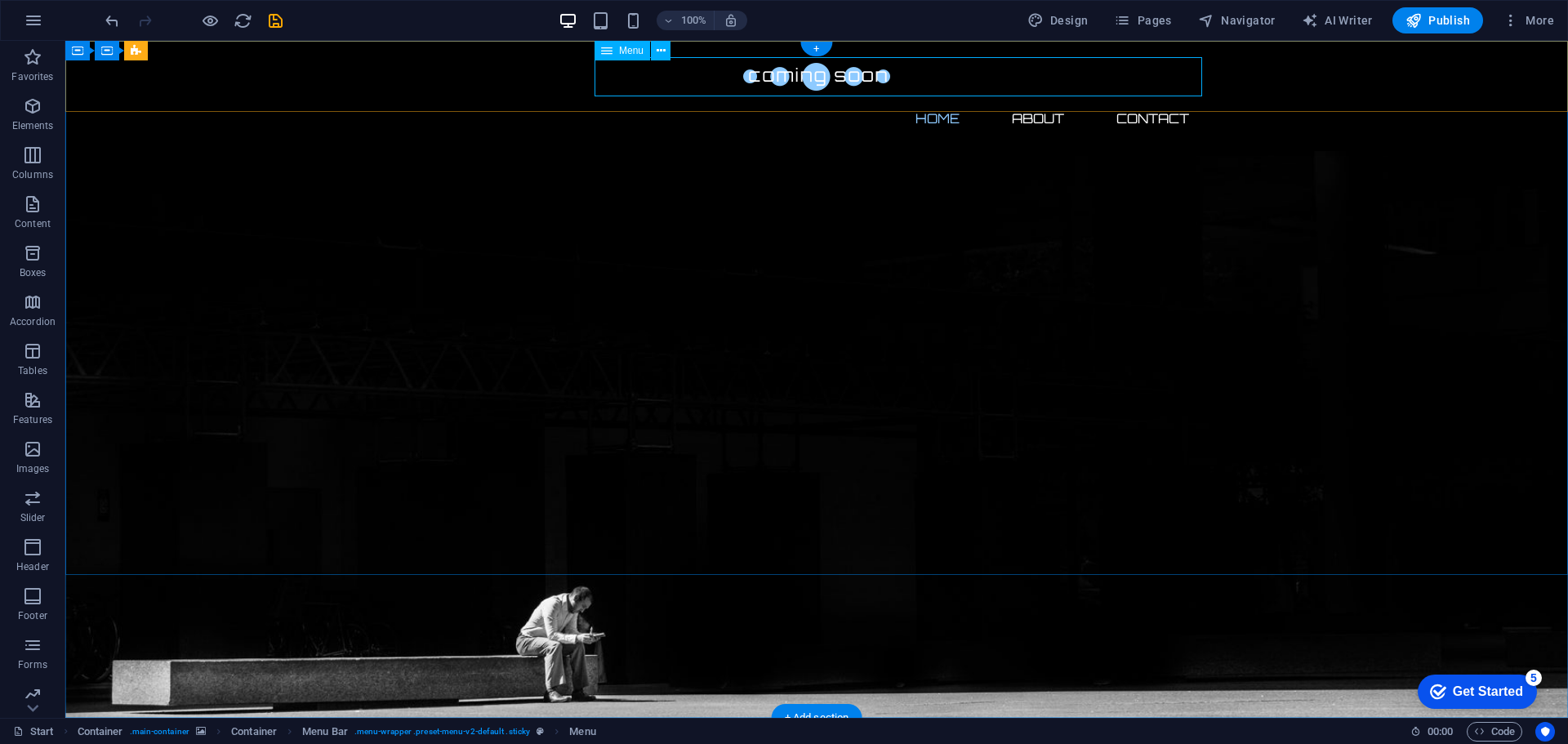
click at [646, 99] on nav "Home About Contact" at bounding box center [816, 118] width 771 height 39
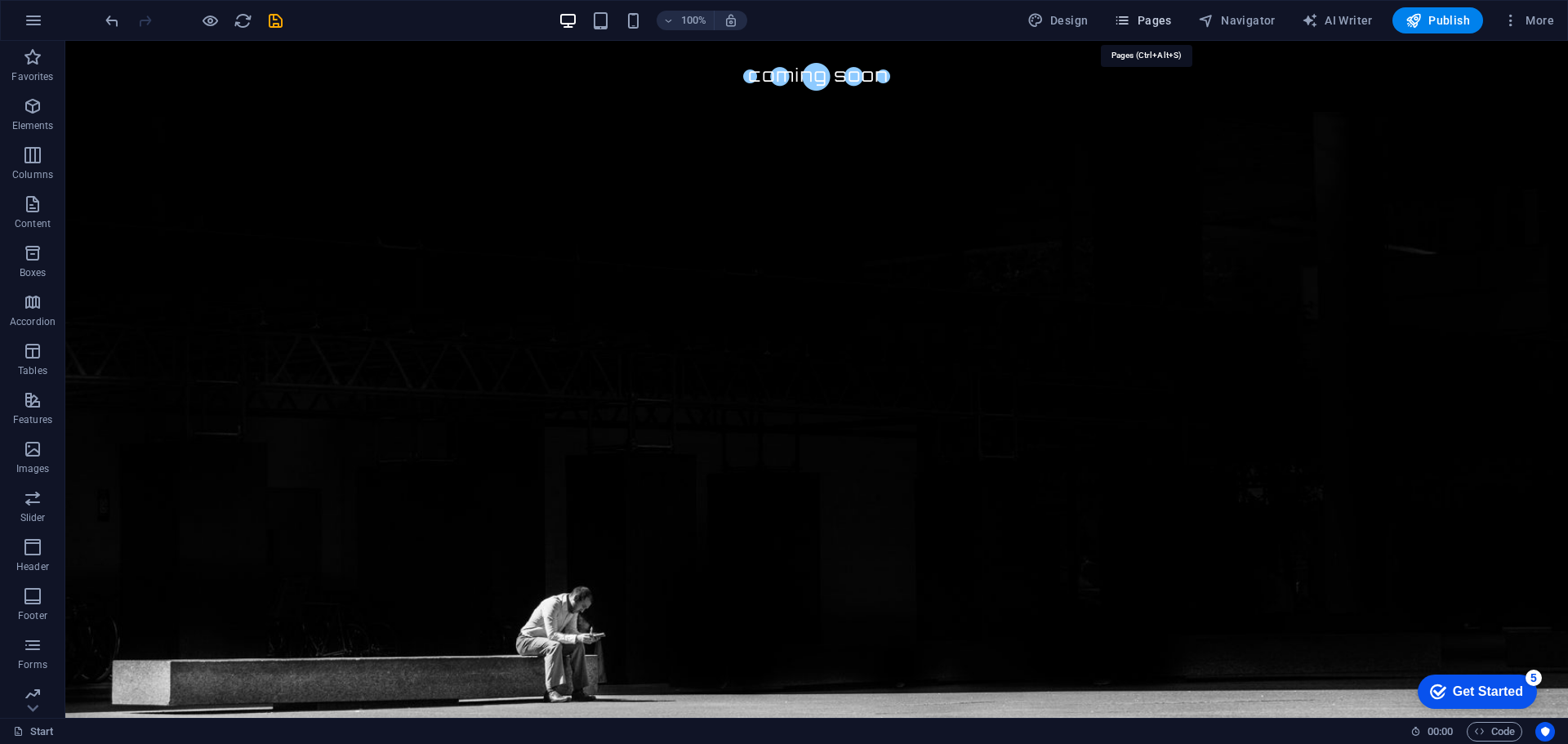
click at [1130, 24] on icon "button" at bounding box center [1121, 20] width 17 height 17
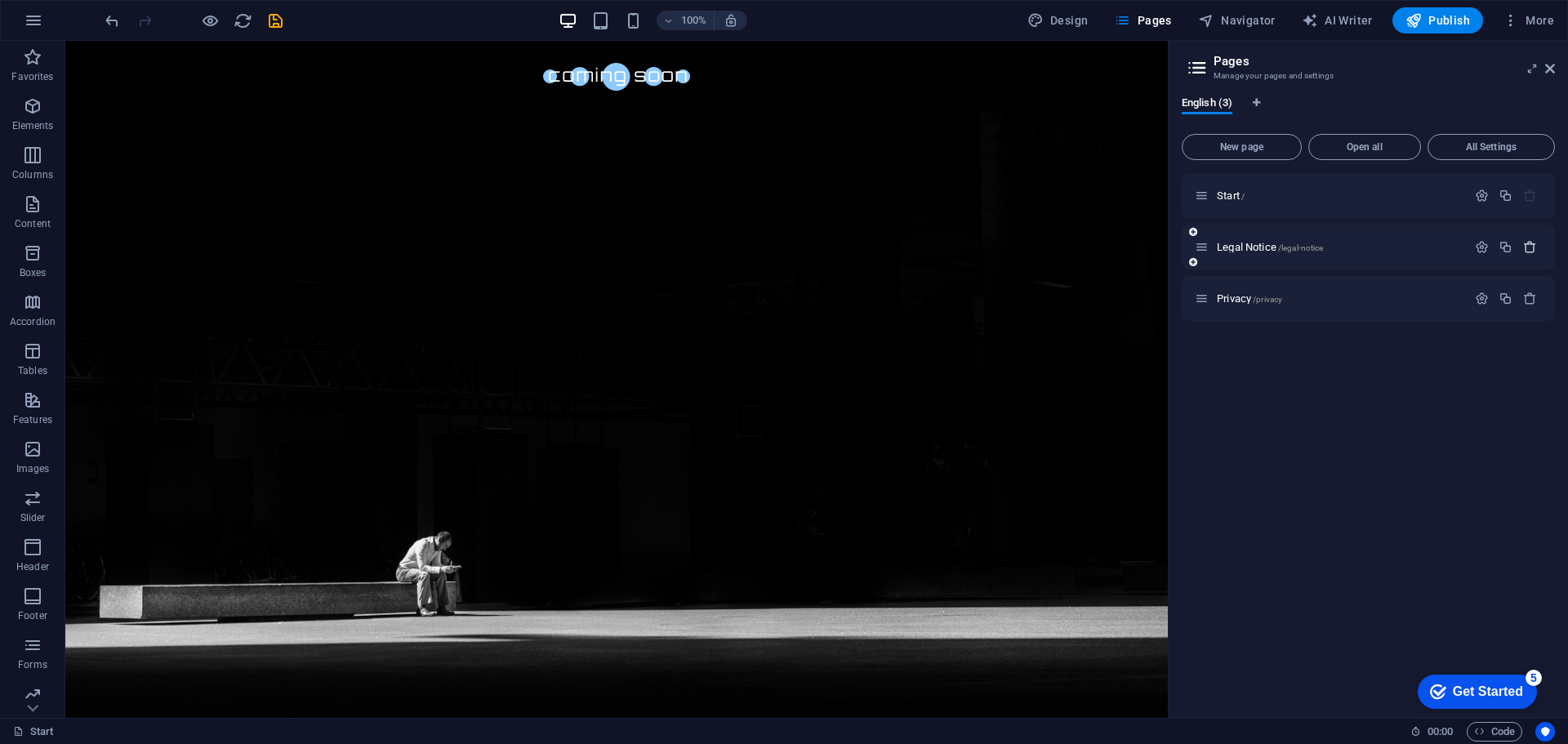
click at [1536, 251] on icon "button" at bounding box center [1529, 247] width 14 height 14
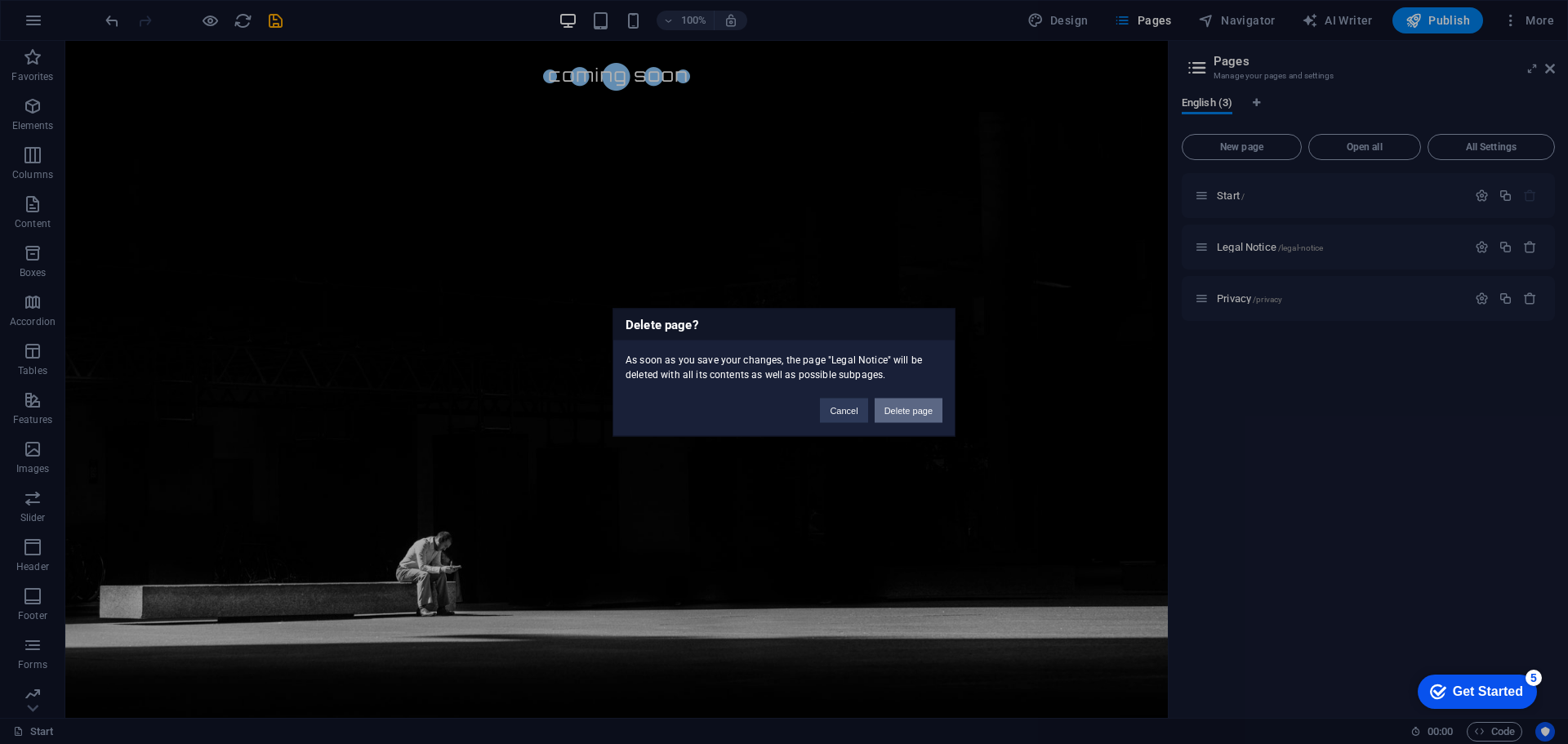
drag, startPoint x: 908, startPoint y: 405, endPoint x: 965, endPoint y: 338, distance: 88.0
click at [908, 405] on button "Delete page" at bounding box center [908, 410] width 67 height 25
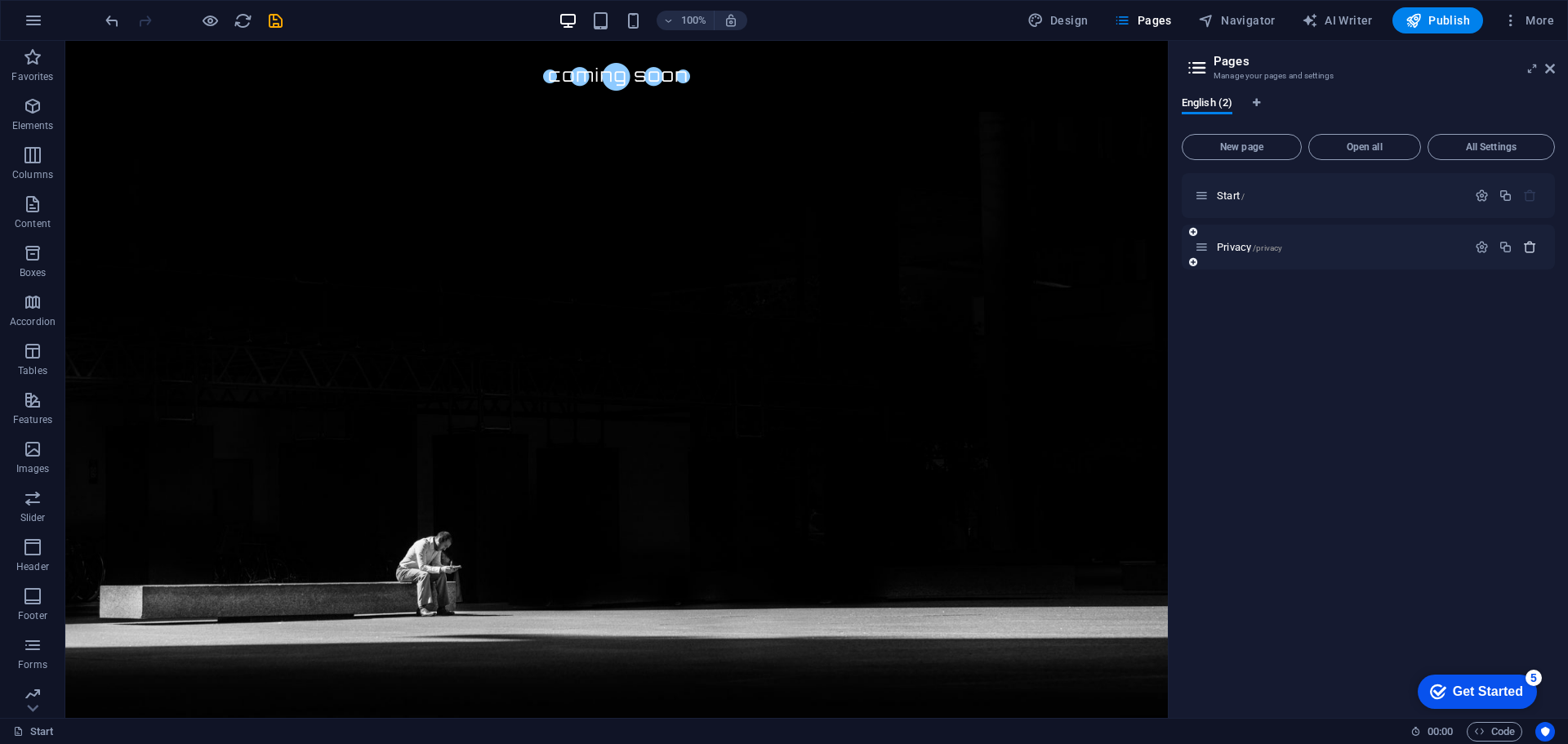
click at [1529, 249] on icon "button" at bounding box center [1529, 247] width 14 height 14
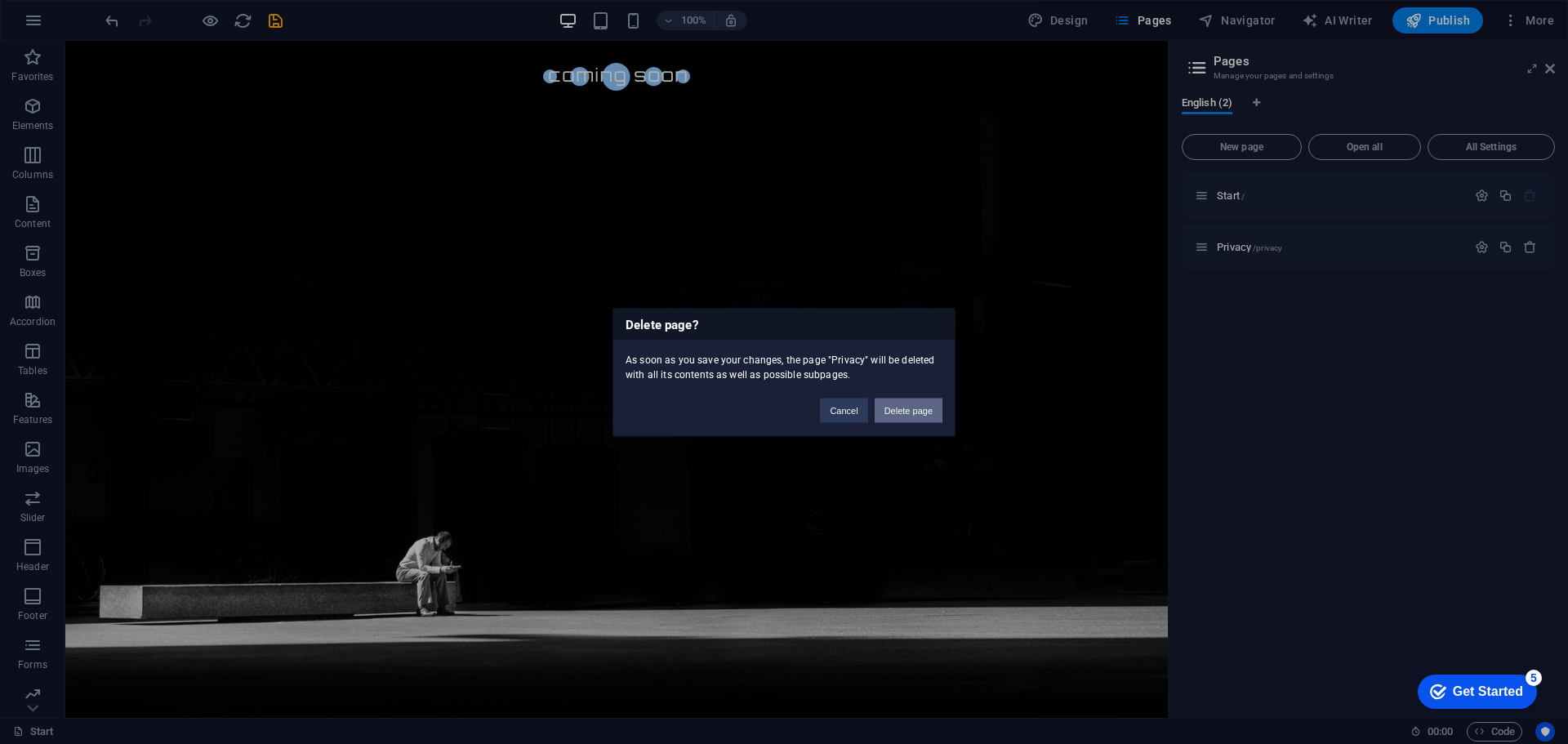
click at [905, 417] on button "Delete page" at bounding box center [908, 410] width 67 height 25
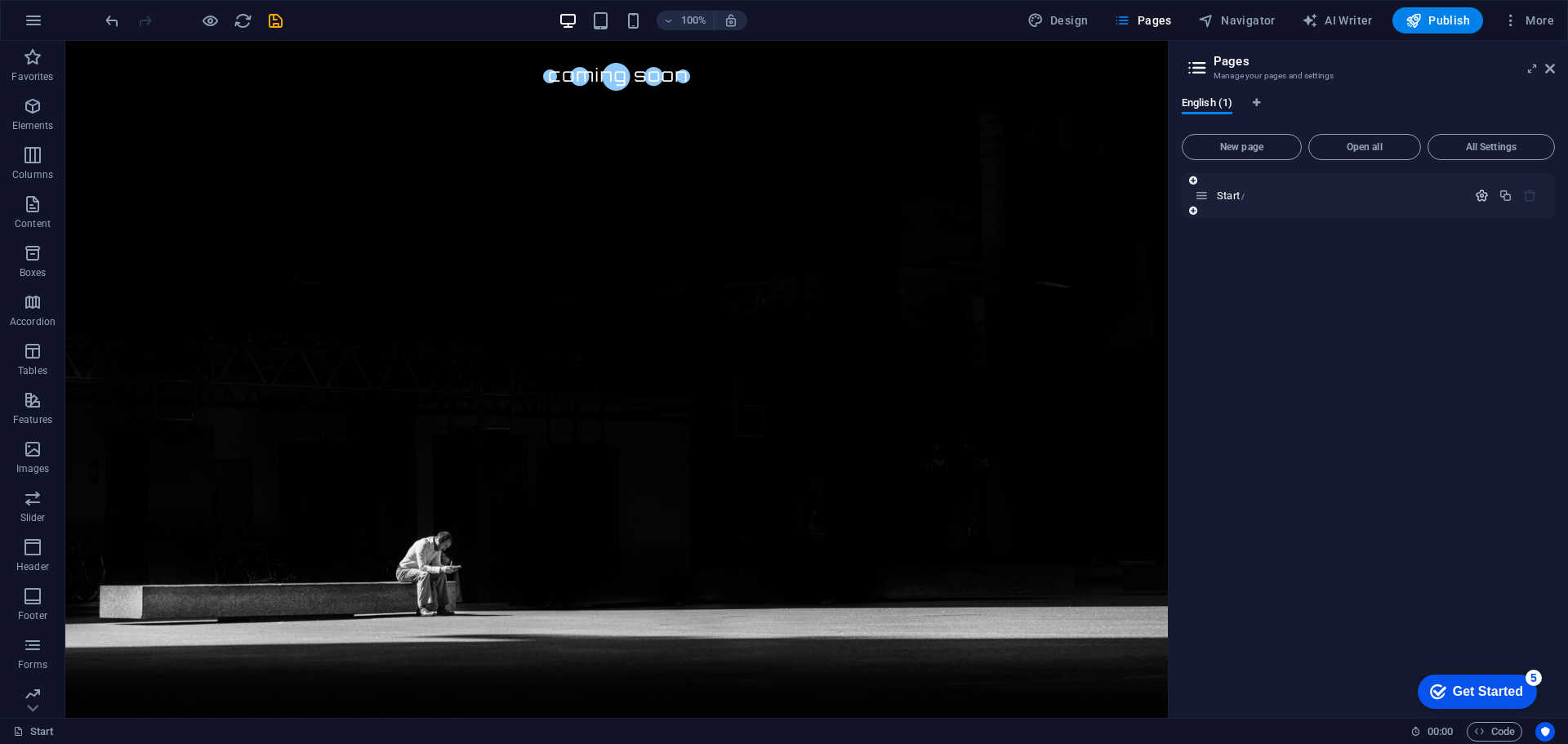
click at [1480, 188] on icon "button" at bounding box center [1481, 195] width 14 height 14
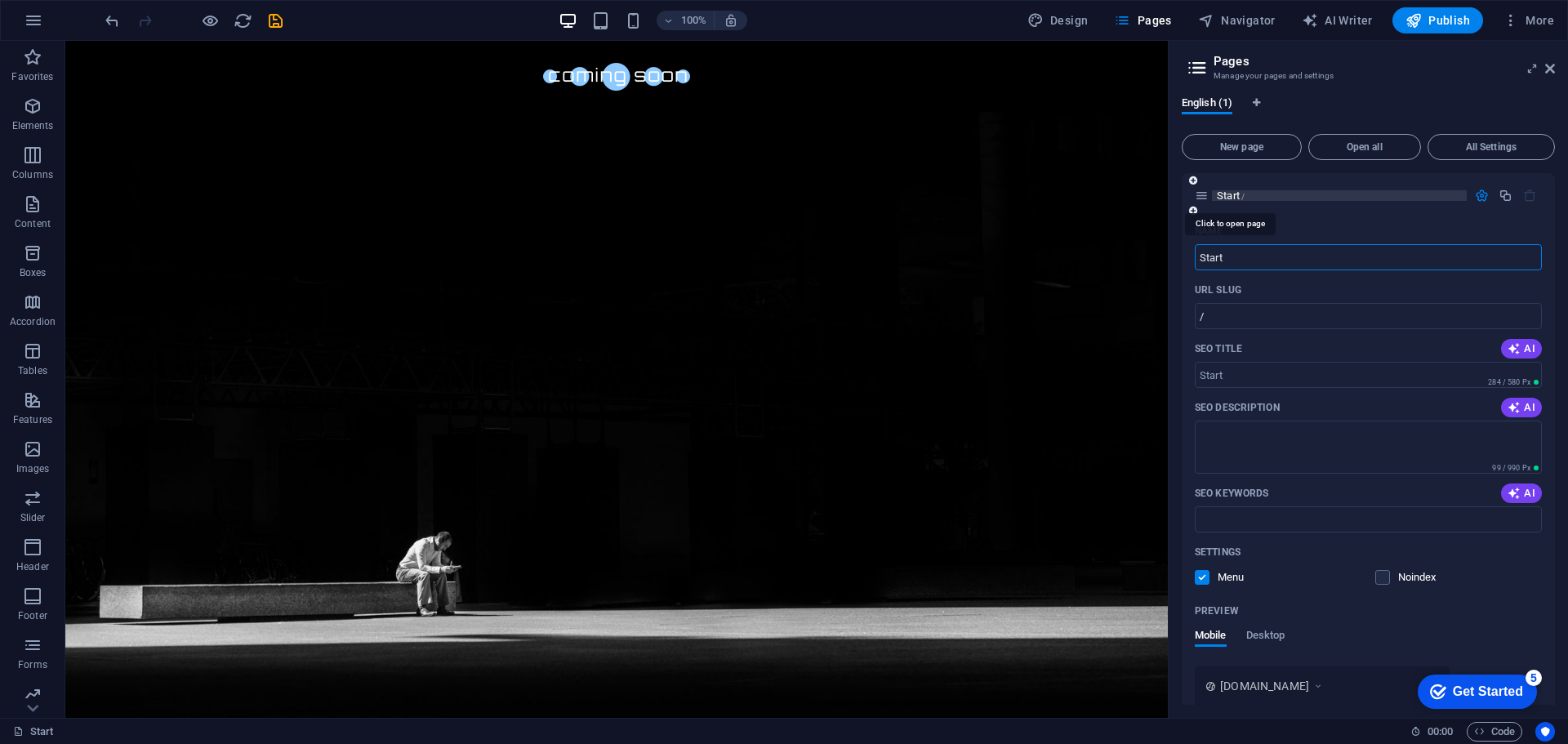
click at [1233, 195] on span "Start /" at bounding box center [1231, 195] width 28 height 12
click at [1498, 142] on span "All Settings" at bounding box center [1491, 146] width 113 height 10
click at [1190, 56] on icon at bounding box center [1197, 67] width 25 height 23
click at [1225, 103] on span "English (1)" at bounding box center [1207, 104] width 51 height 23
drag, startPoint x: 1544, startPoint y: 67, endPoint x: 1481, endPoint y: 29, distance: 73.6
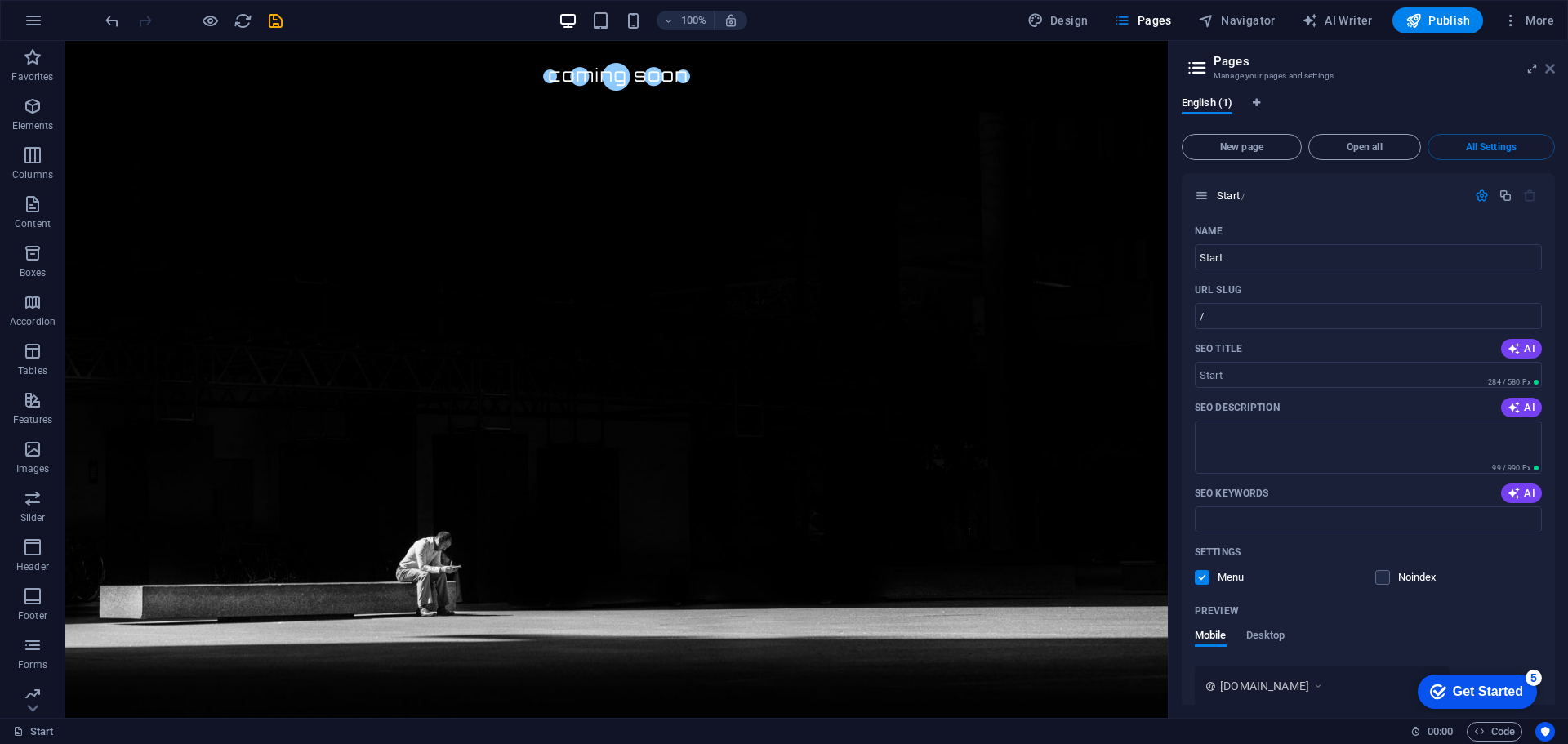
click at [1545, 67] on icon at bounding box center [1550, 68] width 10 height 13
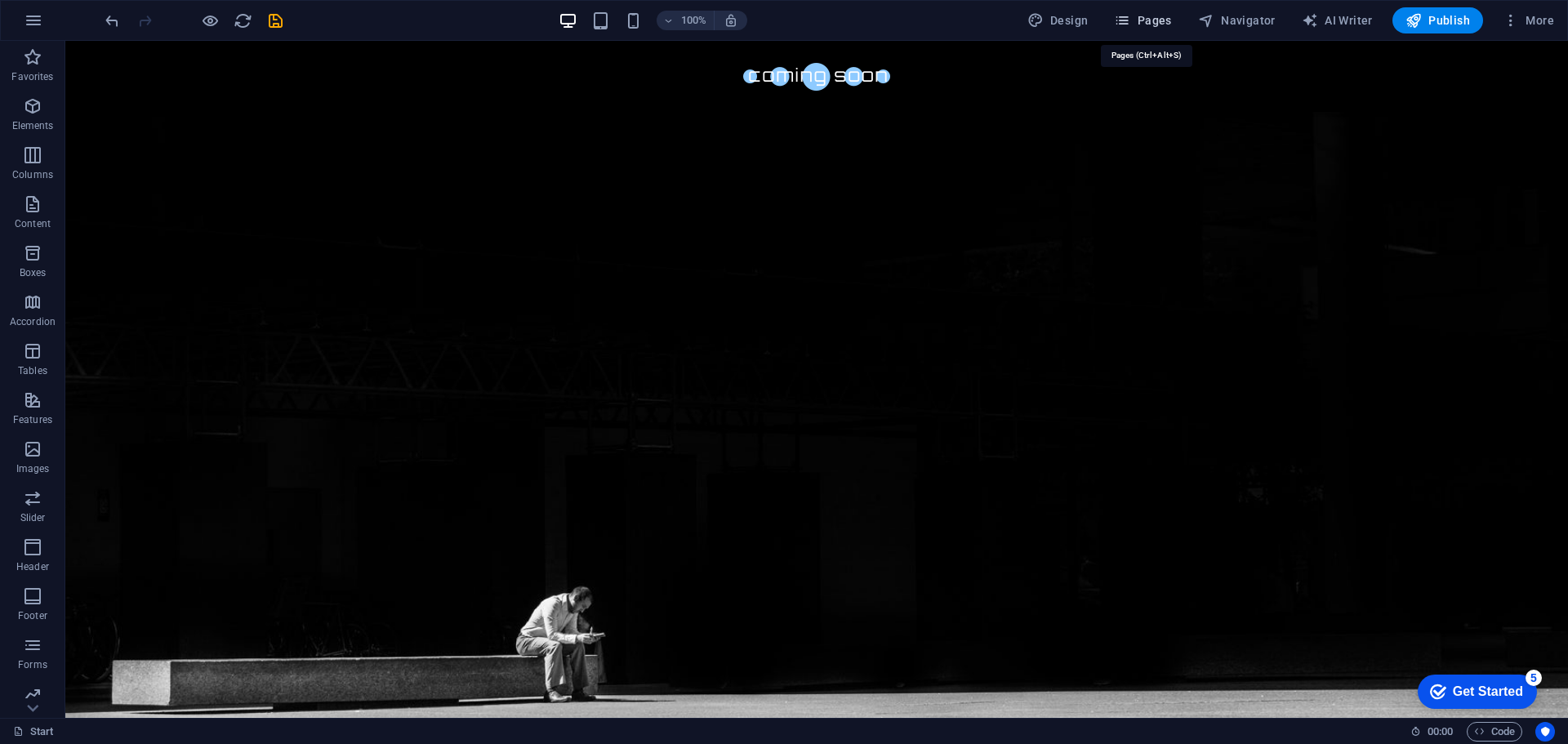
click at [1159, 18] on span "Pages" at bounding box center [1141, 20] width 57 height 17
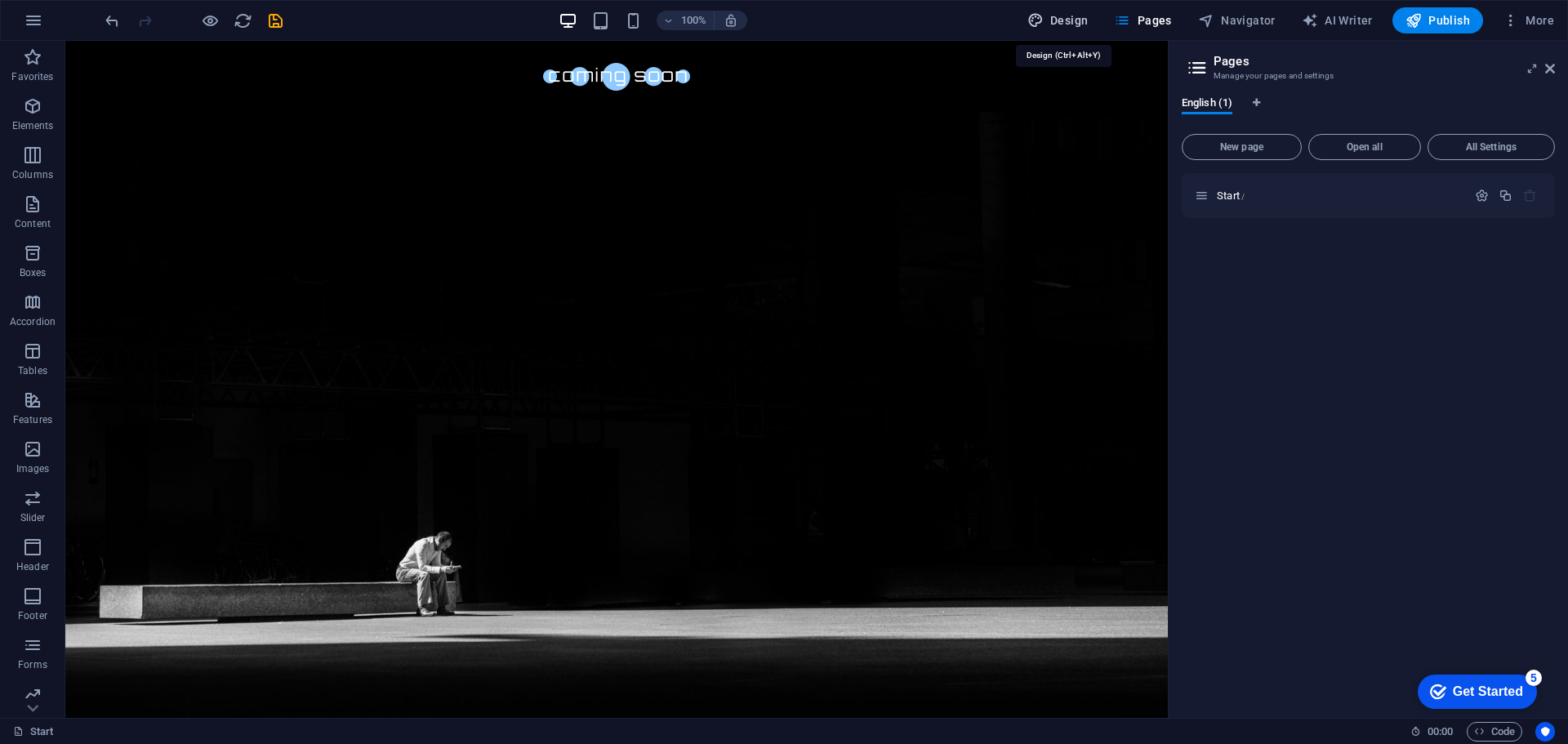
click at [1068, 17] on span "Design" at bounding box center [1058, 20] width 61 height 17
select select "px"
select select "300"
select select "px"
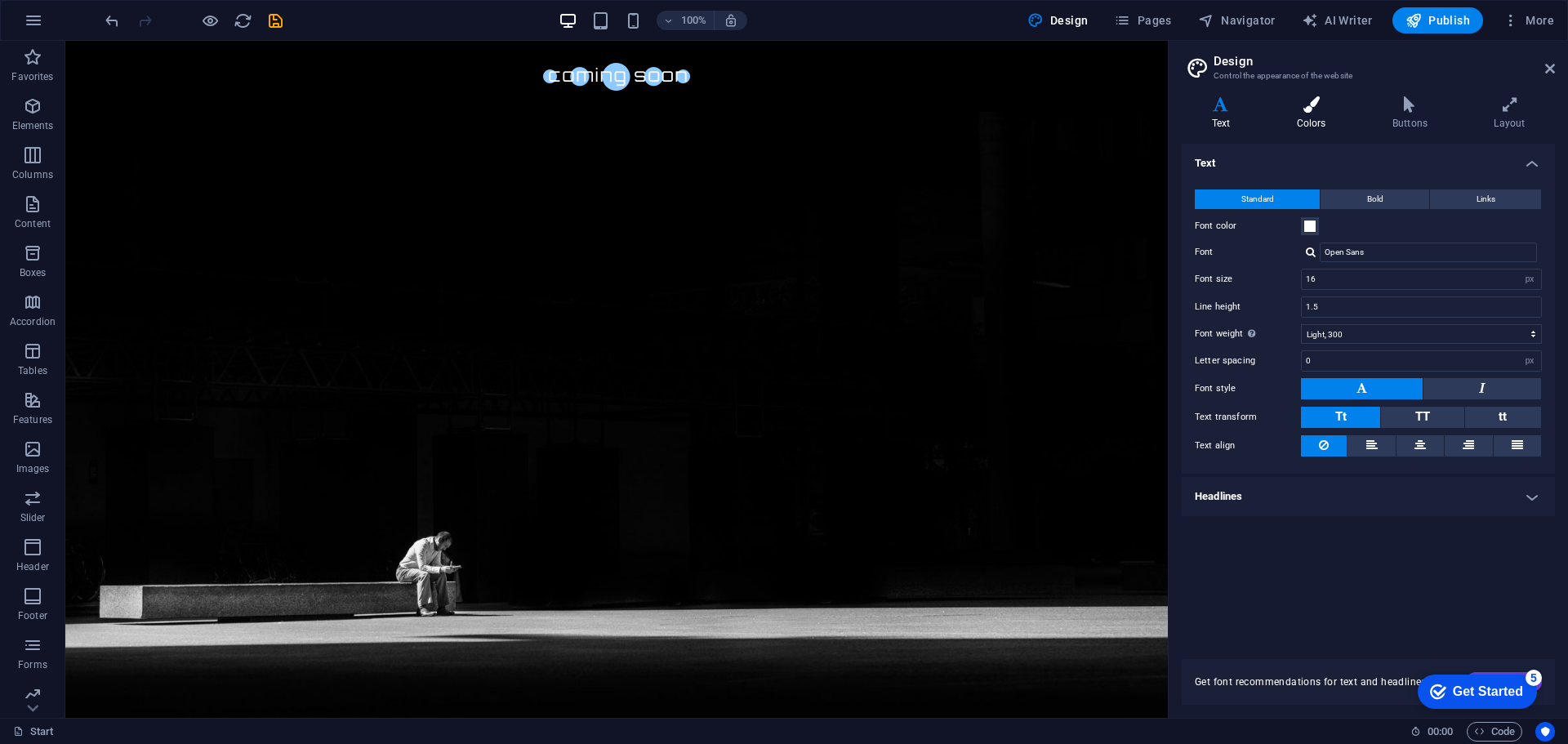
click at [1311, 111] on icon at bounding box center [1311, 104] width 89 height 17
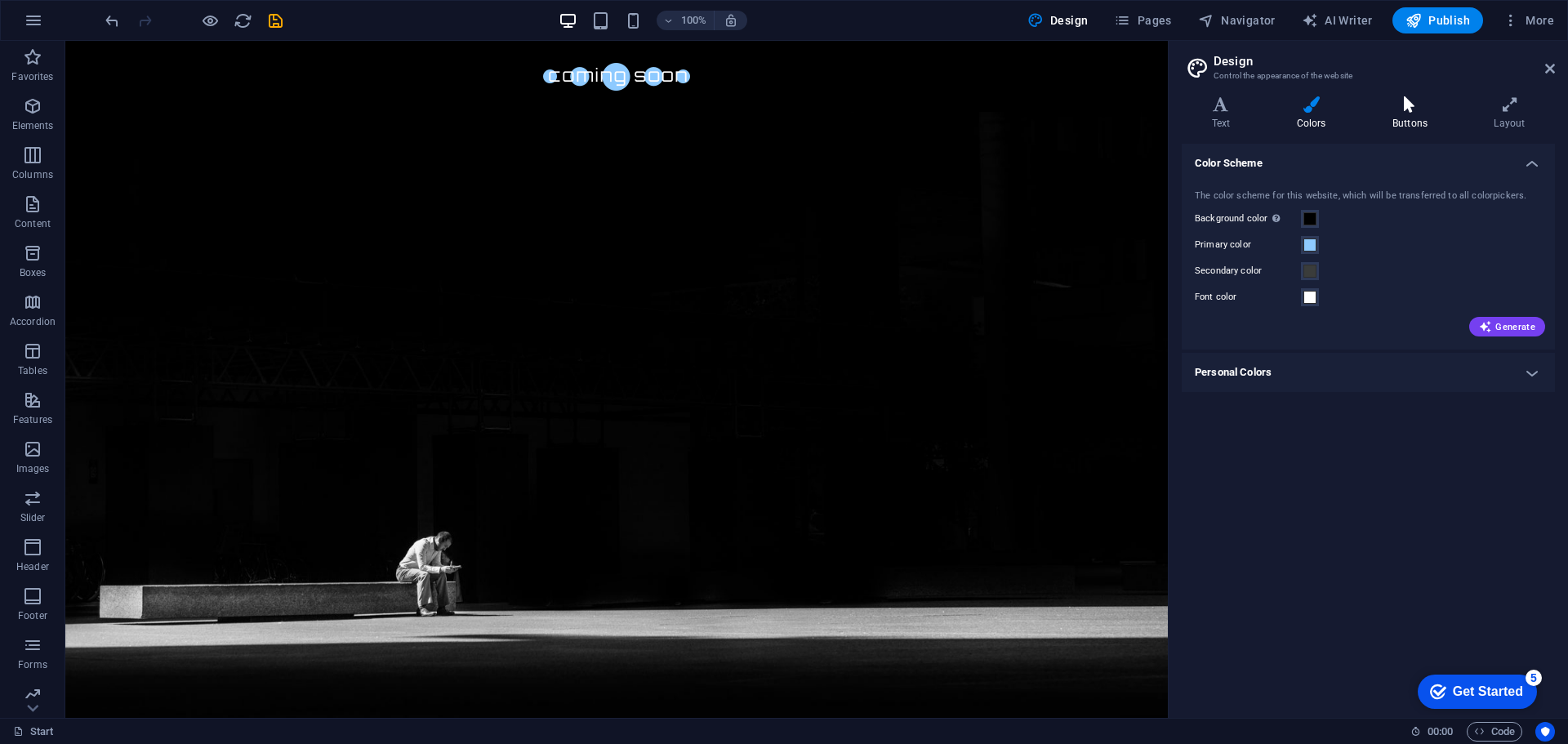
click at [1400, 110] on icon at bounding box center [1409, 104] width 95 height 17
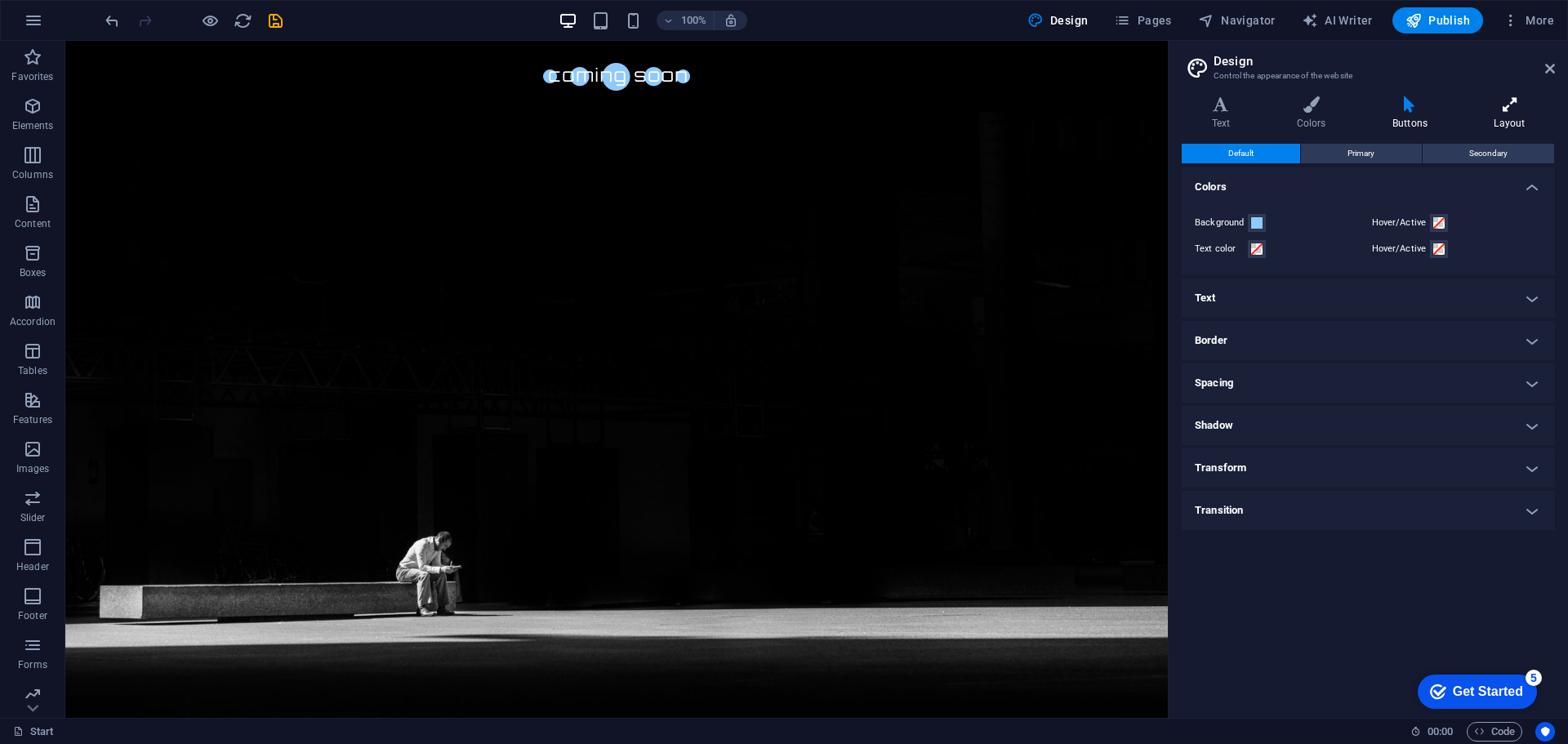
click at [1466, 117] on h4 "Layout" at bounding box center [1508, 113] width 90 height 34
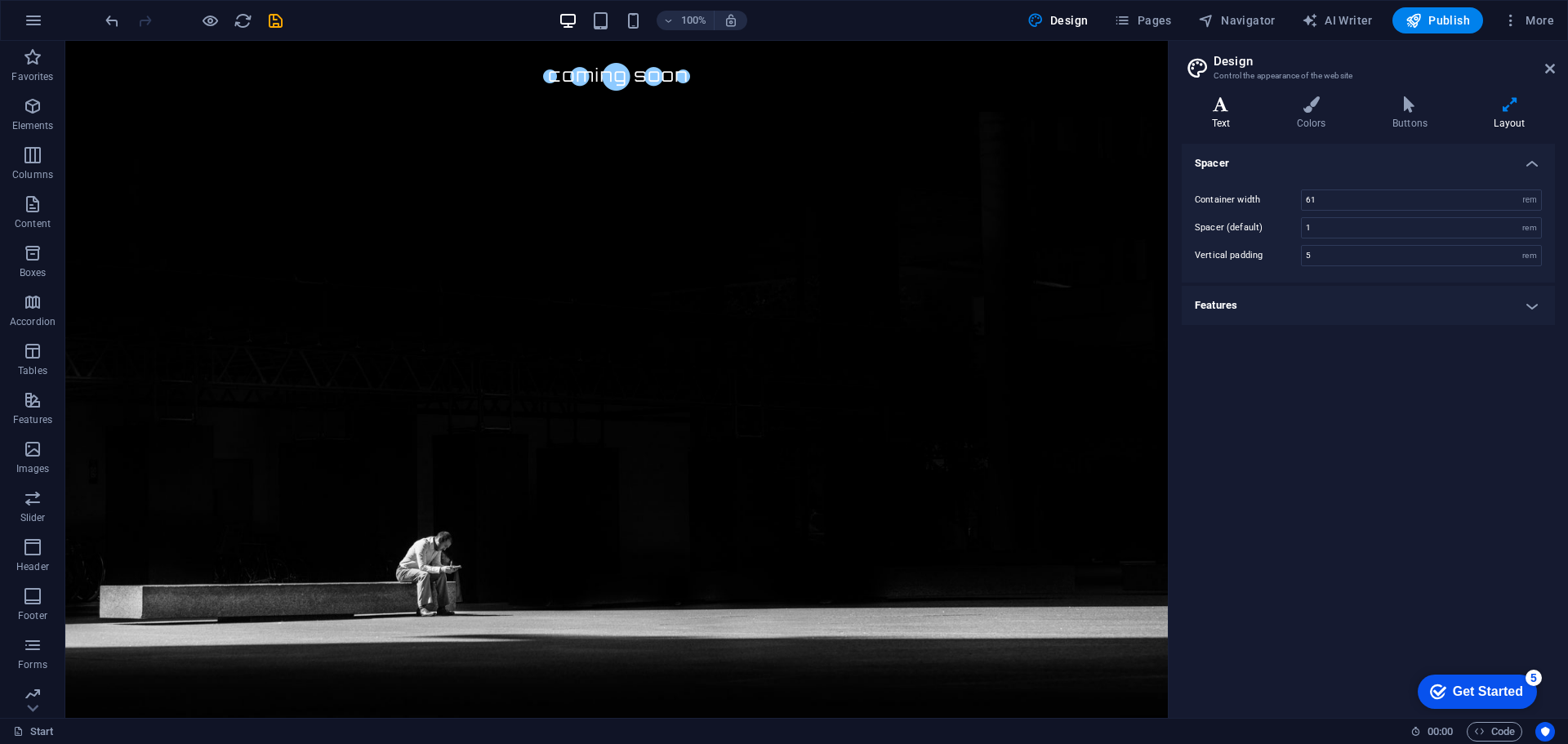
click at [1244, 113] on h4 "Text" at bounding box center [1224, 113] width 85 height 34
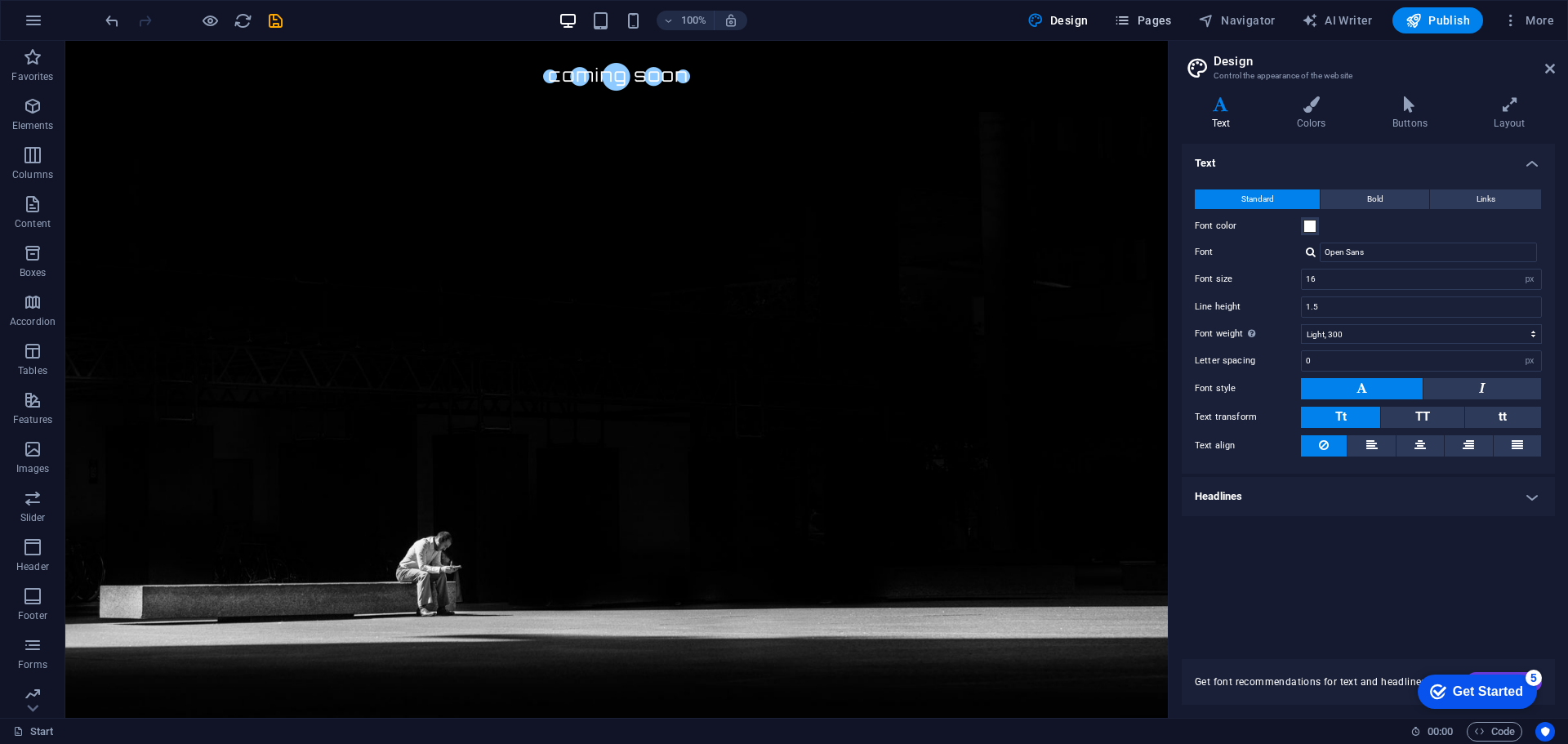
click at [1158, 18] on span "Pages" at bounding box center [1141, 20] width 57 height 17
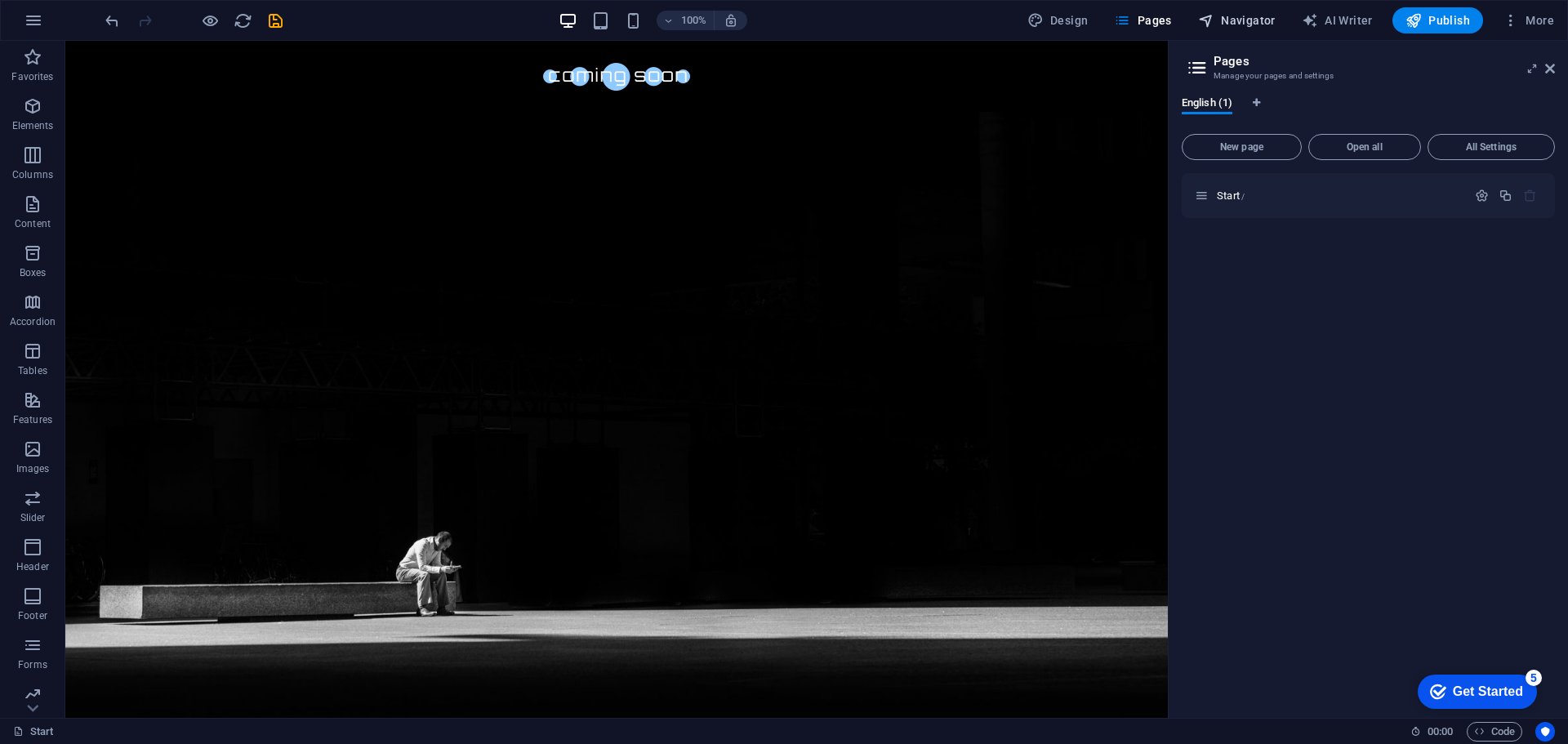
click at [1225, 10] on button "Navigator" at bounding box center [1236, 20] width 90 height 26
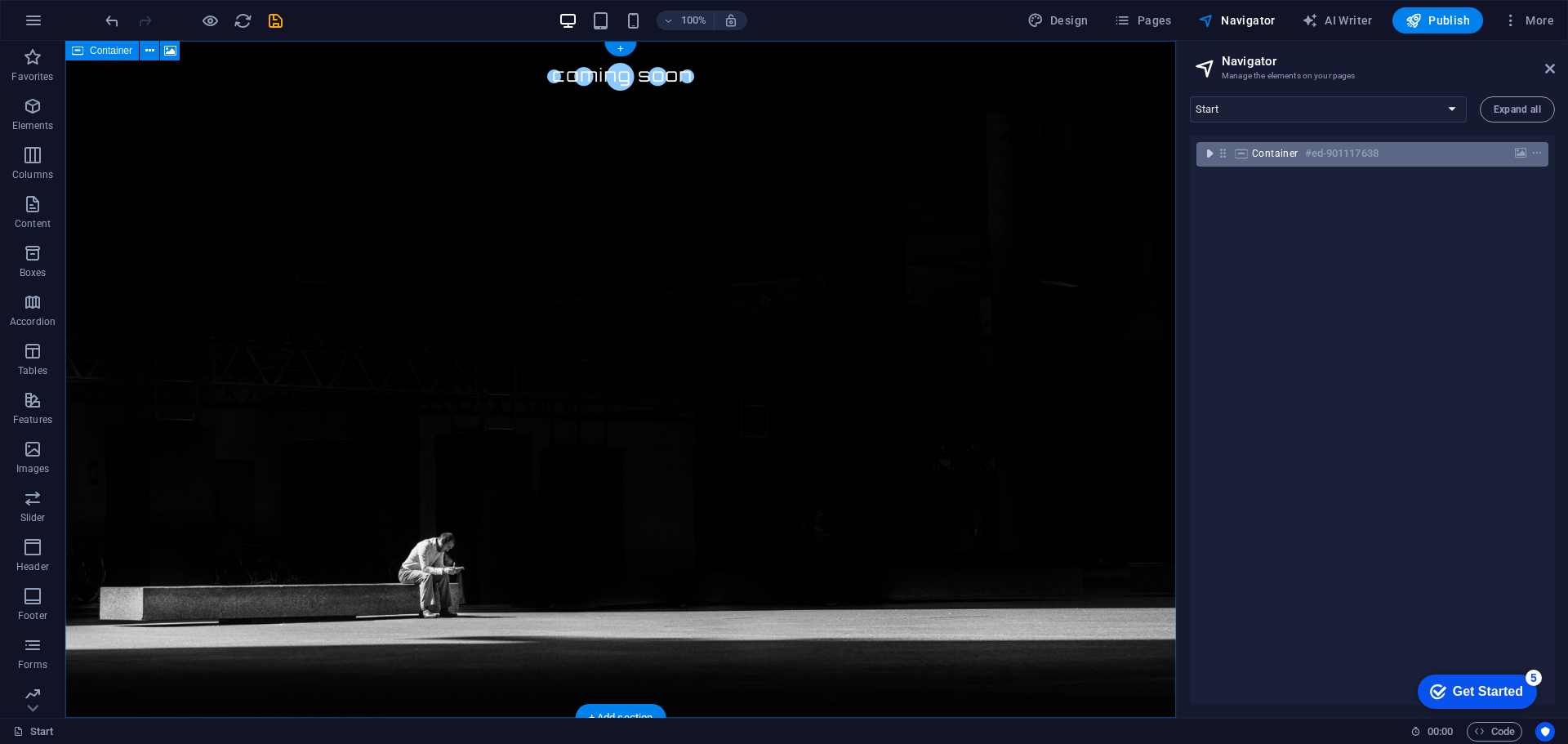
click at [1203, 151] on icon "toggle-expand" at bounding box center [1209, 153] width 17 height 17
click at [1207, 152] on icon "toggle-expand" at bounding box center [1209, 153] width 17 height 17
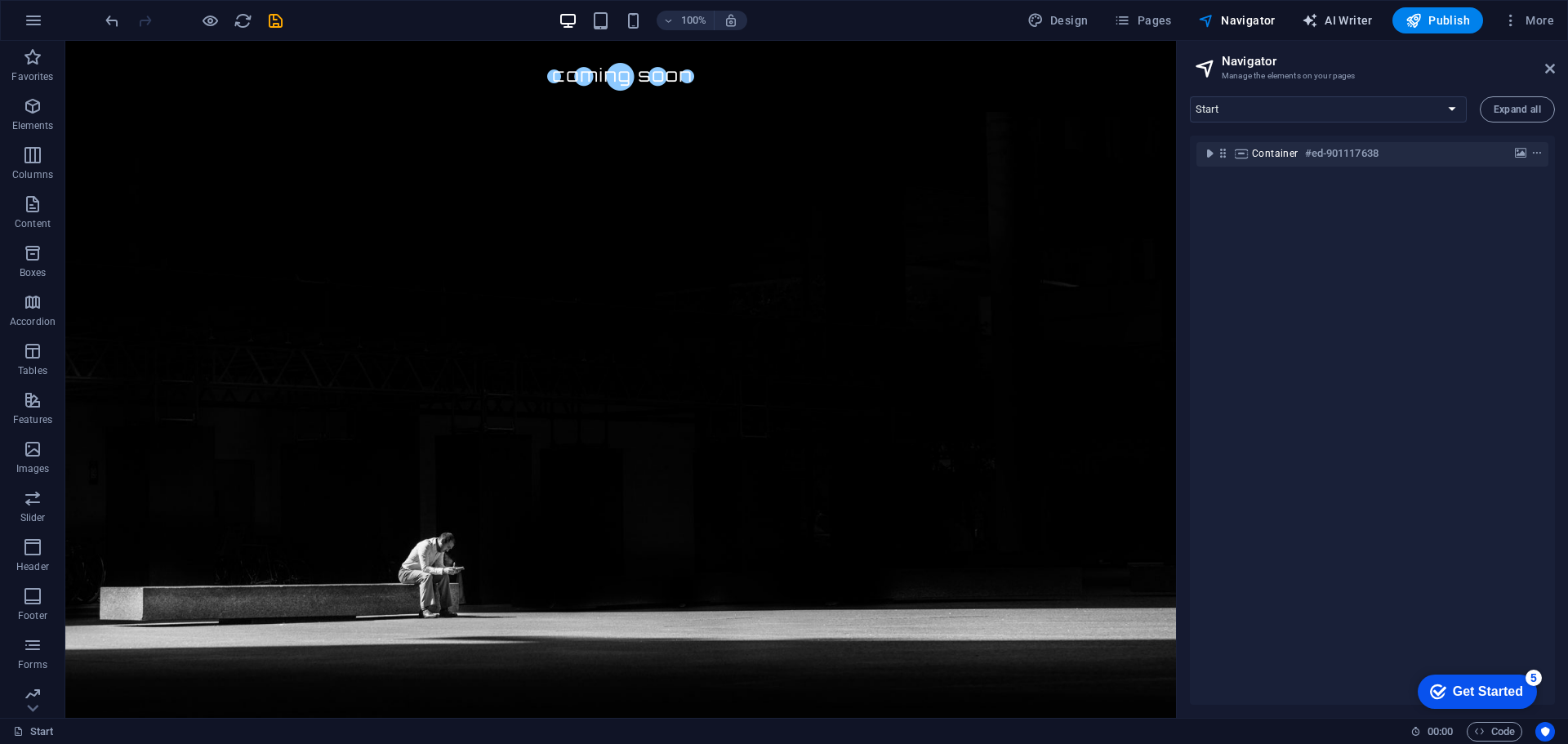
click at [1329, 13] on span "AI Writer" at bounding box center [1337, 20] width 71 height 17
select select "English"
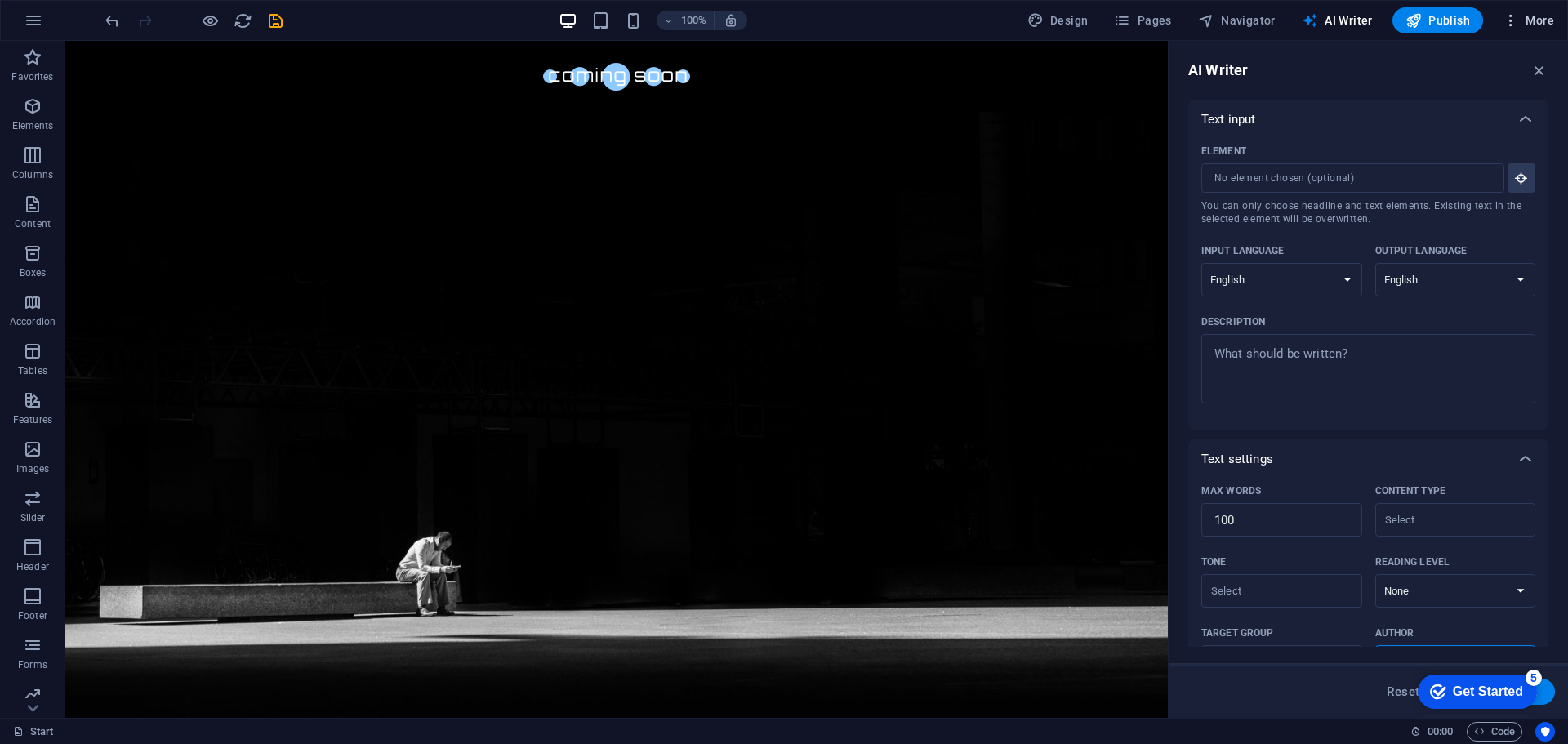
click at [1515, 25] on icon "button" at bounding box center [1510, 20] width 17 height 17
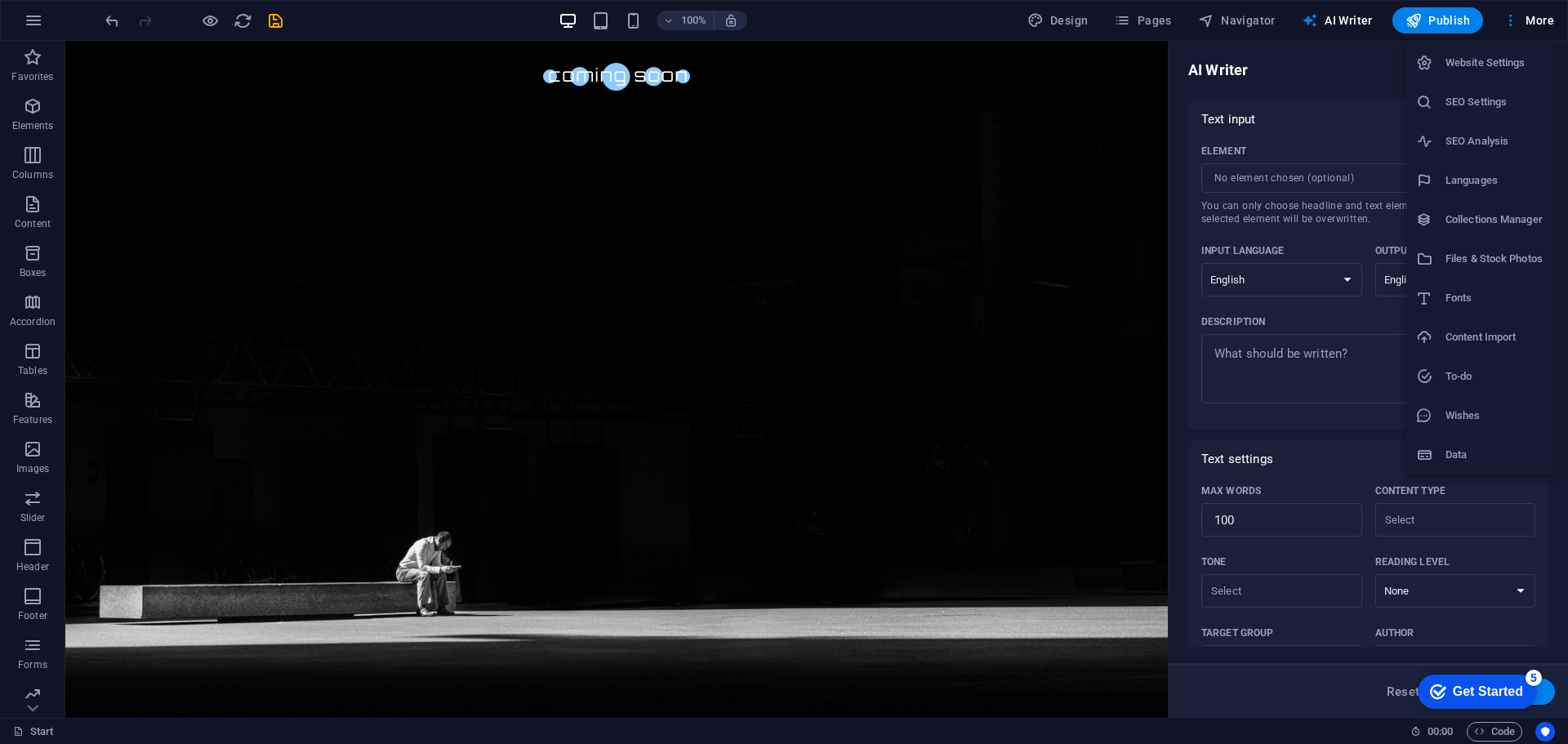
click at [1508, 63] on h6 "Website Settings" at bounding box center [1494, 63] width 97 height 19
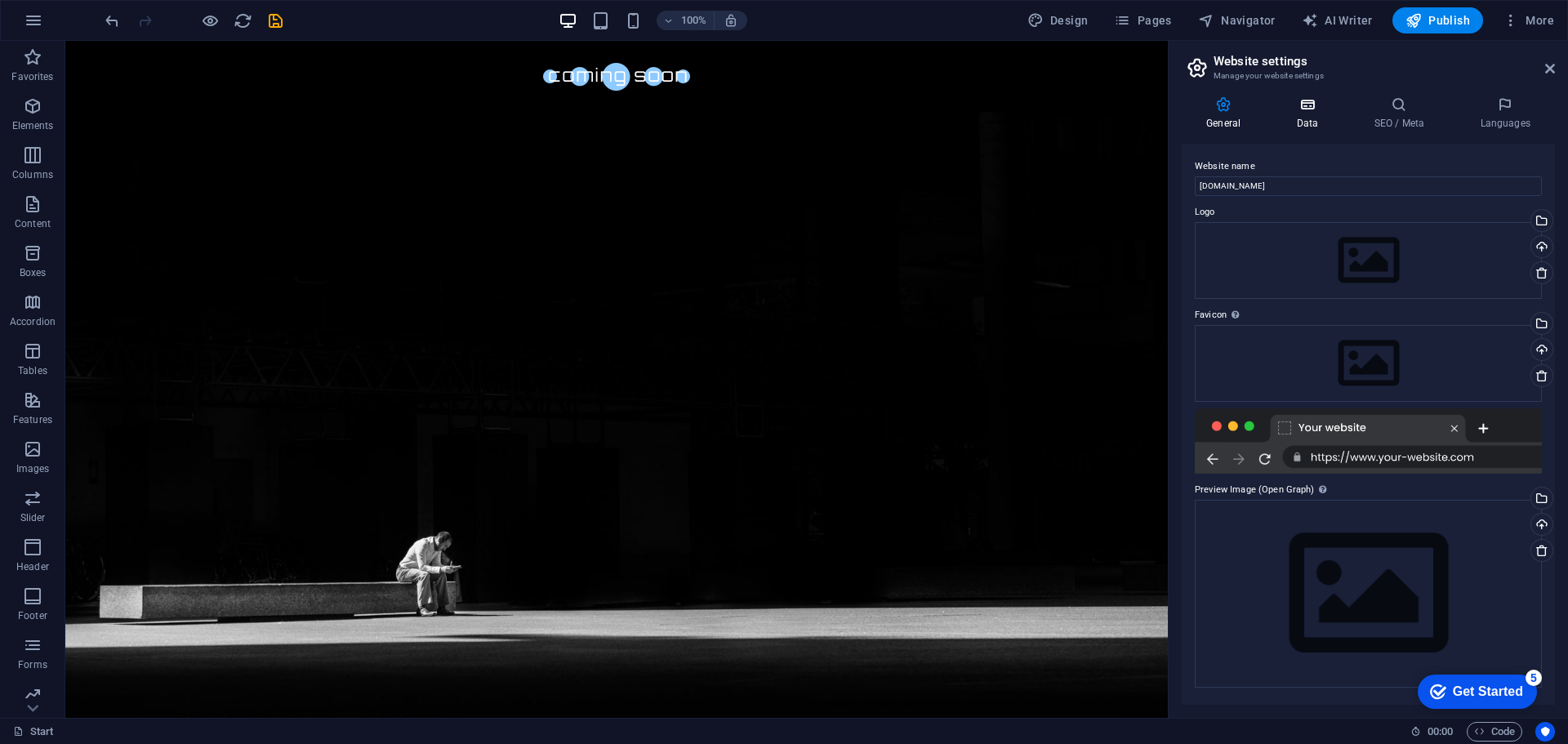
click at [1306, 115] on h4 "Data" at bounding box center [1310, 113] width 78 height 34
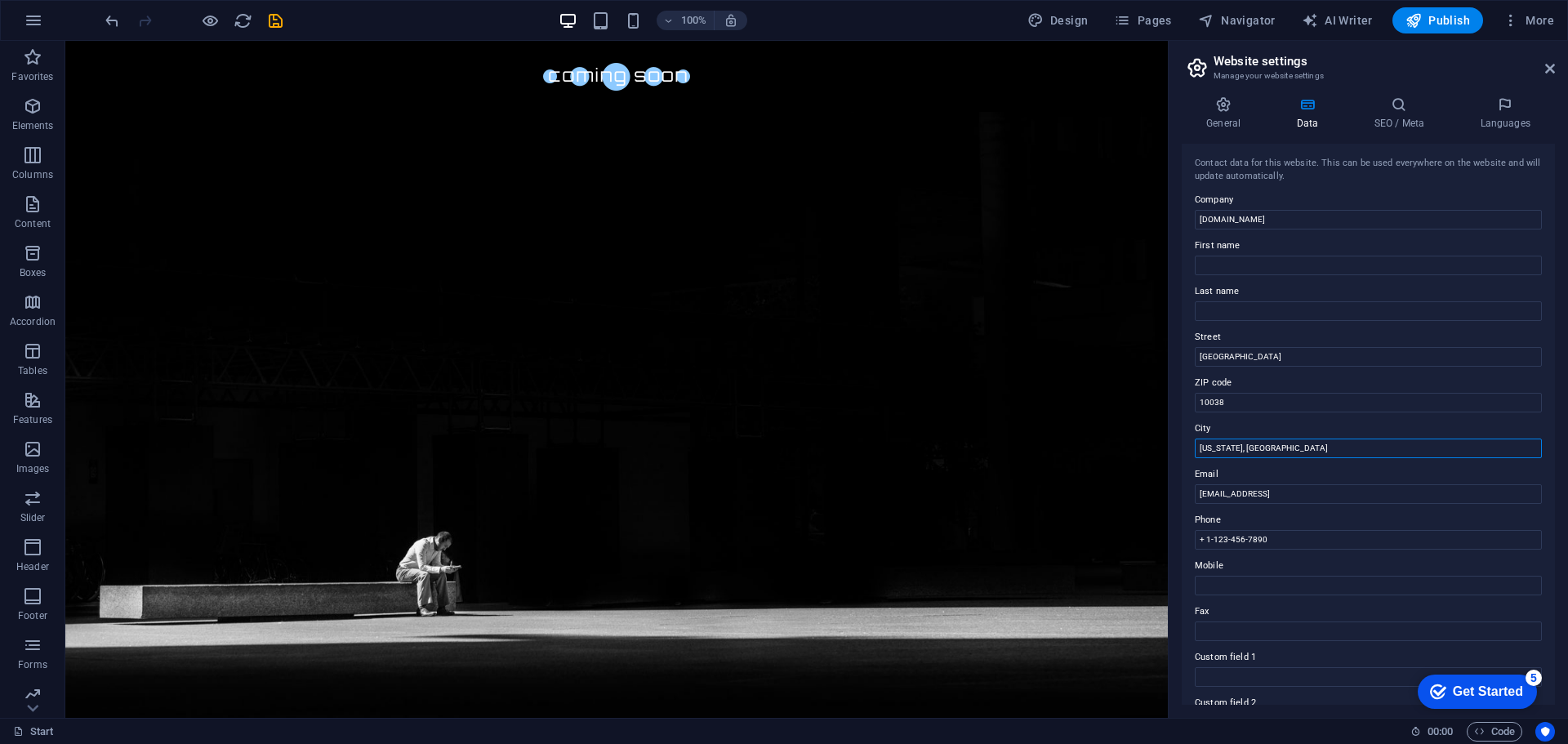
drag, startPoint x: 1342, startPoint y: 491, endPoint x: 1135, endPoint y: 457, distance: 209.8
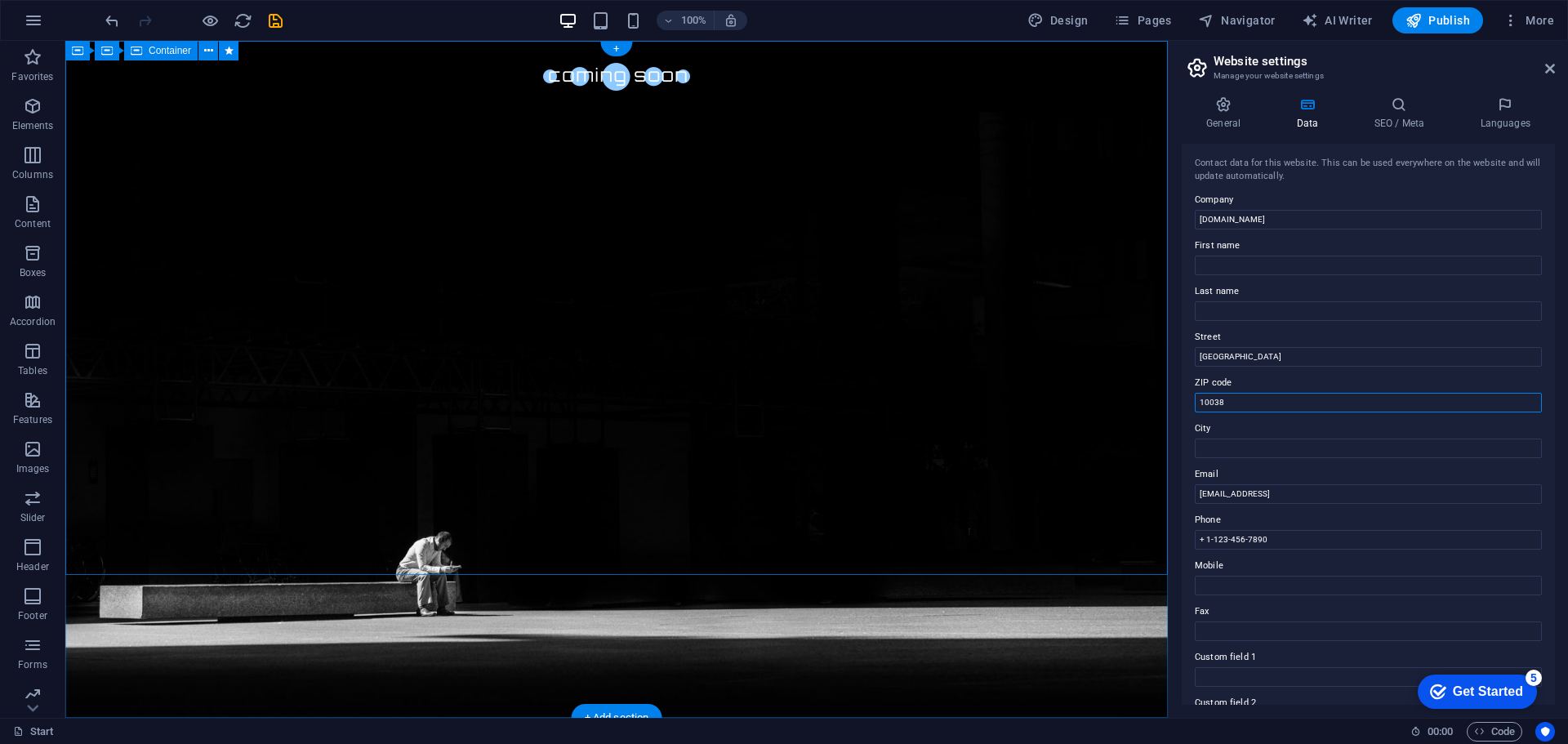
drag, startPoint x: 1295, startPoint y: 435, endPoint x: 1120, endPoint y: 401, distance: 178.3
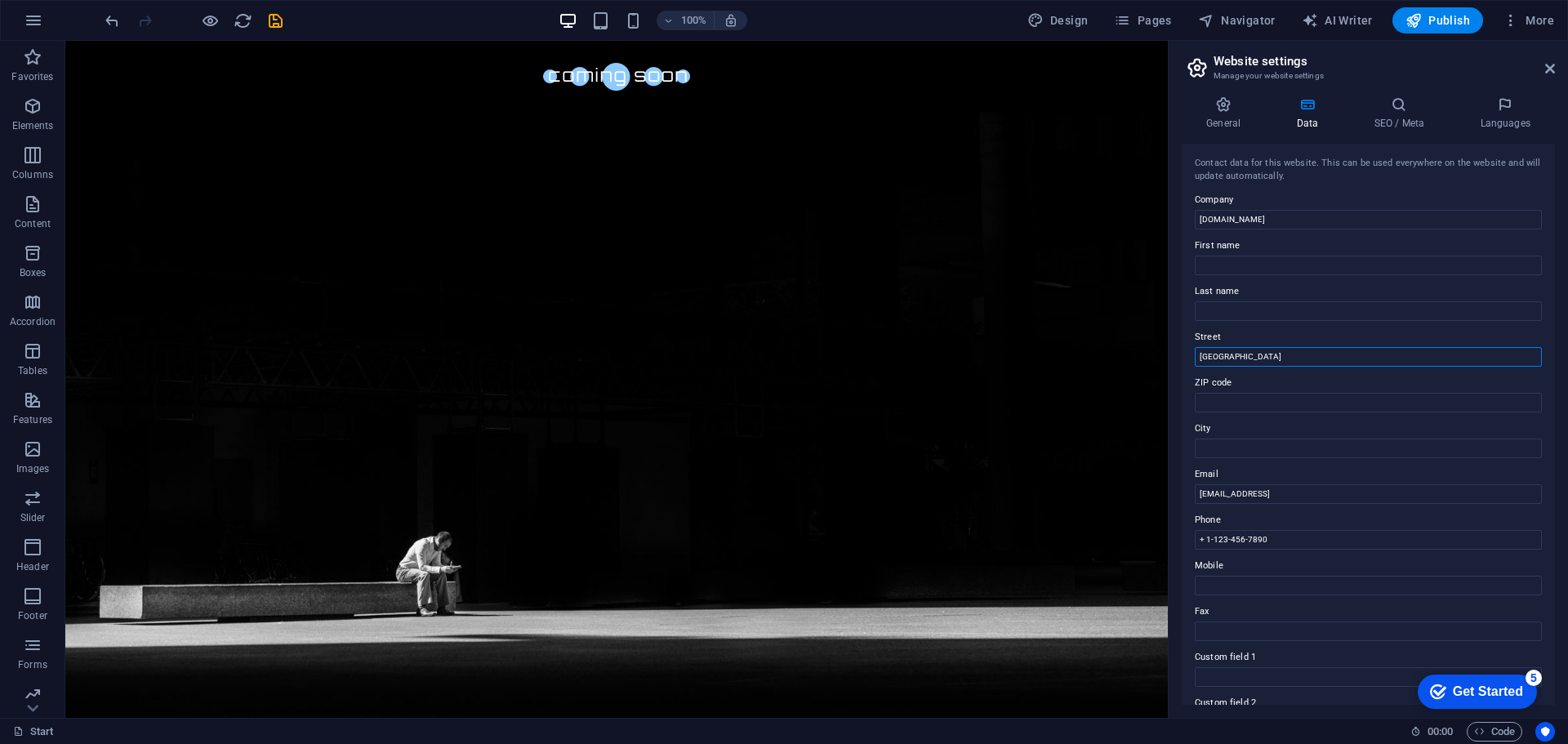
drag, startPoint x: 1279, startPoint y: 358, endPoint x: 1175, endPoint y: 359, distance: 104.0
click at [1175, 359] on div "General Data SEO / Meta Languages Website name nikkigforsd.com Logo Drag files …" at bounding box center [1368, 400] width 399 height 634
drag, startPoint x: 1470, startPoint y: 540, endPoint x: 1149, endPoint y: 499, distance: 323.6
drag, startPoint x: 1382, startPoint y: 578, endPoint x: 1127, endPoint y: 538, distance: 258.1
click at [1391, 119] on h4 "SEO / Meta" at bounding box center [1402, 113] width 106 height 34
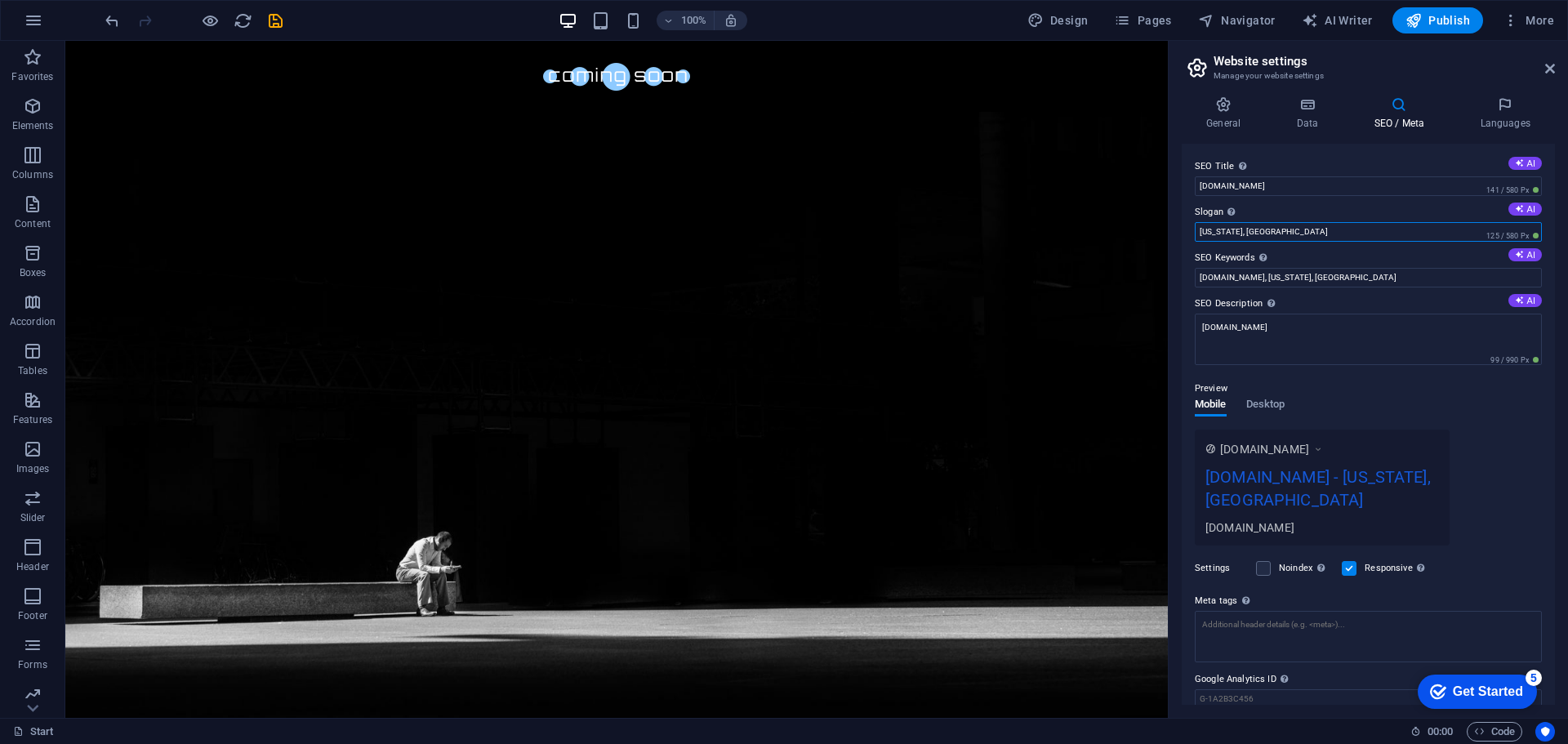
drag, startPoint x: 1285, startPoint y: 235, endPoint x: 1187, endPoint y: 235, distance: 98.0
click at [1175, 230] on div "General Data SEO / Meta Languages Website name nikkigforsd.com Logo Drag files …" at bounding box center [1368, 400] width 399 height 634
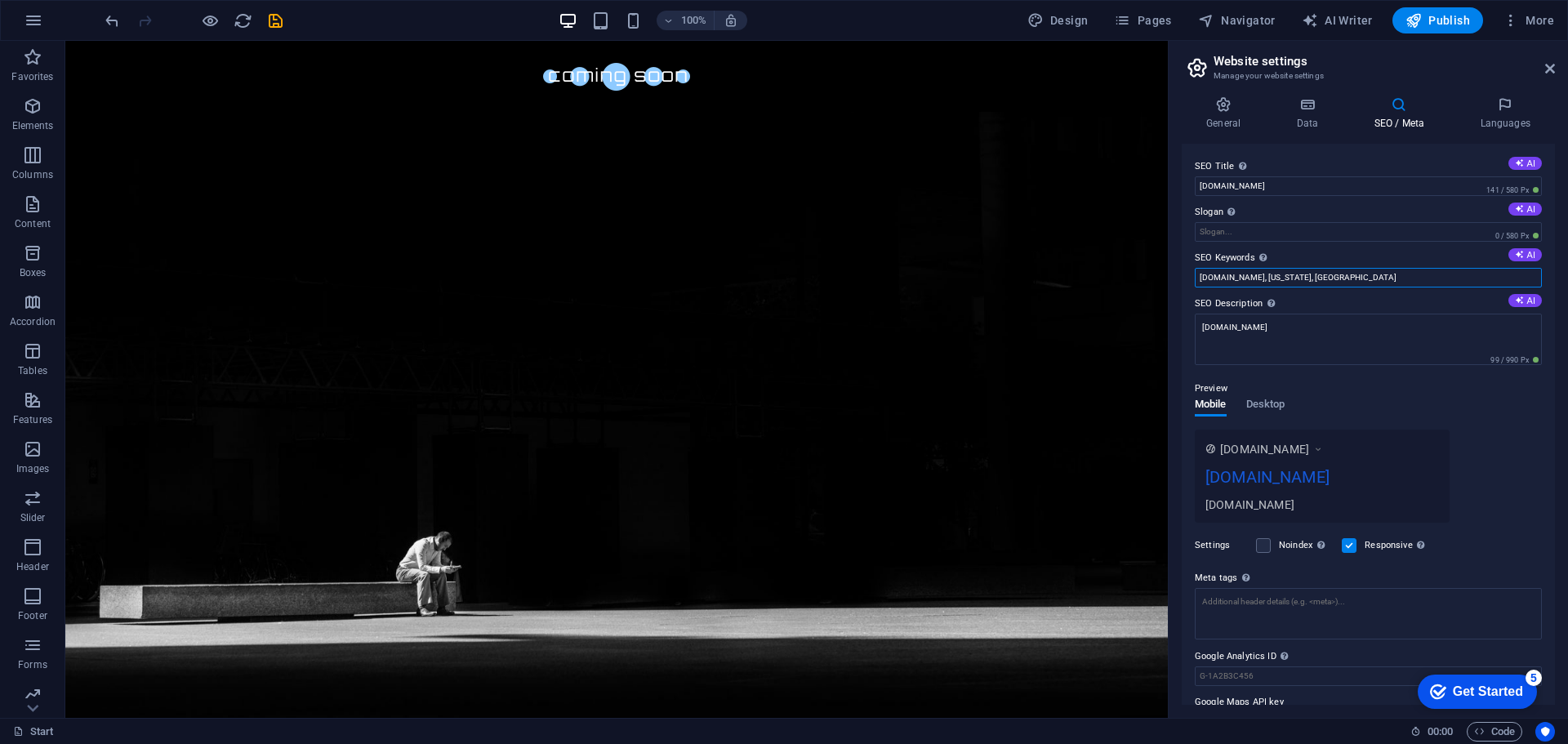
drag, startPoint x: 1336, startPoint y: 273, endPoint x: 1262, endPoint y: 273, distance: 74.0
click at [1262, 273] on input "nikkigforsd.com, New York, NY" at bounding box center [1368, 278] width 347 height 19
type input "[DOMAIN_NAME]"
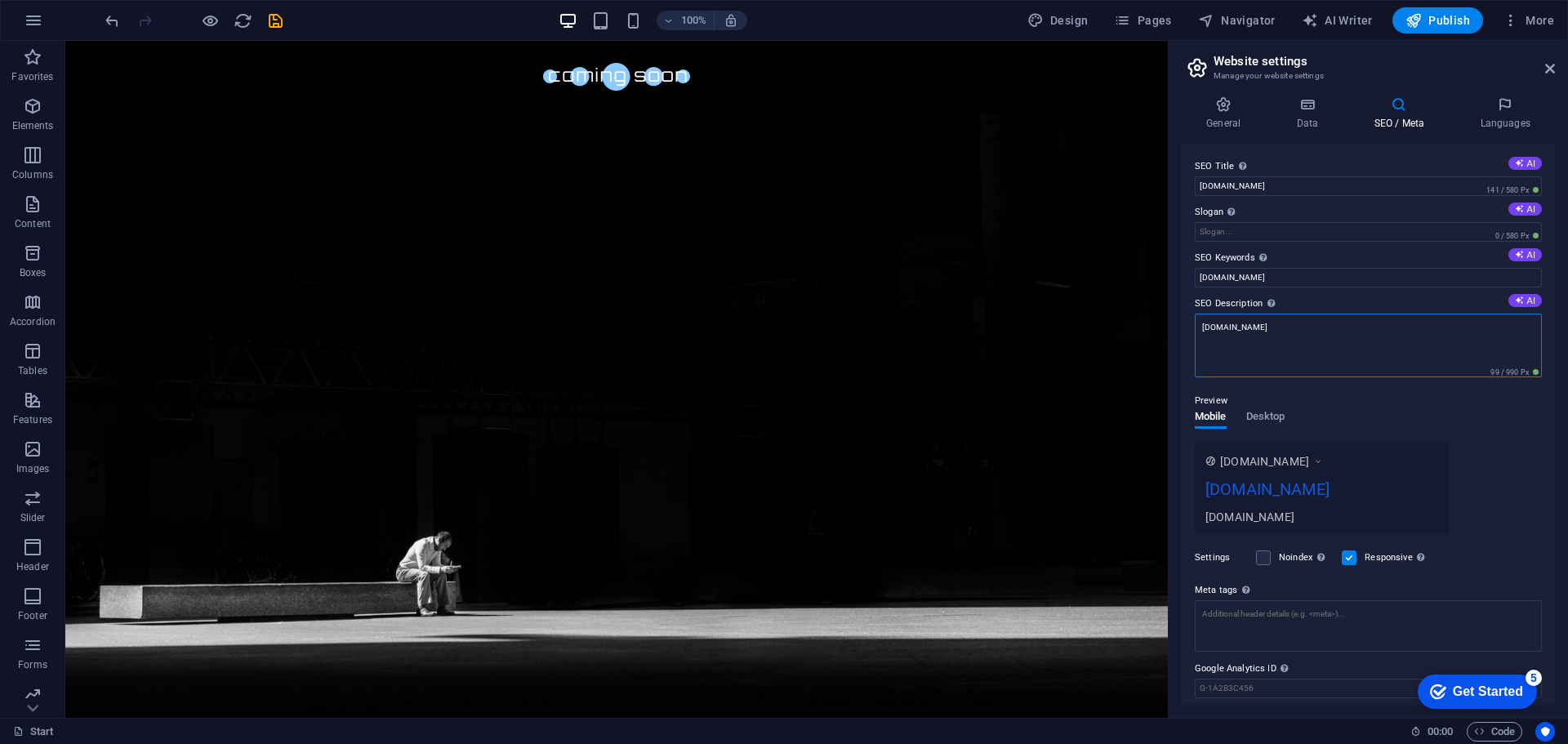
click at [1221, 346] on textarea "[DOMAIN_NAME]" at bounding box center [1368, 345] width 347 height 64
click at [1293, 337] on textarea "[DOMAIN_NAME]" at bounding box center [1368, 345] width 347 height 64
click at [1482, 111] on icon at bounding box center [1505, 104] width 100 height 17
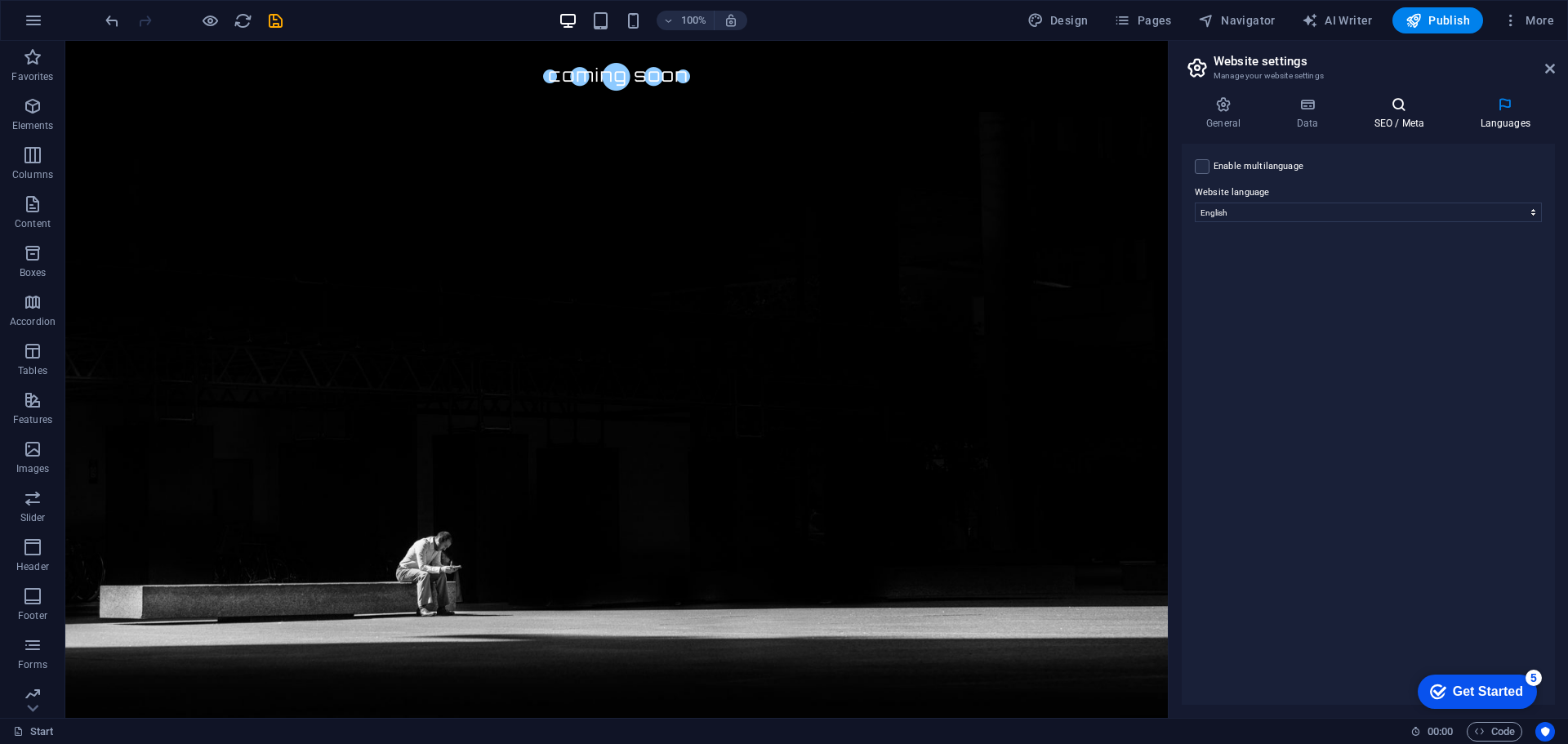
click at [1413, 125] on h4 "SEO / Meta" at bounding box center [1402, 113] width 106 height 34
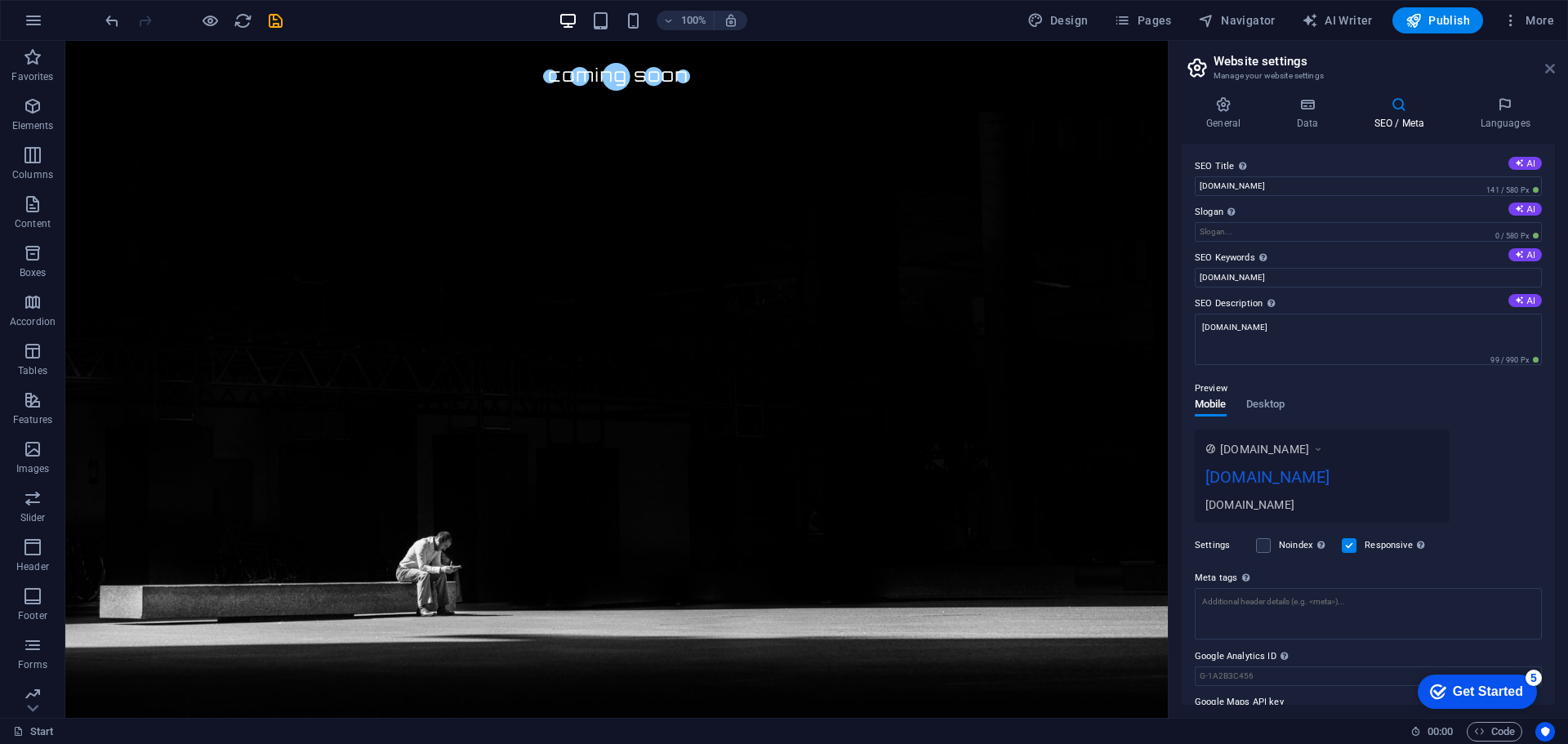
drag, startPoint x: 1484, startPoint y: 28, endPoint x: 1549, endPoint y: 67, distance: 75.8
click at [1549, 67] on icon at bounding box center [1550, 68] width 10 height 13
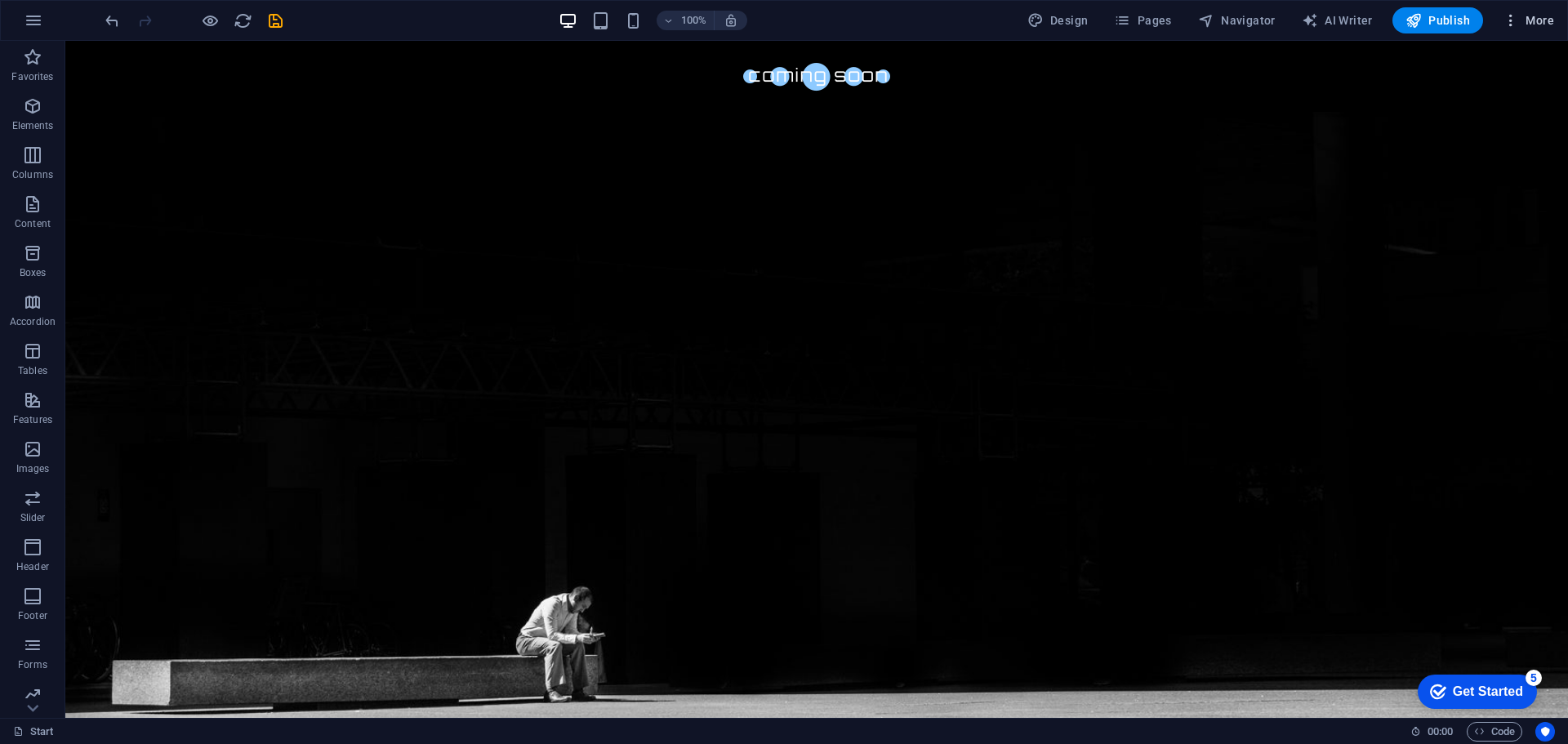
click at [1512, 22] on icon "button" at bounding box center [1510, 20] width 17 height 17
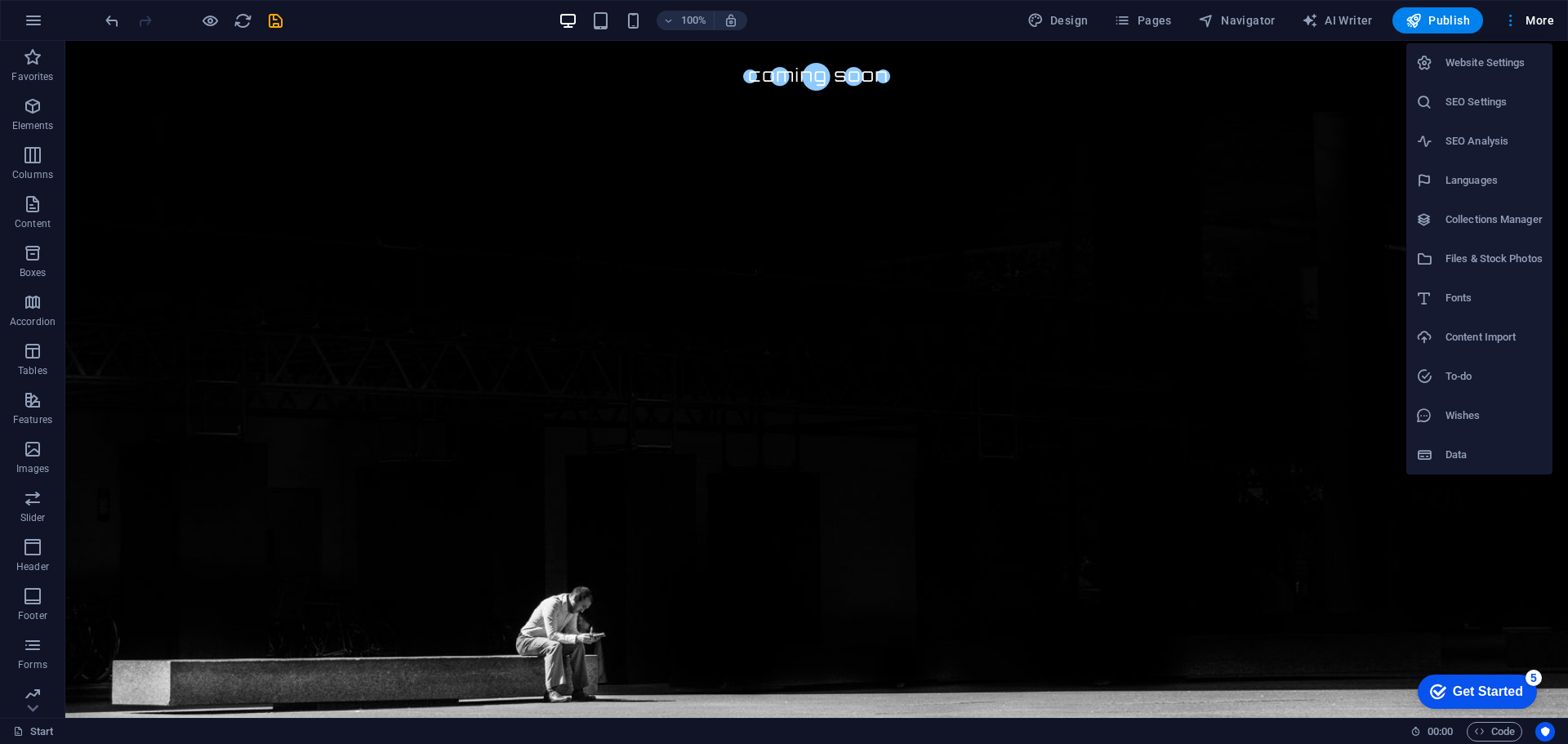
click at [1497, 107] on h6 "SEO Settings" at bounding box center [1494, 102] width 97 height 19
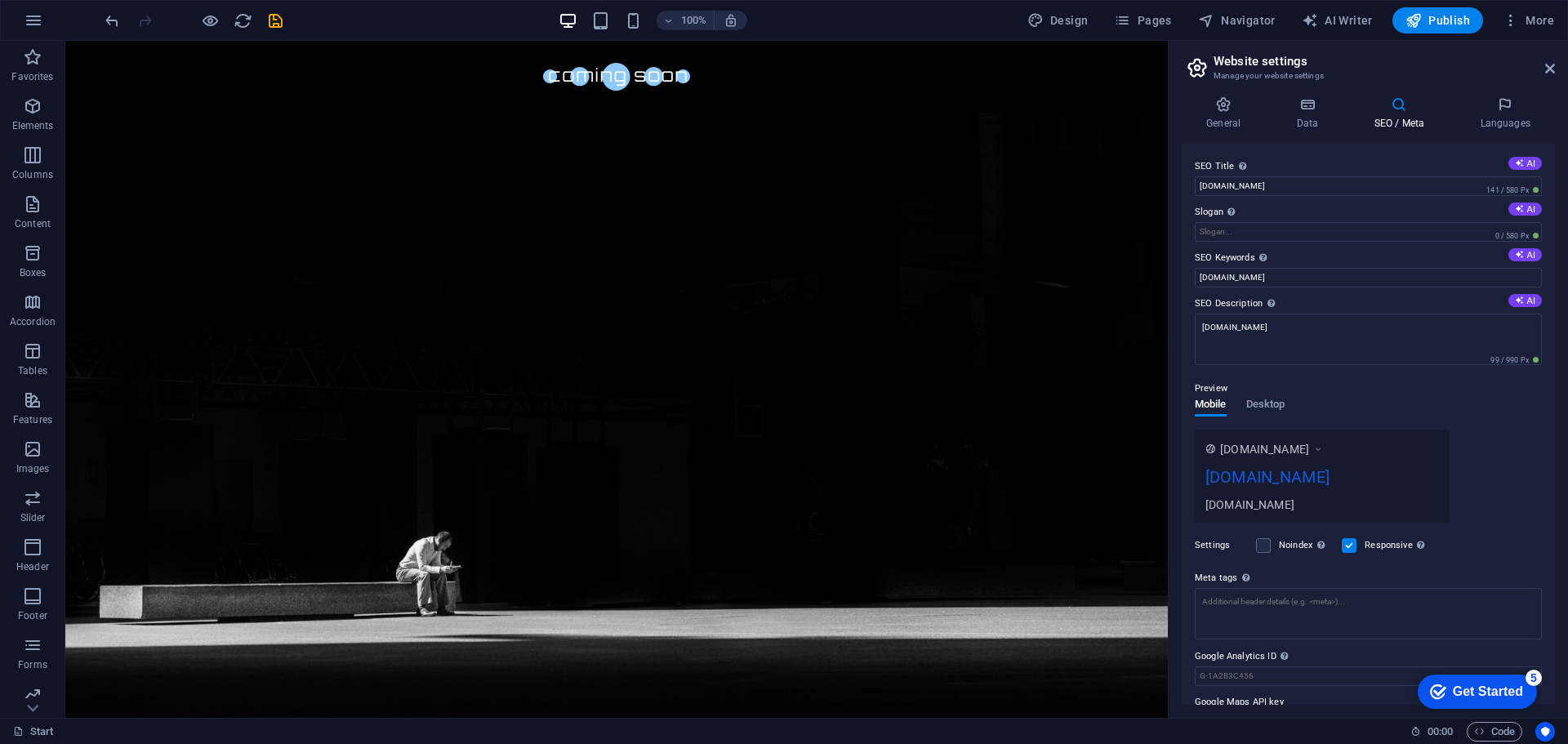
click at [1548, 78] on header "Website settings Manage your website settings" at bounding box center [1369, 62] width 370 height 42
click at [1548, 72] on icon at bounding box center [1550, 68] width 10 height 13
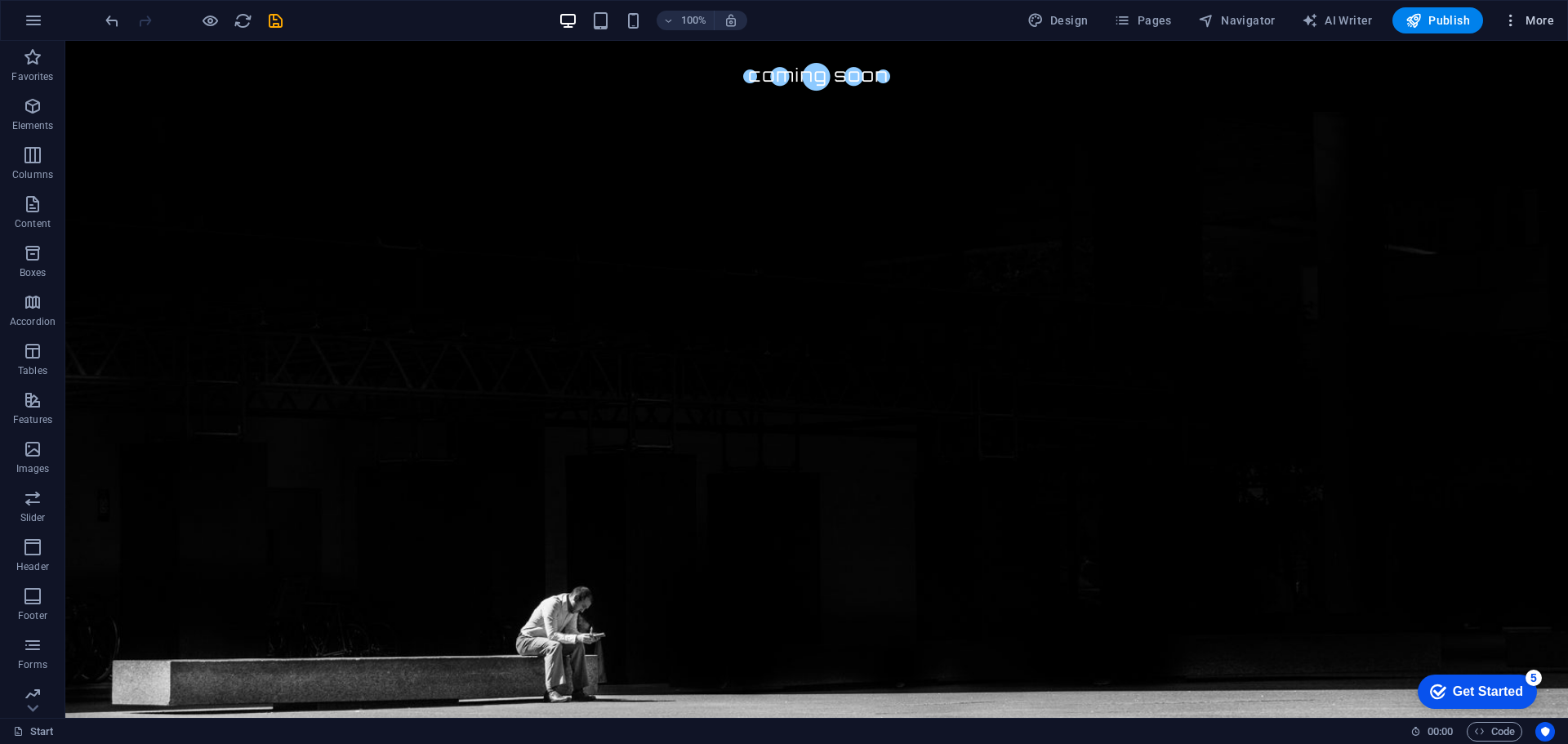
click at [1530, 28] on span "More" at bounding box center [1528, 20] width 52 height 17
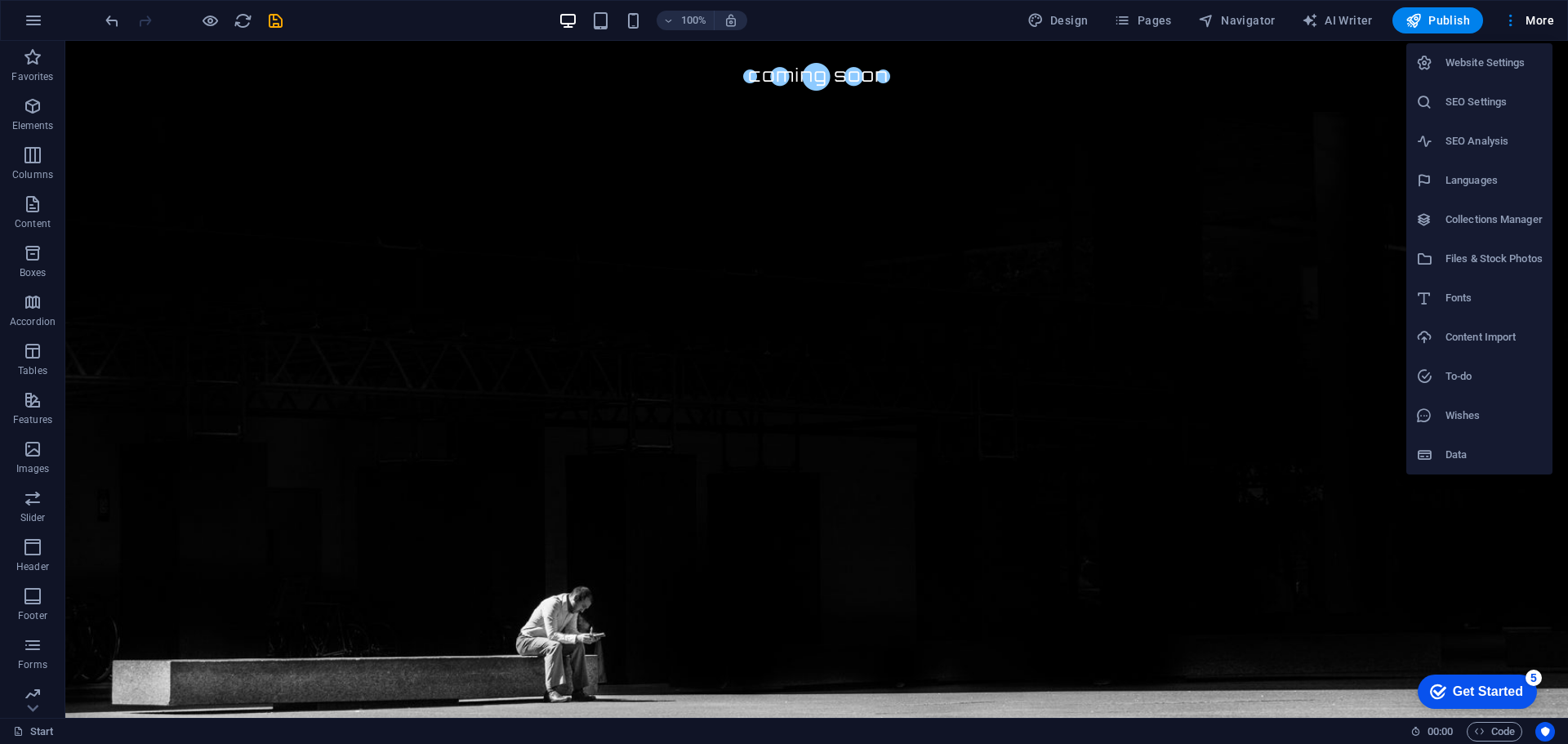
click at [1337, 392] on div at bounding box center [784, 372] width 1568 height 744
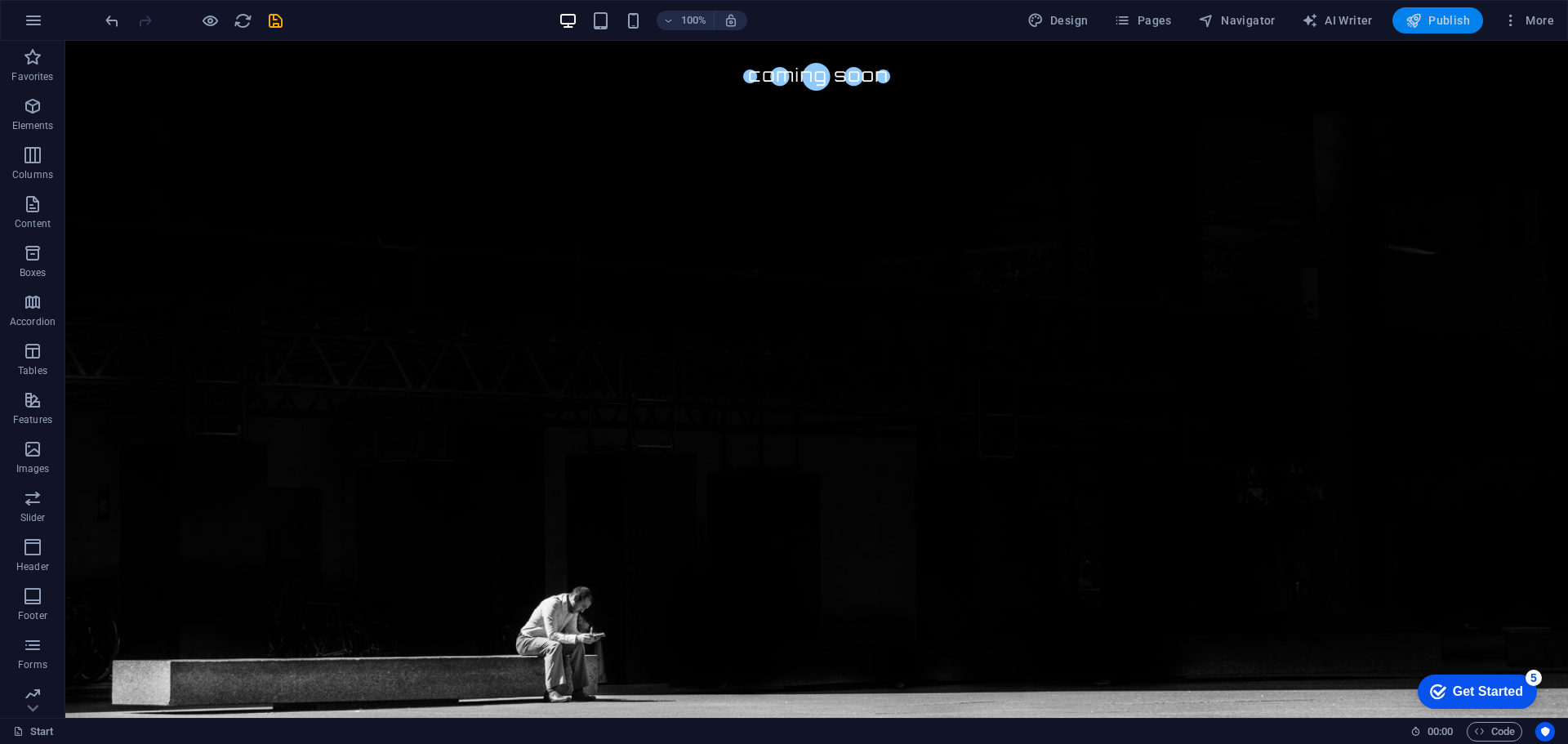
click at [1441, 16] on span "Publish" at bounding box center [1437, 20] width 65 height 17
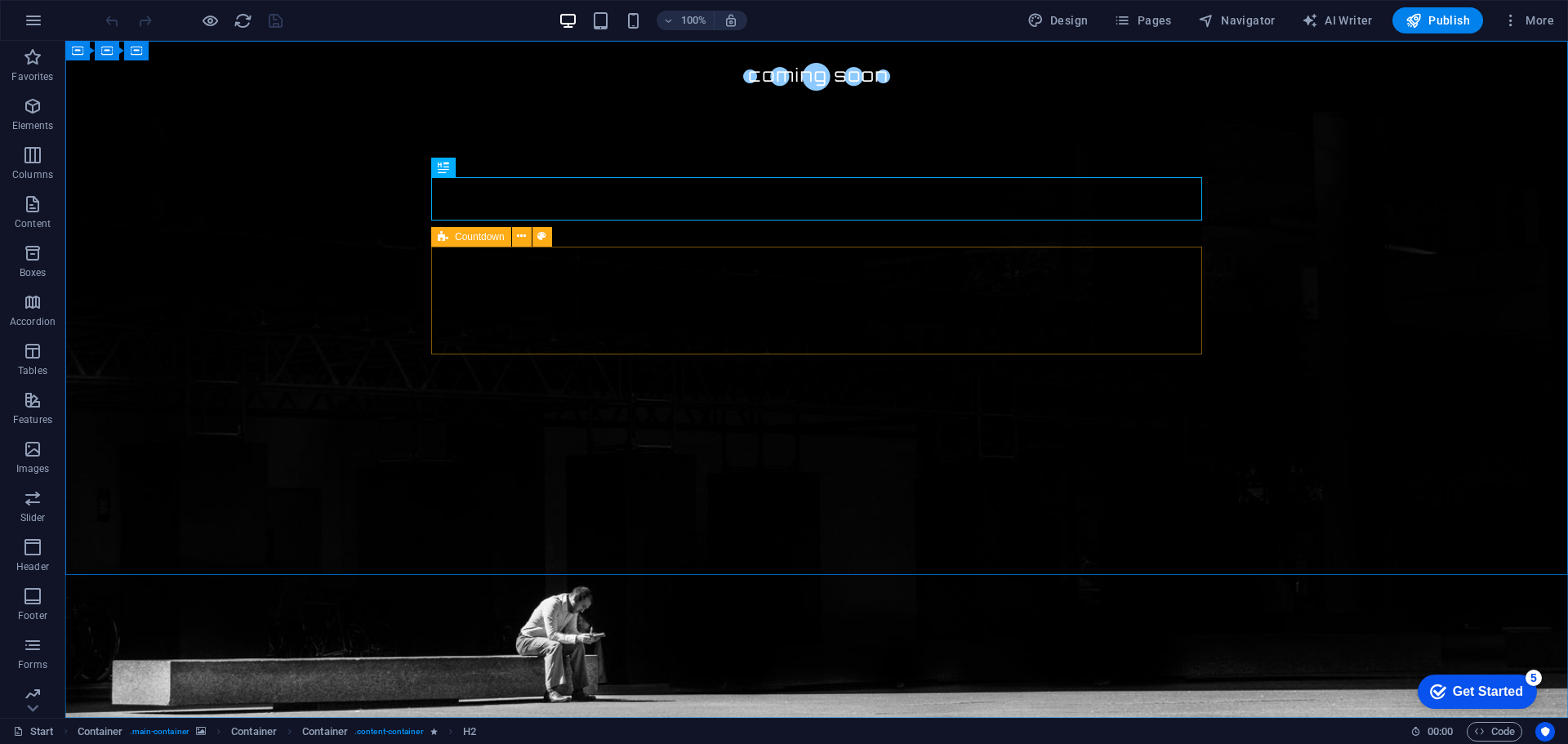
click at [443, 236] on icon at bounding box center [443, 237] width 11 height 19
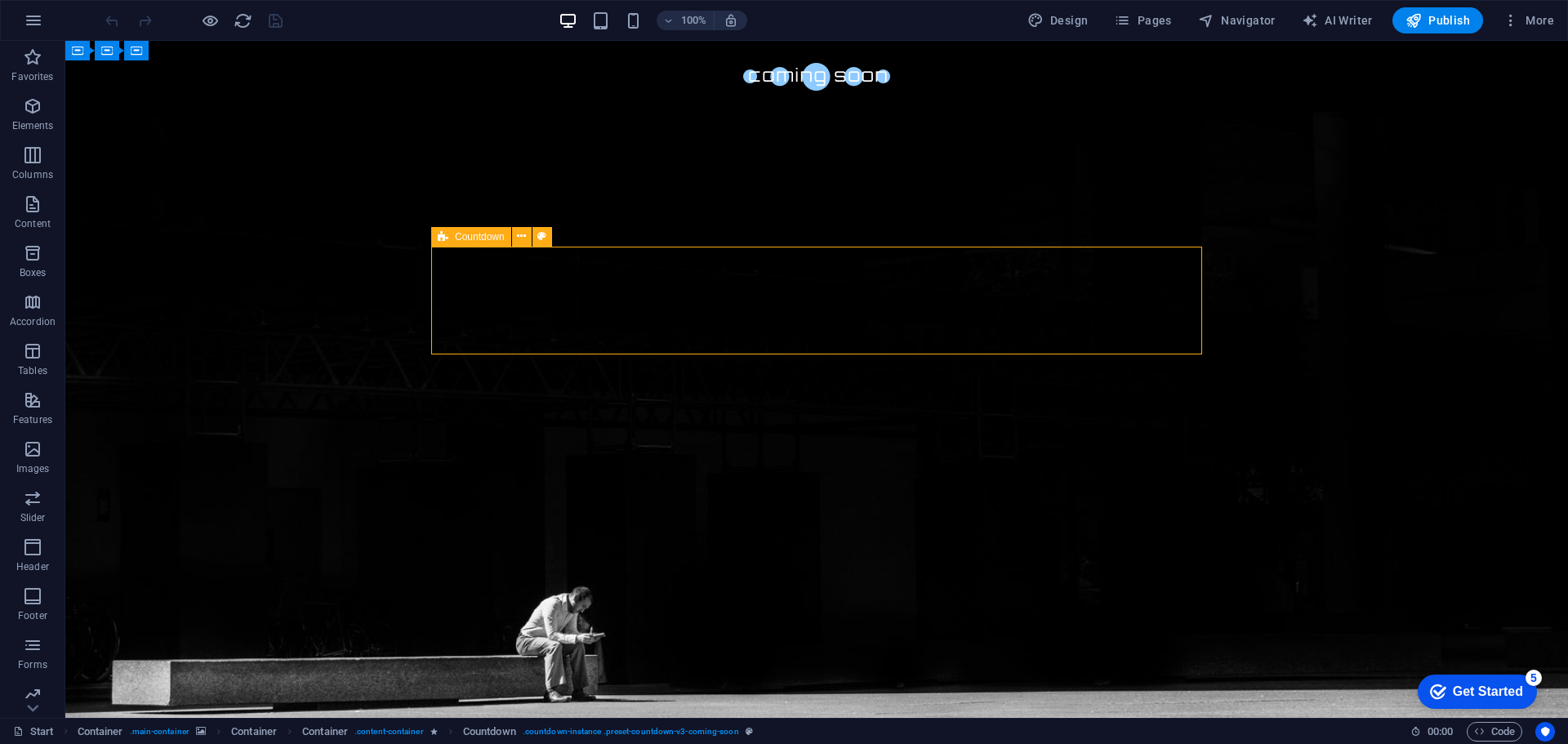
click at [446, 237] on icon at bounding box center [443, 237] width 11 height 19
click at [519, 234] on icon at bounding box center [521, 237] width 9 height 18
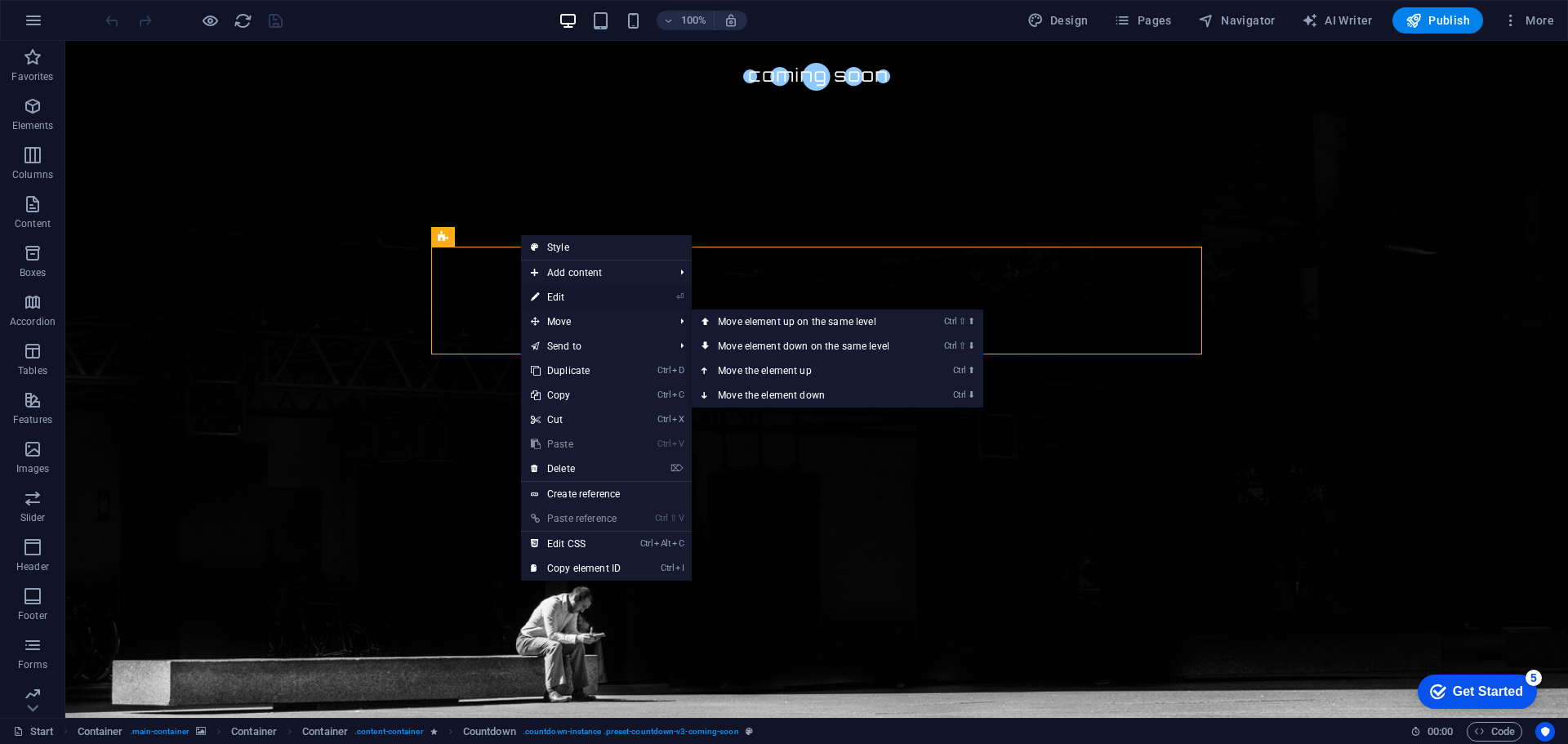
click at [564, 298] on link "⏎ Edit" at bounding box center [576, 297] width 109 height 25
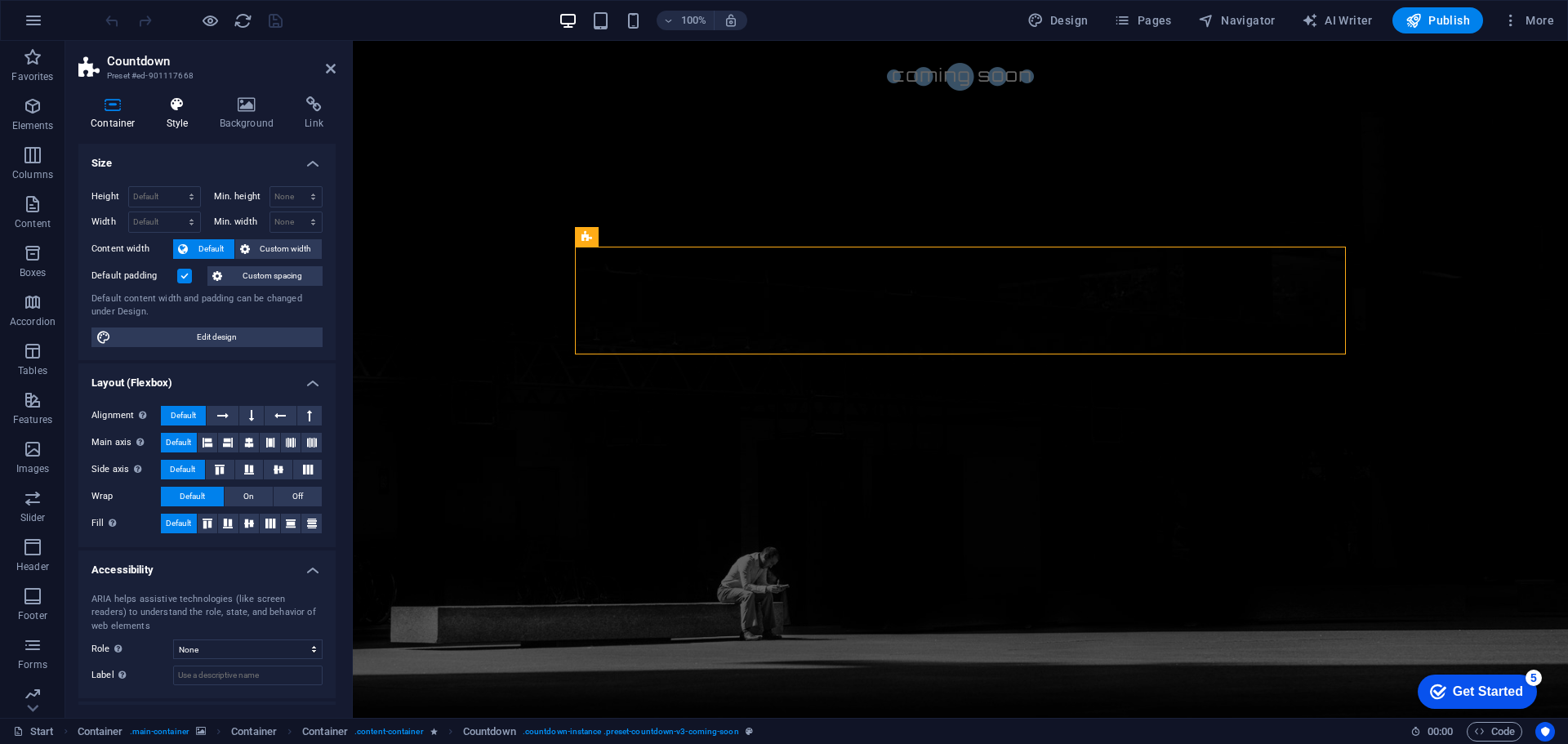
click at [187, 112] on icon at bounding box center [177, 104] width 46 height 17
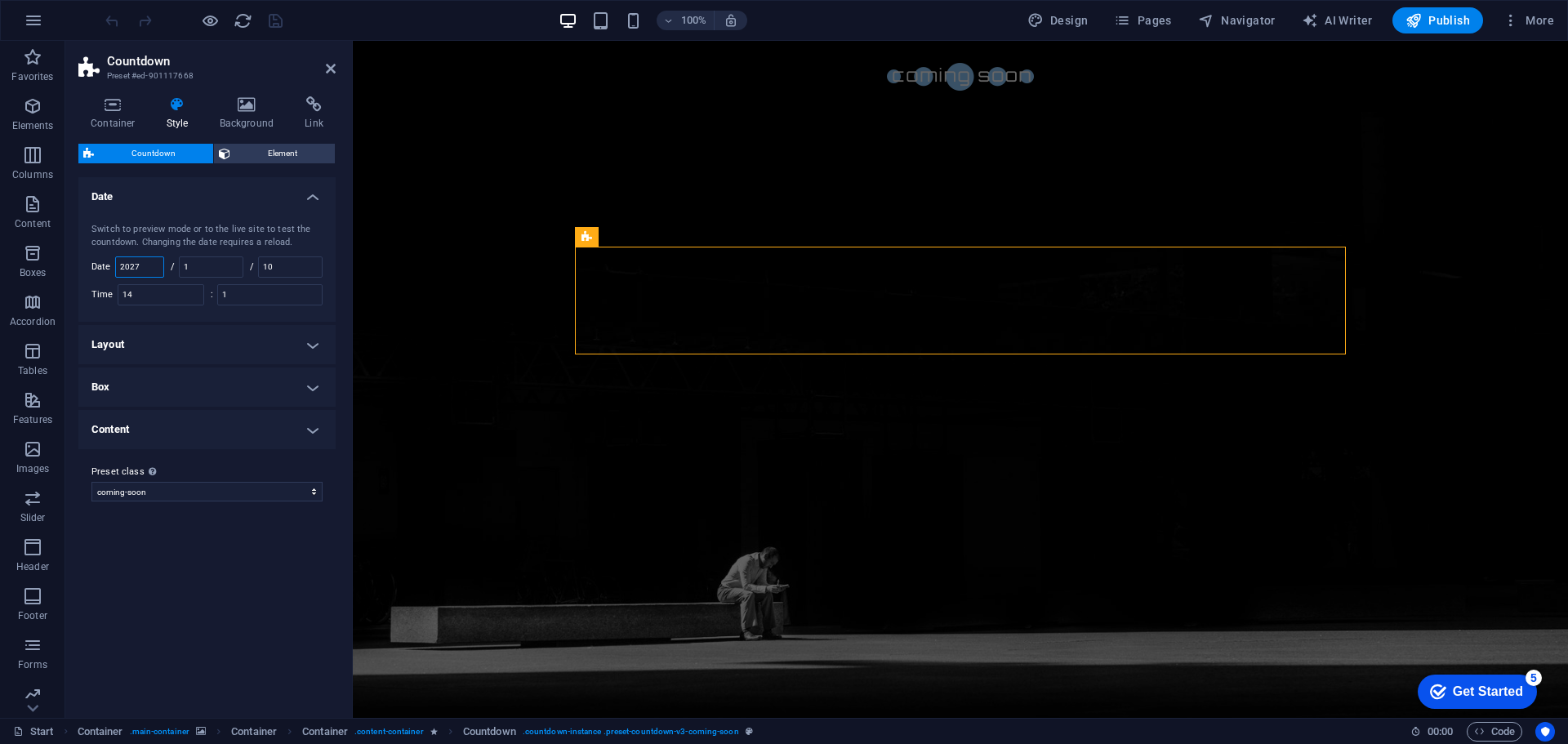
click at [144, 263] on input "2027" at bounding box center [139, 267] width 47 height 19
type input "20215"
drag, startPoint x: 229, startPoint y: 265, endPoint x: 174, endPoint y: 263, distance: 55.0
click at [174, 263] on div "/ 1" at bounding box center [207, 267] width 73 height 21
click at [308, 266] on input "10" at bounding box center [290, 267] width 63 height 19
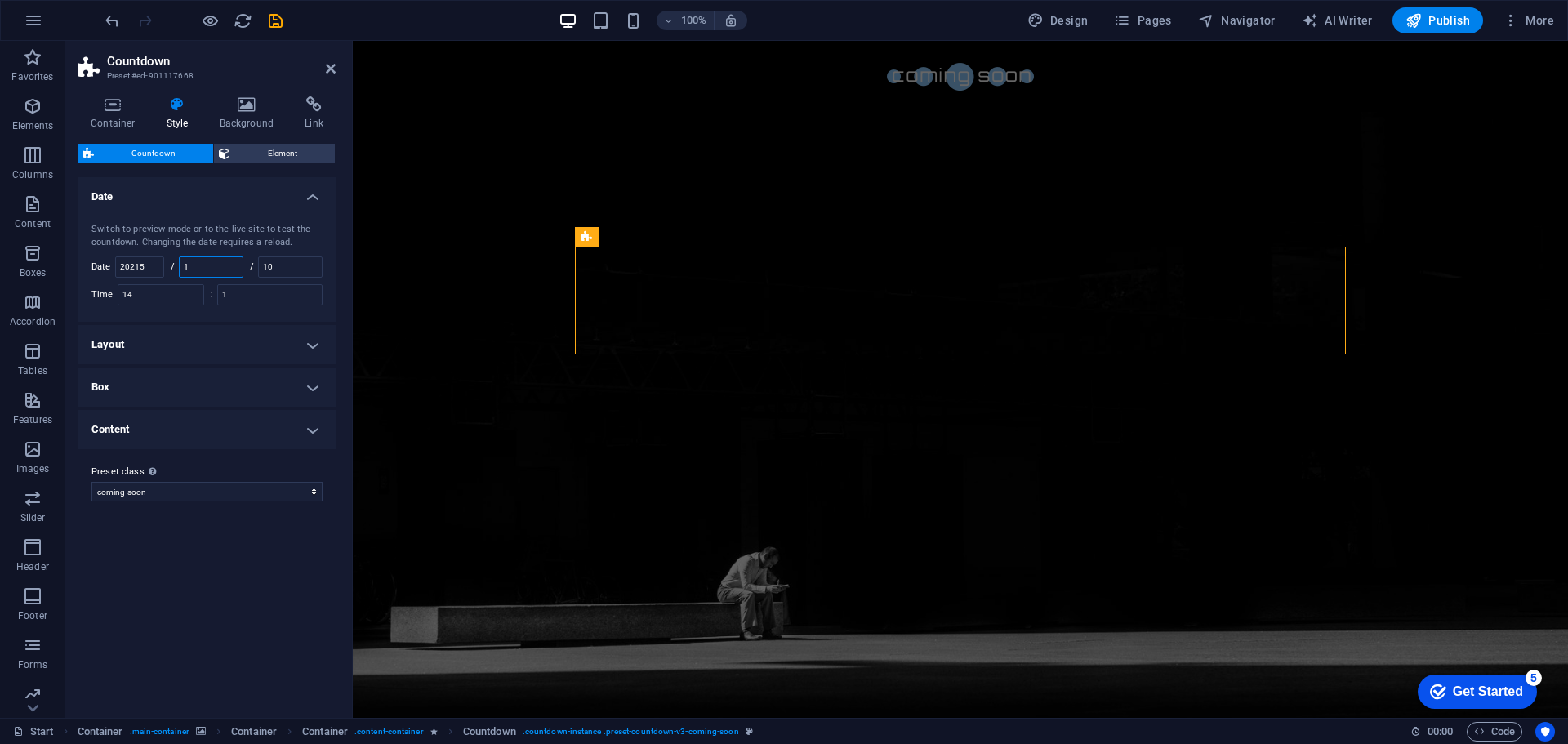
drag, startPoint x: 222, startPoint y: 267, endPoint x: 175, endPoint y: 266, distance: 47.0
click at [174, 266] on div "/ 1" at bounding box center [207, 267] width 73 height 21
type input "9"
drag, startPoint x: 225, startPoint y: 502, endPoint x: 234, endPoint y: 535, distance: 34.2
click at [225, 503] on div "Preset class Above chosen variant and settings affect all elements which carry …" at bounding box center [207, 482] width 258 height 66
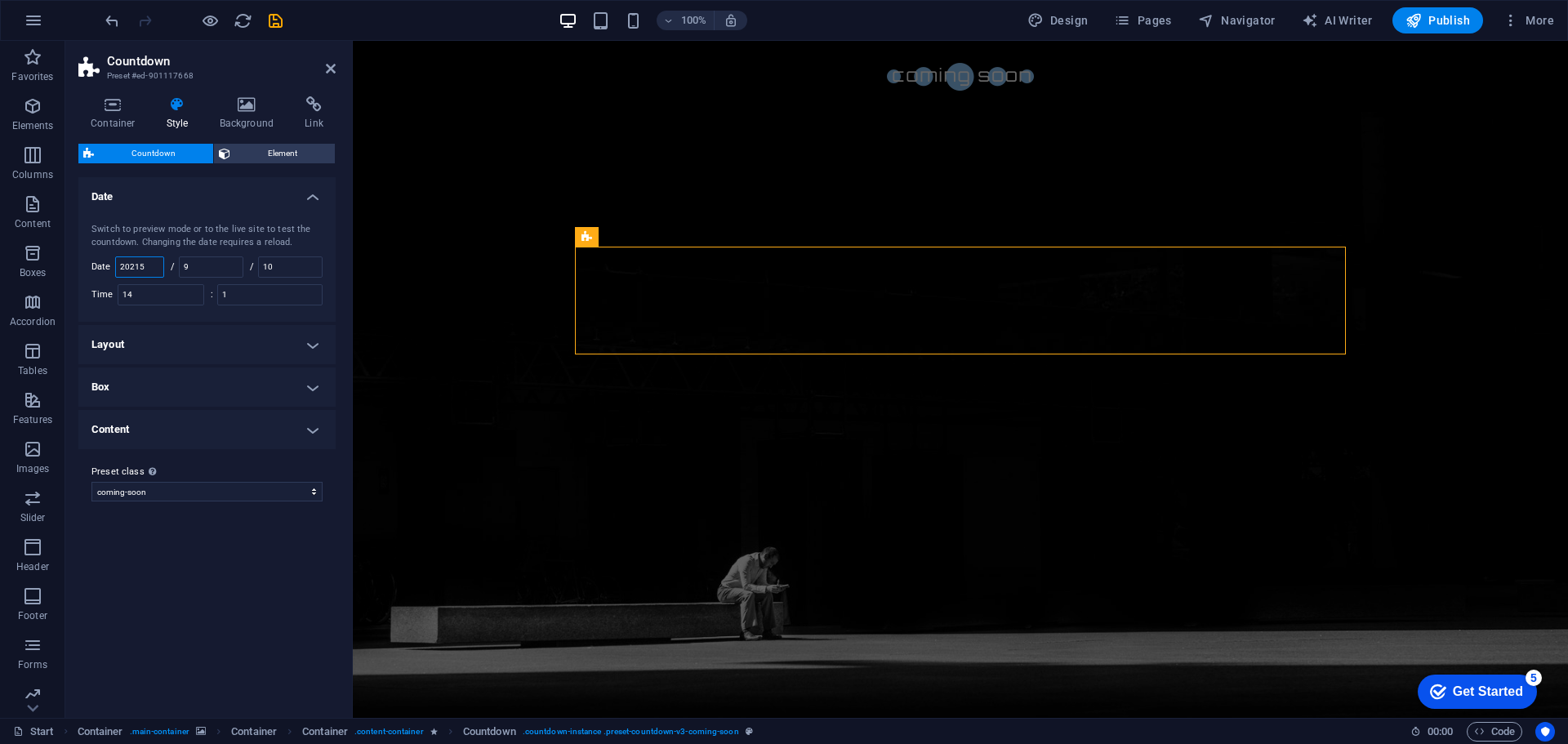
click at [138, 266] on input "20215" at bounding box center [139, 267] width 47 height 19
type input "2025"
click at [196, 548] on div "Variants Default Date Switch to preview mode or to the live site to test the co…" at bounding box center [207, 441] width 258 height 528
